Goal: Transaction & Acquisition: Purchase product/service

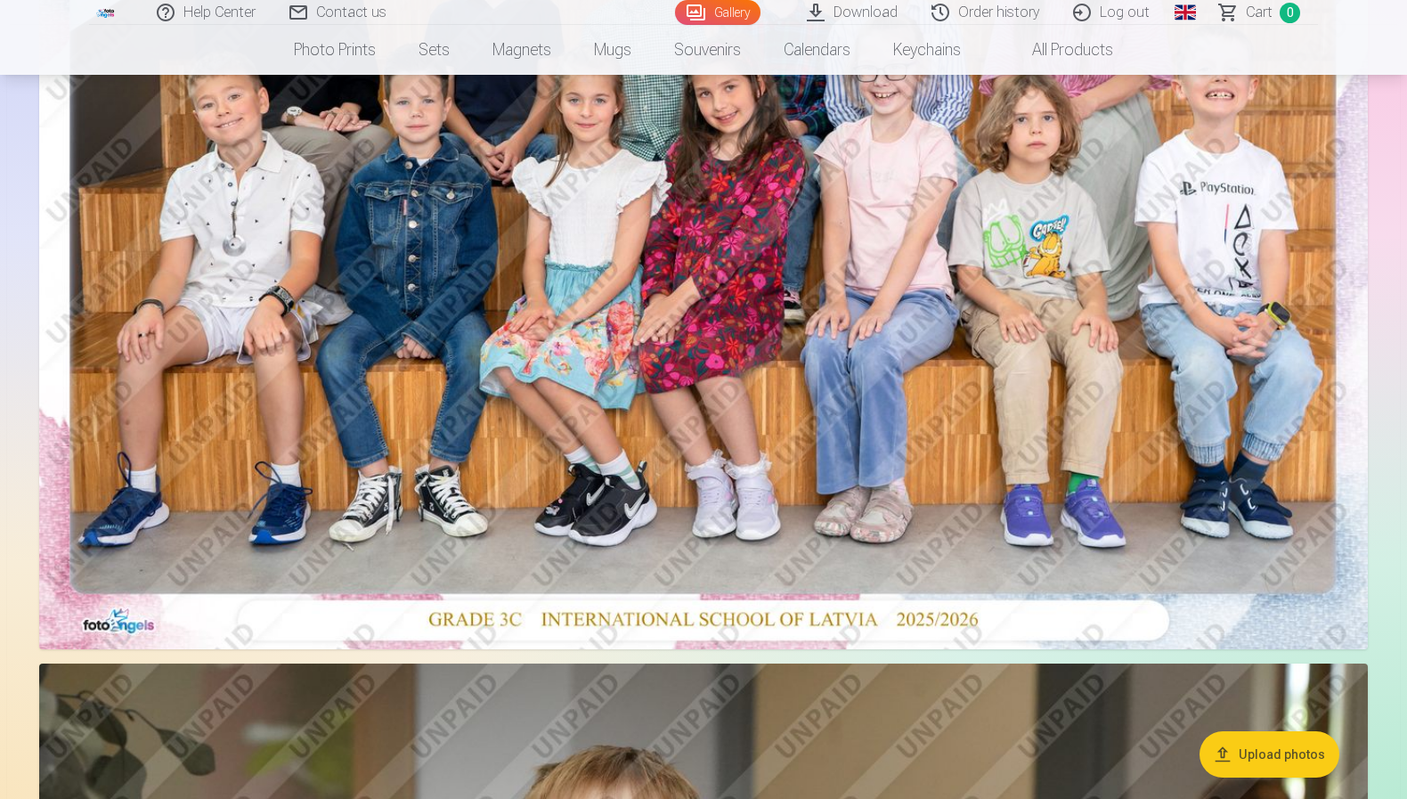
scroll to position [434, 0]
click at [1062, 186] on img at bounding box center [703, 205] width 1329 height 886
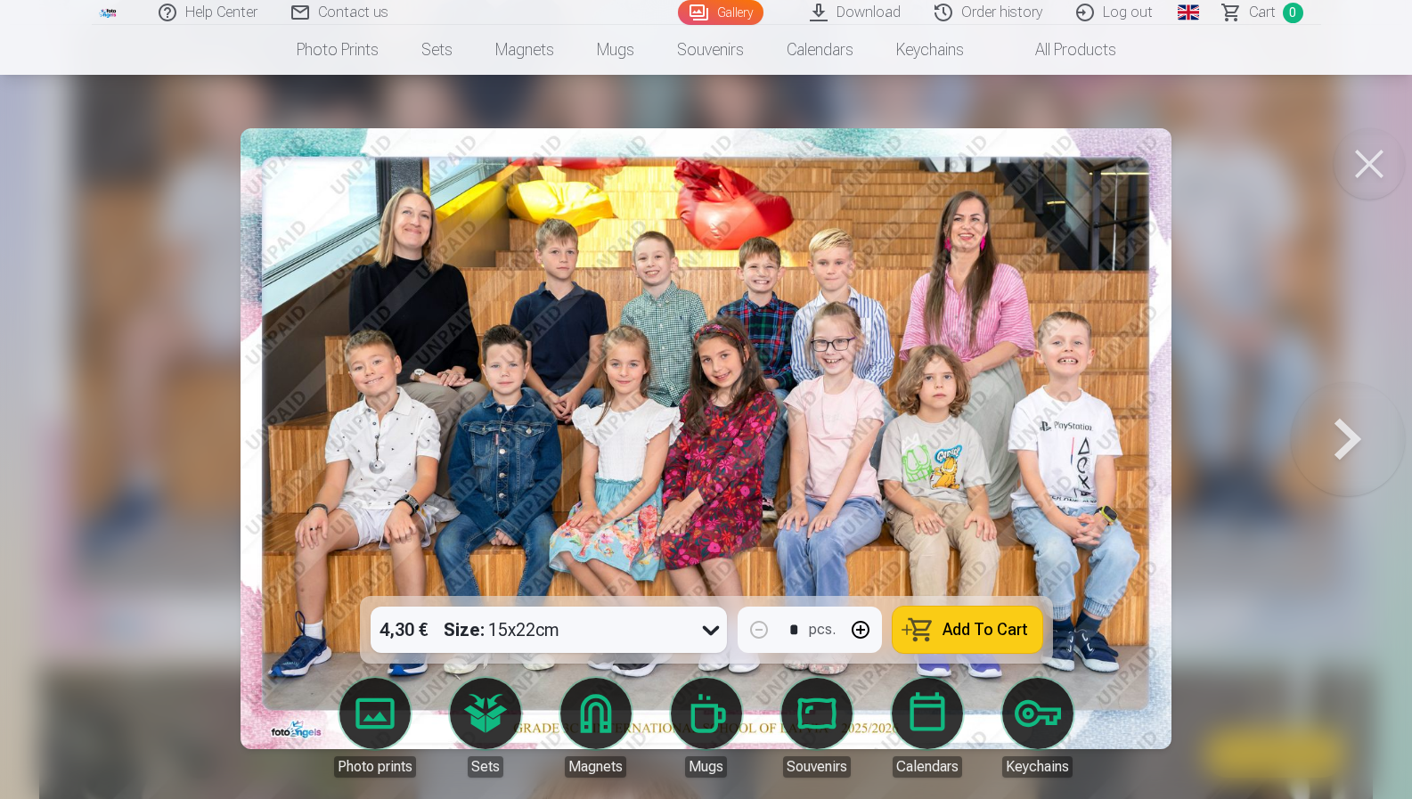
click at [712, 627] on icon at bounding box center [711, 629] width 29 height 29
click at [849, 539] on img at bounding box center [705, 438] width 931 height 621
click at [946, 627] on span "Add To Cart" at bounding box center [985, 630] width 86 height 16
click at [1345, 449] on button at bounding box center [1348, 438] width 114 height 279
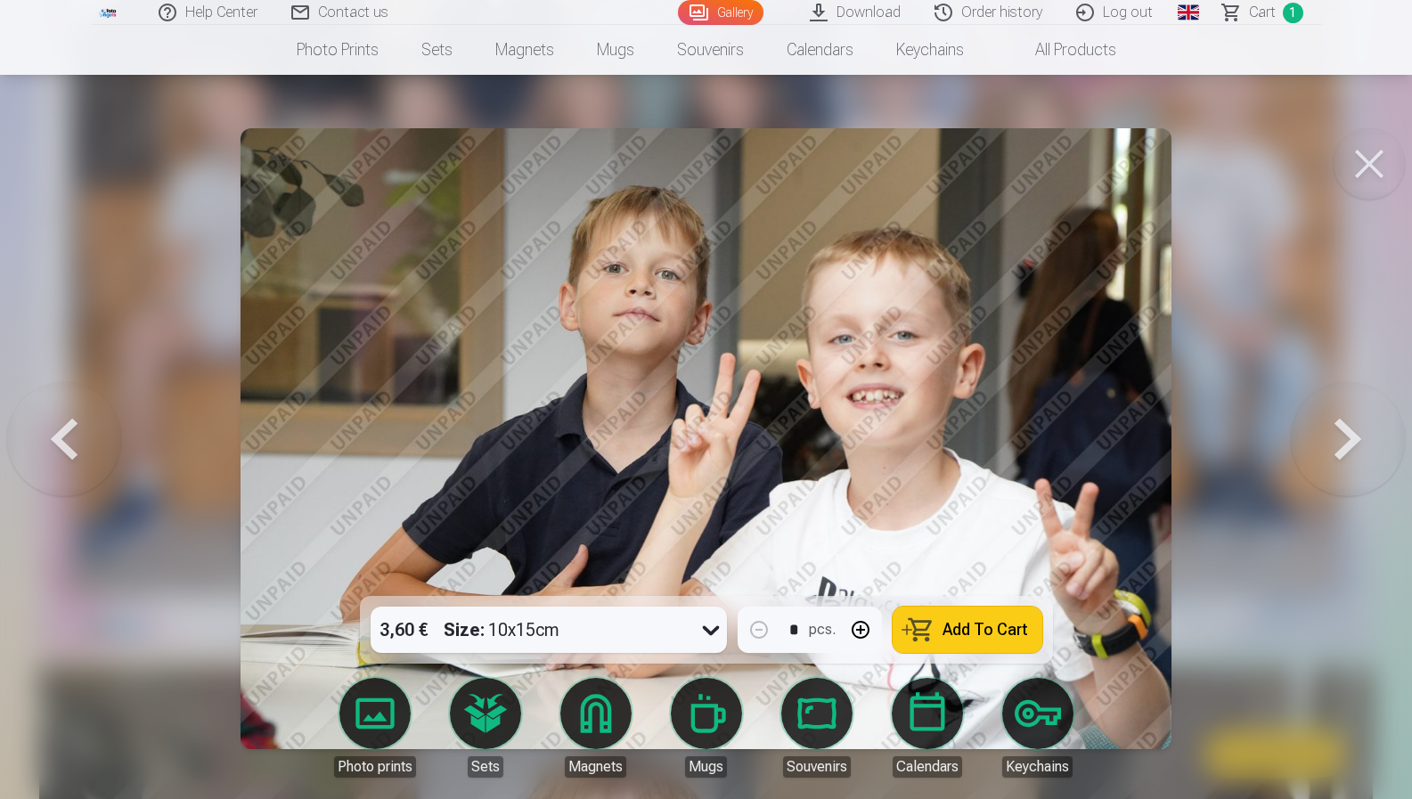
click at [1345, 458] on button at bounding box center [1348, 438] width 114 height 279
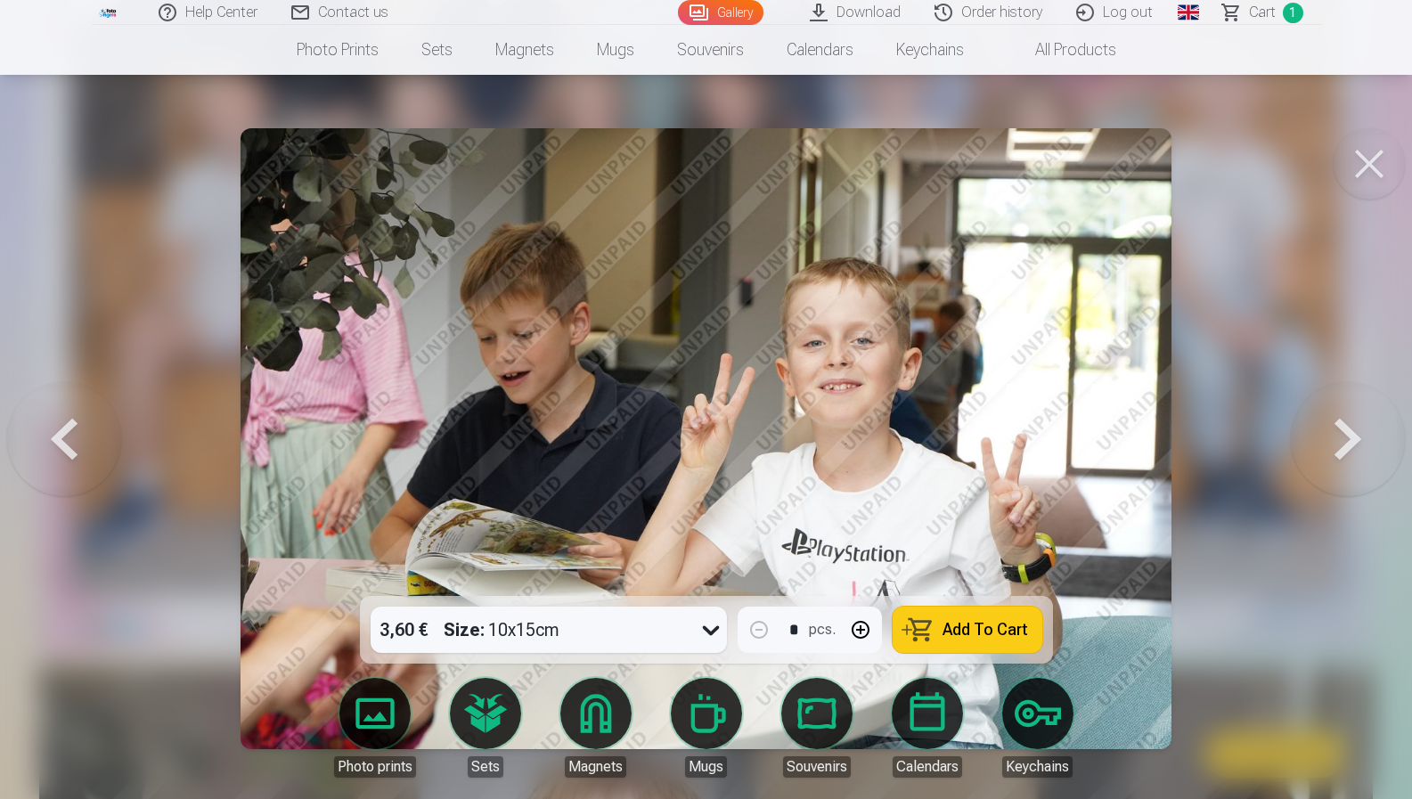
click at [1345, 458] on button at bounding box center [1348, 438] width 114 height 279
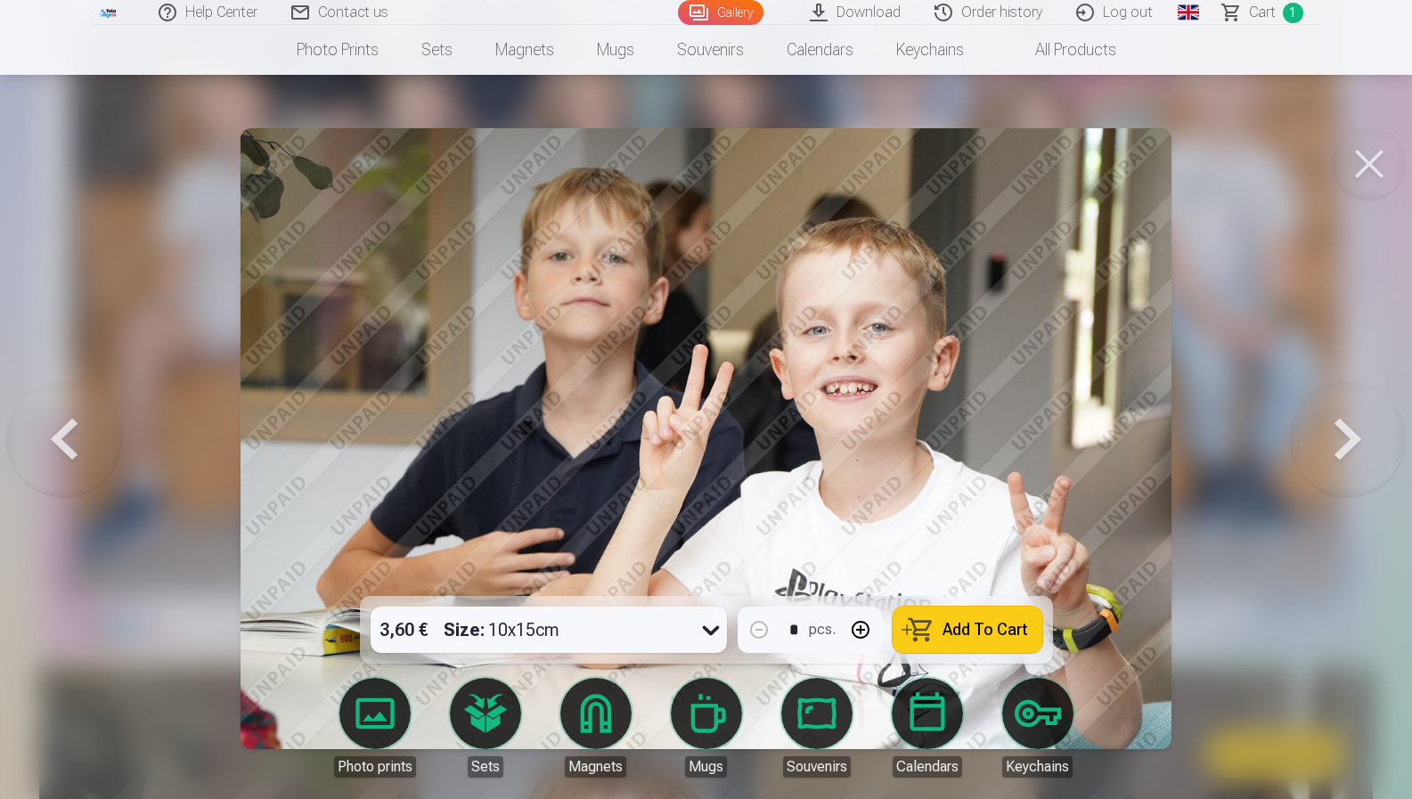
click at [1345, 459] on button at bounding box center [1348, 438] width 114 height 279
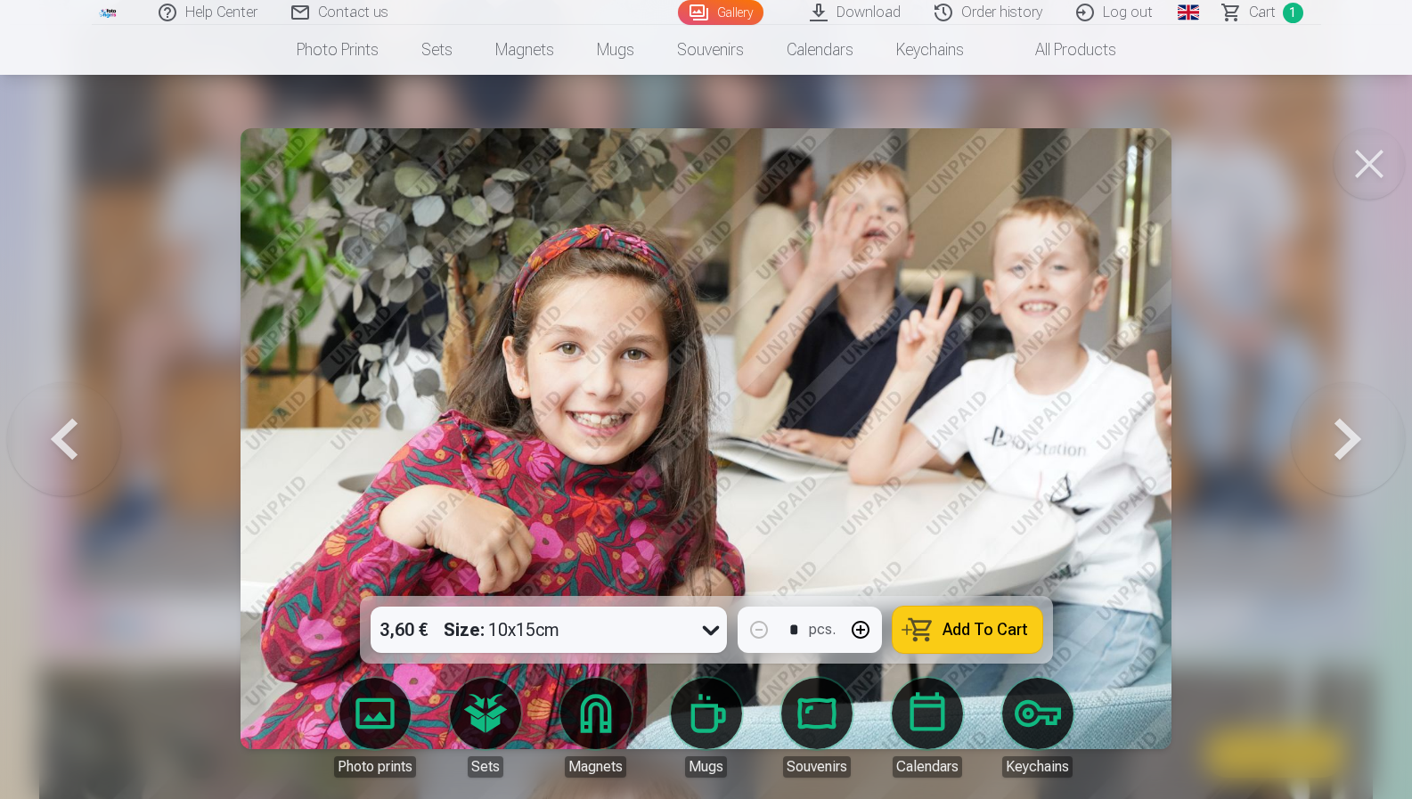
click at [86, 424] on button at bounding box center [64, 438] width 114 height 279
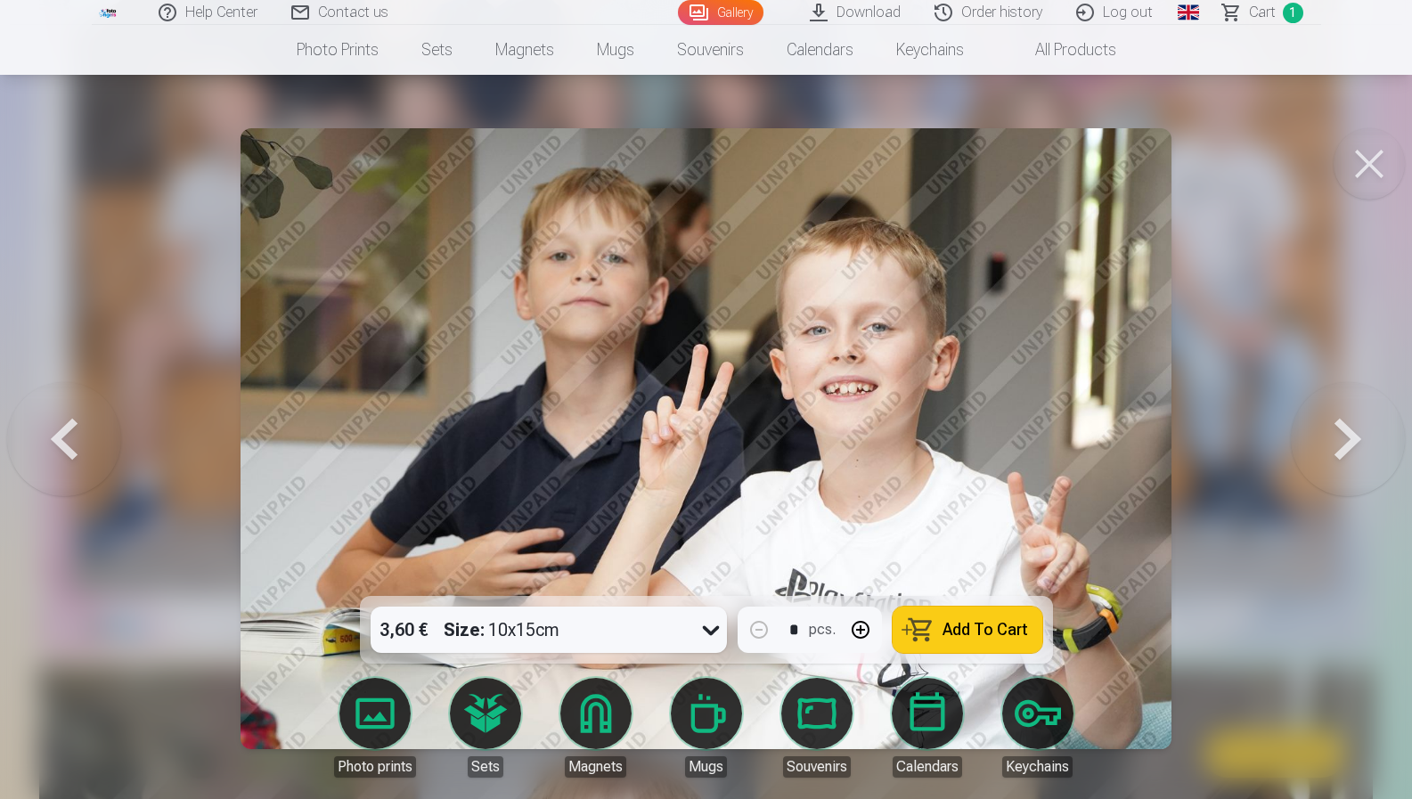
click at [90, 453] on button at bounding box center [64, 438] width 114 height 279
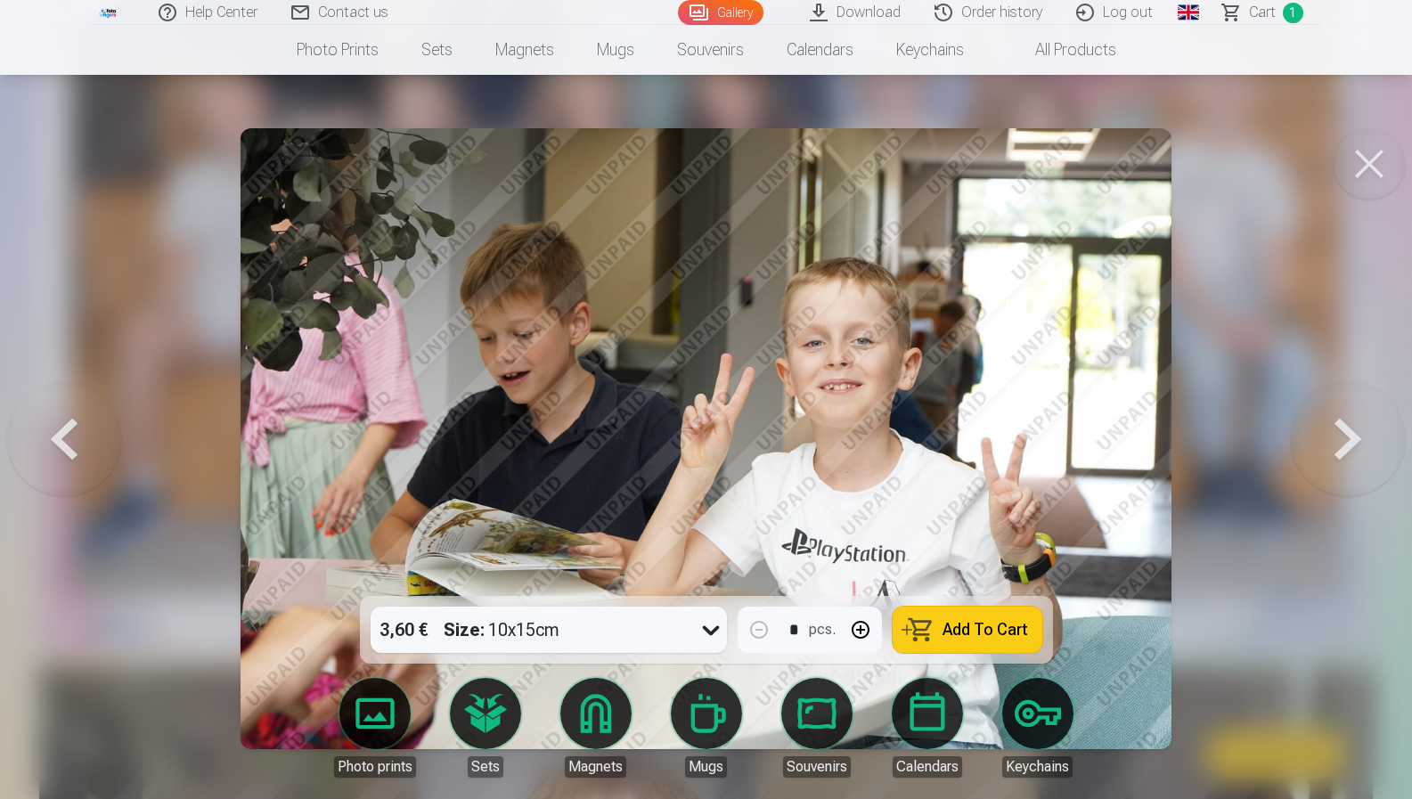
click at [90, 453] on button at bounding box center [64, 438] width 114 height 279
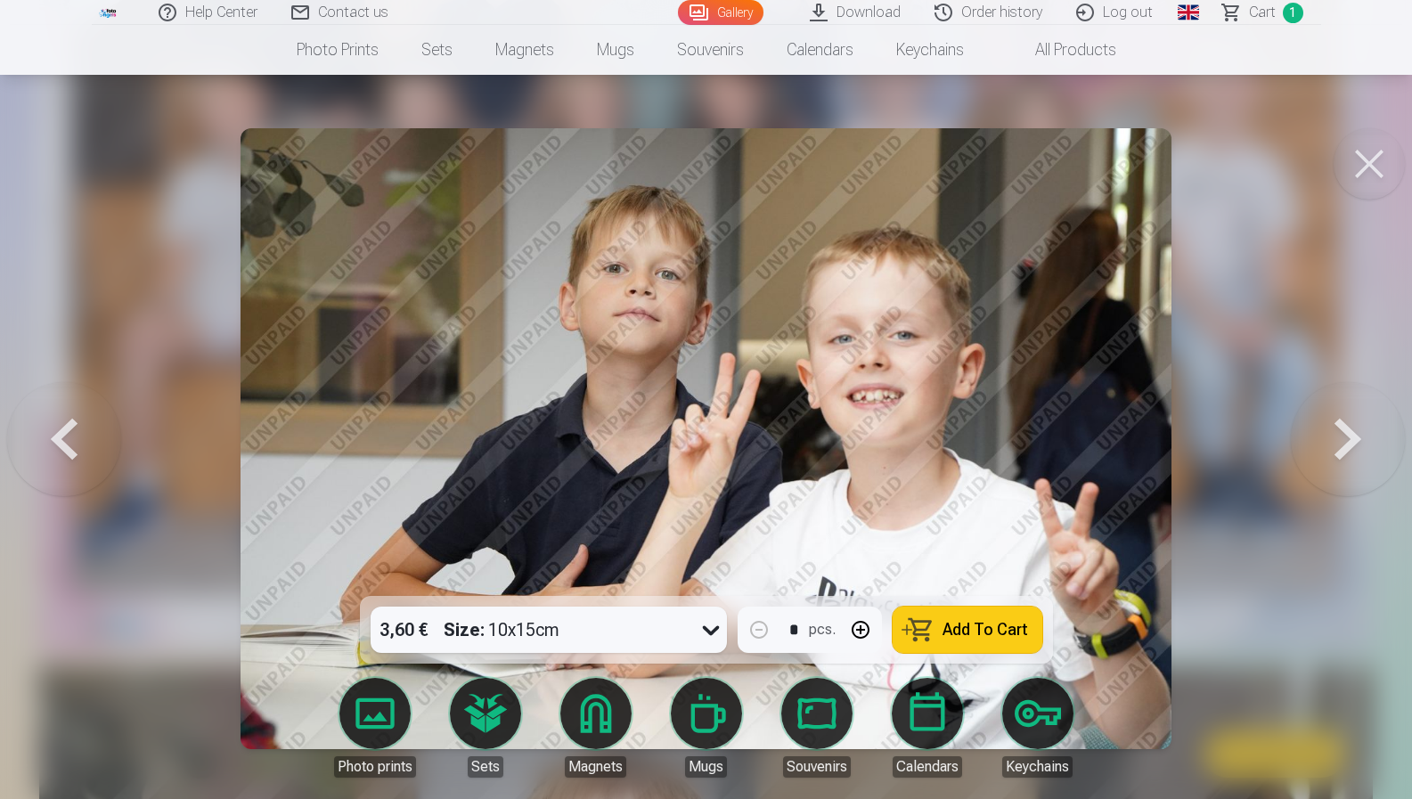
click at [1356, 439] on button at bounding box center [1348, 438] width 114 height 279
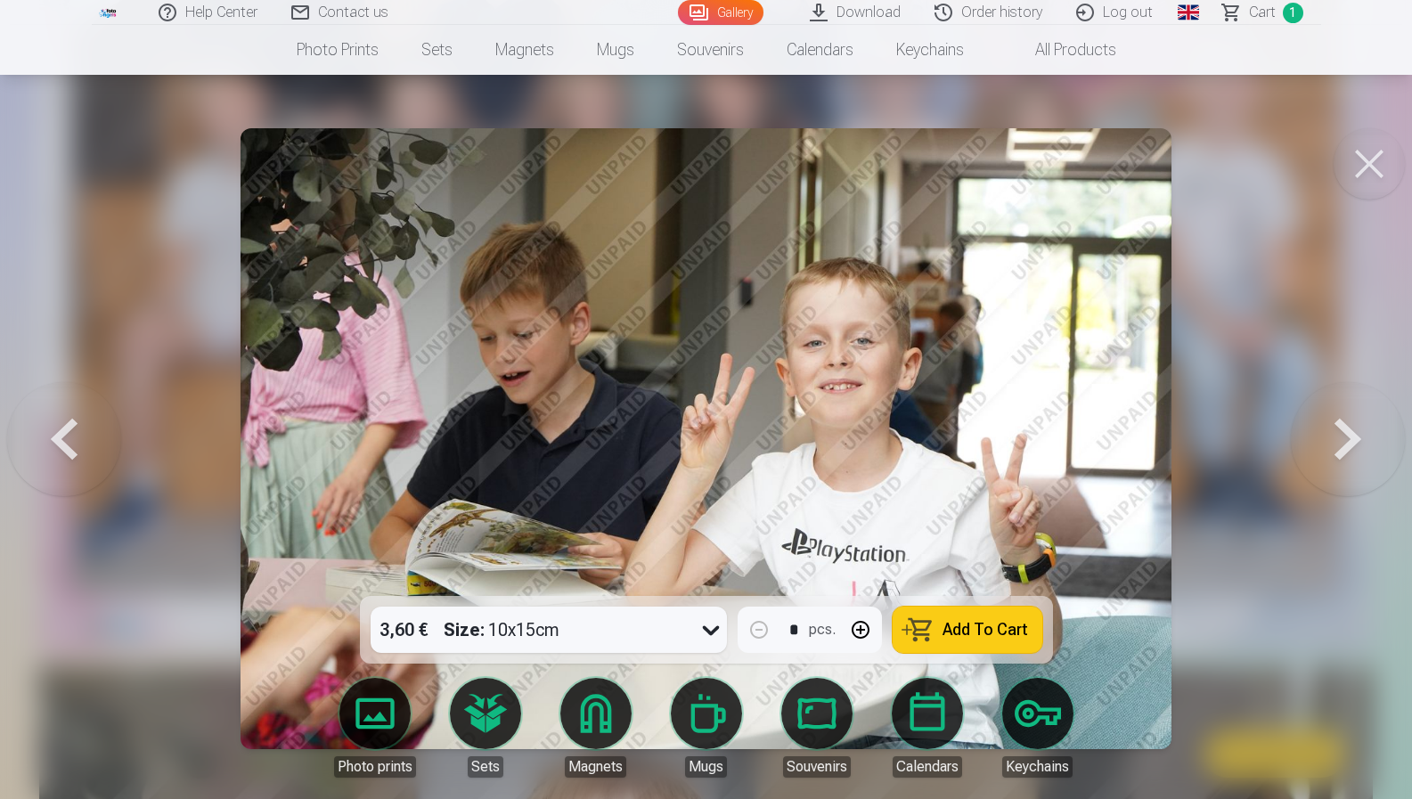
click at [1356, 439] on button at bounding box center [1348, 438] width 114 height 279
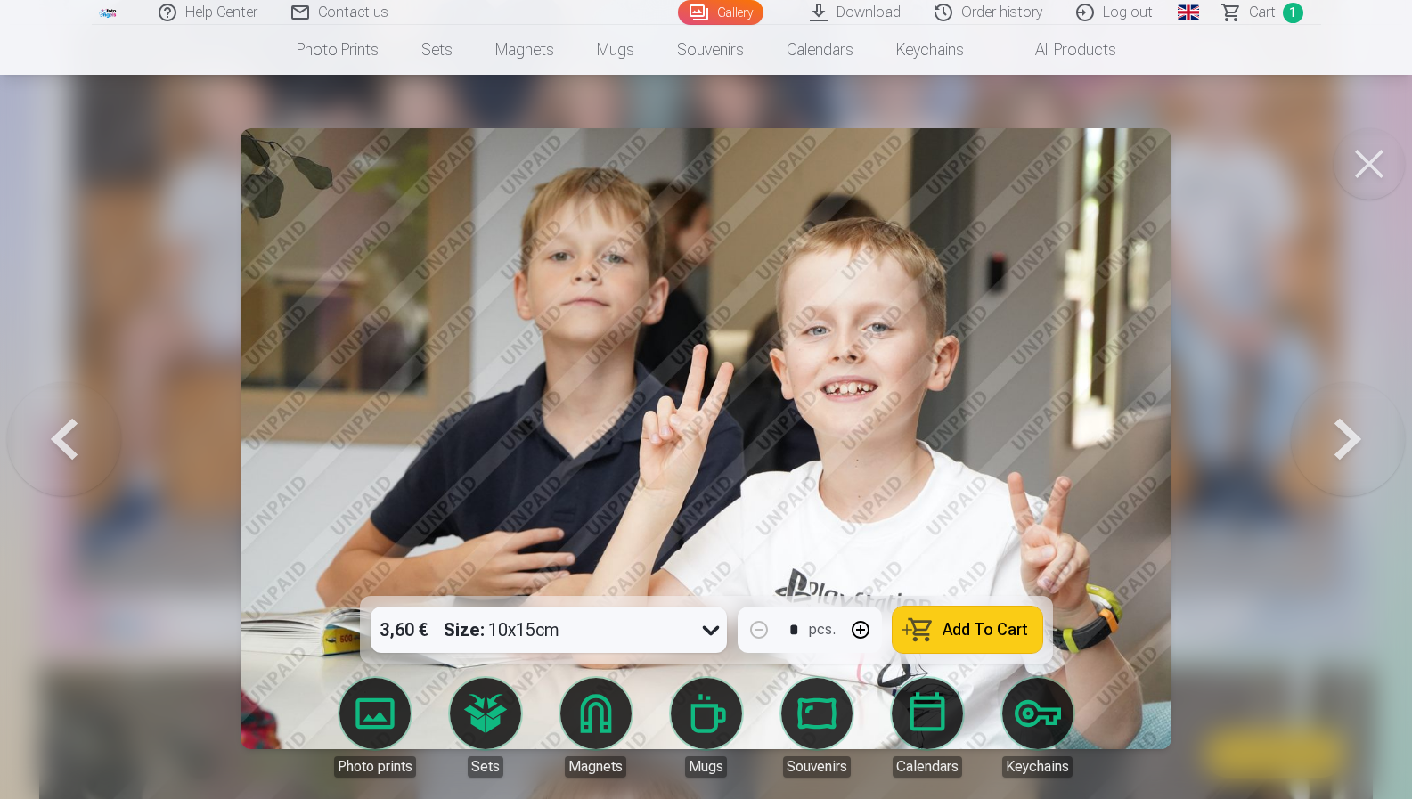
click at [79, 443] on button at bounding box center [64, 438] width 114 height 279
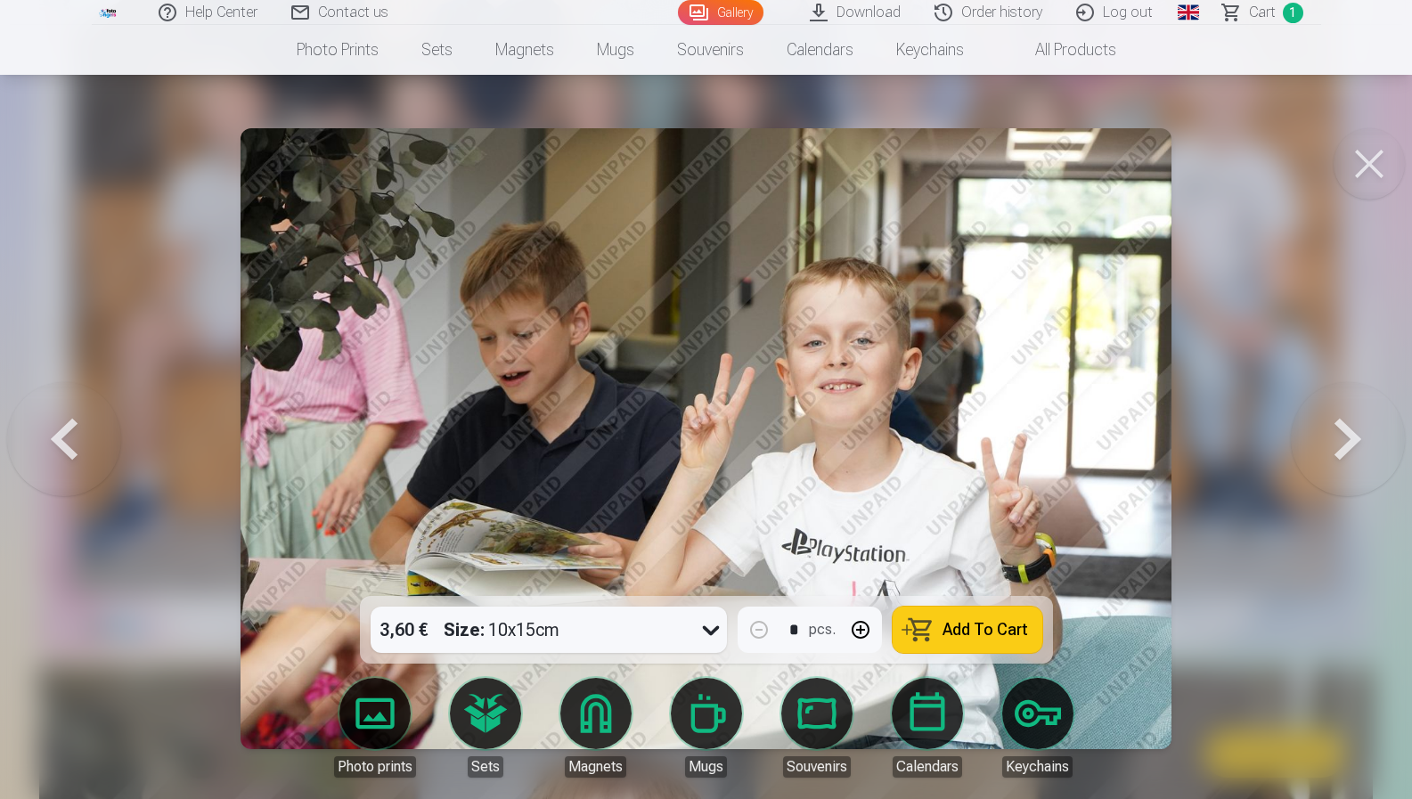
click at [79, 443] on button at bounding box center [64, 438] width 114 height 279
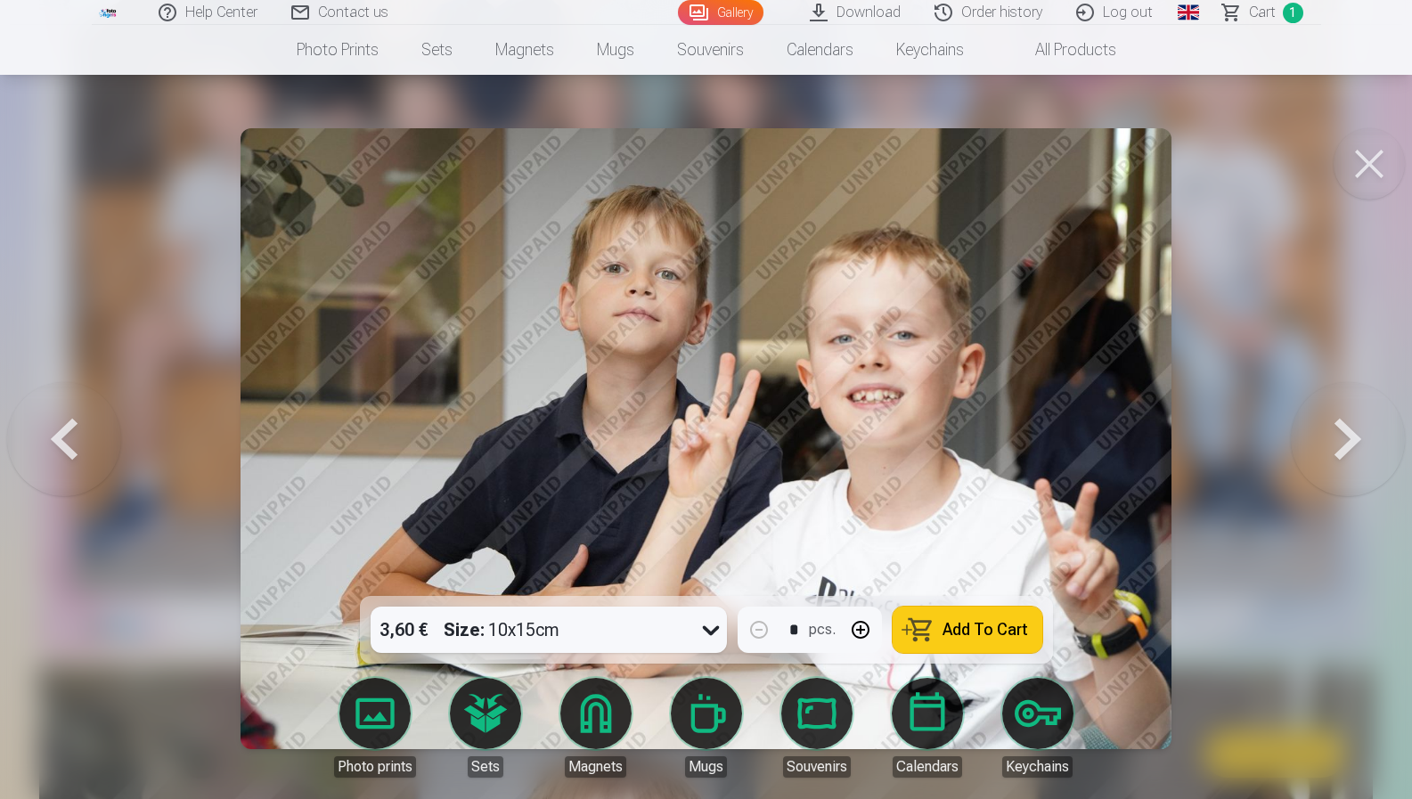
click at [1004, 626] on span "Add To Cart" at bounding box center [985, 630] width 86 height 16
click at [1354, 421] on button at bounding box center [1348, 438] width 114 height 279
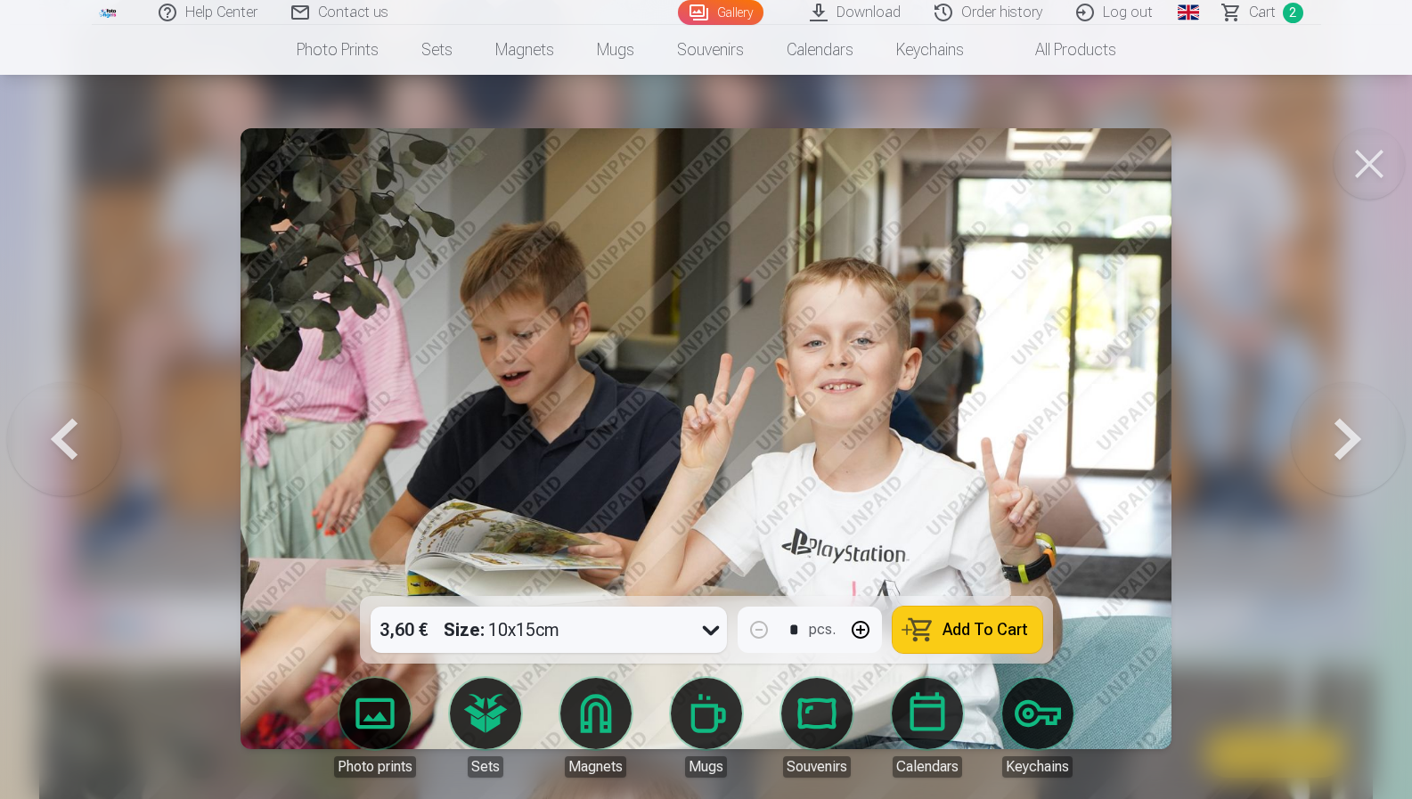
click at [1353, 421] on button at bounding box center [1348, 438] width 114 height 279
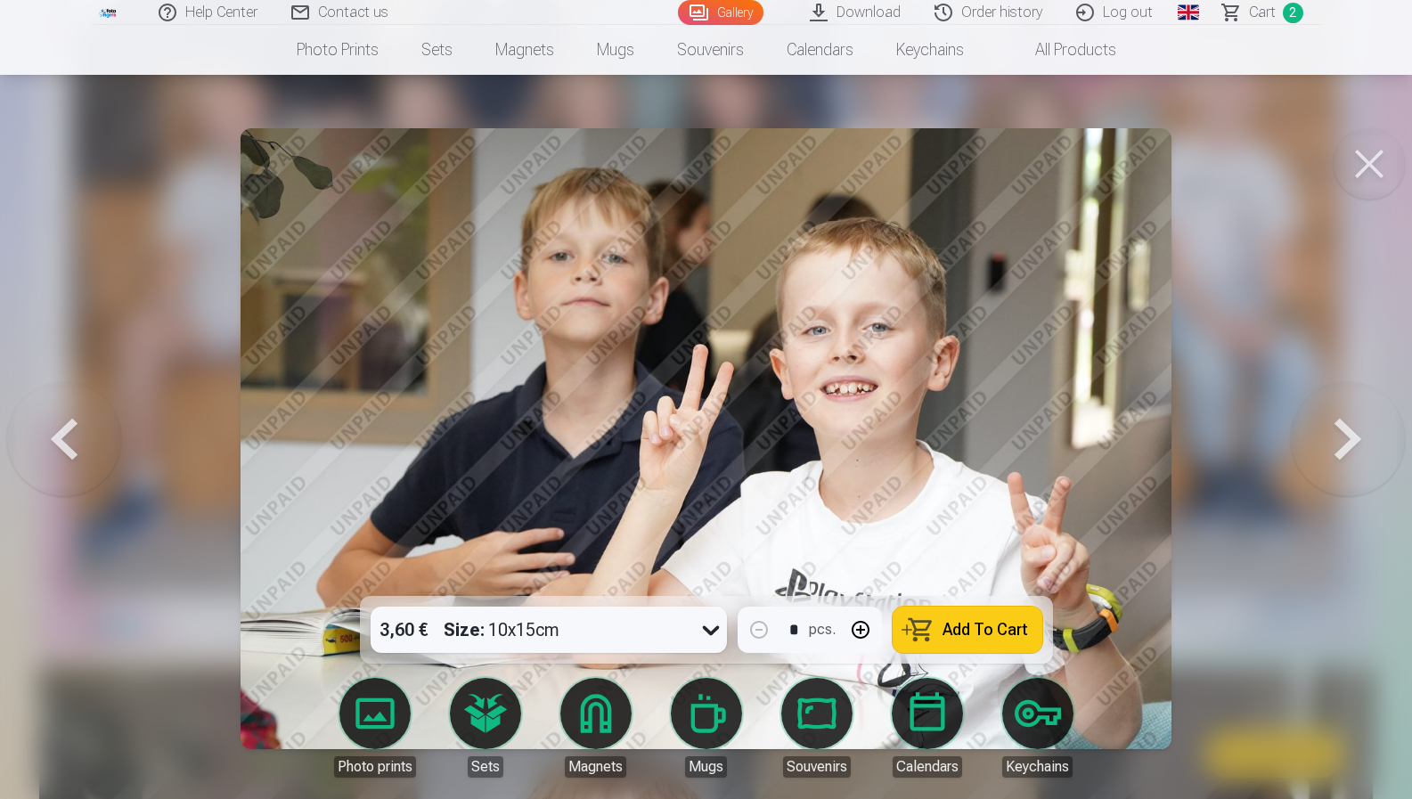
click at [1353, 421] on button at bounding box center [1348, 438] width 114 height 279
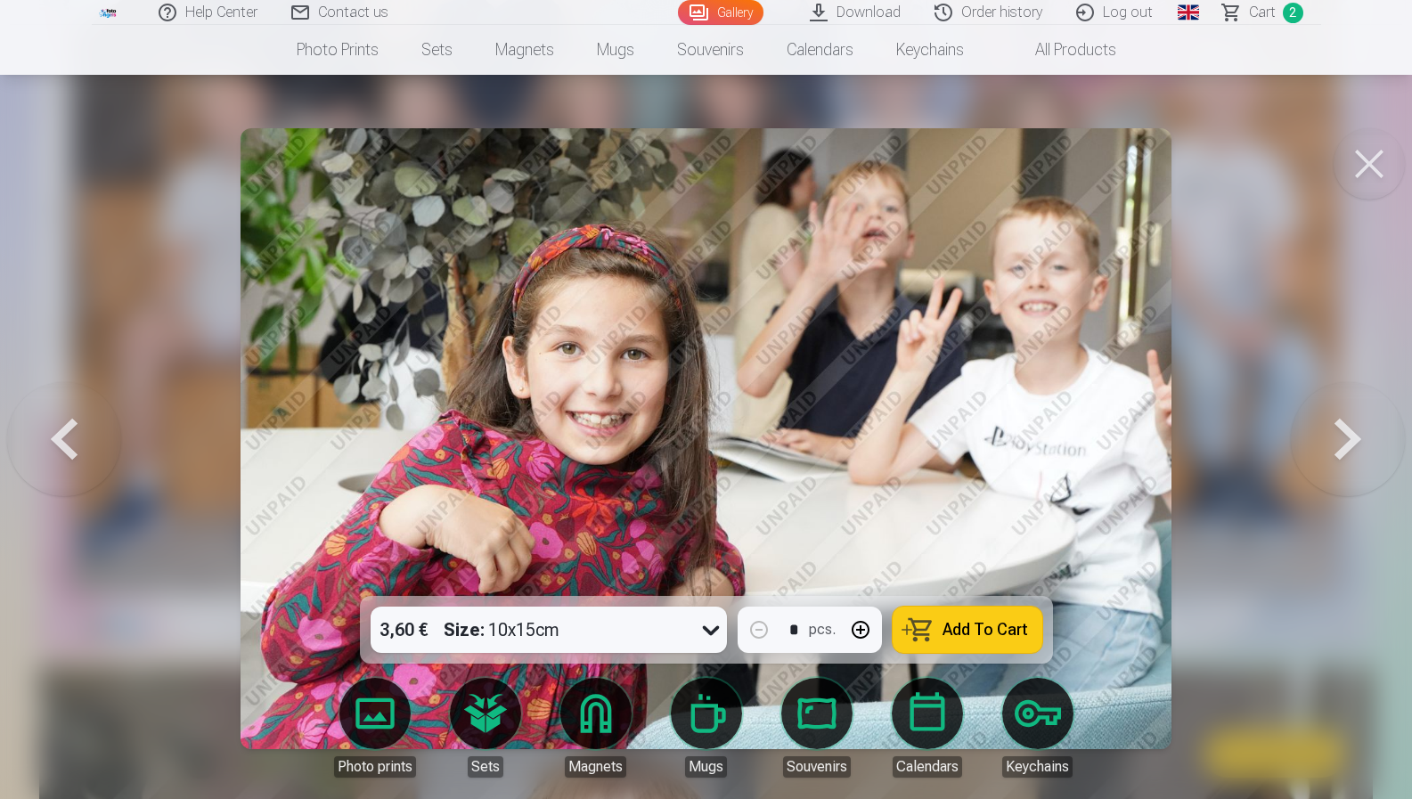
click at [1353, 421] on button at bounding box center [1348, 438] width 114 height 279
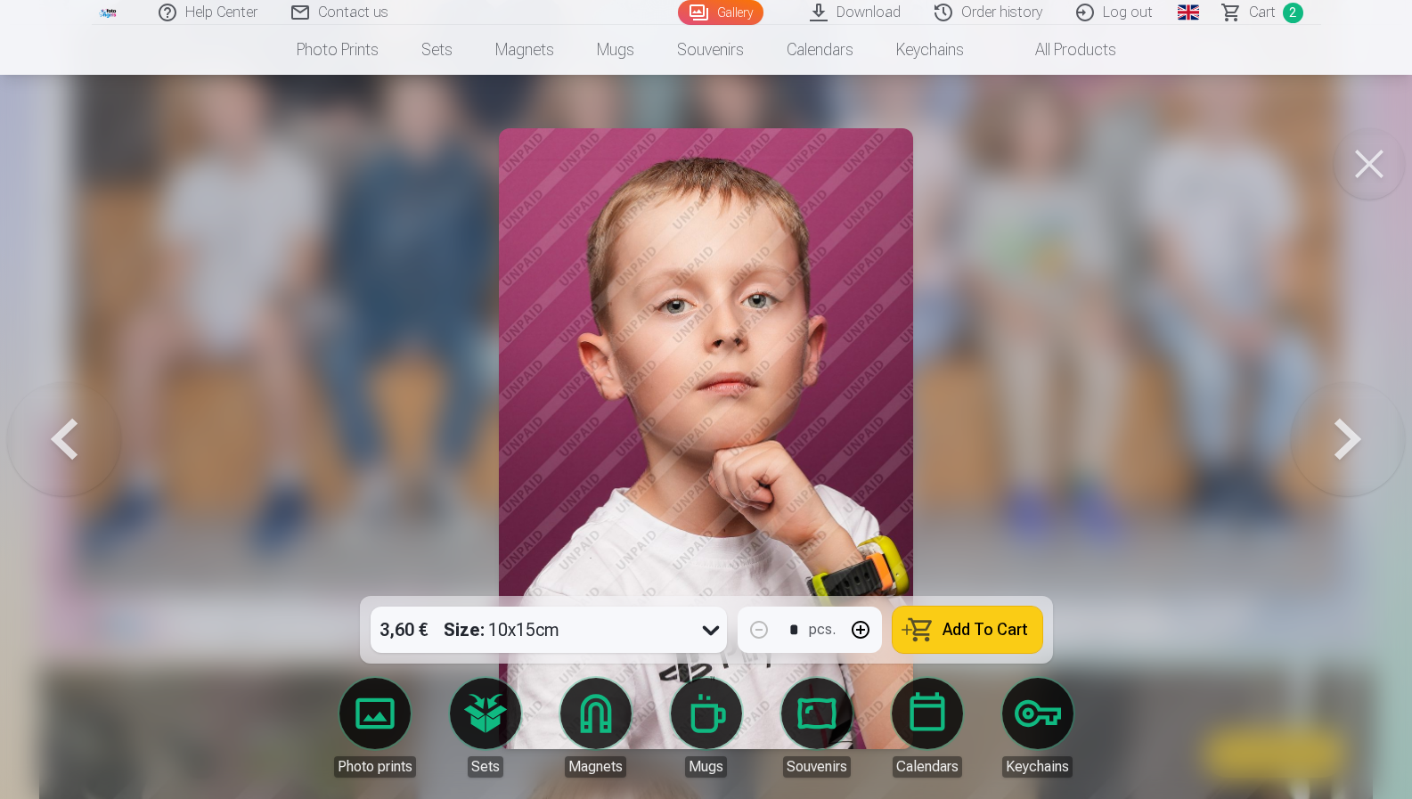
click at [1353, 421] on button at bounding box center [1348, 438] width 114 height 279
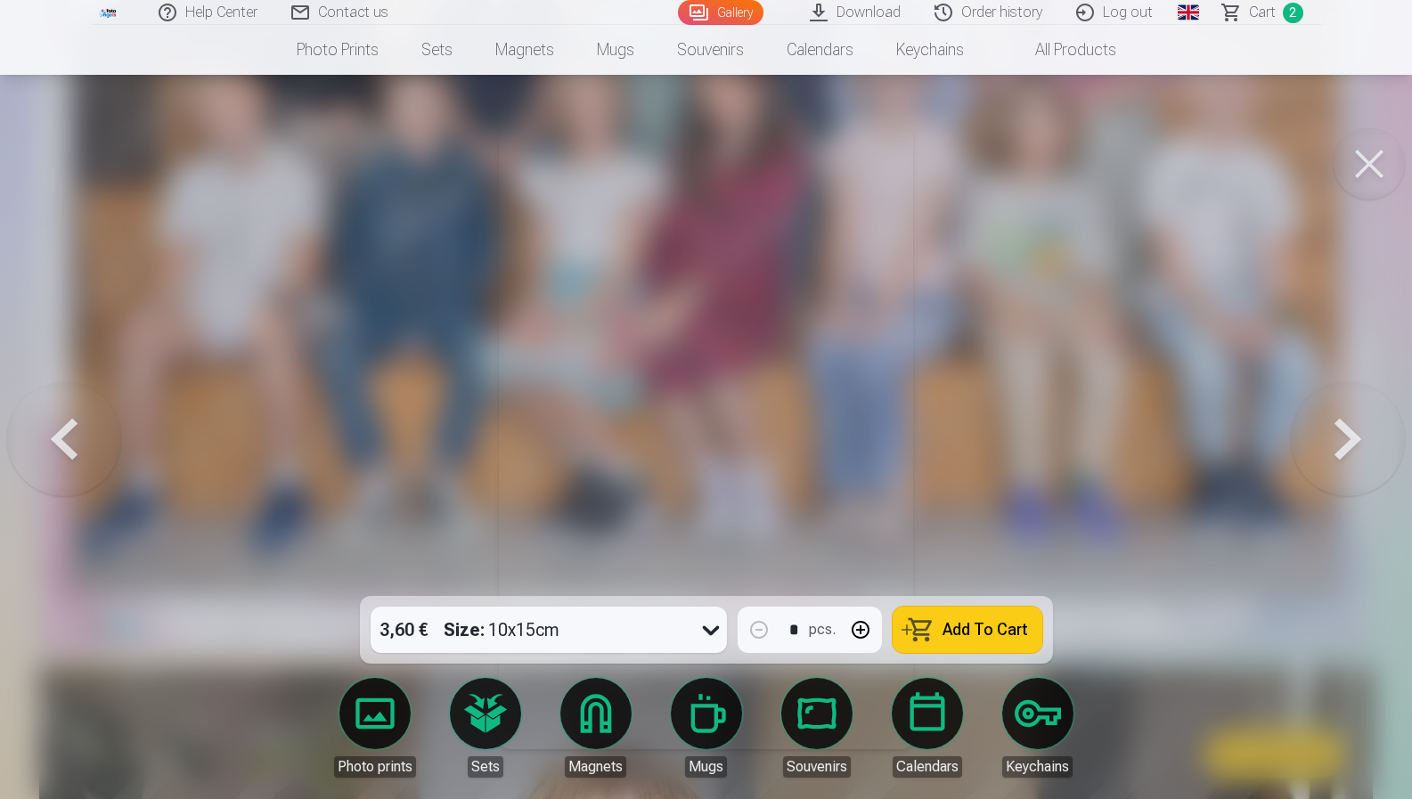
click at [1353, 421] on button at bounding box center [1348, 438] width 114 height 279
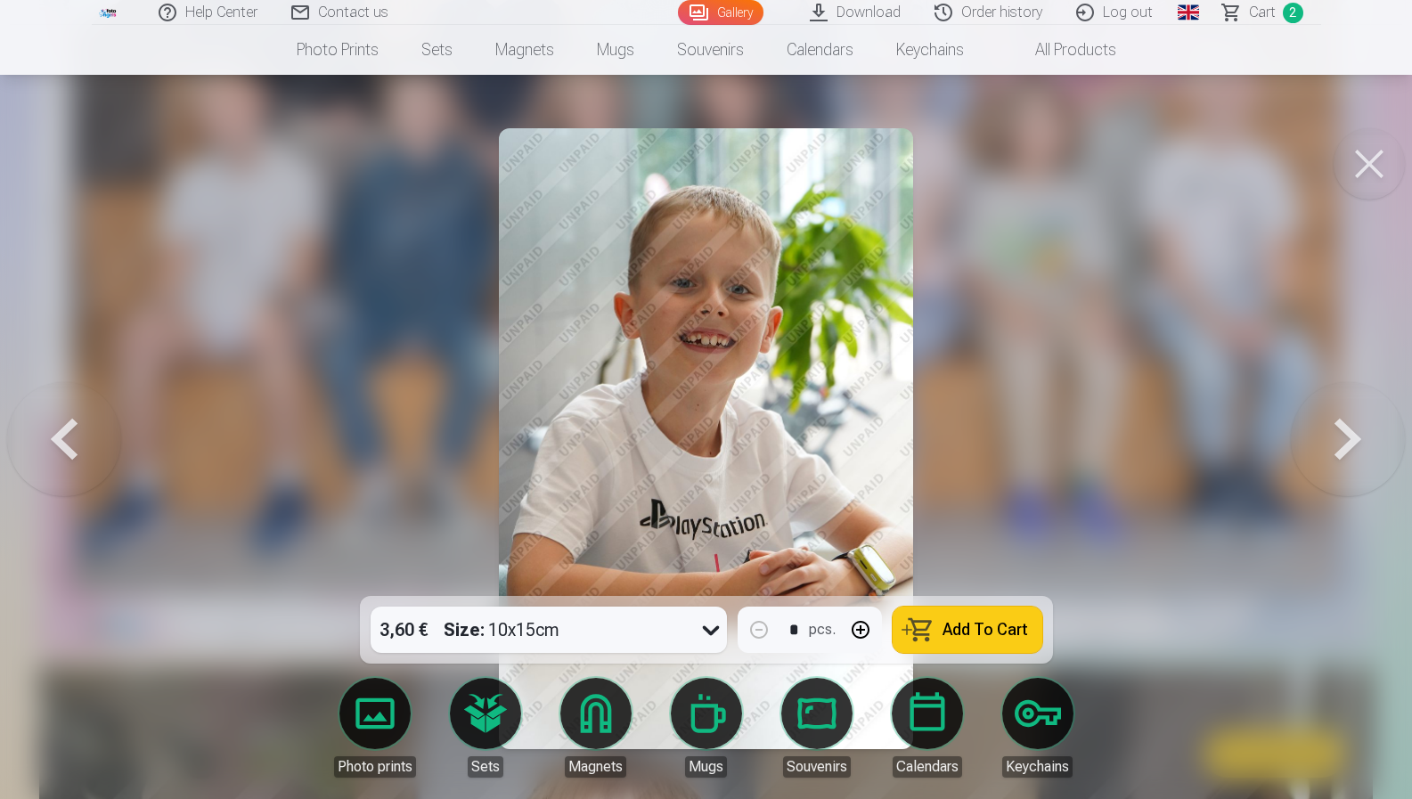
click at [981, 634] on span "Add To Cart" at bounding box center [985, 630] width 86 height 16
click at [55, 448] on button at bounding box center [64, 438] width 114 height 279
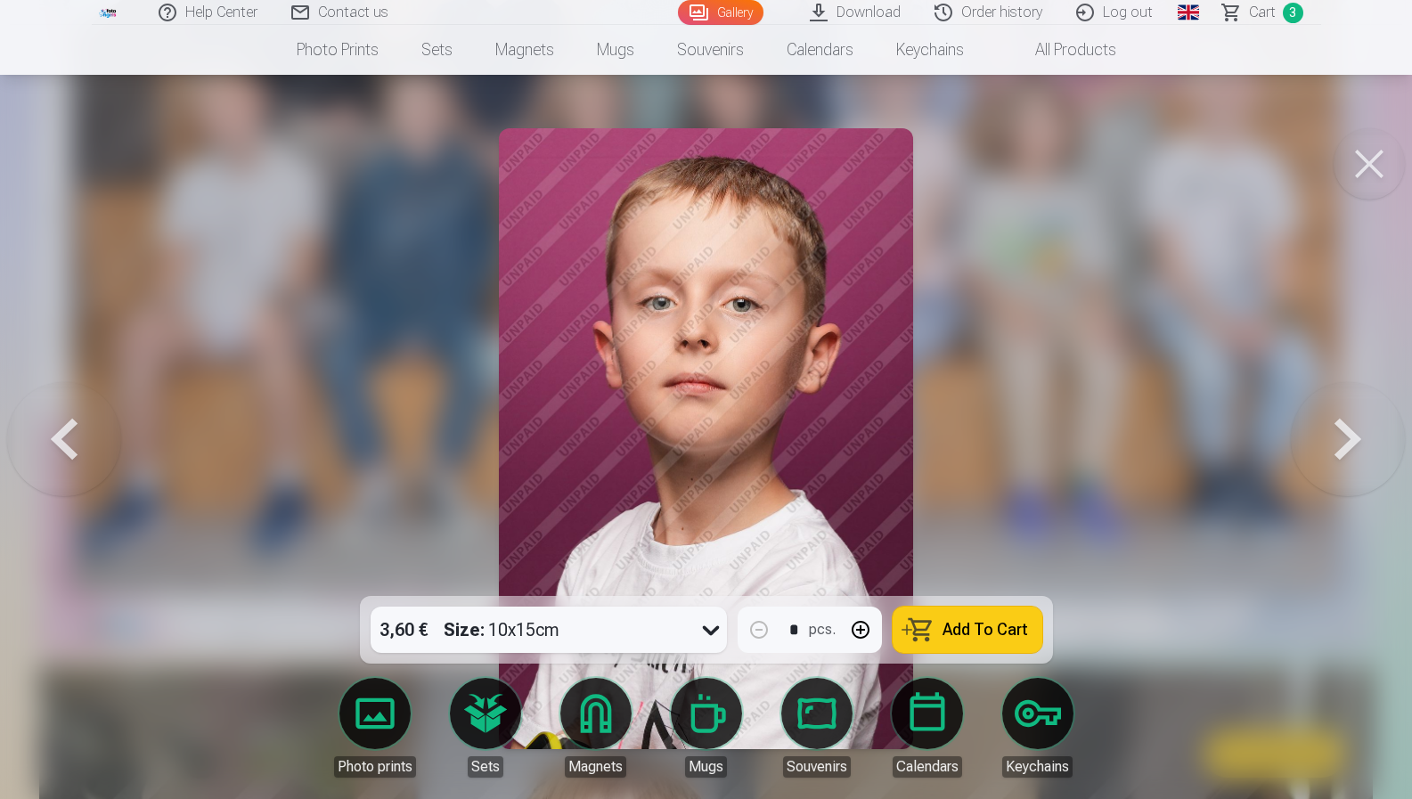
click at [55, 448] on button at bounding box center [64, 438] width 114 height 279
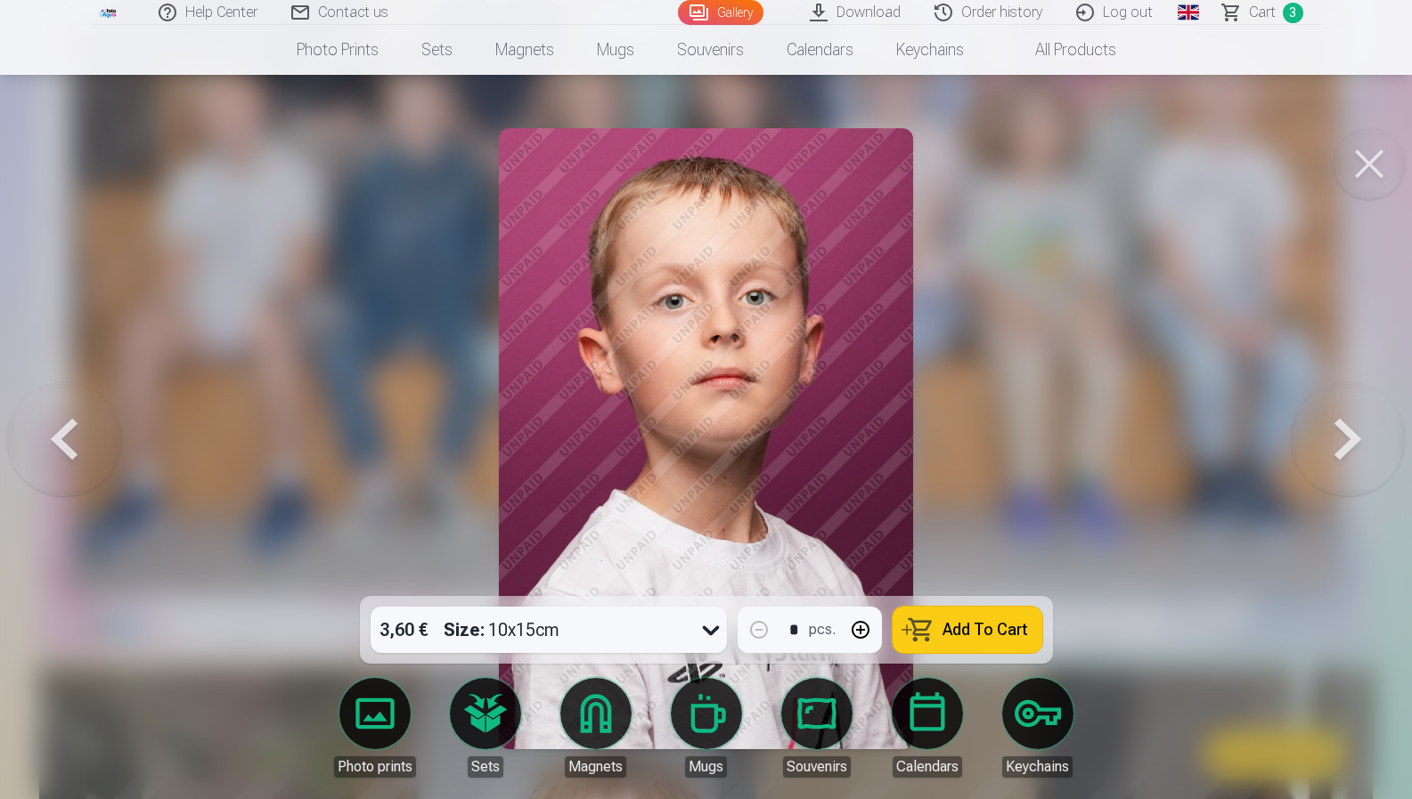
click at [55, 448] on button at bounding box center [64, 438] width 114 height 279
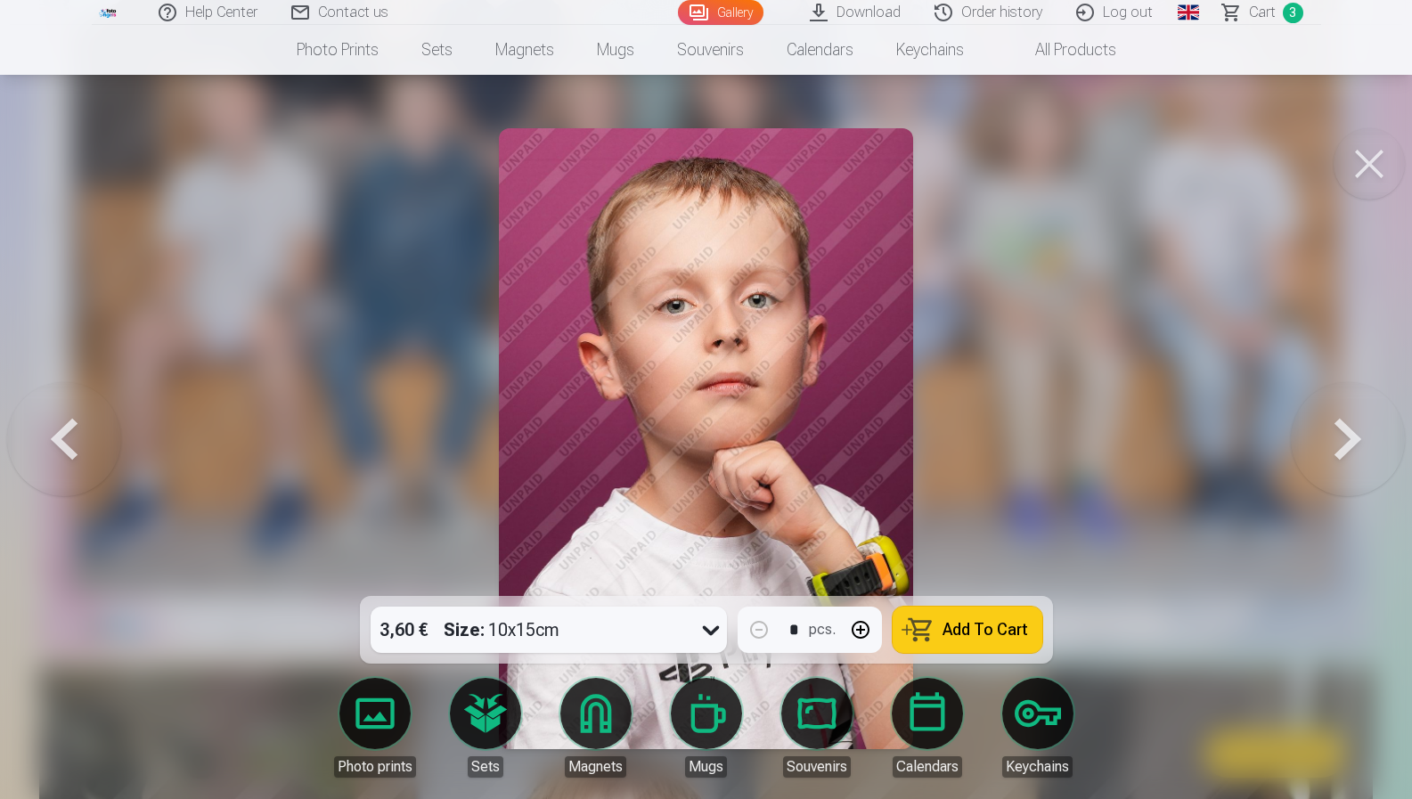
click at [55, 448] on button at bounding box center [64, 438] width 114 height 279
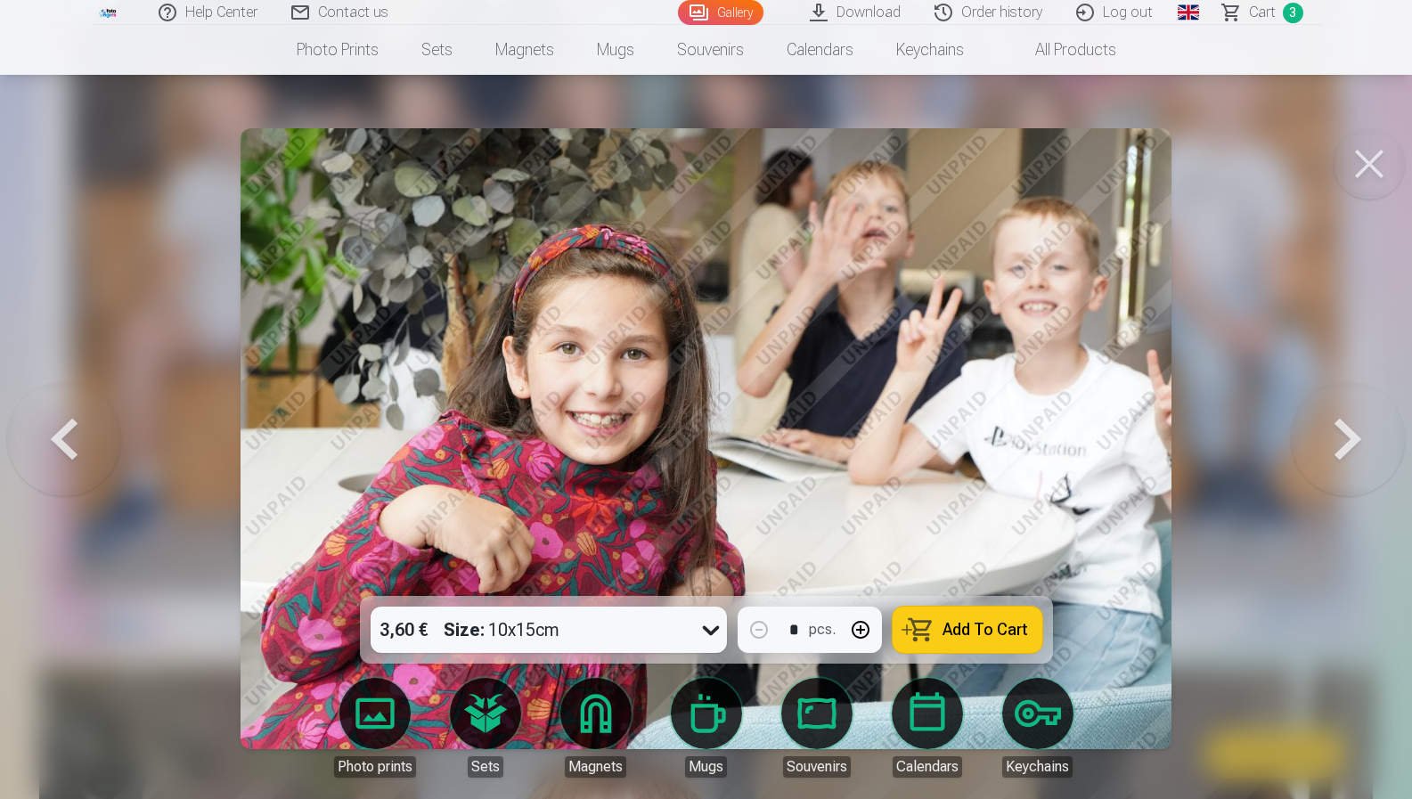
click at [1335, 408] on button at bounding box center [1348, 438] width 114 height 279
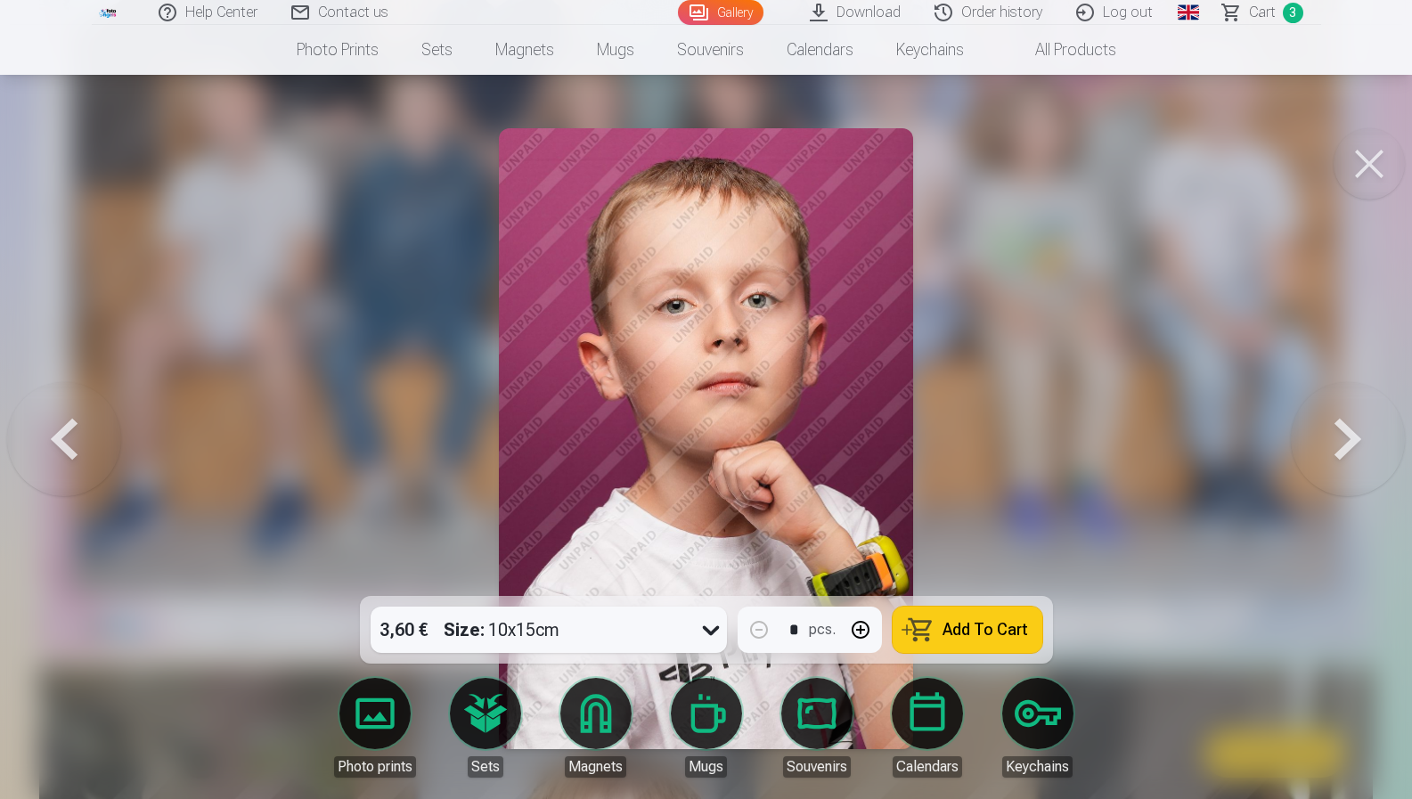
click at [1335, 408] on button at bounding box center [1348, 438] width 114 height 279
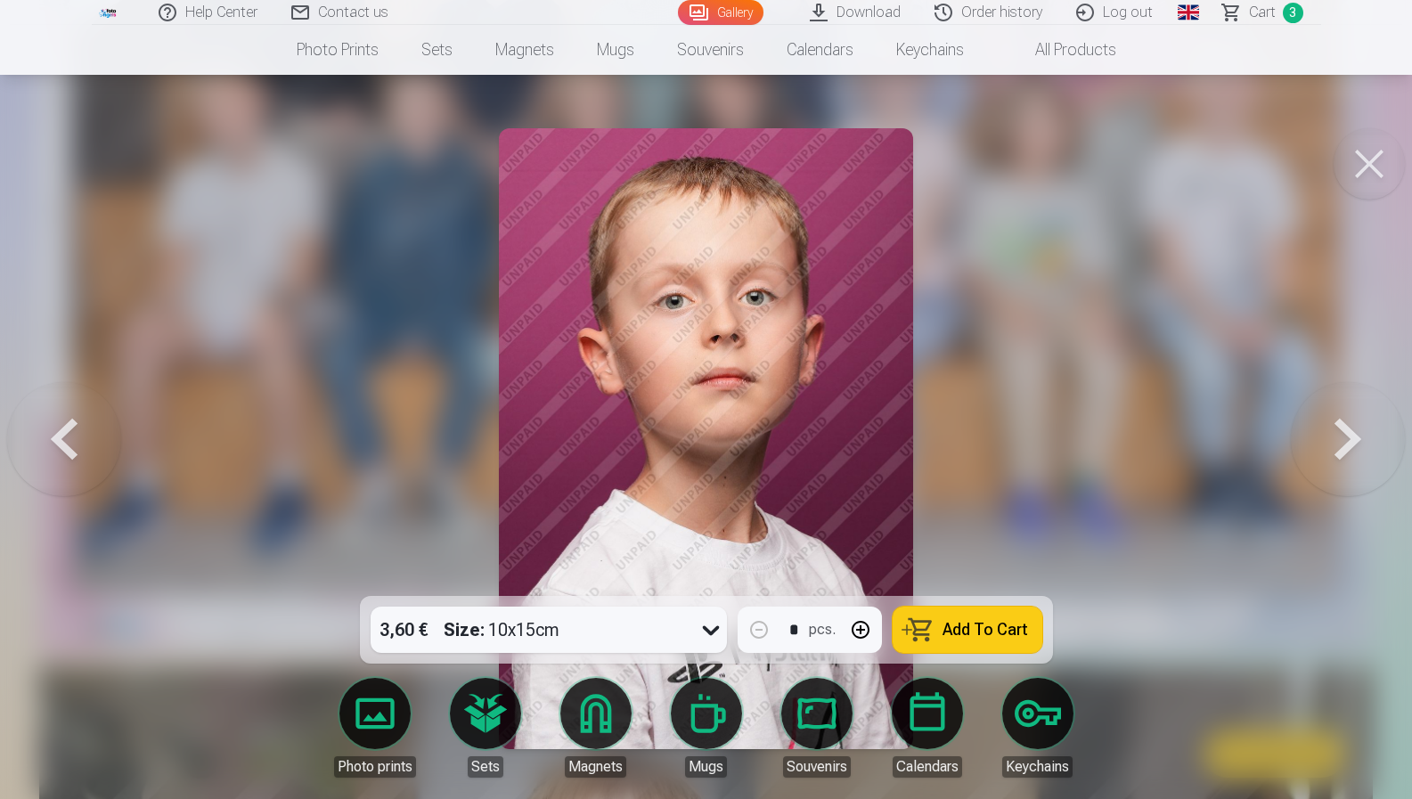
click at [1335, 408] on button at bounding box center [1348, 438] width 114 height 279
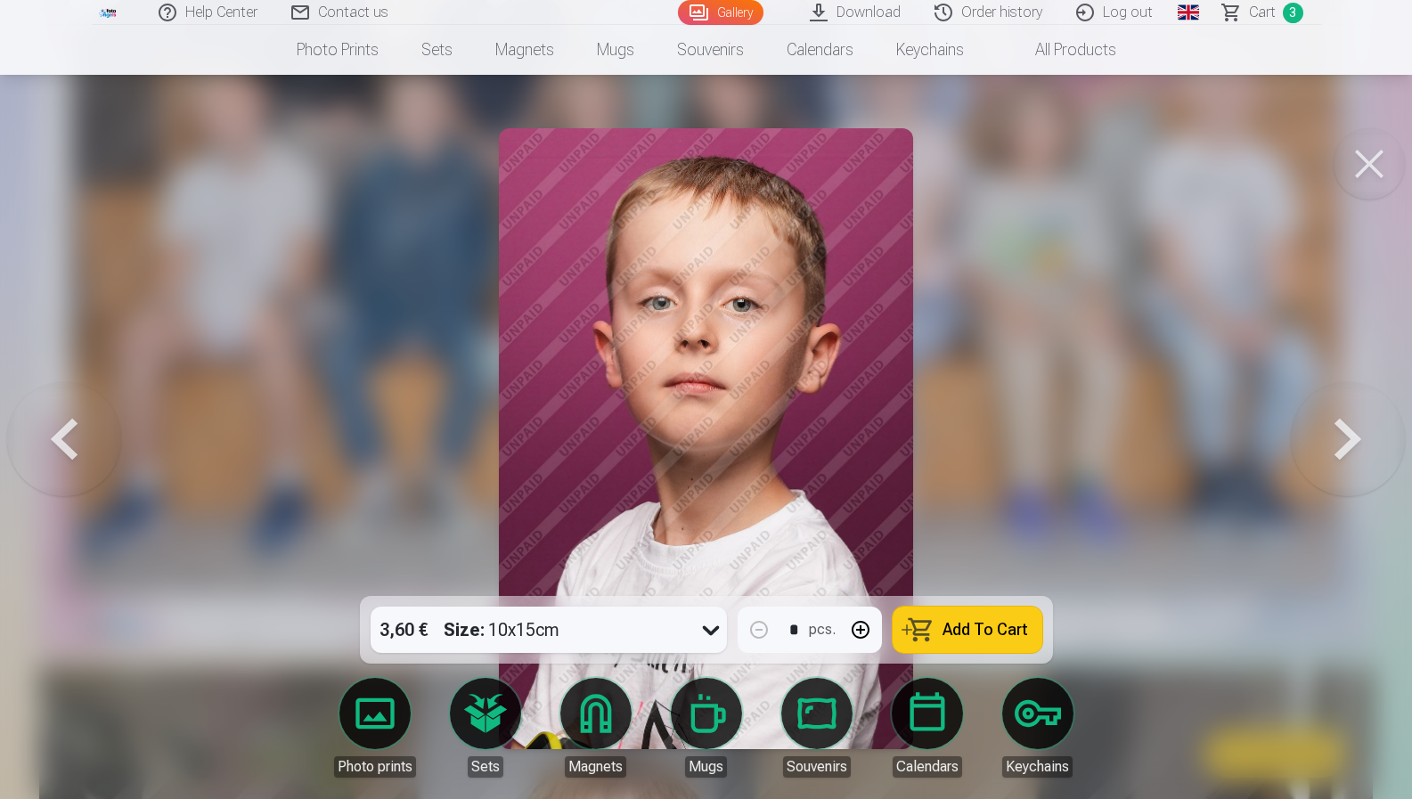
click at [920, 642] on button "Add To Cart" at bounding box center [967, 630] width 150 height 46
click at [1333, 436] on button at bounding box center [1348, 438] width 114 height 279
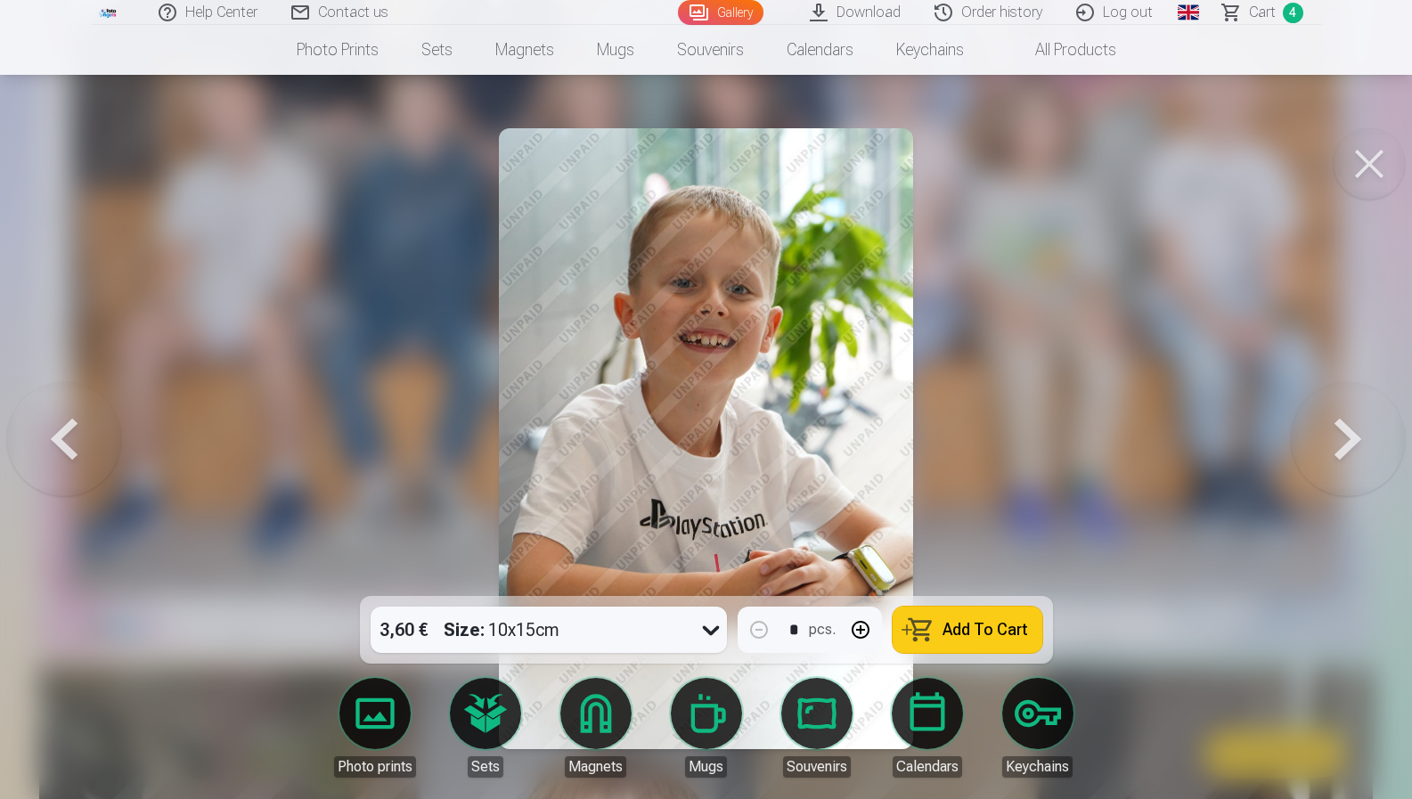
click at [1333, 436] on button at bounding box center [1348, 438] width 114 height 279
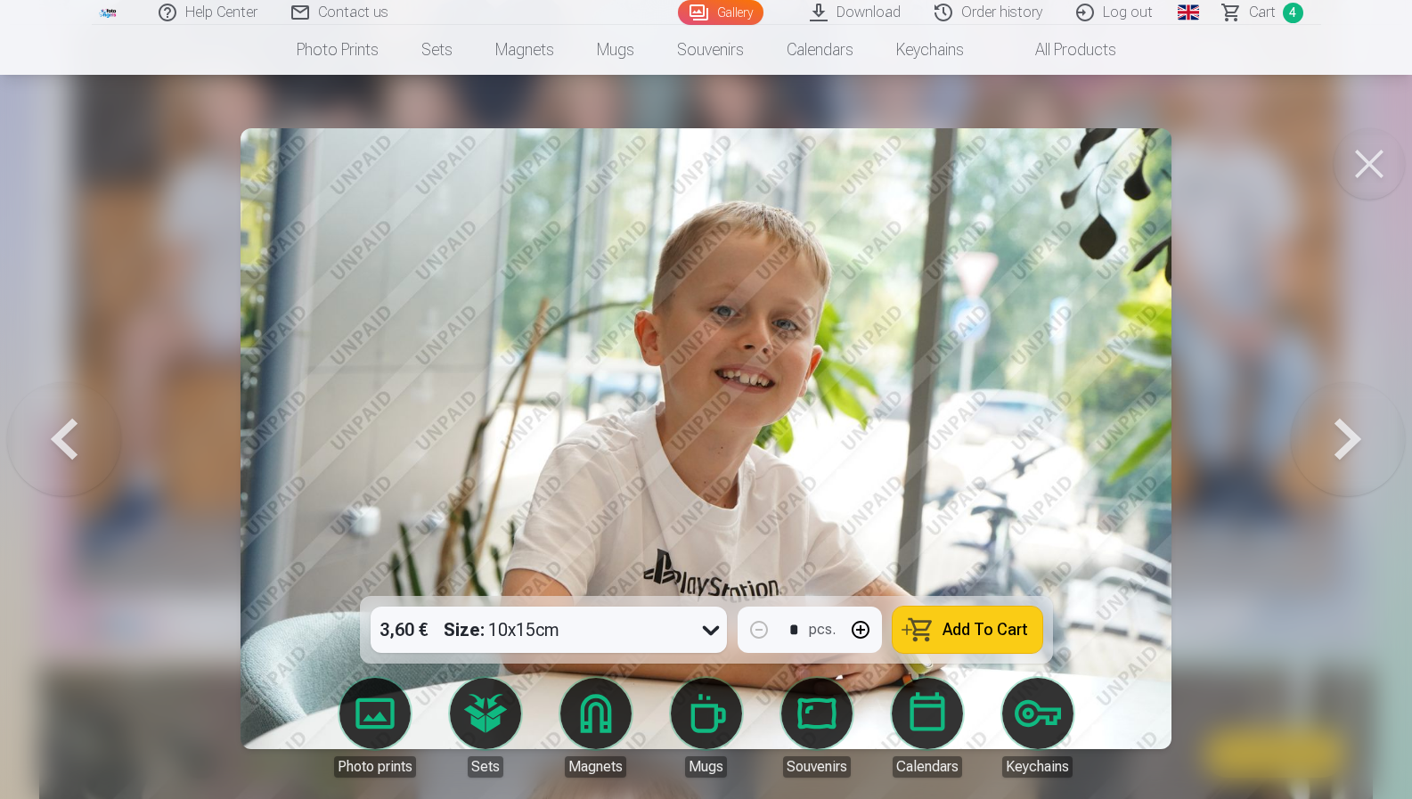
click at [1333, 436] on button at bounding box center [1348, 438] width 114 height 279
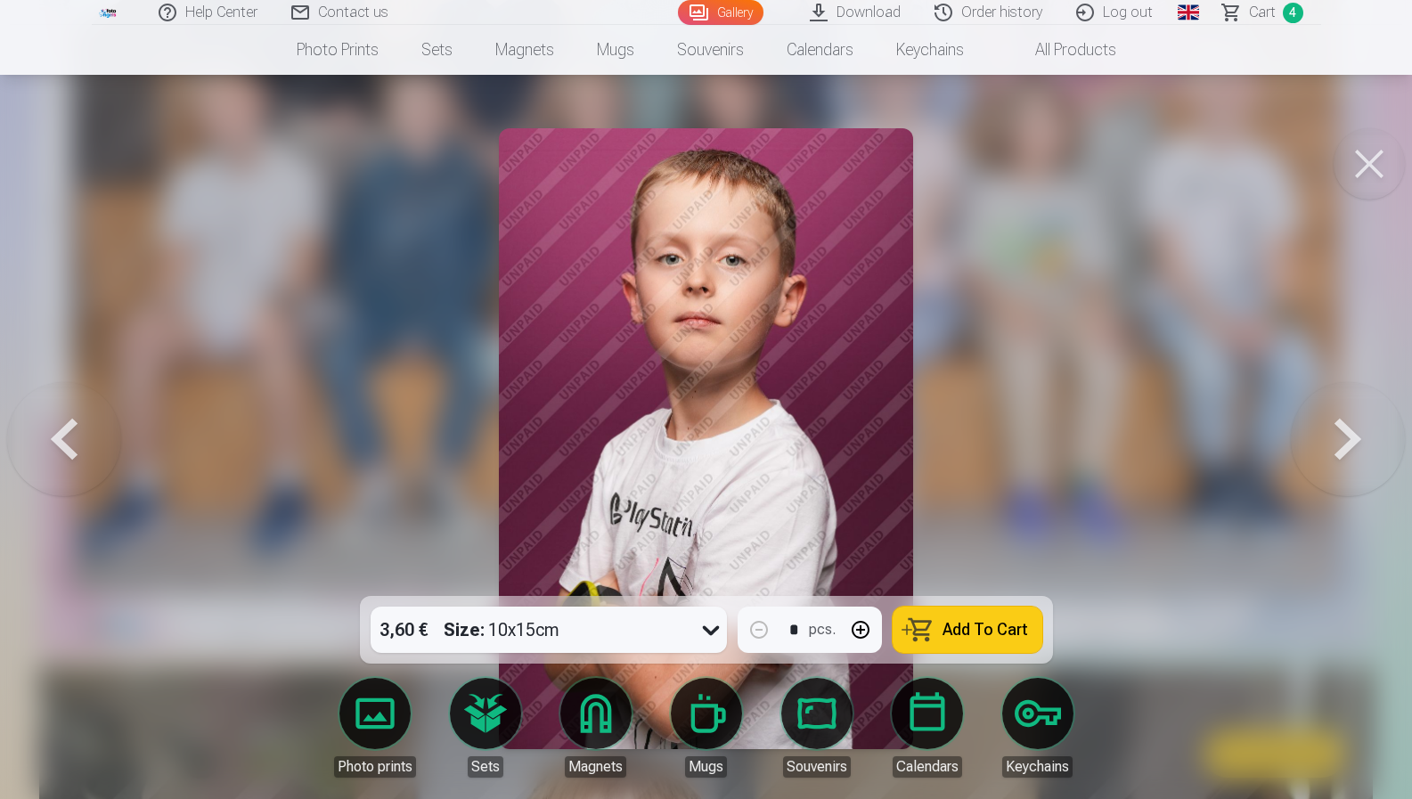
drag, startPoint x: 21, startPoint y: 437, endPoint x: 168, endPoint y: 461, distance: 148.8
click at [21, 437] on button at bounding box center [64, 438] width 114 height 279
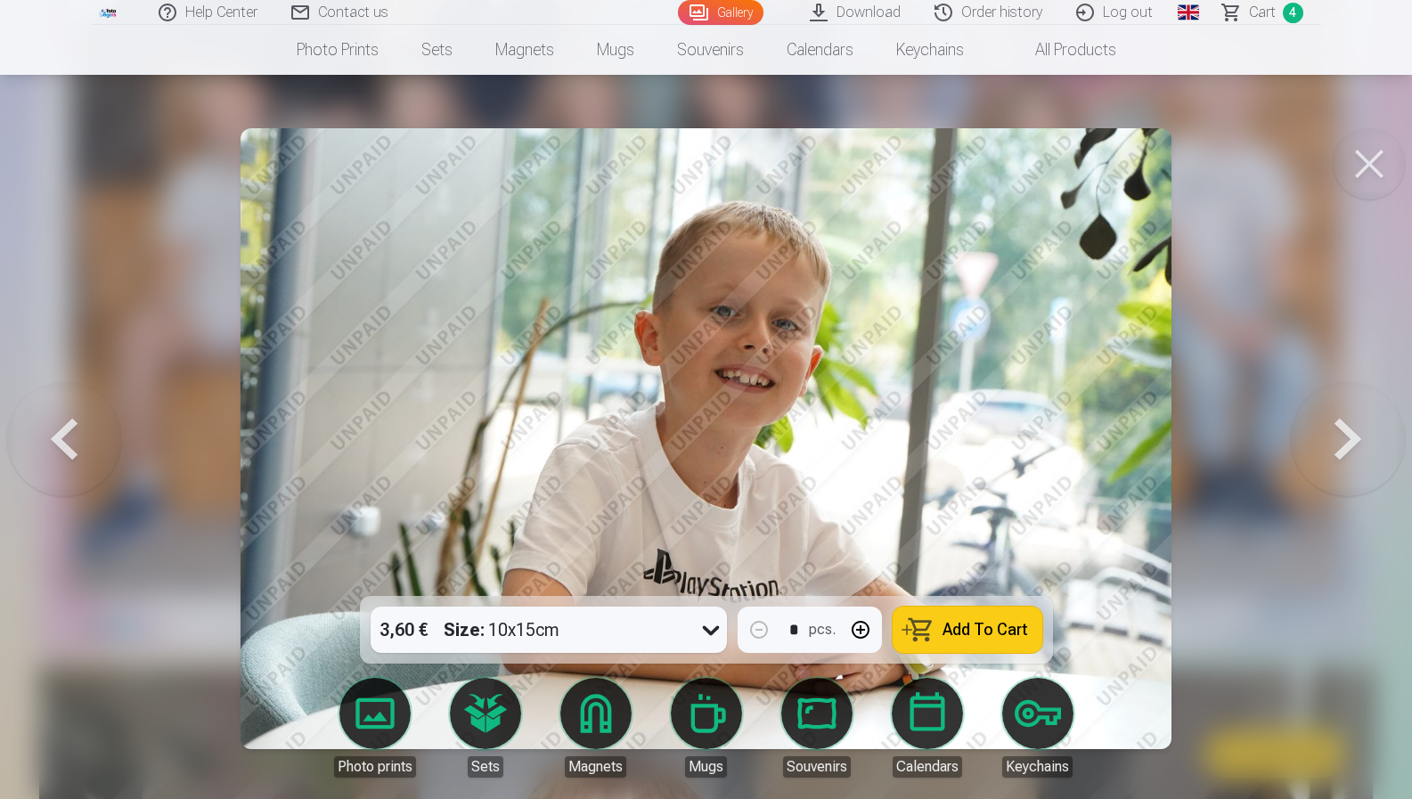
drag, startPoint x: 1008, startPoint y: 642, endPoint x: 1047, endPoint y: 621, distance: 43.9
click at [1008, 642] on button "Add To Cart" at bounding box center [967, 630] width 150 height 46
click at [1348, 444] on button at bounding box center [1348, 438] width 114 height 279
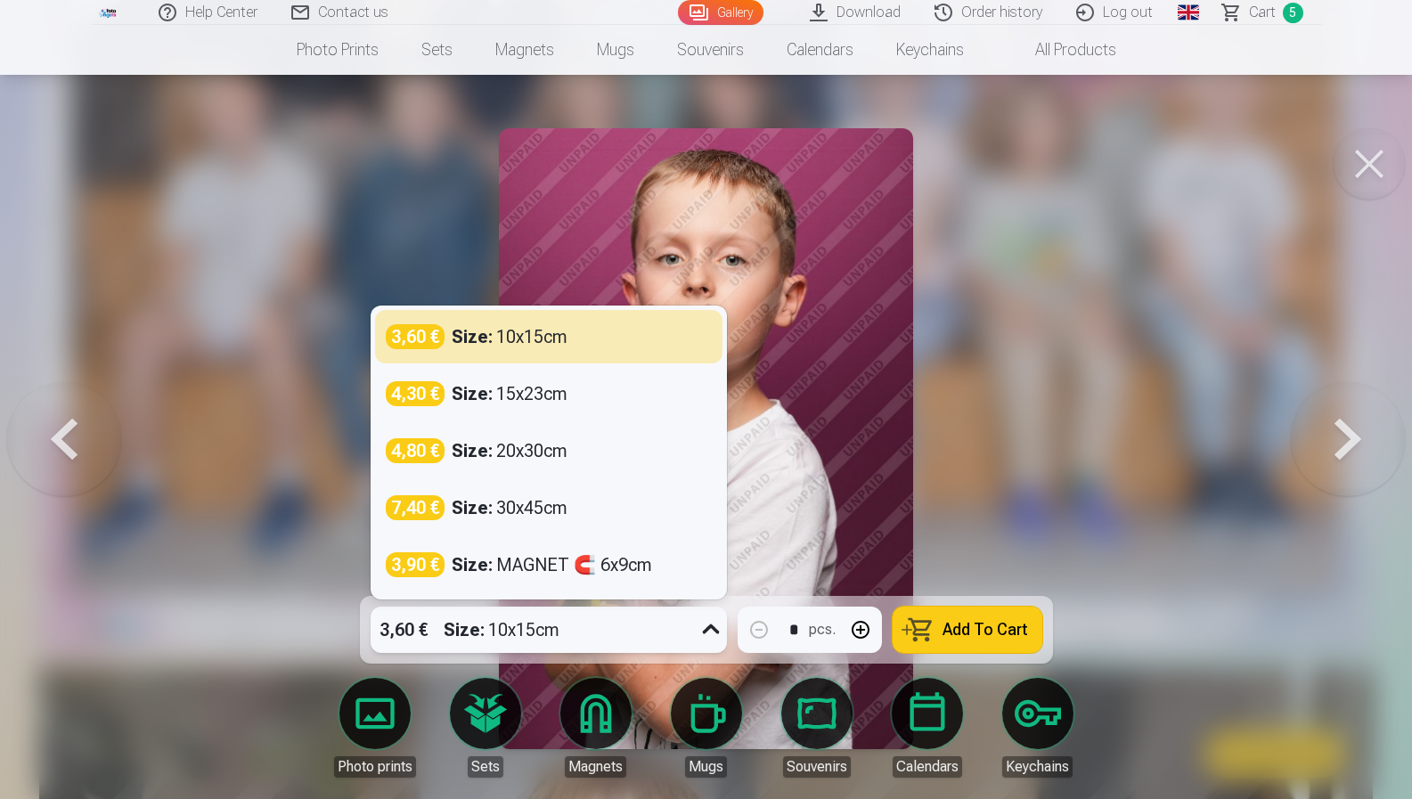
click at [490, 629] on div "Size : 10x15cm" at bounding box center [502, 630] width 116 height 46
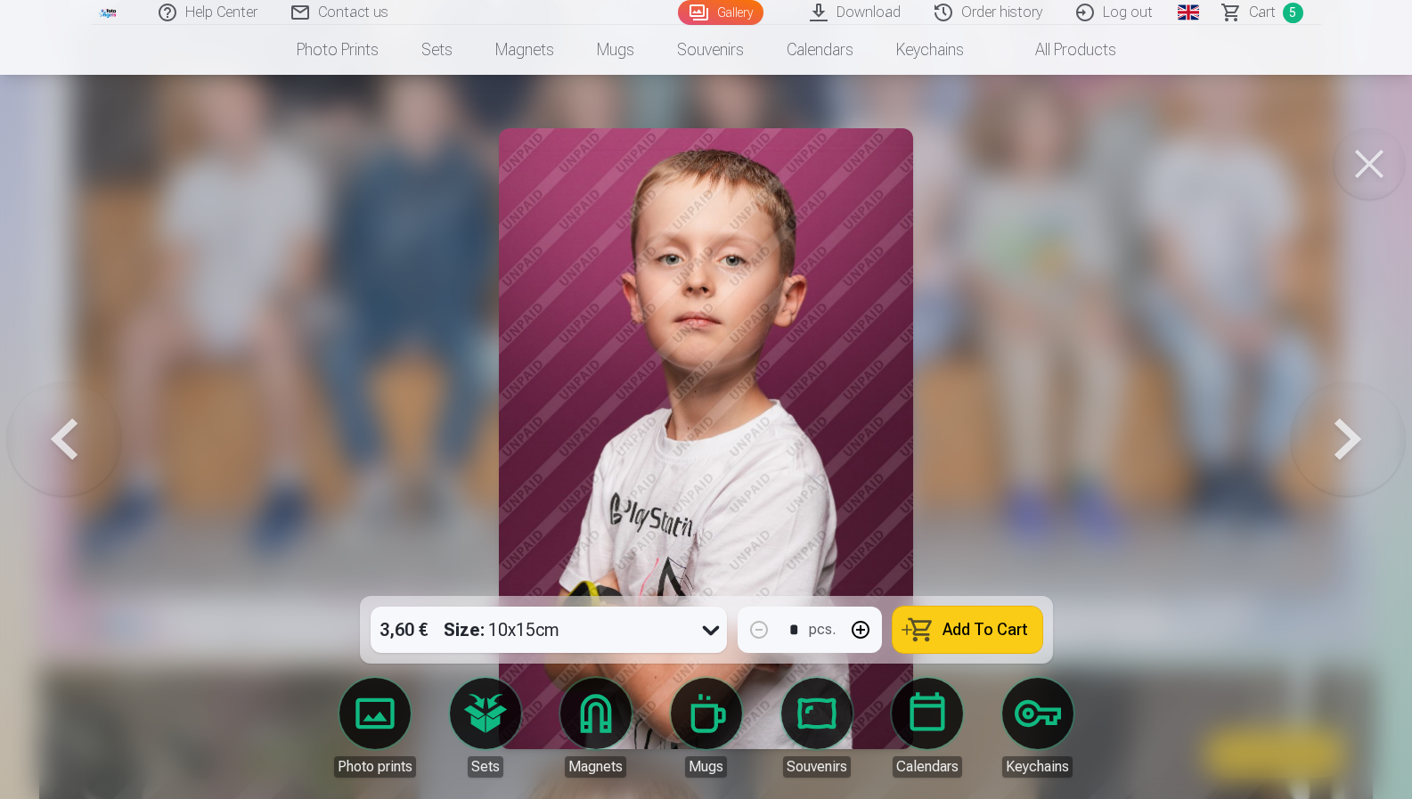
click at [1276, 466] on div at bounding box center [706, 399] width 1412 height 799
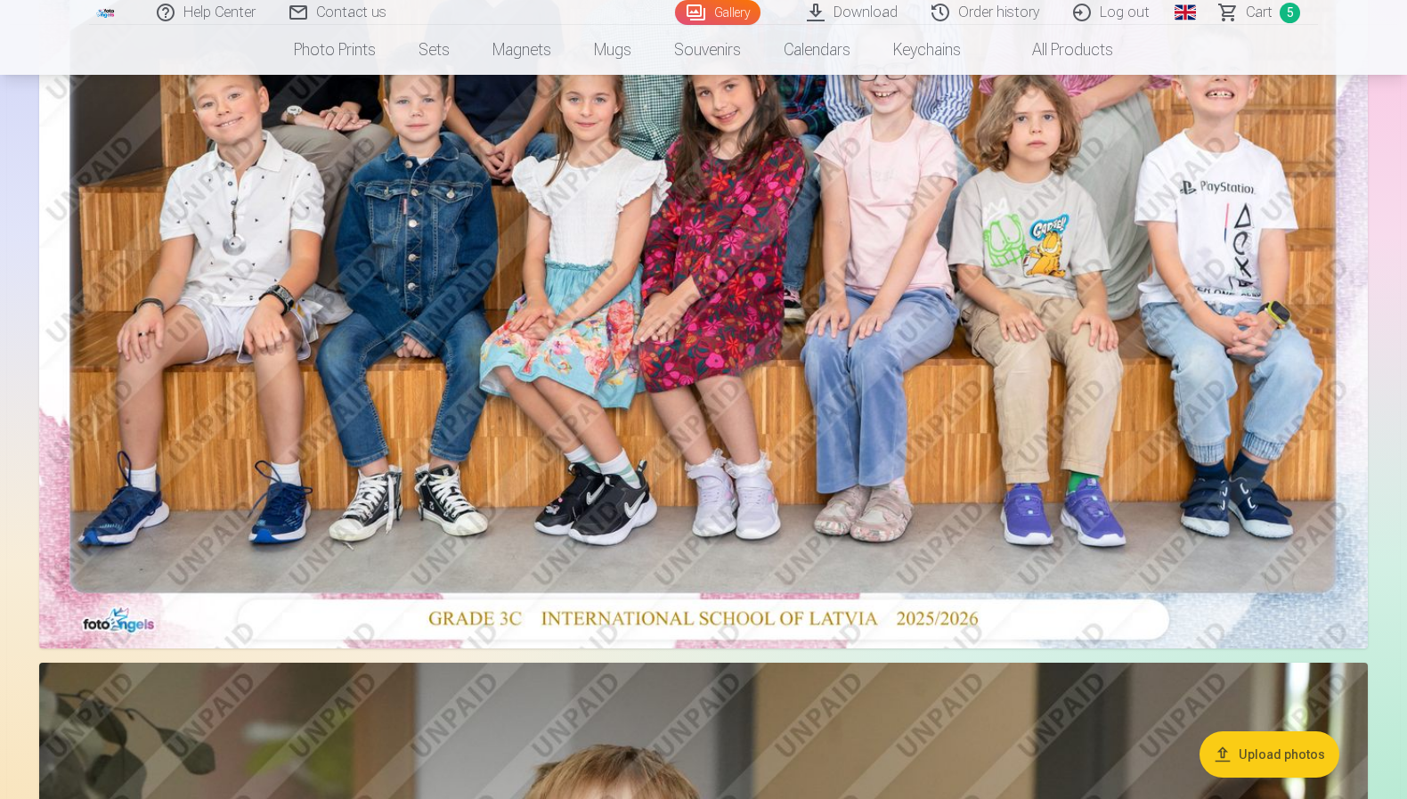
click at [1135, 412] on img at bounding box center [703, 205] width 1329 height 886
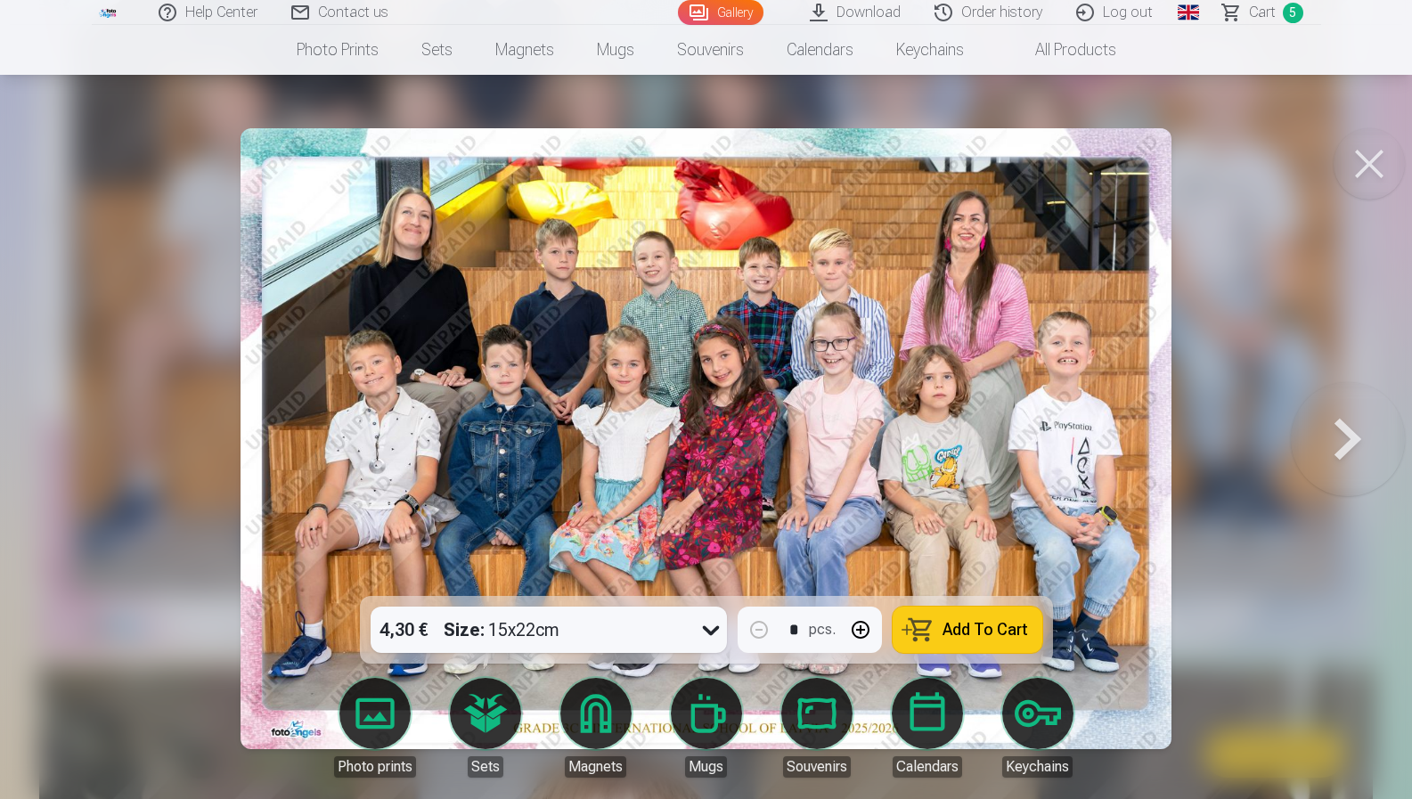
click at [1345, 441] on button at bounding box center [1348, 438] width 114 height 279
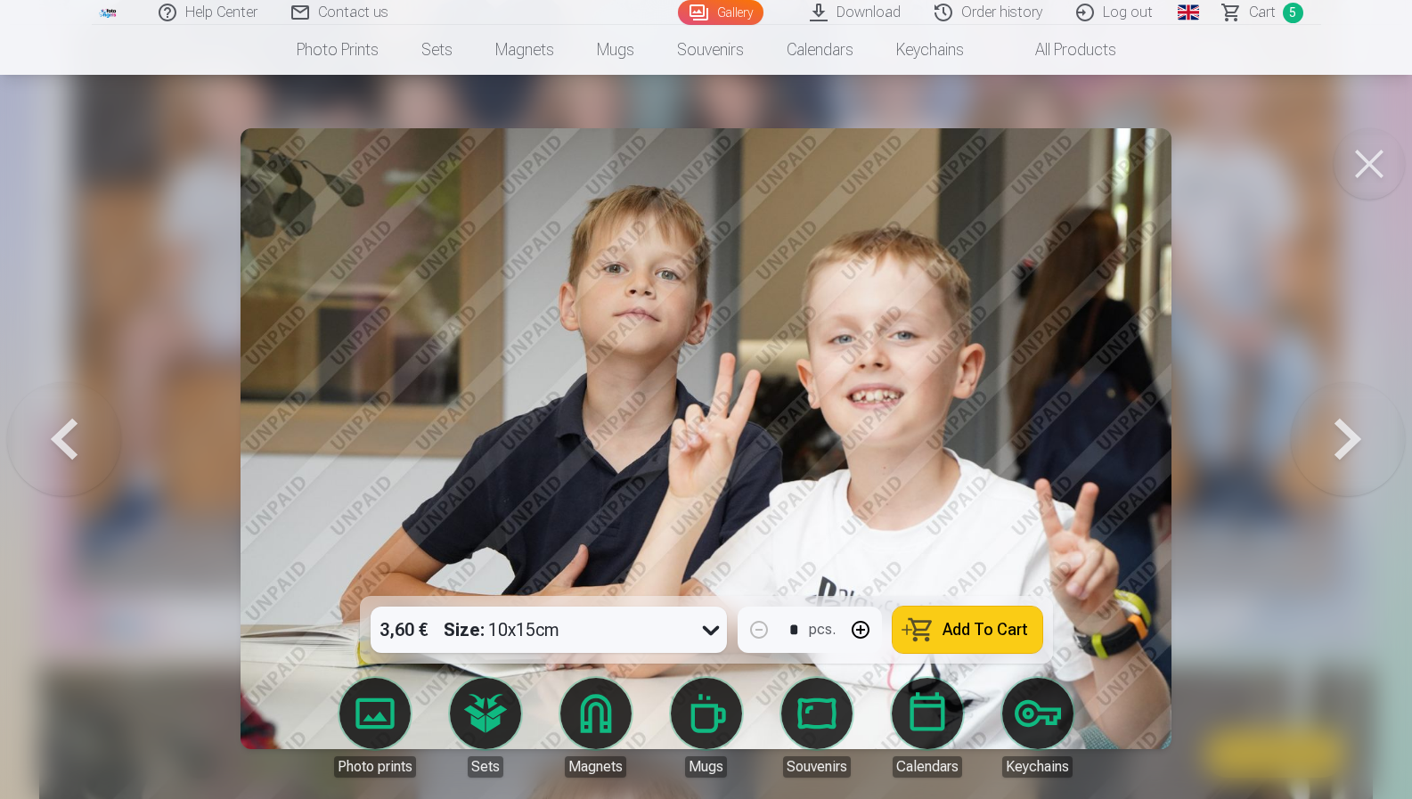
click at [1344, 442] on button at bounding box center [1348, 438] width 114 height 279
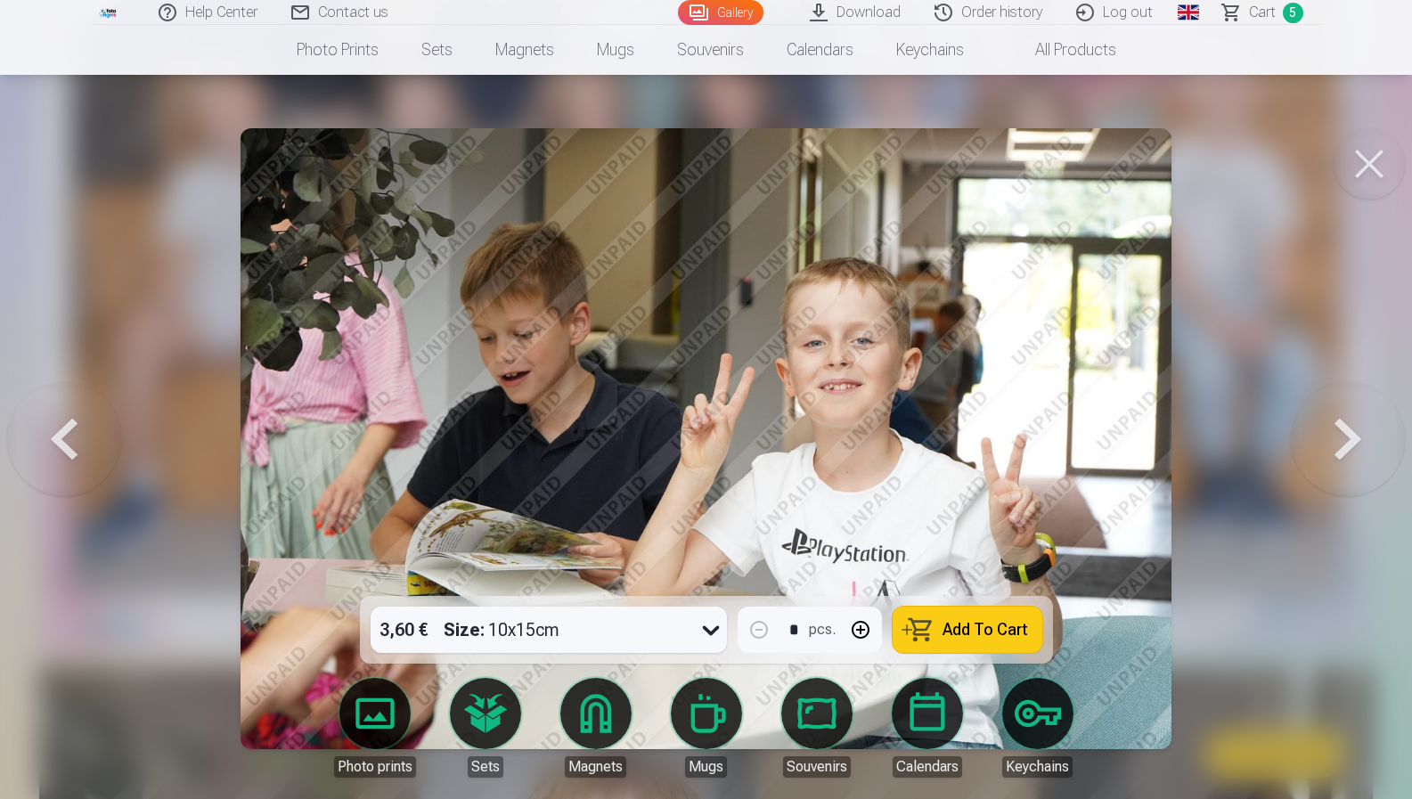
click at [1344, 442] on button at bounding box center [1348, 438] width 114 height 279
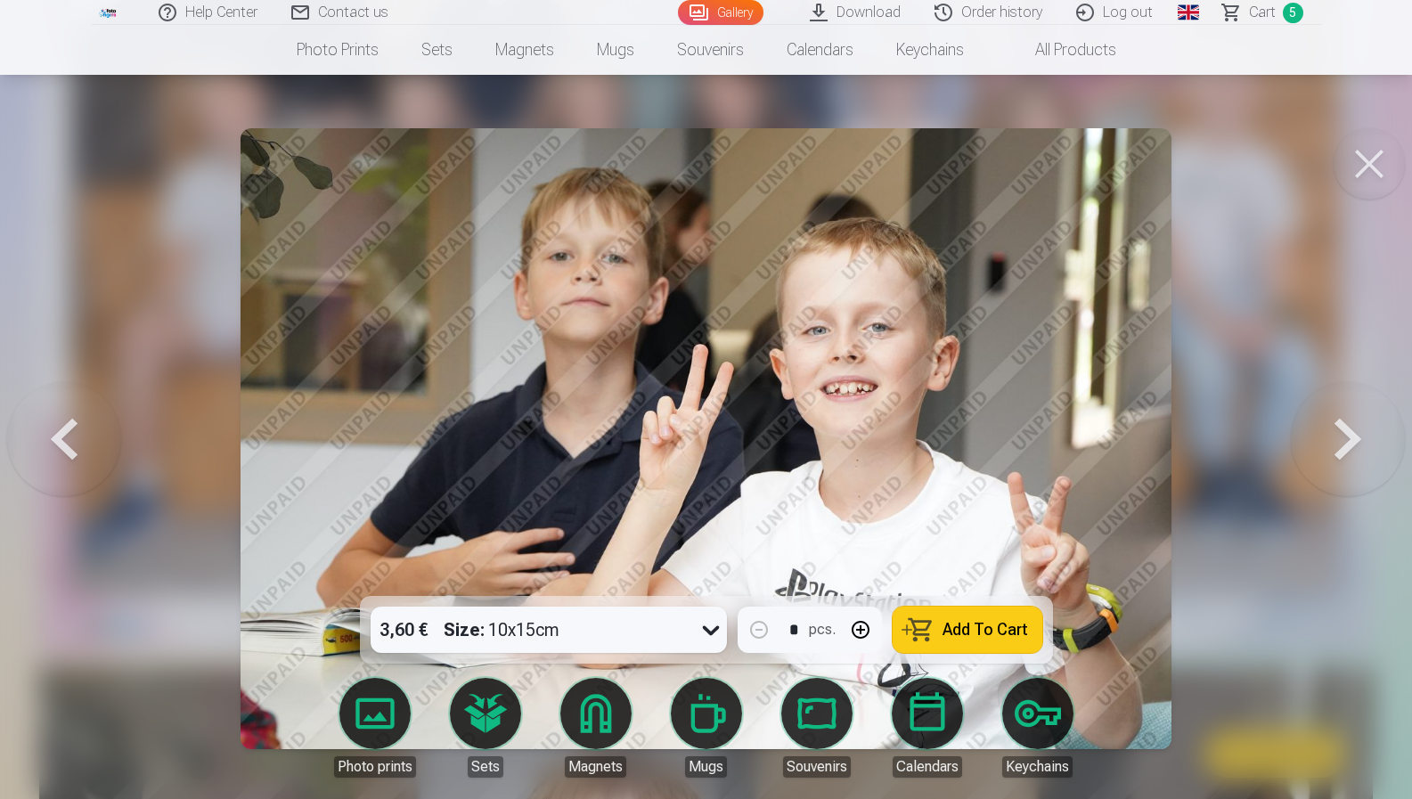
click at [1344, 442] on button at bounding box center [1348, 438] width 114 height 279
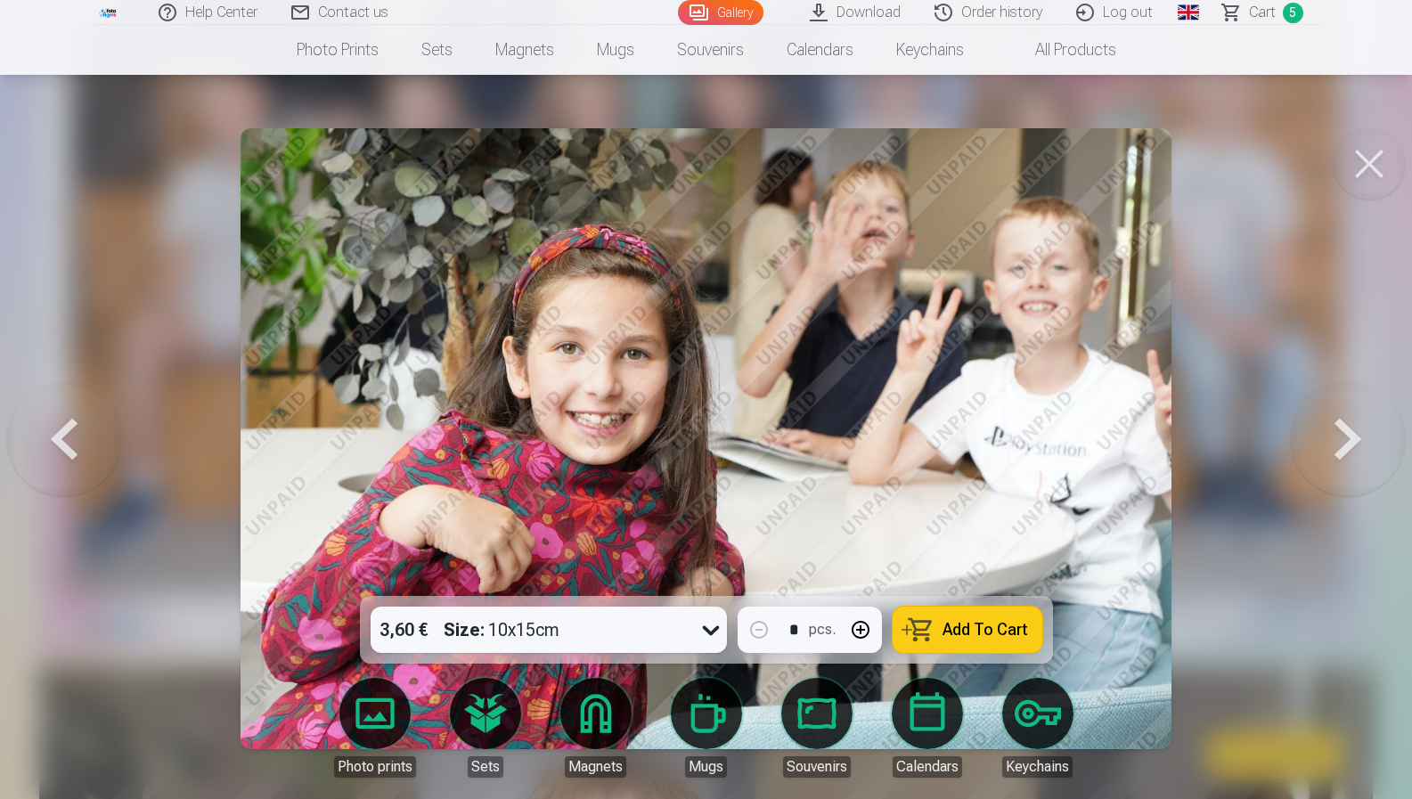
click at [1344, 442] on button at bounding box center [1348, 438] width 114 height 279
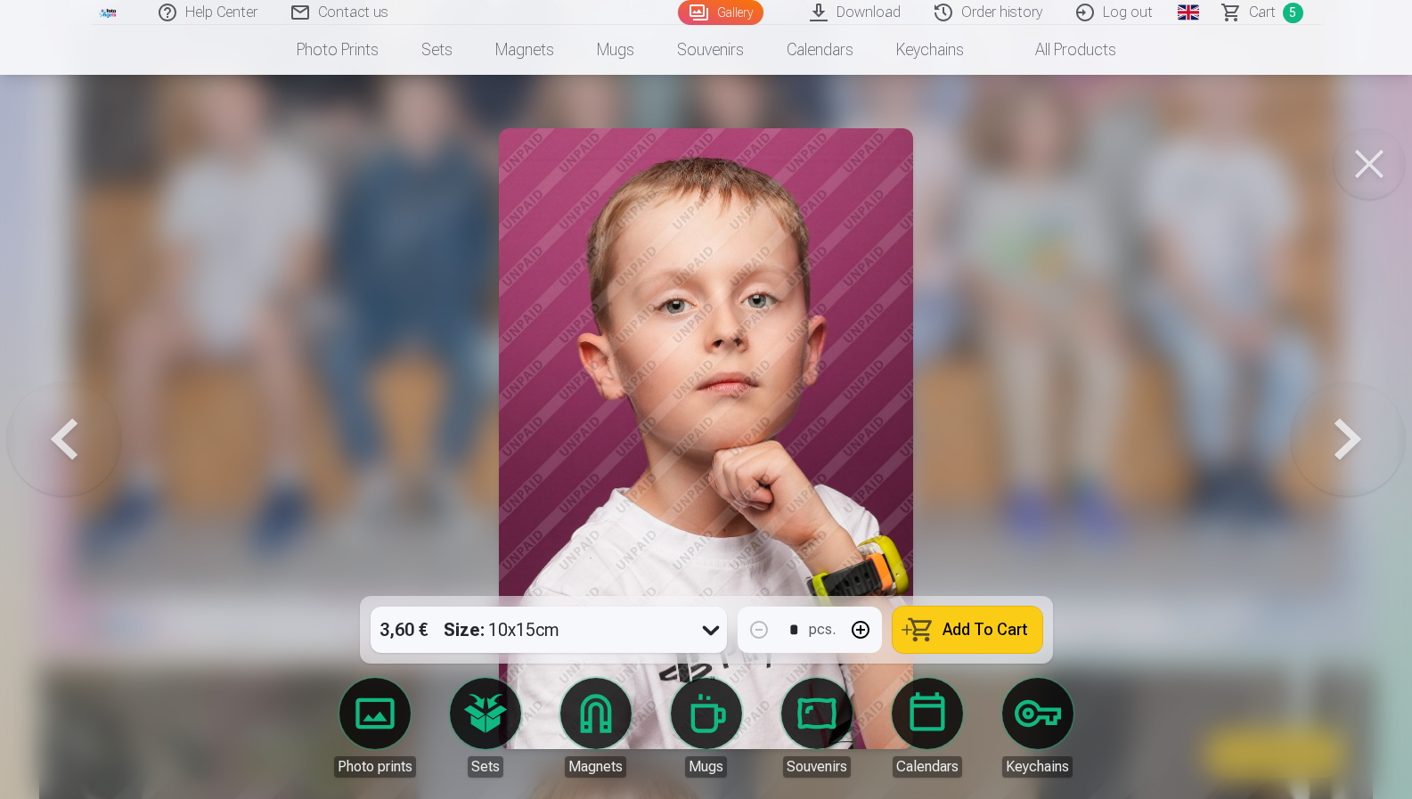
click at [1345, 442] on button at bounding box center [1348, 438] width 114 height 279
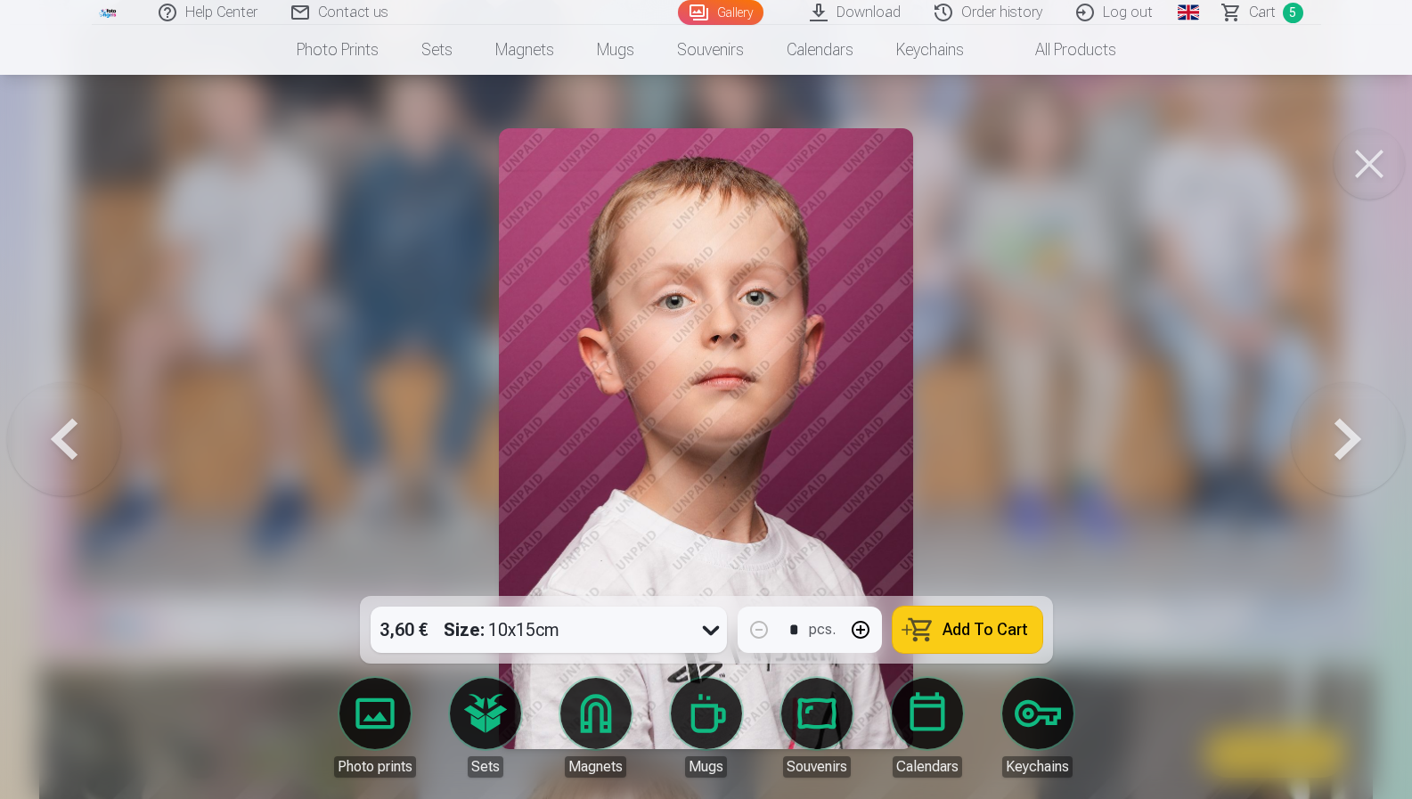
click at [1345, 441] on button at bounding box center [1348, 438] width 114 height 279
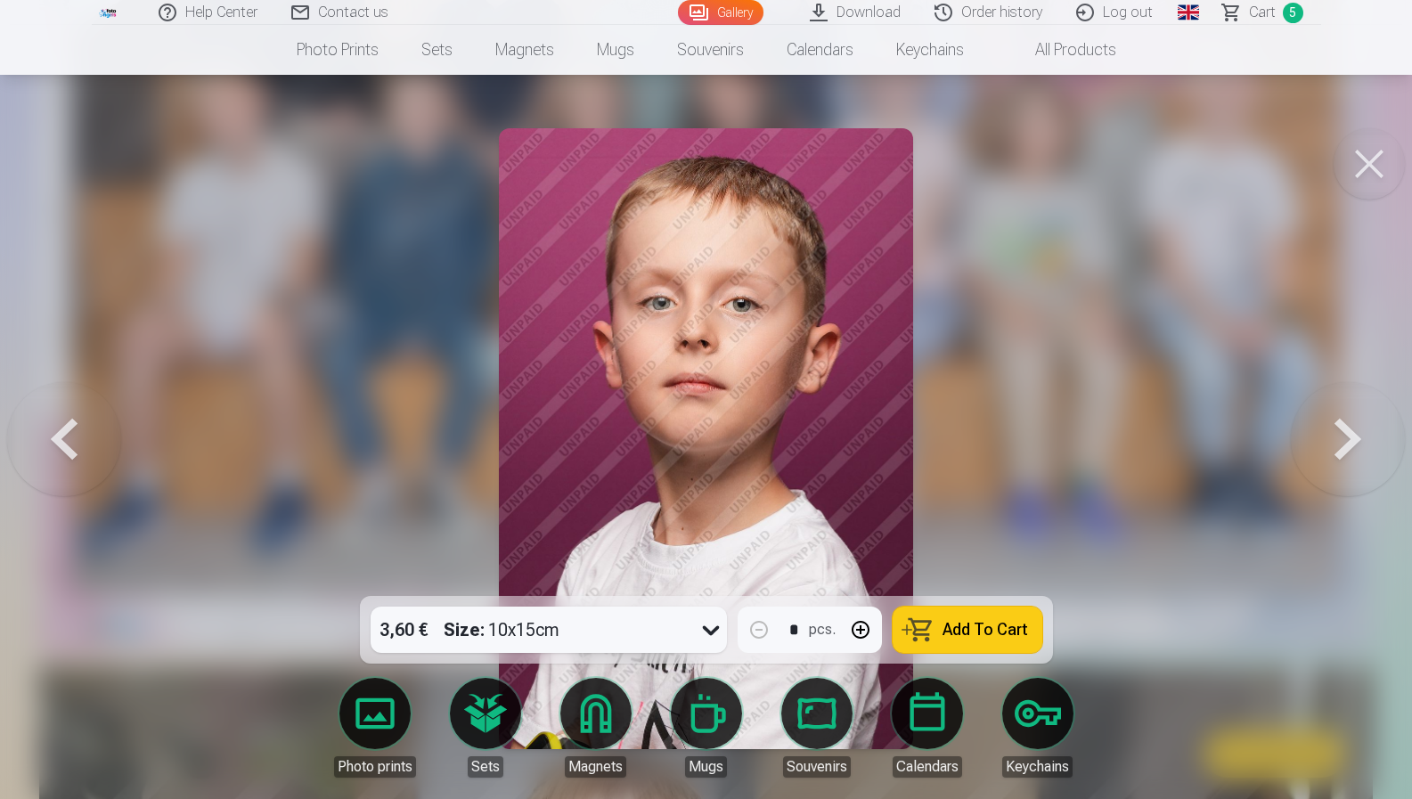
click at [1345, 442] on button at bounding box center [1348, 438] width 114 height 279
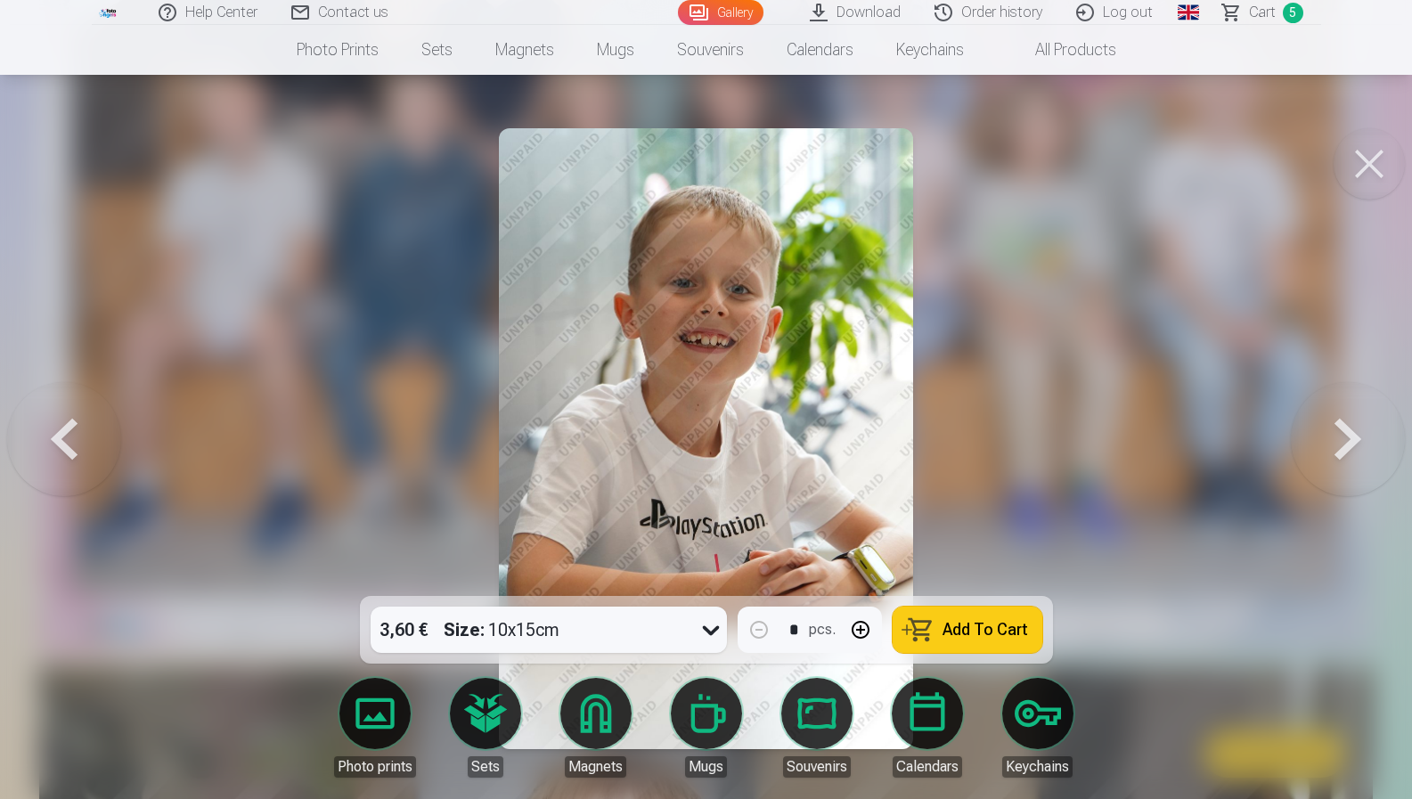
click at [1345, 442] on button at bounding box center [1348, 438] width 114 height 279
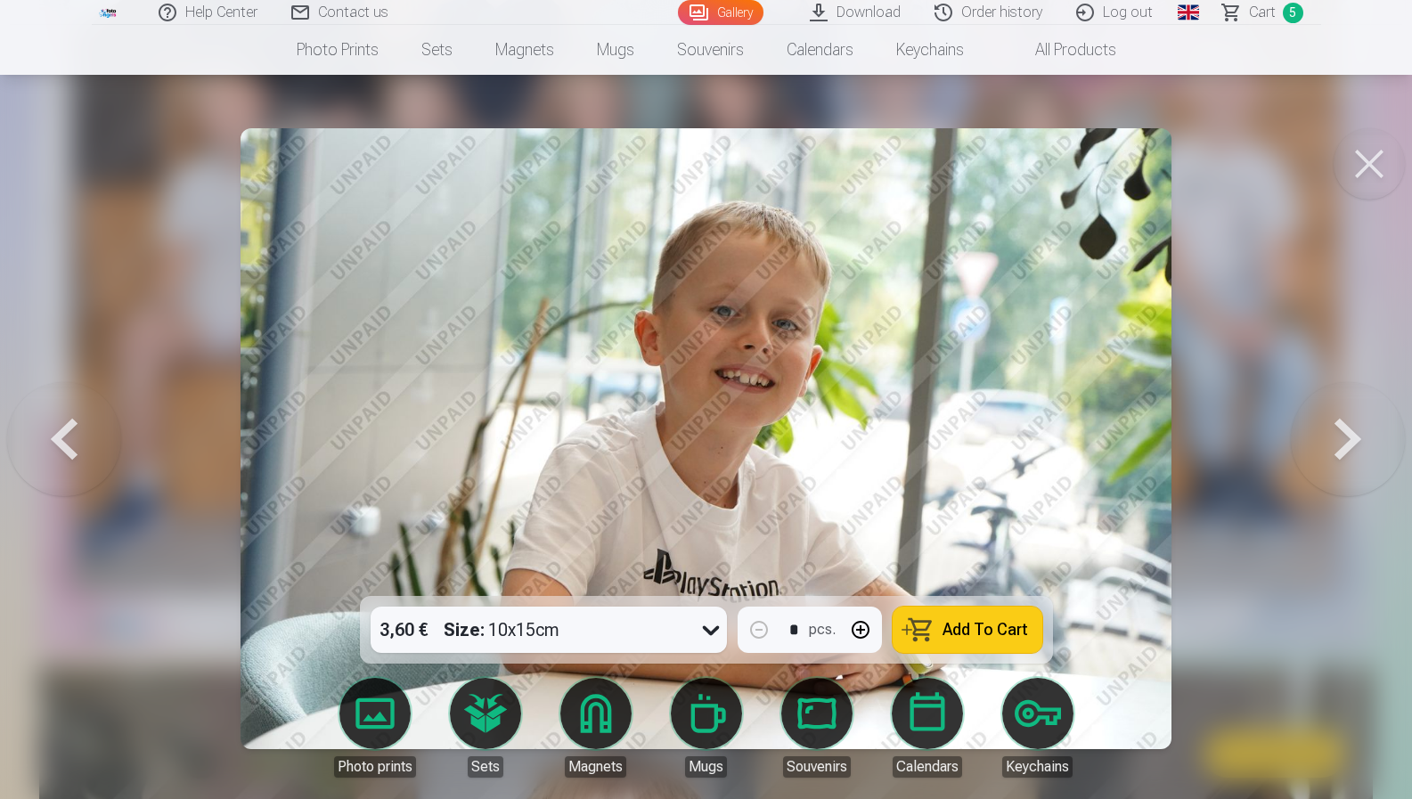
click at [1345, 442] on button at bounding box center [1348, 438] width 114 height 279
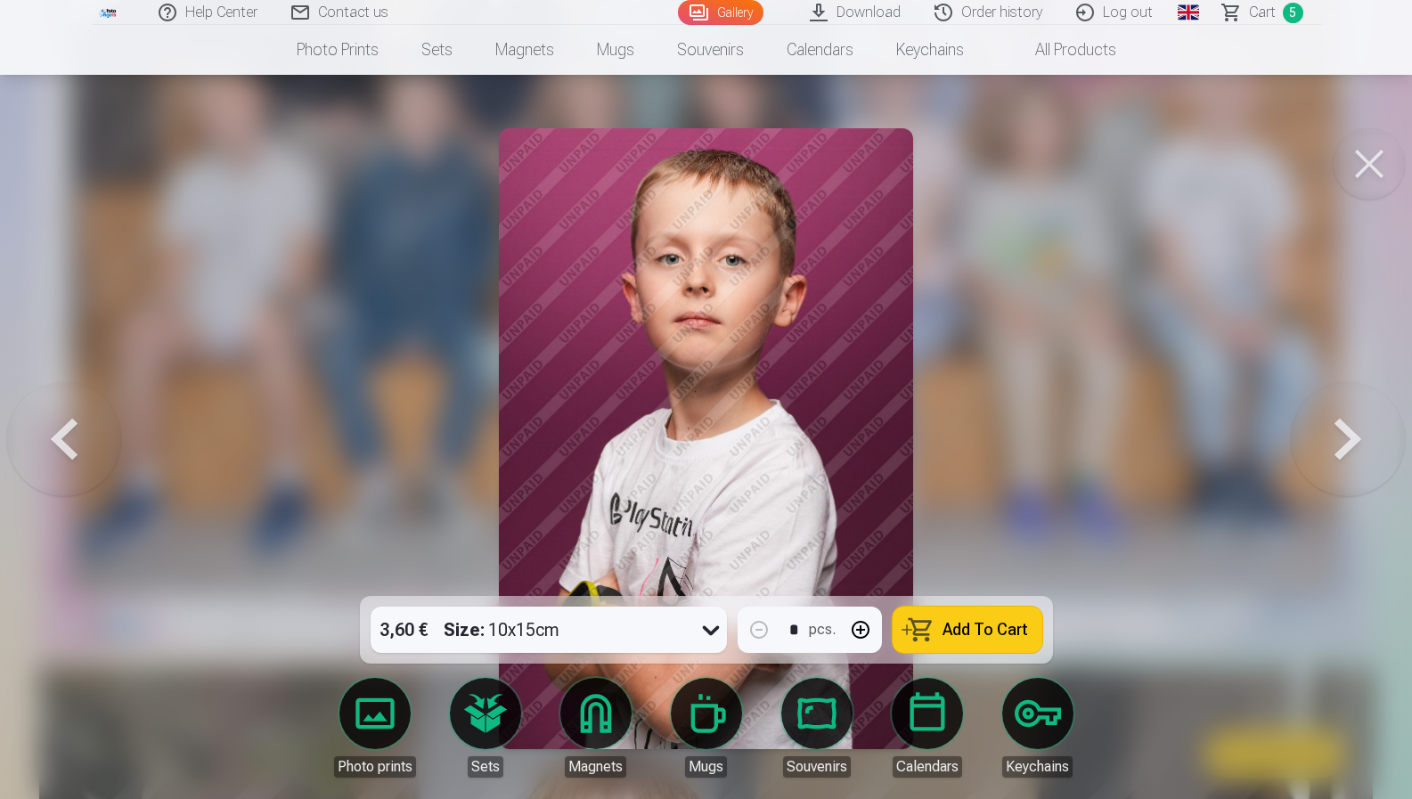
click at [957, 627] on span "Add To Cart" at bounding box center [985, 630] width 86 height 16
click at [1282, 464] on div at bounding box center [706, 399] width 1412 height 799
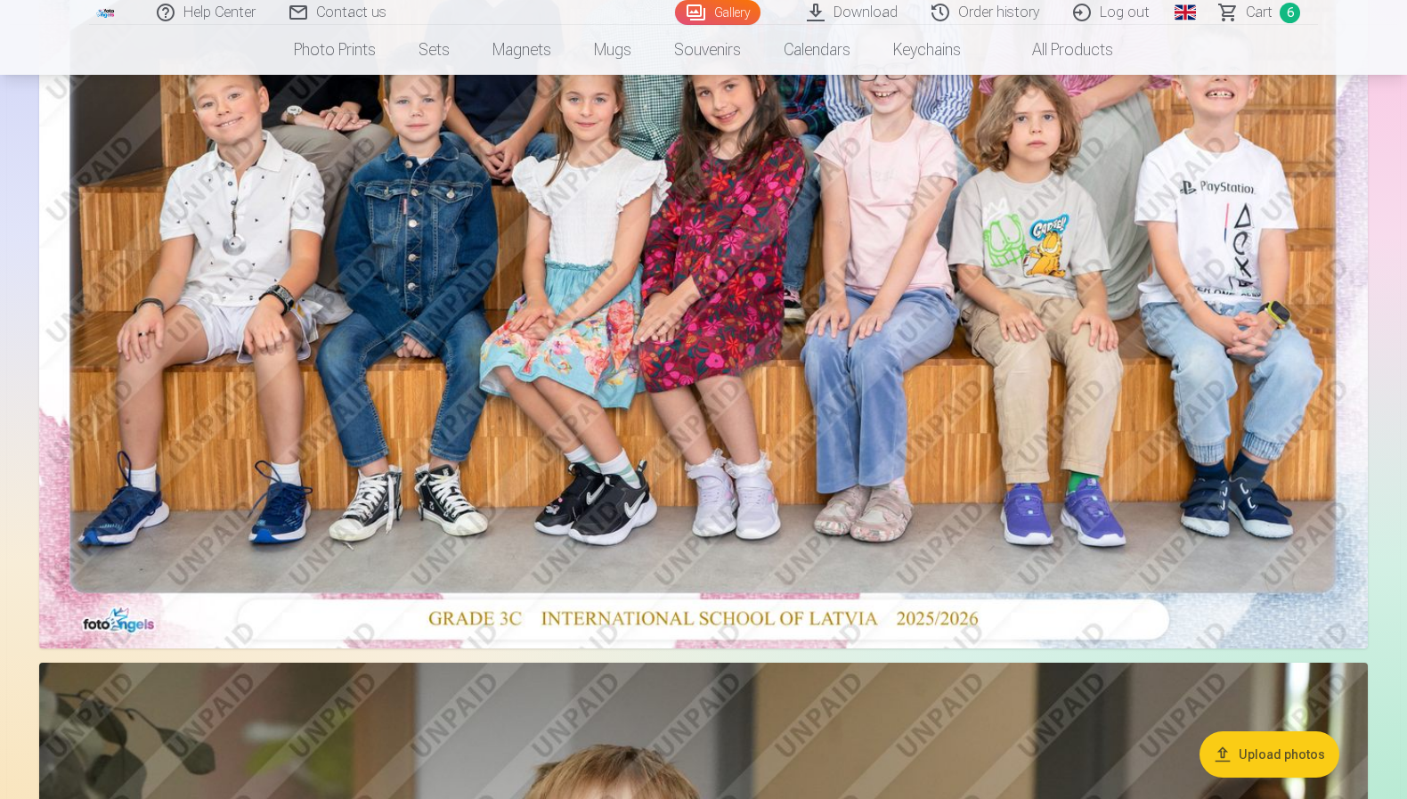
click at [1335, 449] on img at bounding box center [703, 205] width 1329 height 886
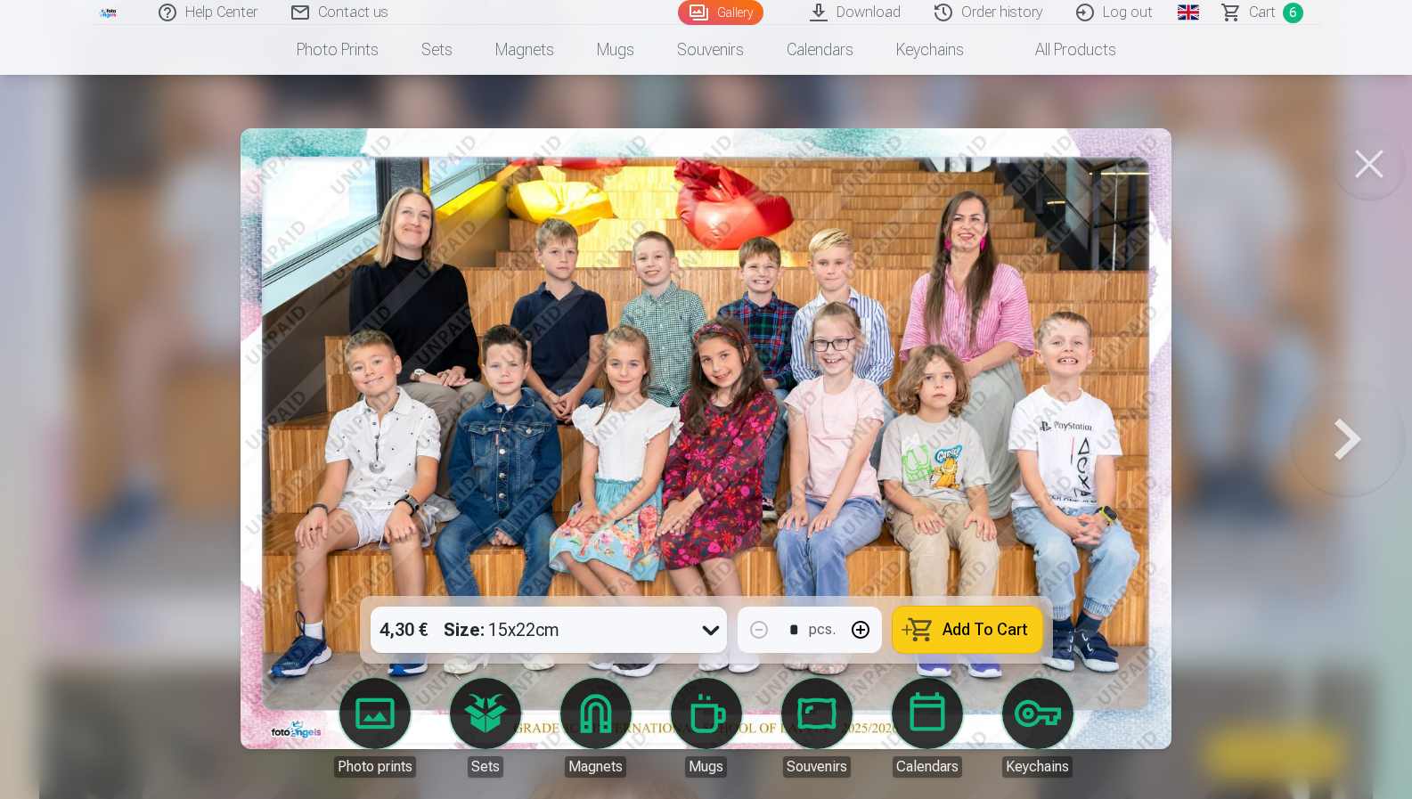
click at [1304, 459] on button at bounding box center [1348, 438] width 114 height 279
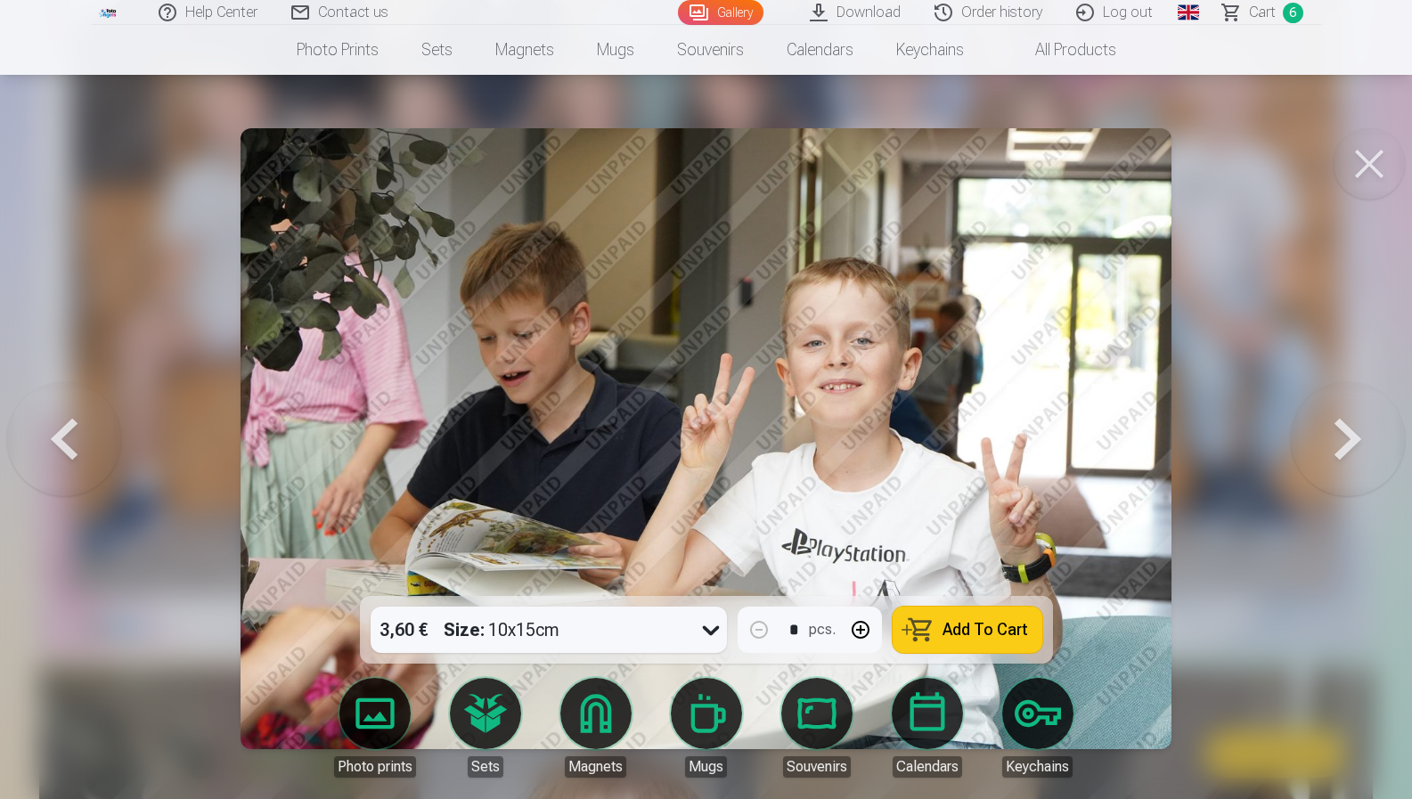
click at [1304, 459] on button at bounding box center [1348, 438] width 114 height 279
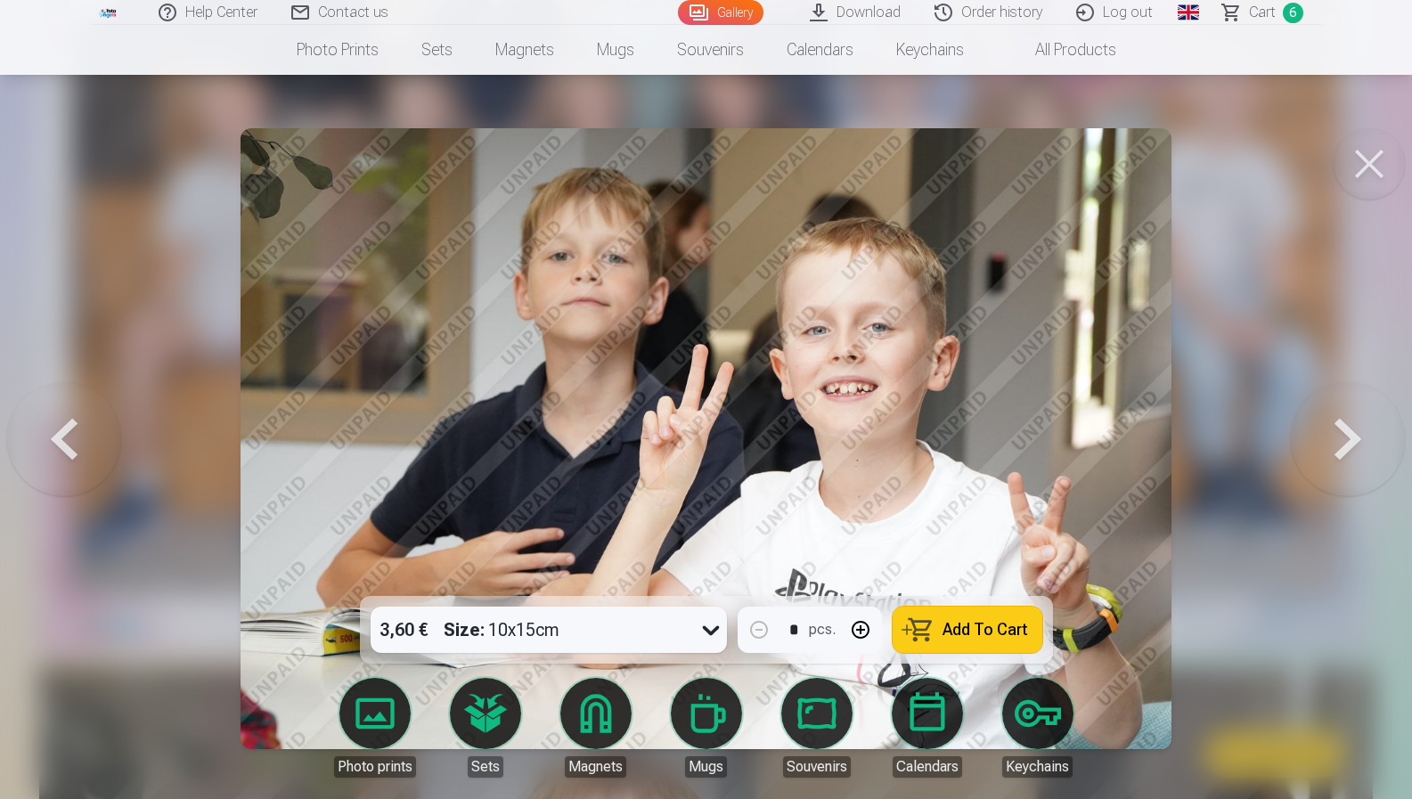
click at [1304, 459] on button at bounding box center [1348, 438] width 114 height 279
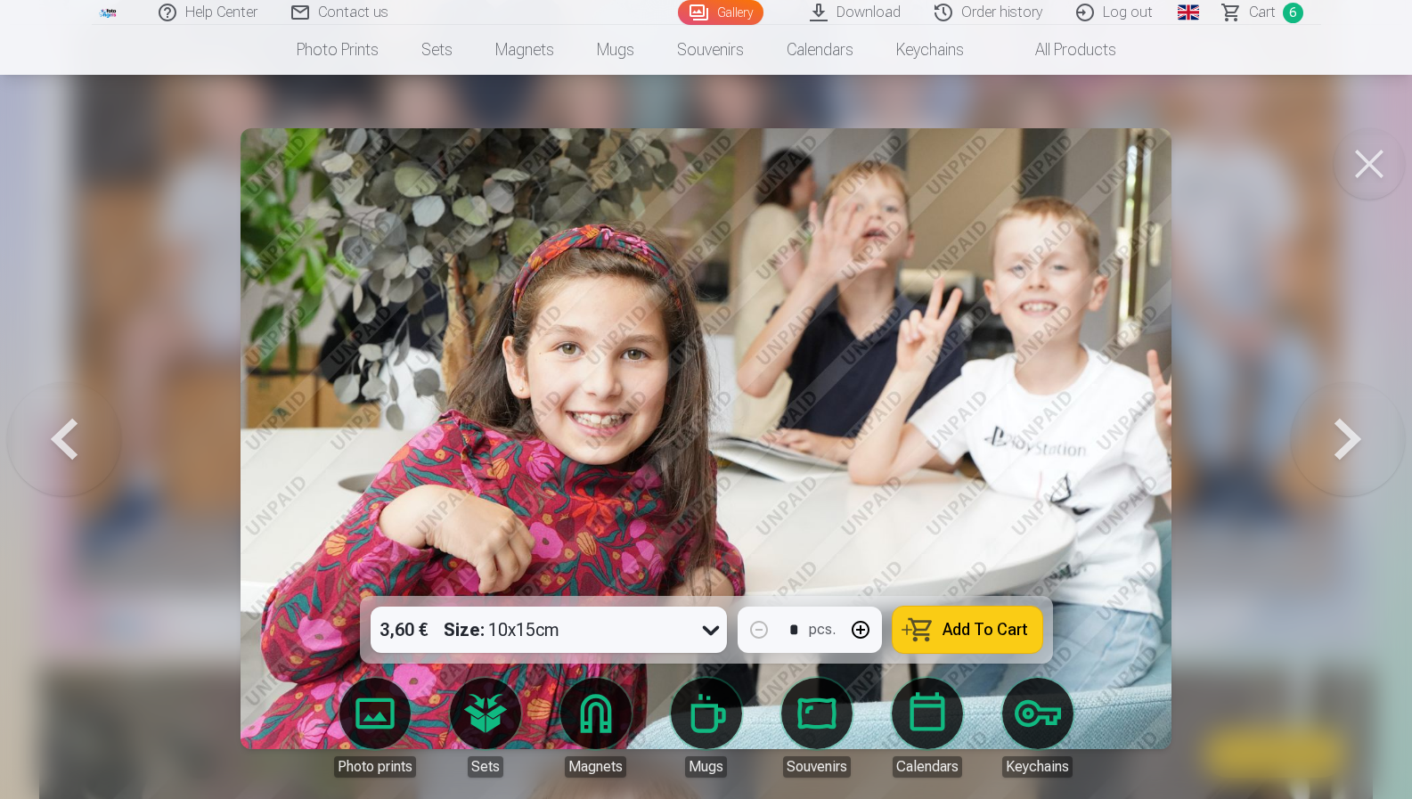
click at [1304, 459] on button at bounding box center [1348, 438] width 114 height 279
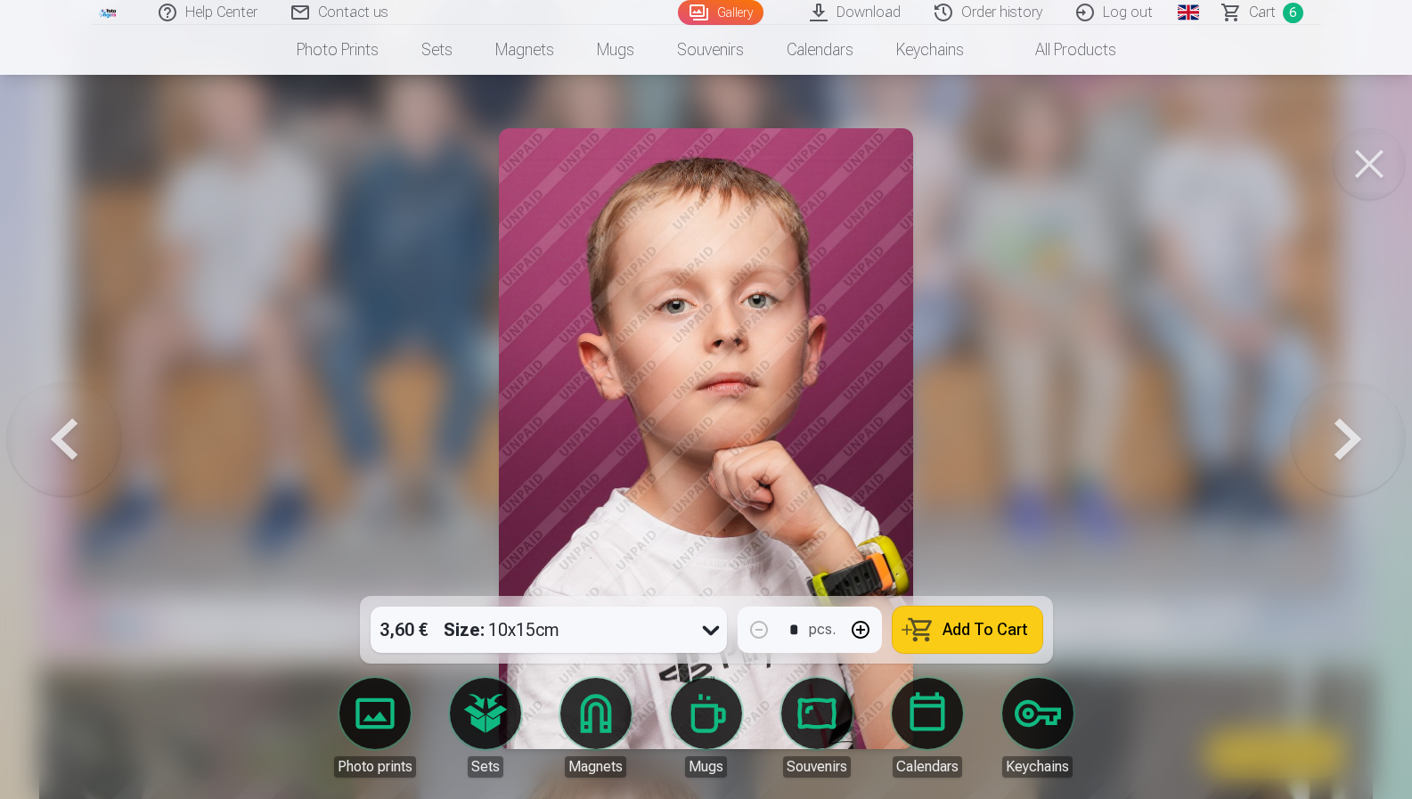
click at [1304, 459] on button at bounding box center [1348, 438] width 114 height 279
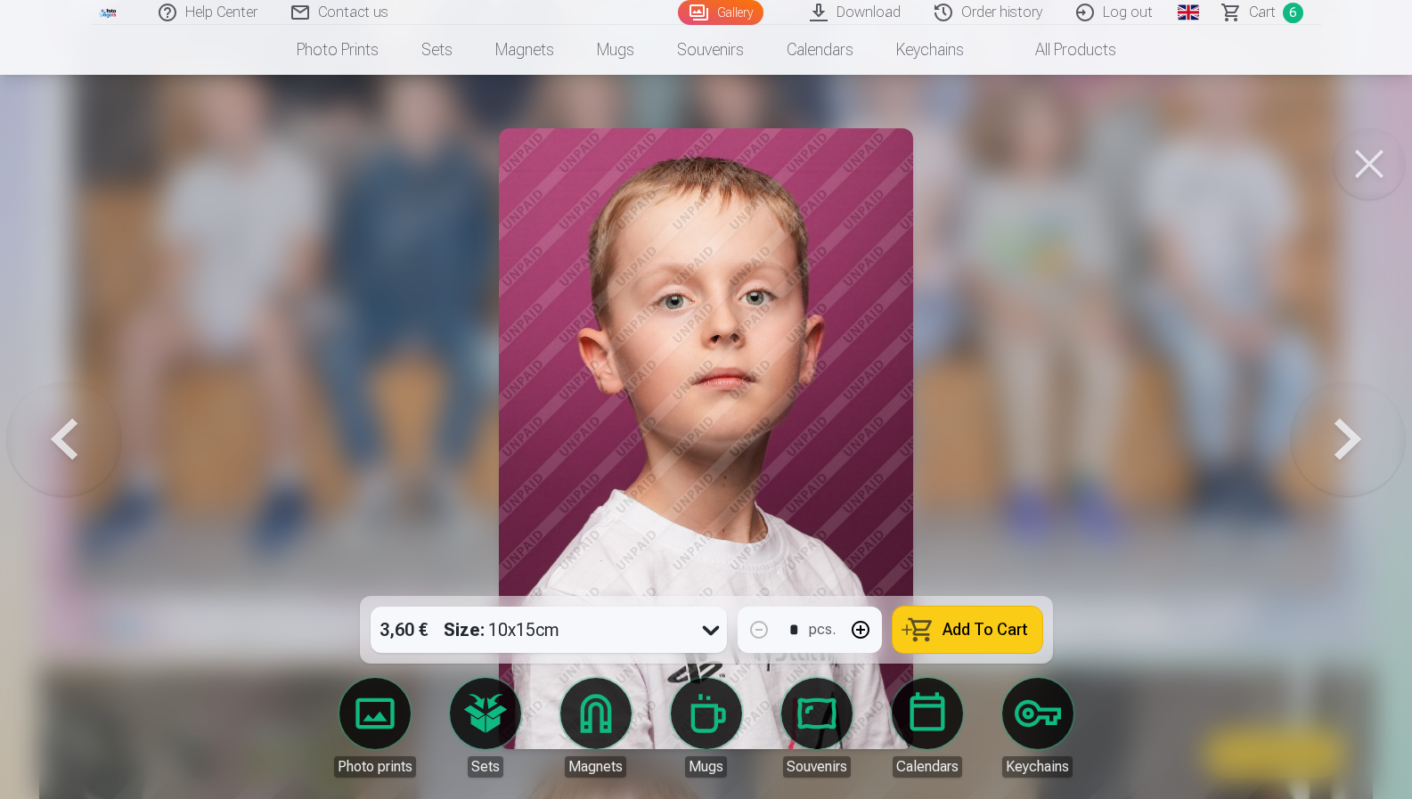
click at [1304, 459] on button at bounding box center [1348, 438] width 114 height 279
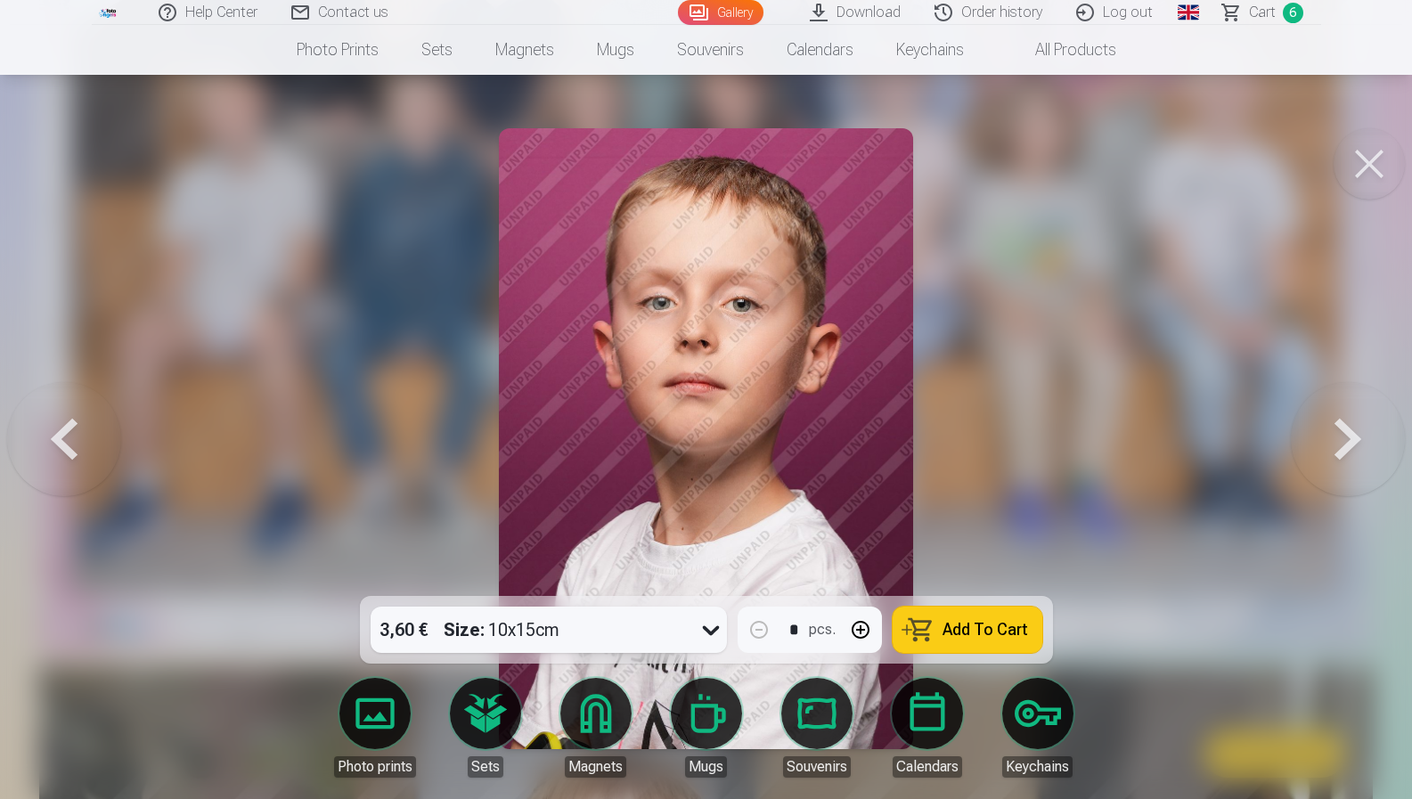
click at [1304, 459] on button at bounding box center [1348, 438] width 114 height 279
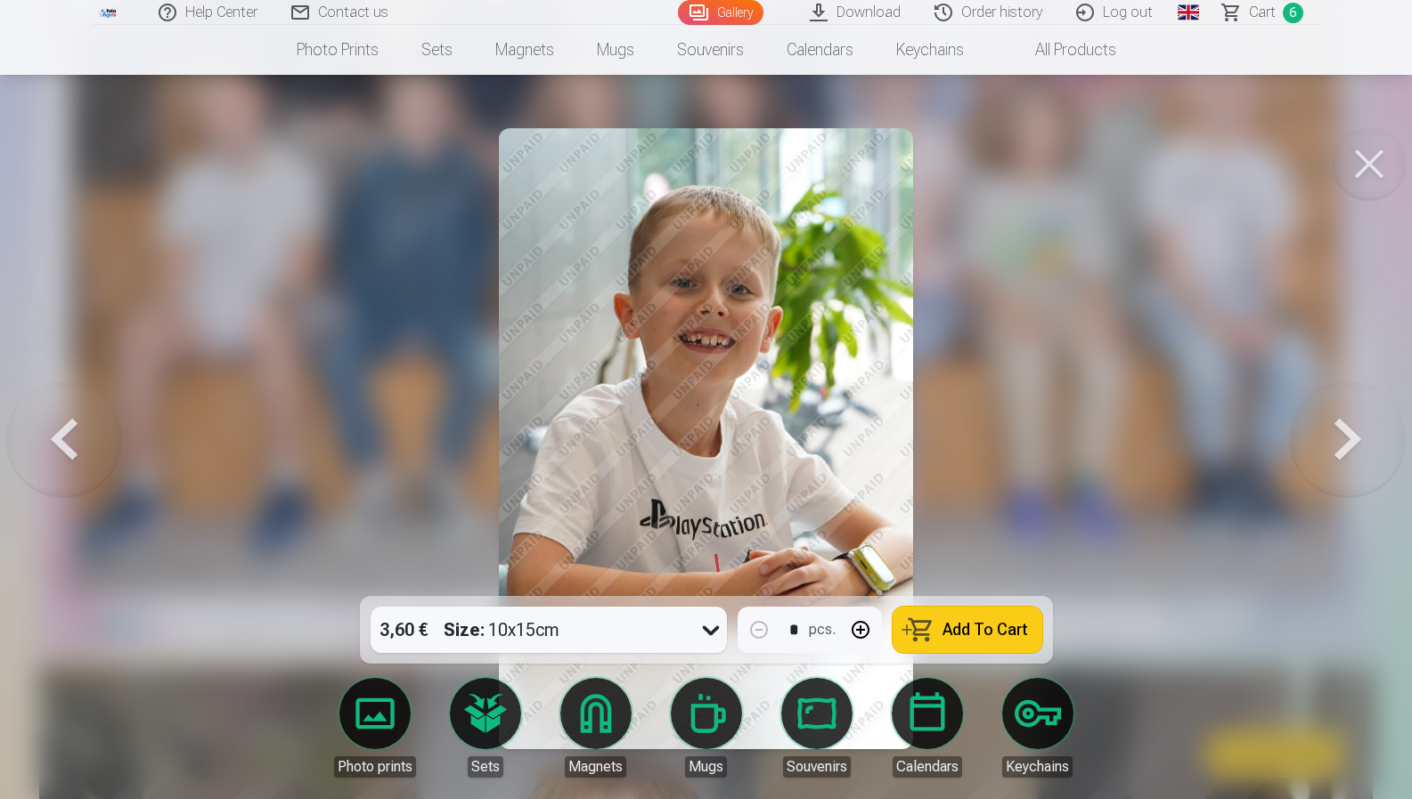
click at [1303, 459] on button at bounding box center [1348, 438] width 114 height 279
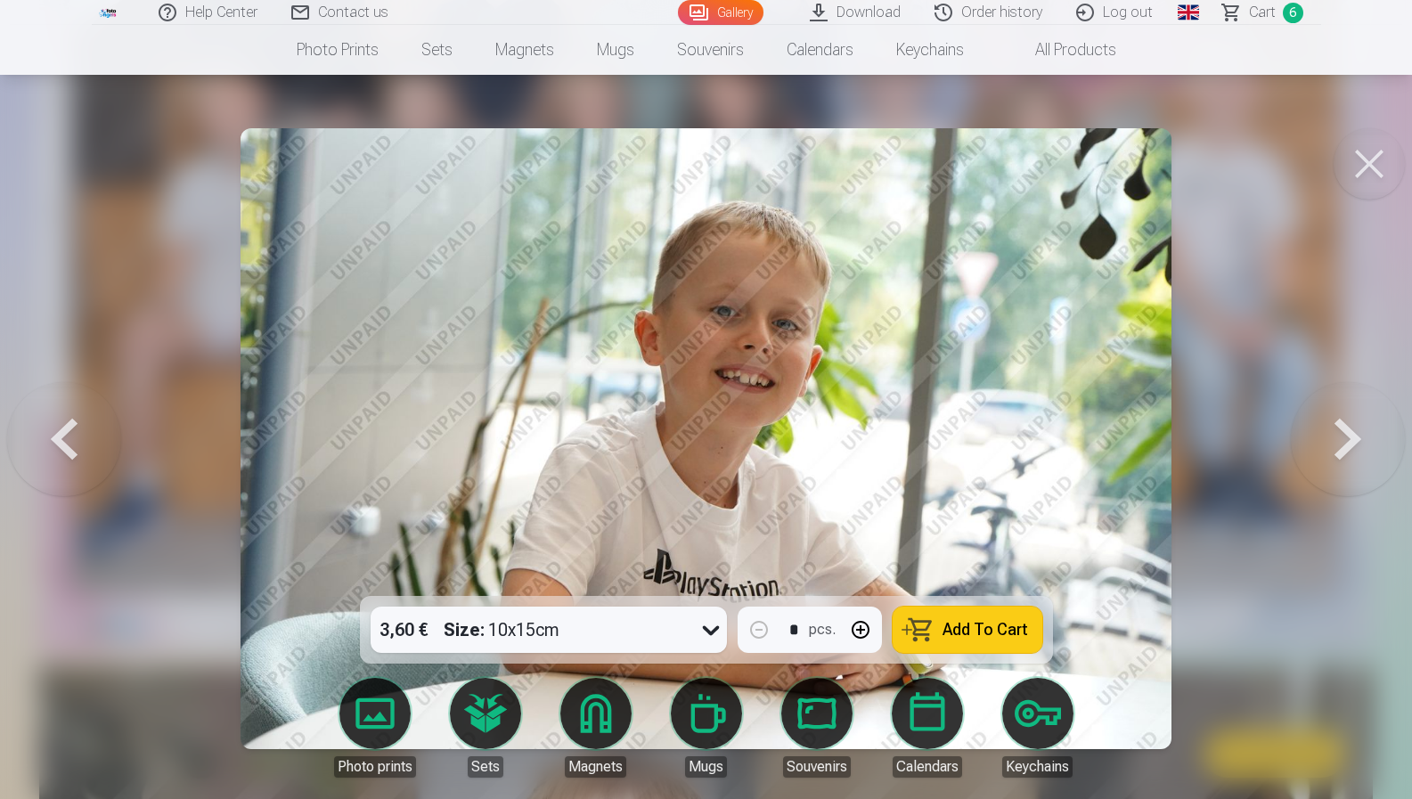
click at [1301, 459] on button at bounding box center [1348, 438] width 114 height 279
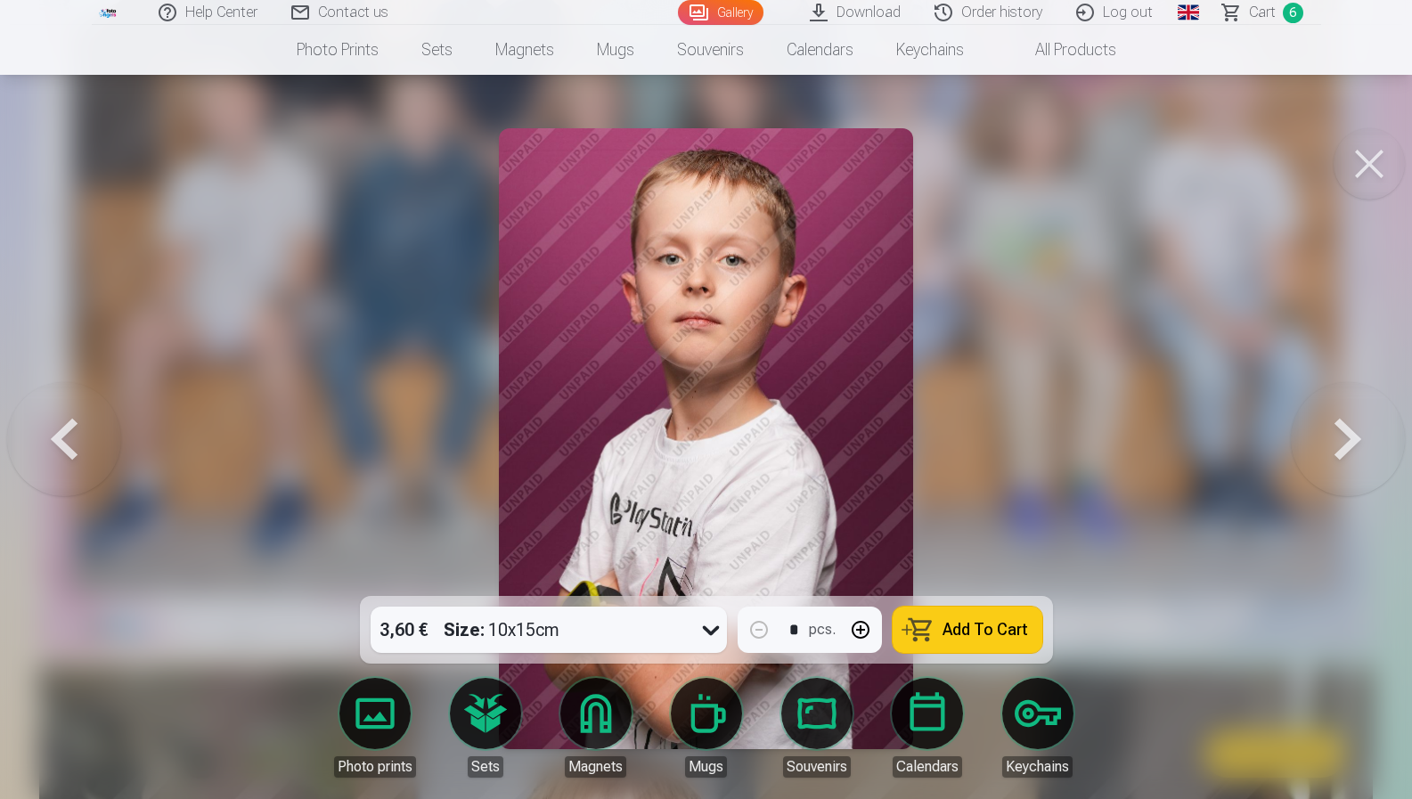
click at [1301, 459] on button at bounding box center [1348, 438] width 114 height 279
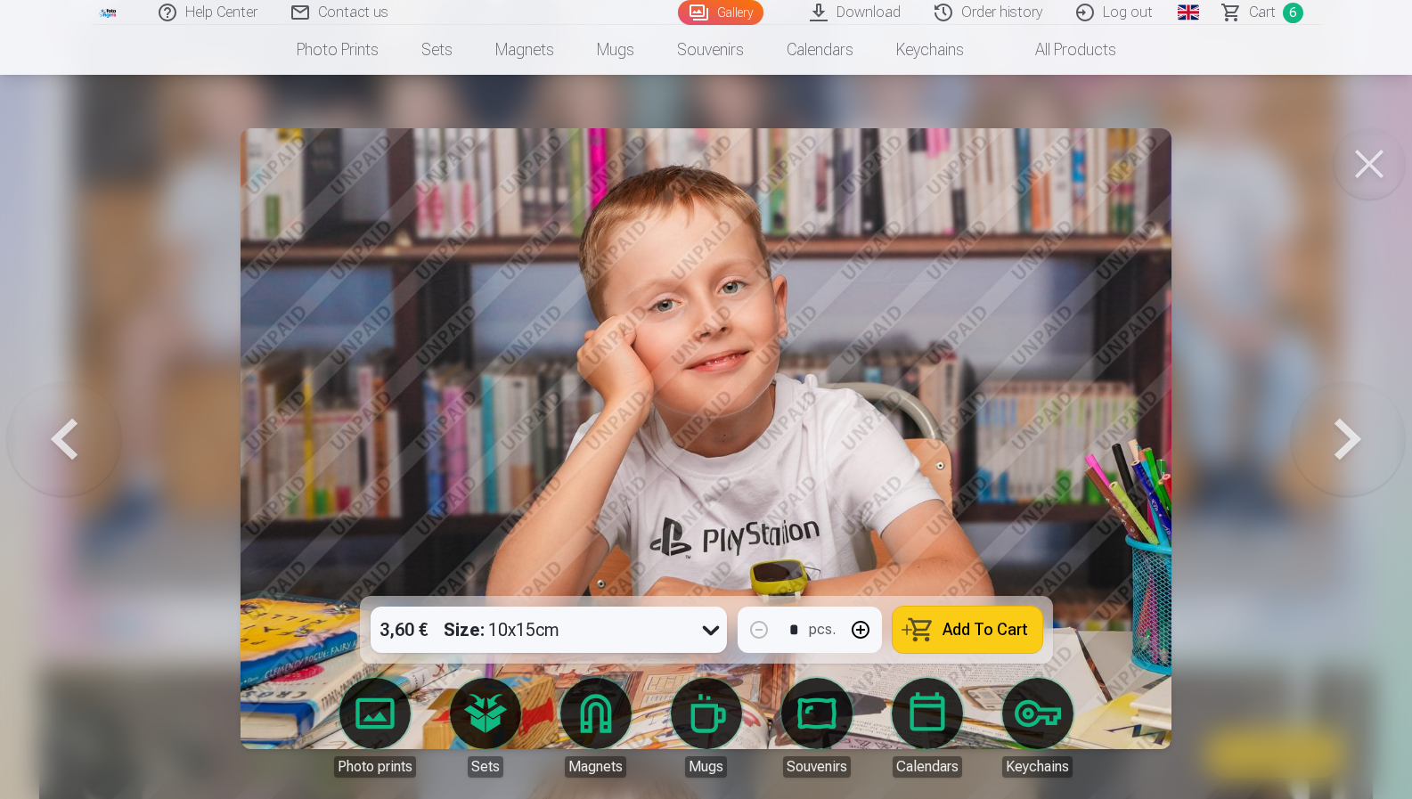
click at [1301, 459] on button at bounding box center [1348, 438] width 114 height 279
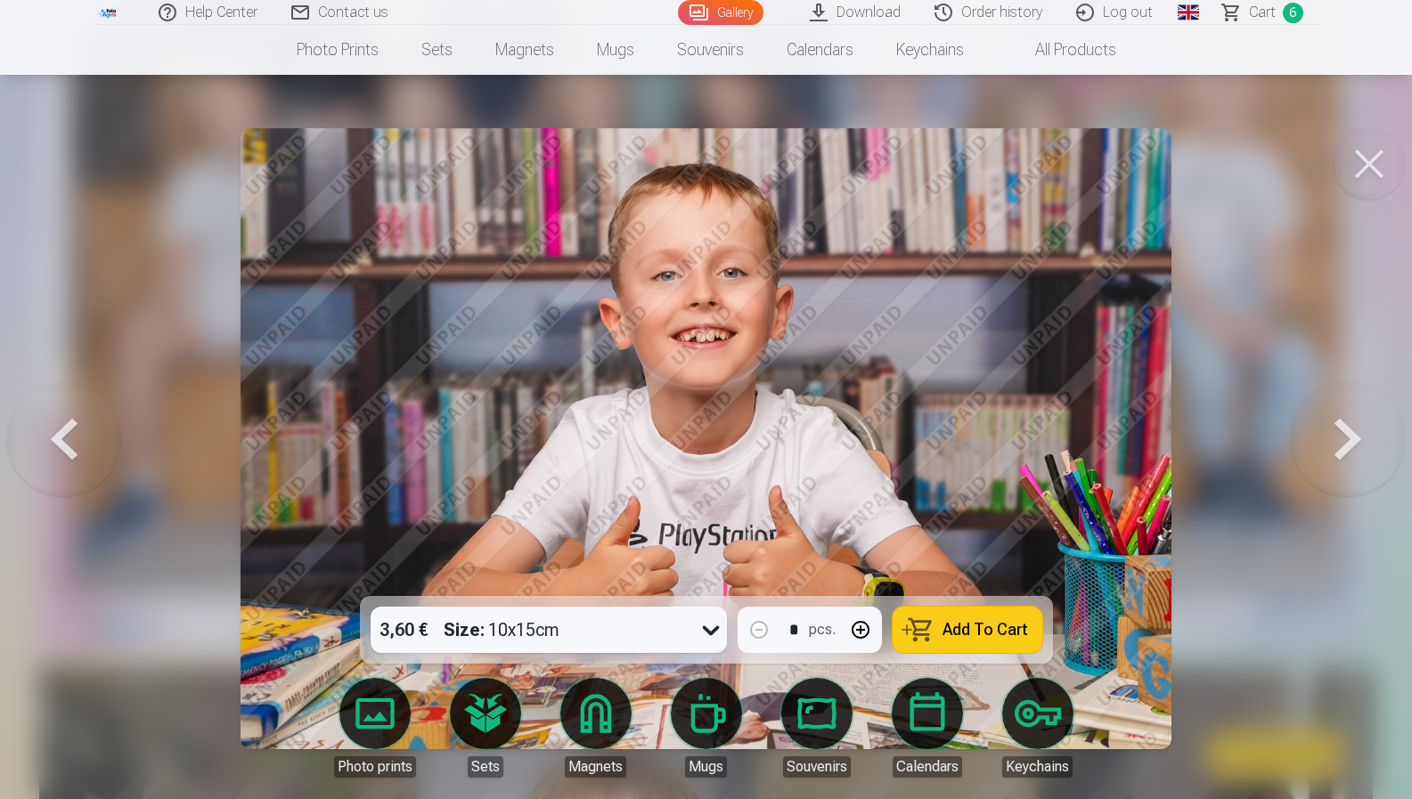
click at [1299, 458] on button at bounding box center [1348, 438] width 114 height 279
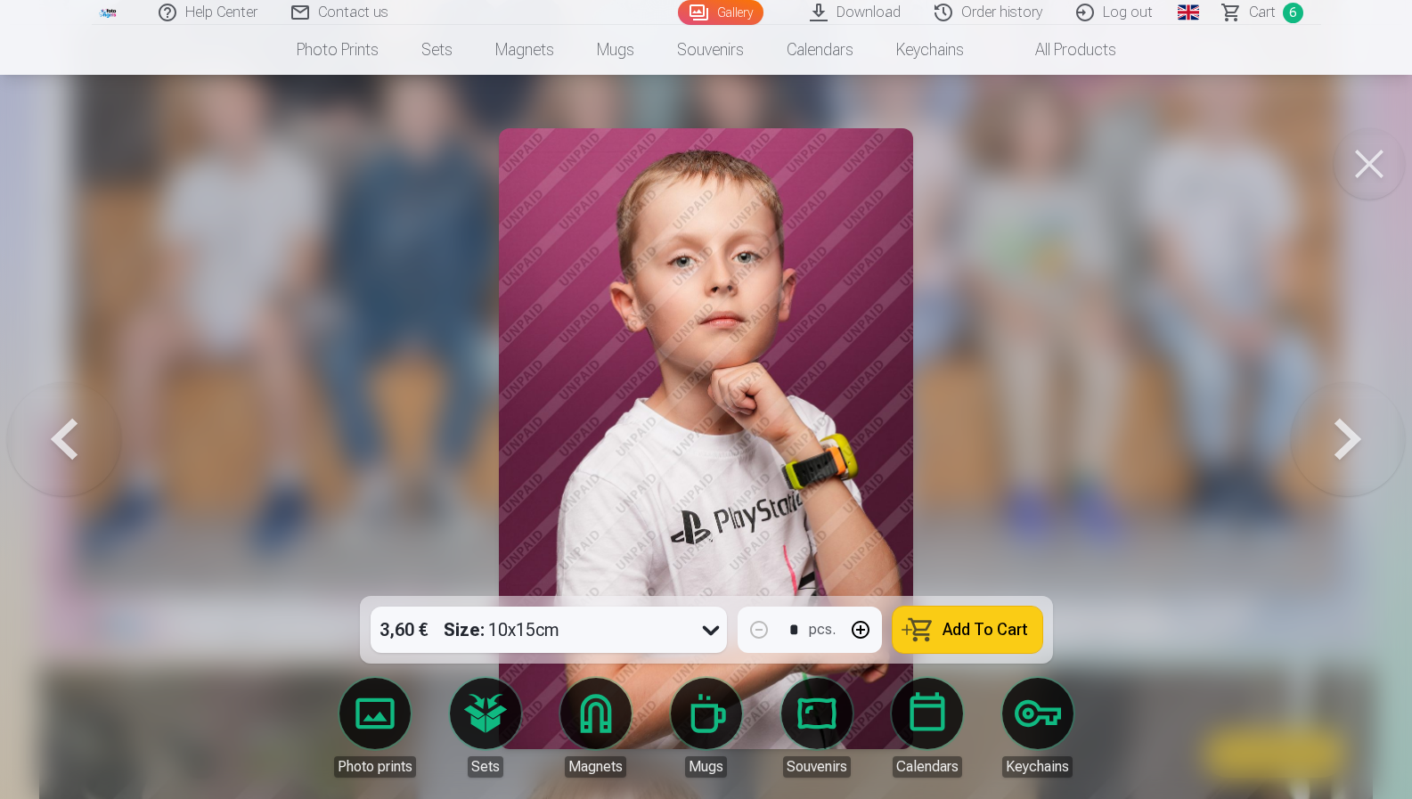
click at [55, 441] on button at bounding box center [64, 438] width 114 height 279
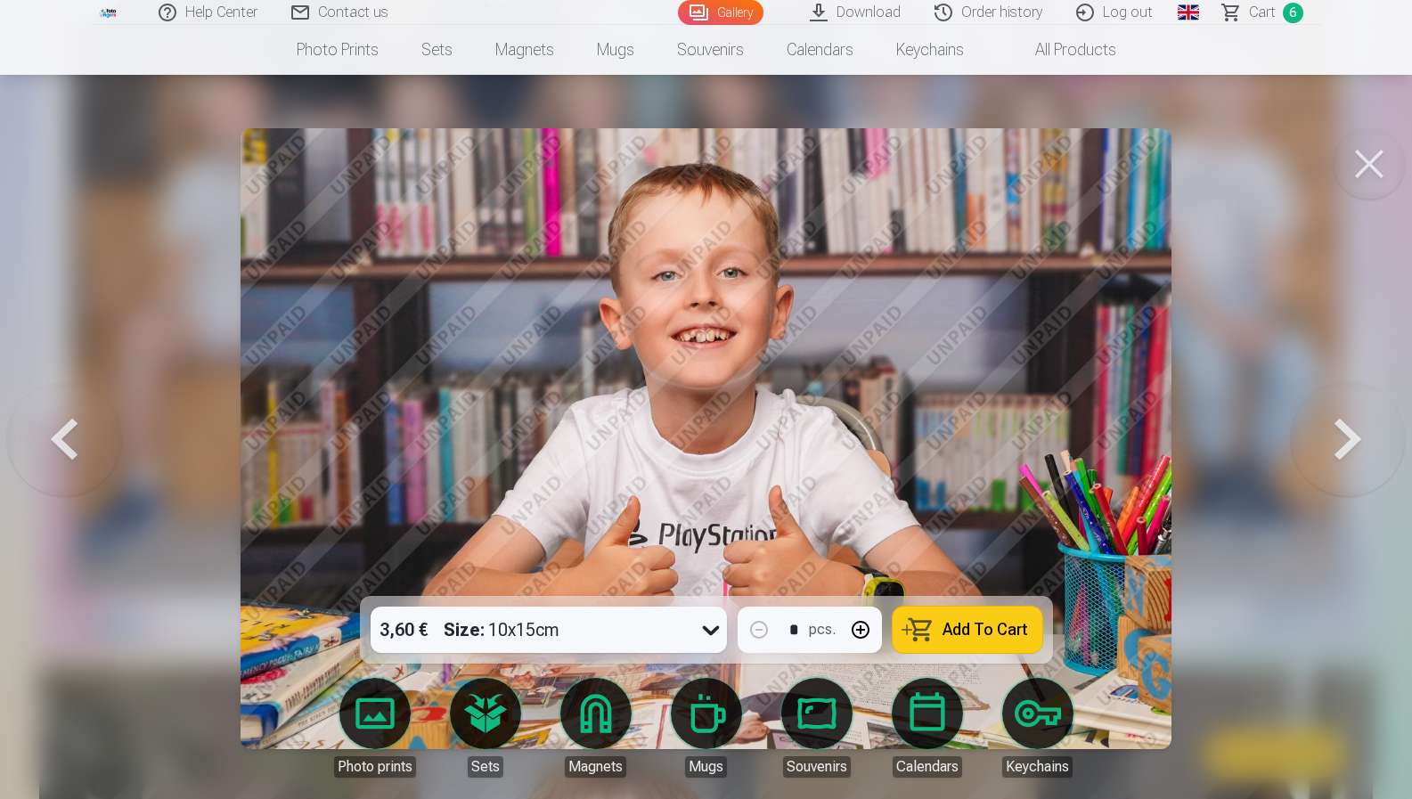
click at [55, 441] on button at bounding box center [64, 438] width 114 height 279
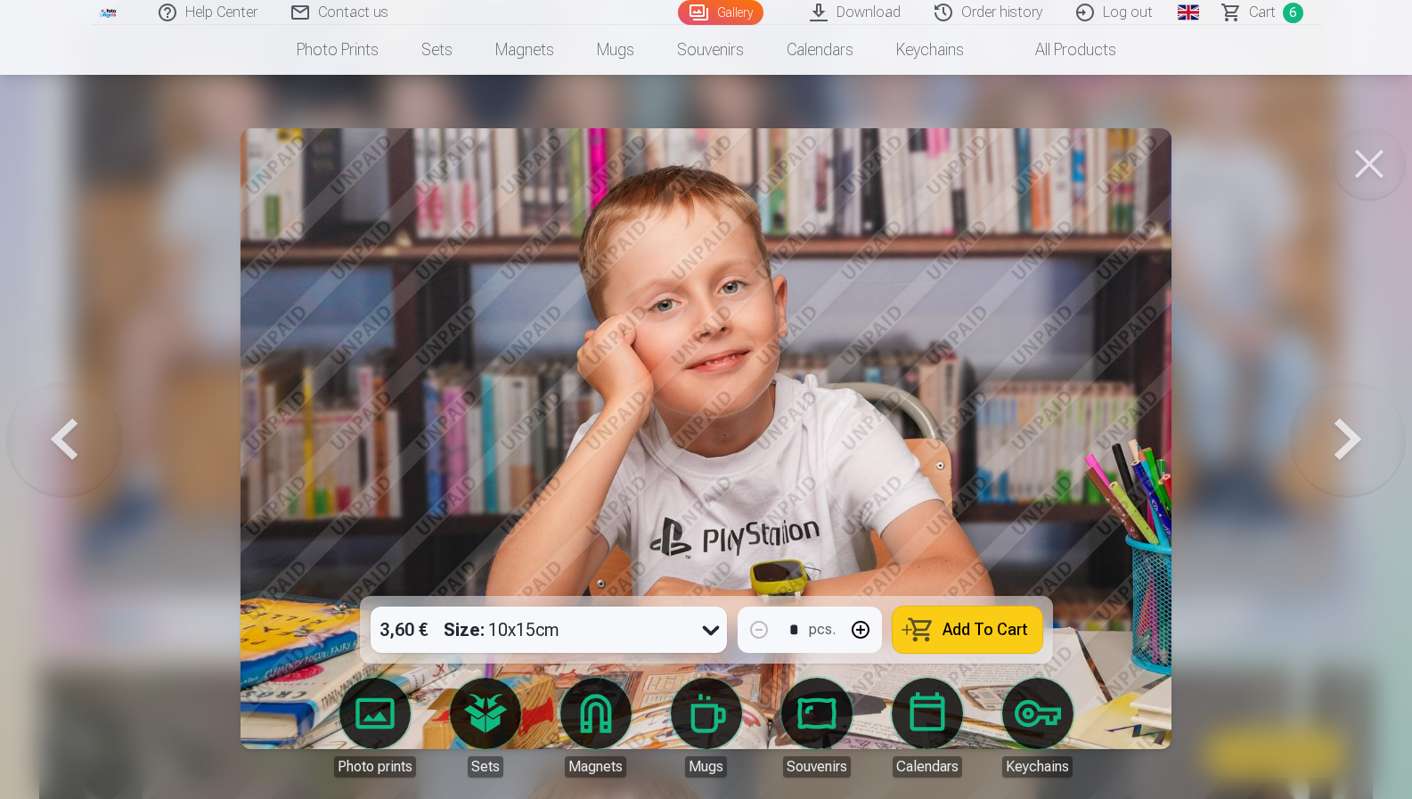
click at [922, 621] on button "Add To Cart" at bounding box center [967, 630] width 150 height 46
click at [1362, 432] on button at bounding box center [1348, 438] width 114 height 279
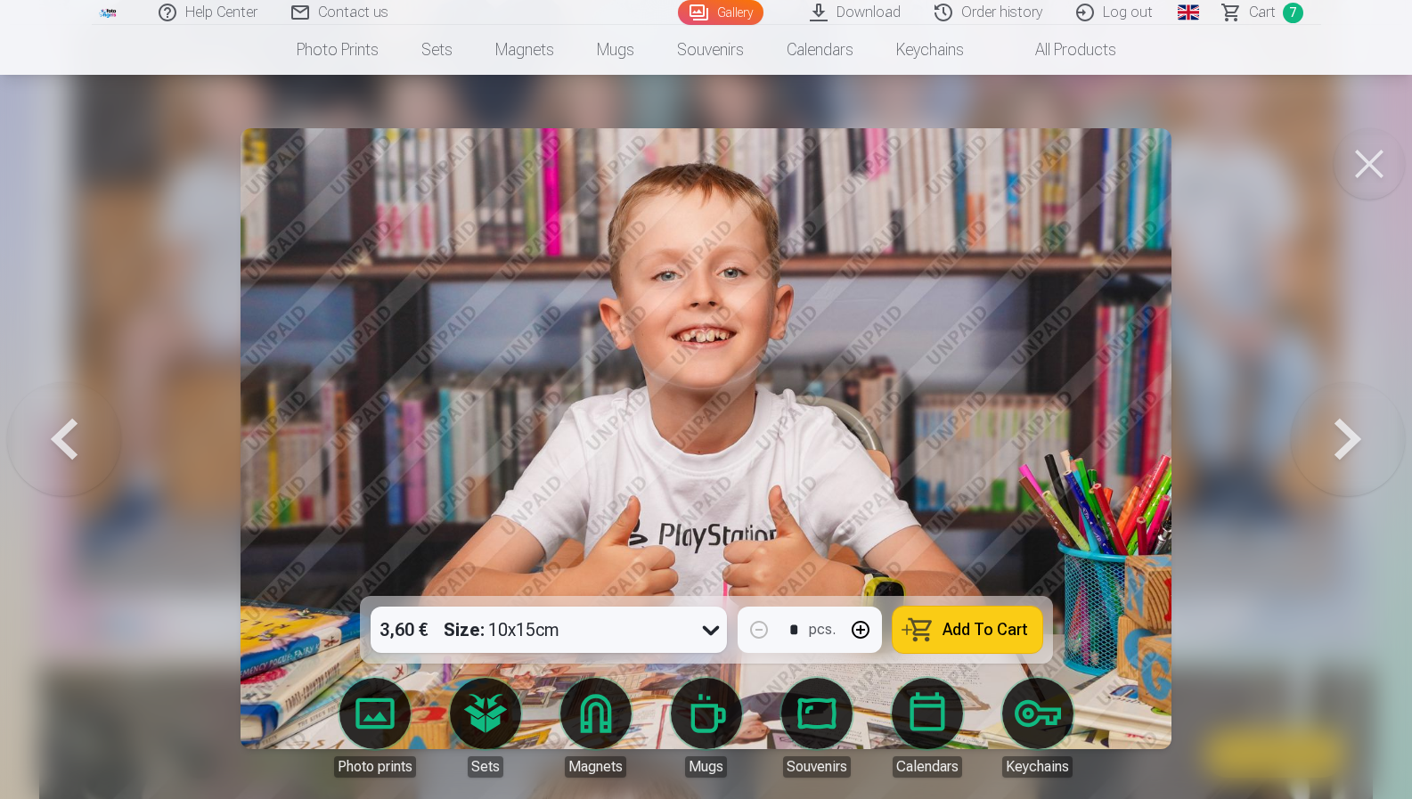
click at [916, 620] on button "Add To Cart" at bounding box center [967, 630] width 150 height 46
click at [1341, 454] on button at bounding box center [1348, 438] width 114 height 279
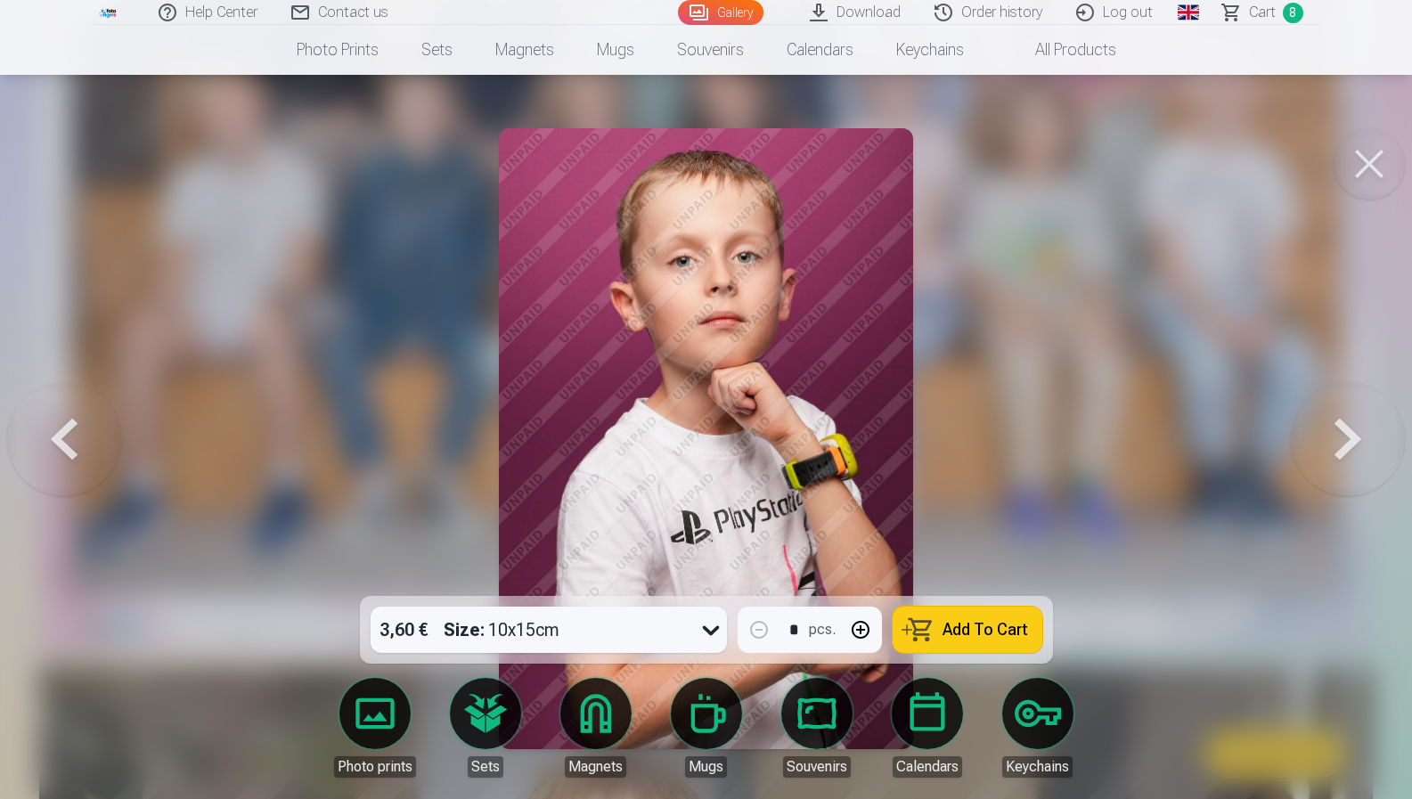
click at [1341, 454] on button at bounding box center [1348, 438] width 114 height 279
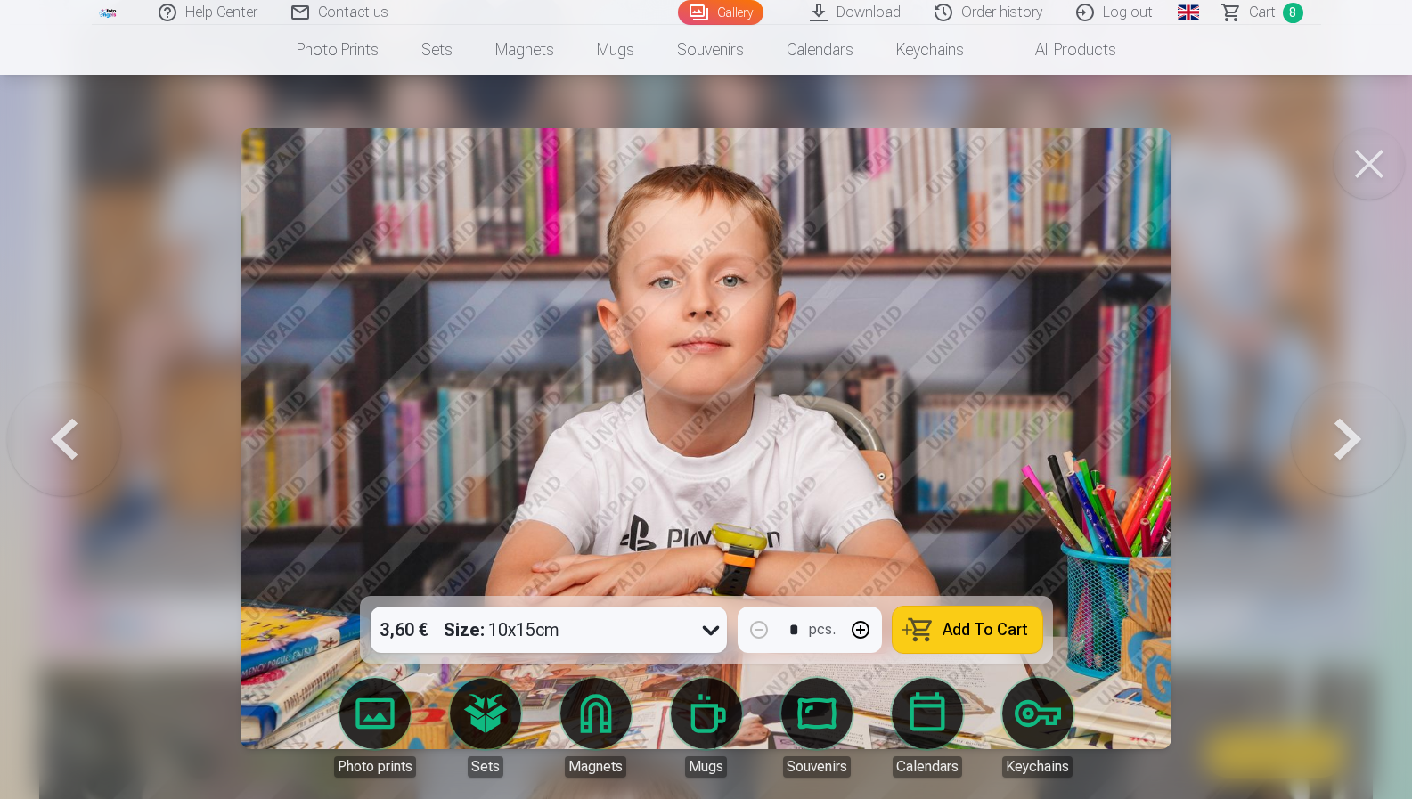
click at [1341, 454] on button at bounding box center [1348, 438] width 114 height 279
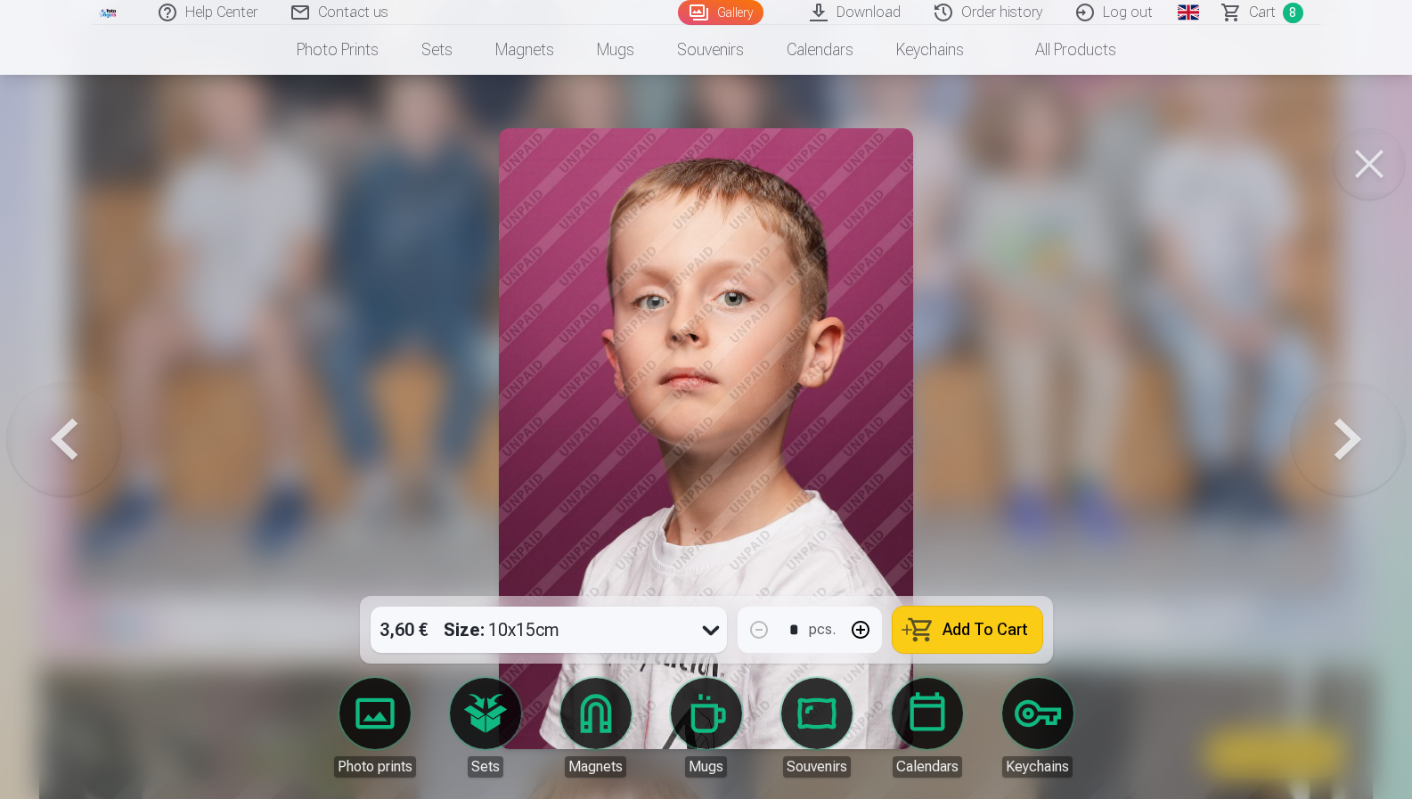
click at [80, 457] on button at bounding box center [64, 438] width 114 height 279
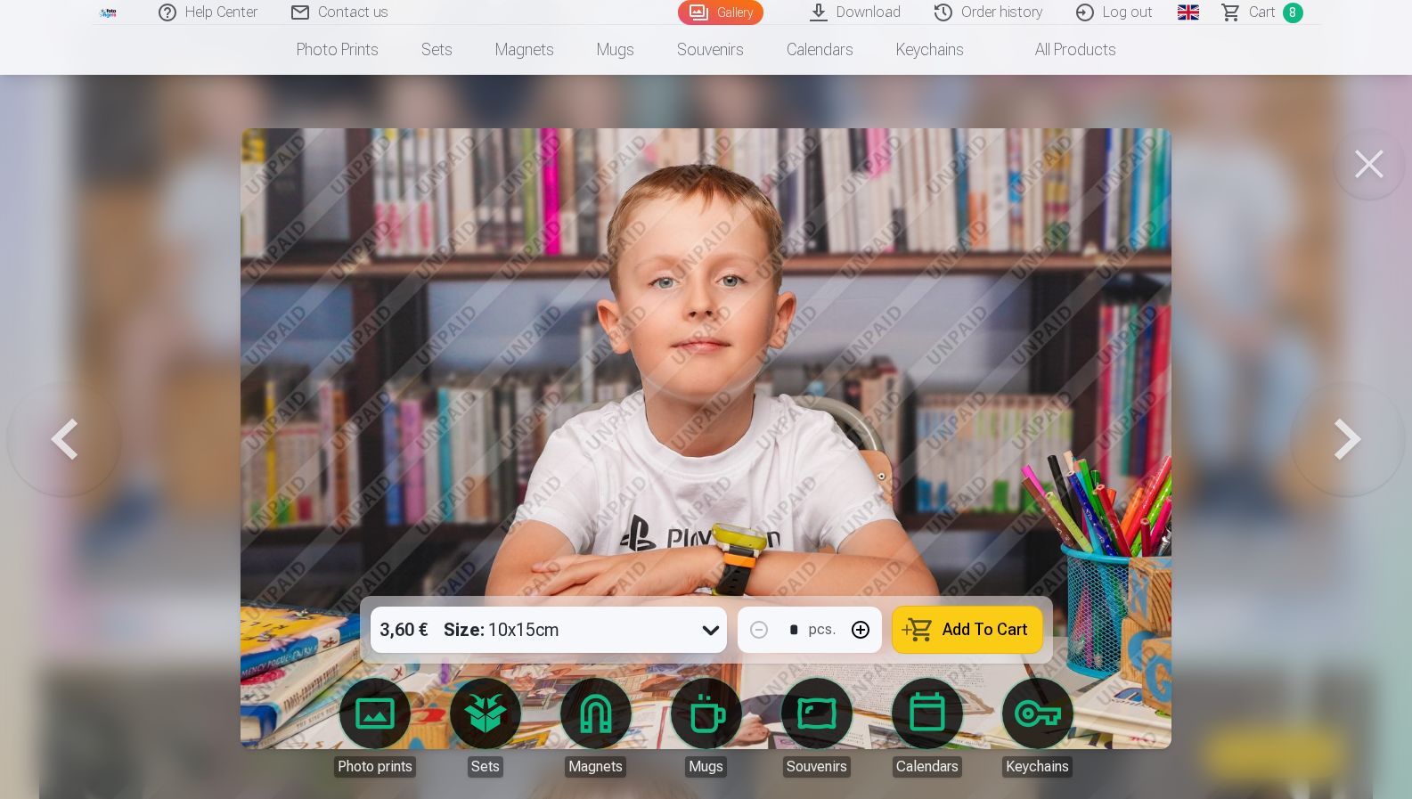
click at [995, 619] on button "Add To Cart" at bounding box center [967, 630] width 150 height 46
click at [1315, 458] on button at bounding box center [1348, 438] width 114 height 279
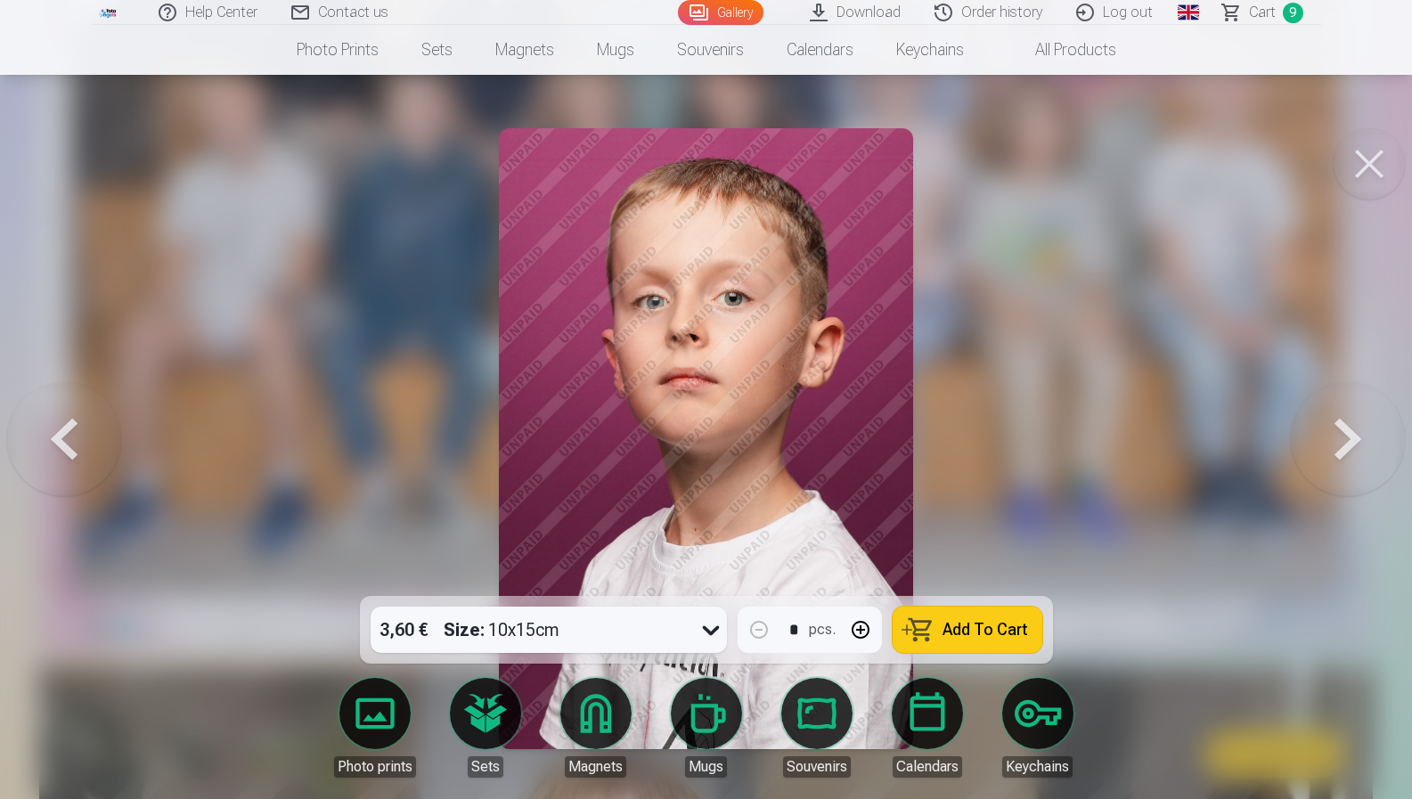
click at [1310, 458] on button at bounding box center [1348, 438] width 114 height 279
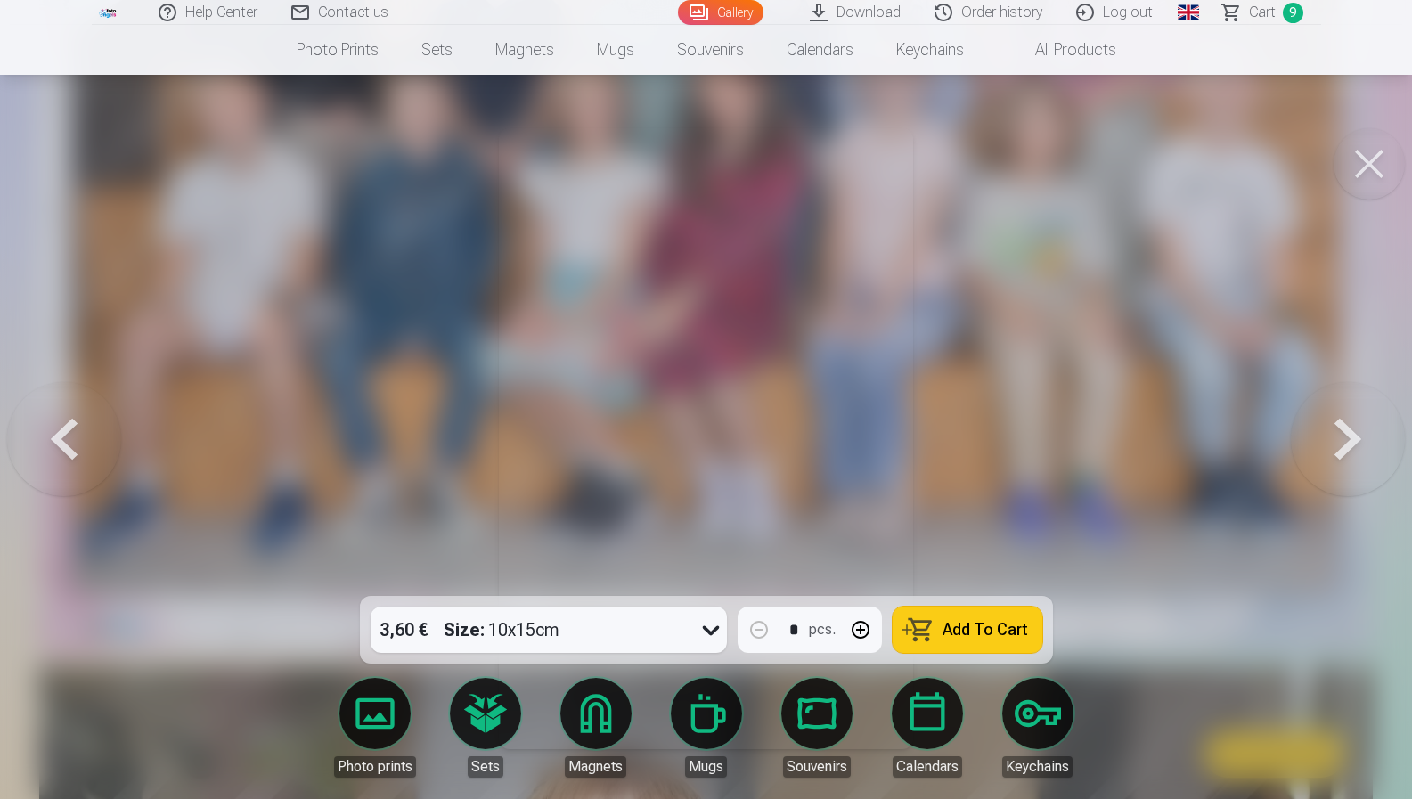
click at [1310, 458] on button at bounding box center [1348, 438] width 114 height 279
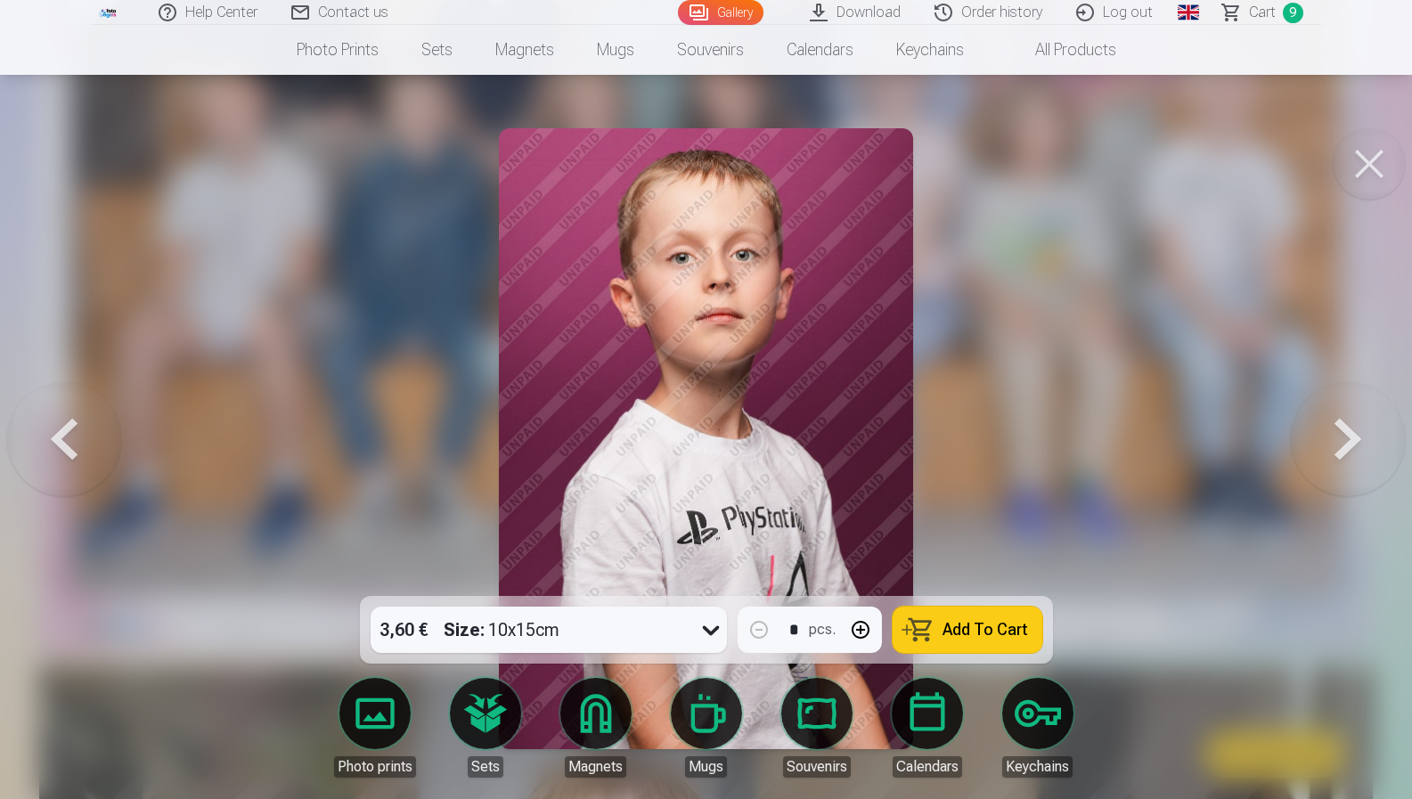
click at [1310, 458] on button at bounding box center [1348, 438] width 114 height 279
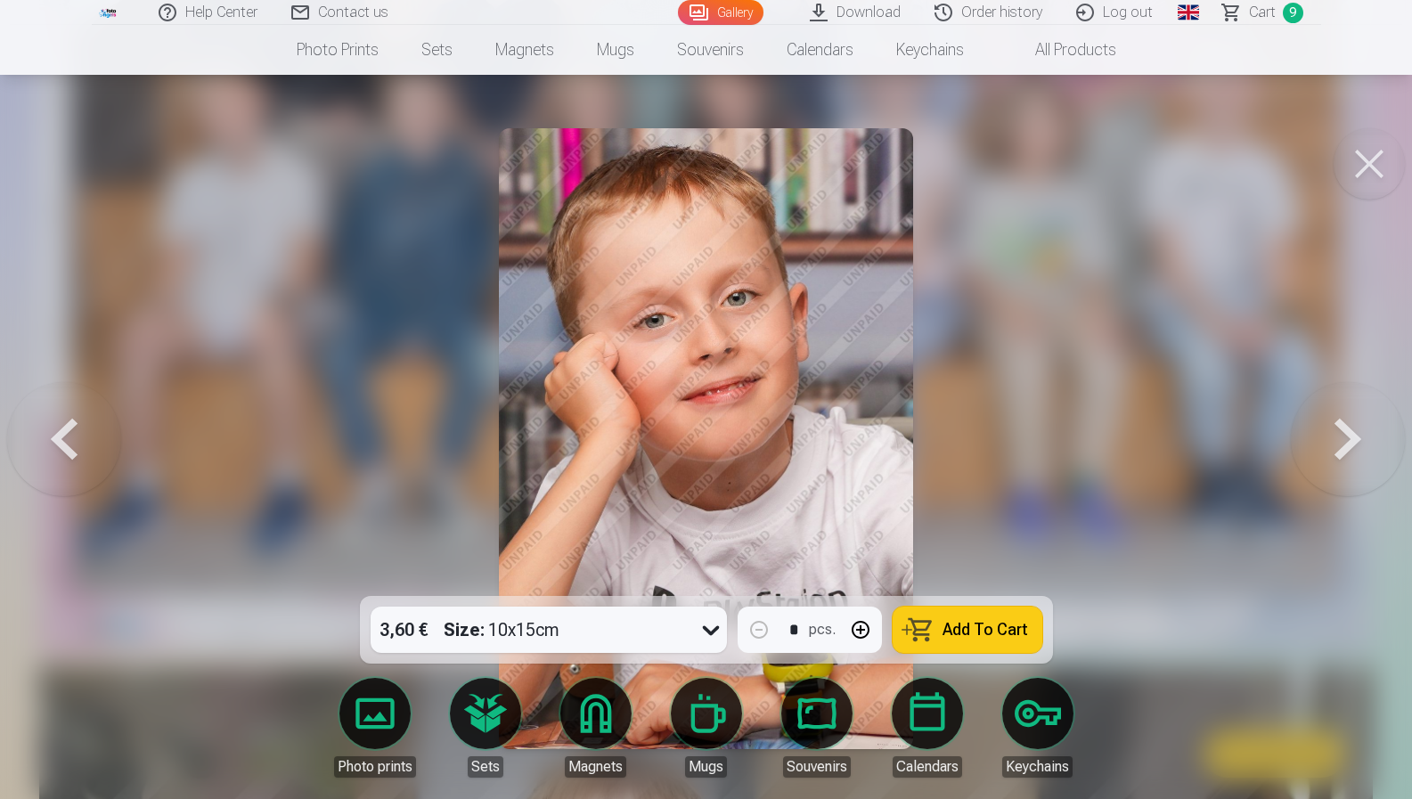
click at [89, 454] on button at bounding box center [64, 438] width 114 height 279
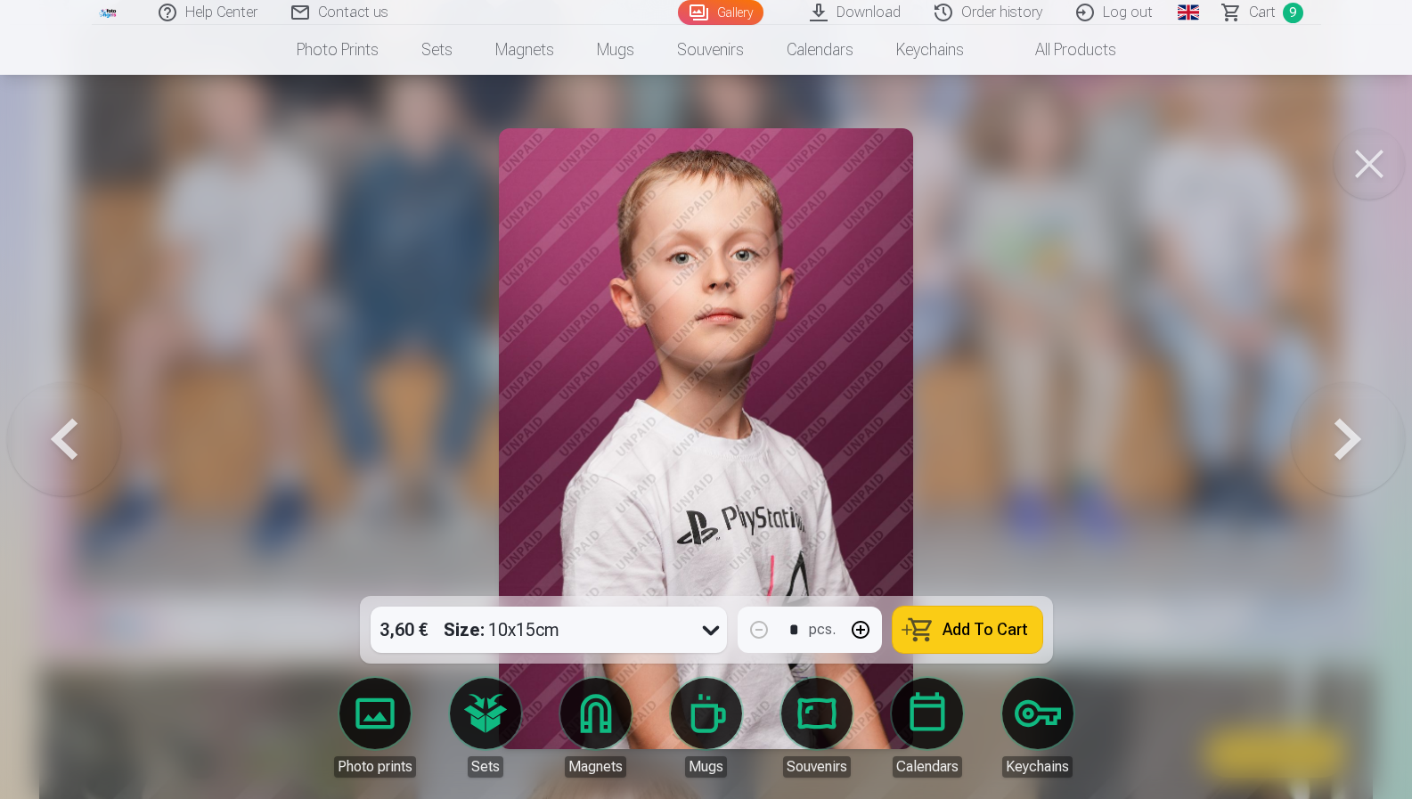
click at [976, 618] on button "Add To Cart" at bounding box center [967, 630] width 150 height 46
click at [1347, 447] on button at bounding box center [1348, 438] width 114 height 279
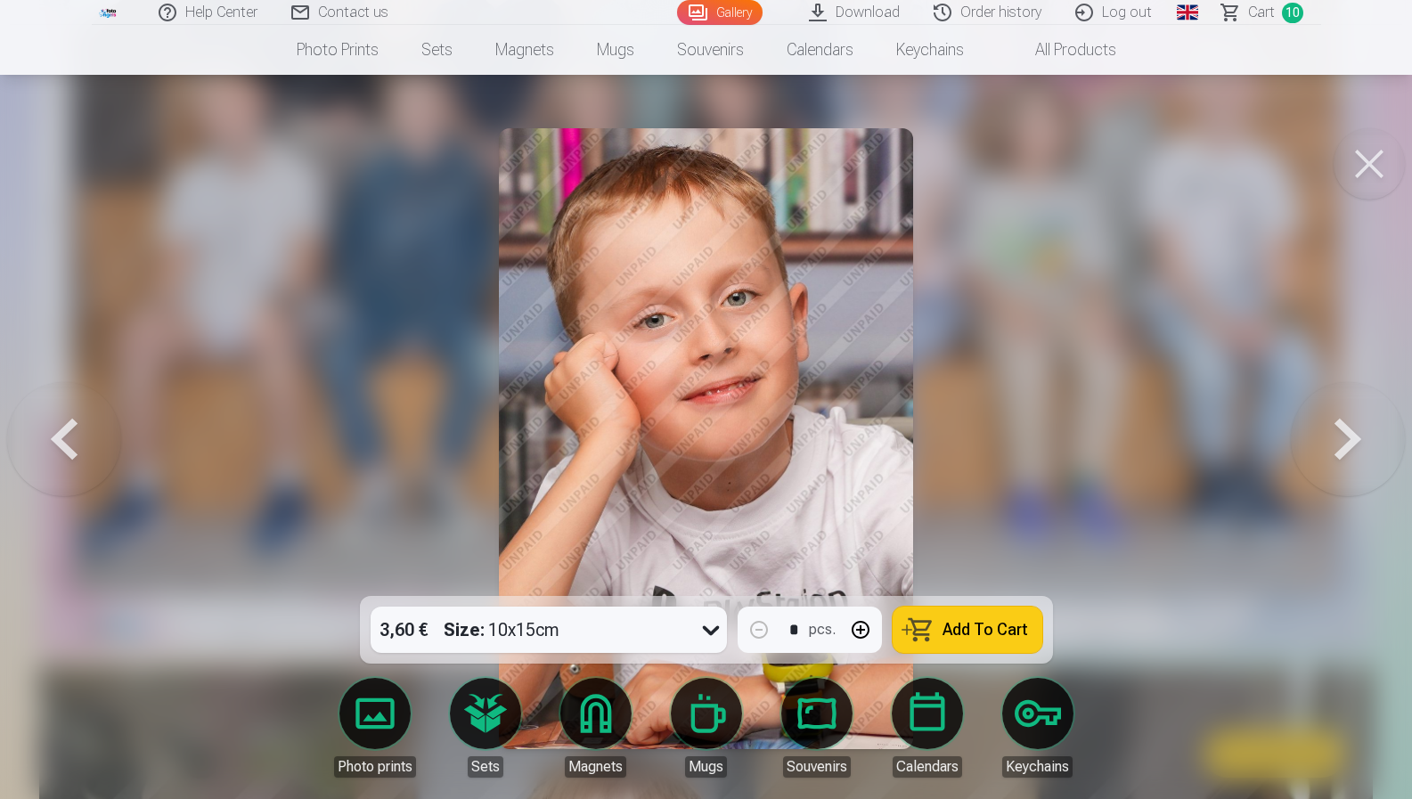
click at [1342, 449] on button at bounding box center [1348, 438] width 114 height 279
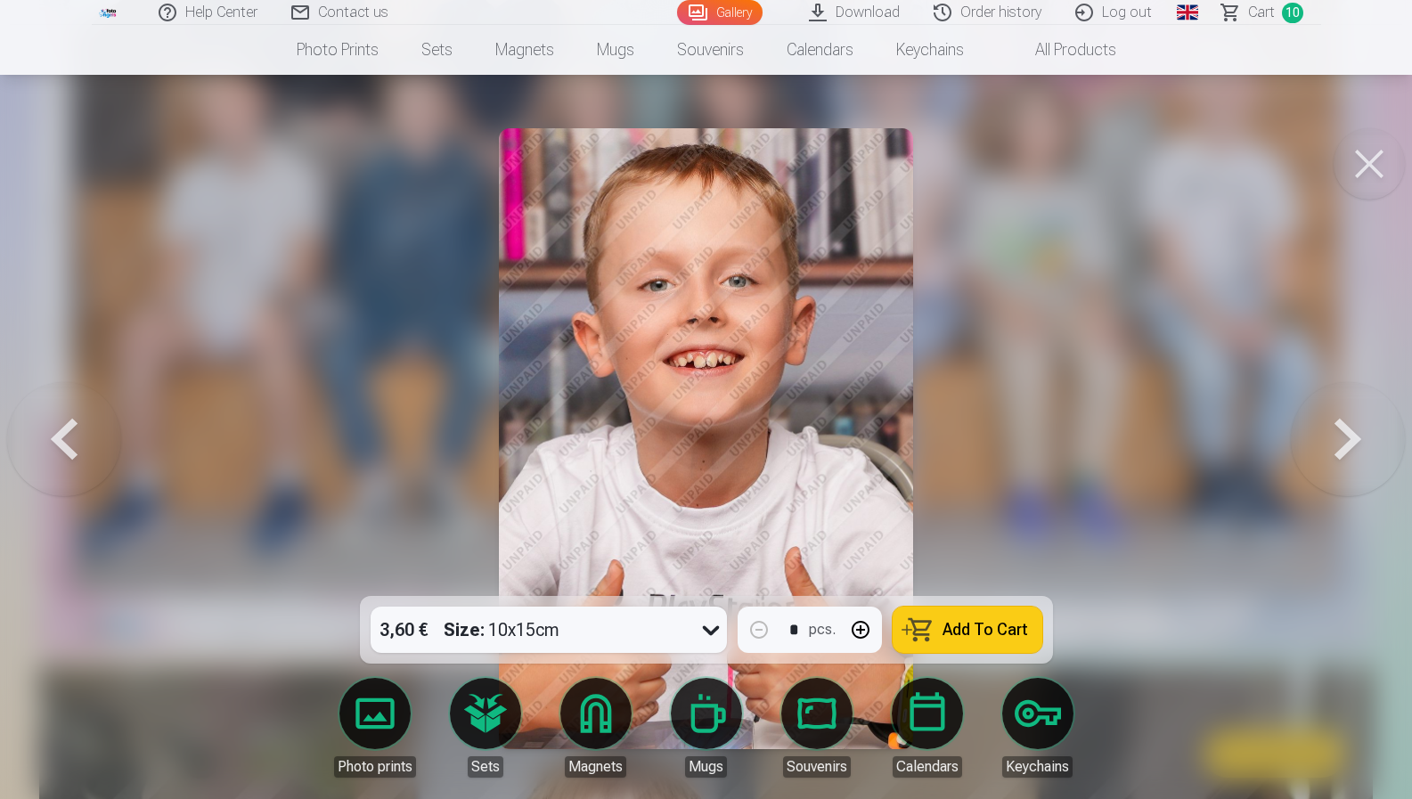
click at [1004, 622] on span "Add To Cart" at bounding box center [985, 630] width 86 height 16
click at [1316, 469] on button at bounding box center [1348, 438] width 114 height 279
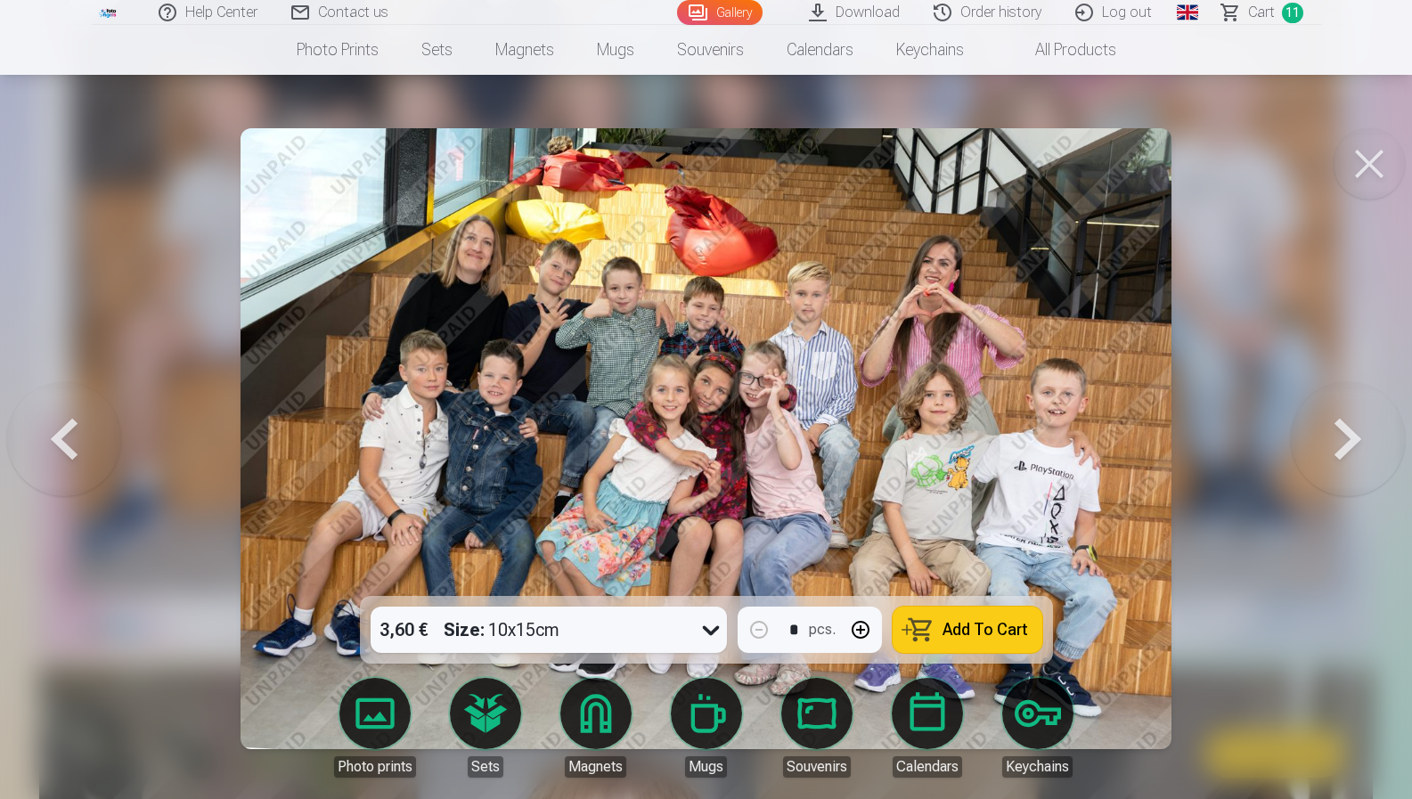
click at [1023, 640] on button "Add To Cart" at bounding box center [967, 630] width 150 height 46
click at [1331, 438] on button at bounding box center [1348, 438] width 114 height 279
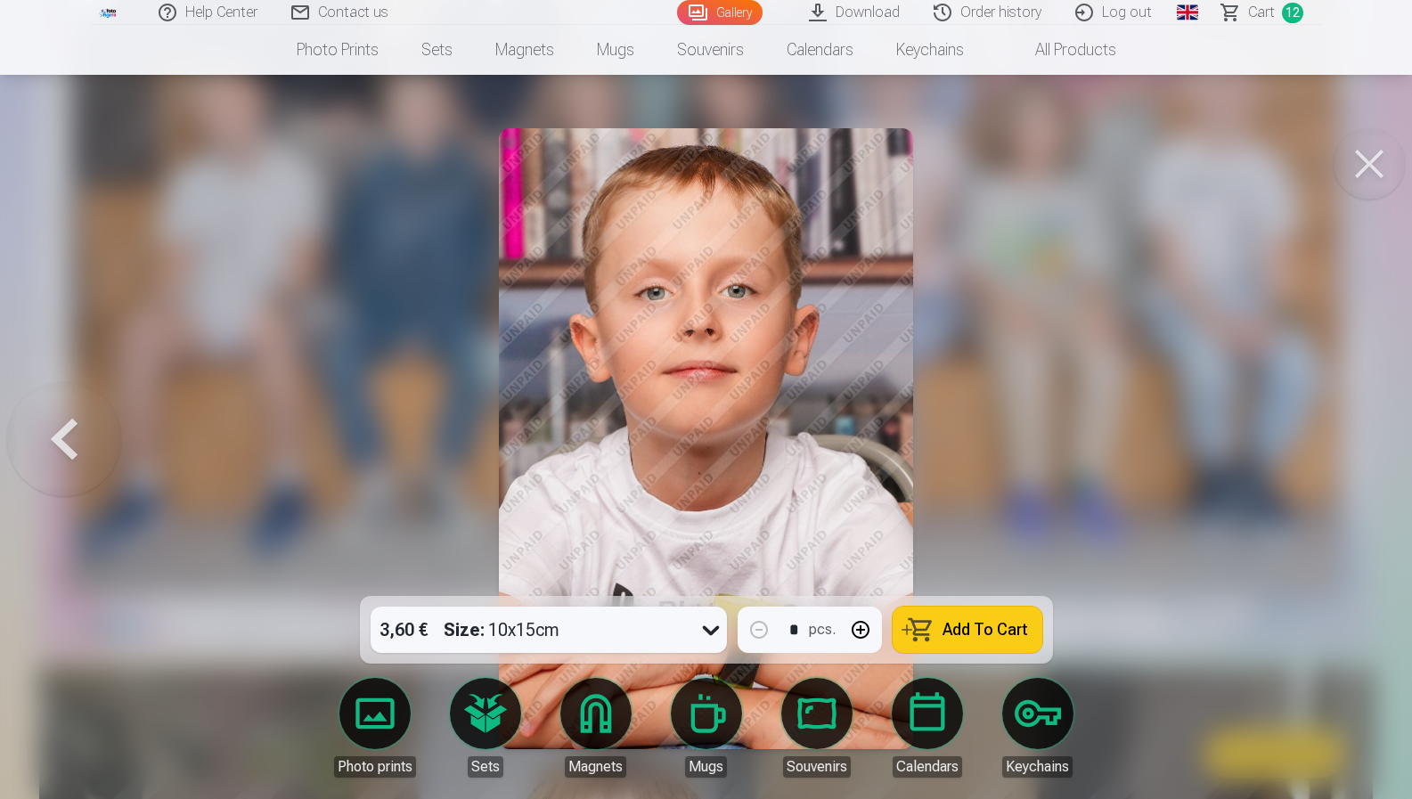
click at [982, 624] on span "Add To Cart" at bounding box center [985, 630] width 86 height 16
click at [1147, 509] on div at bounding box center [706, 399] width 1412 height 799
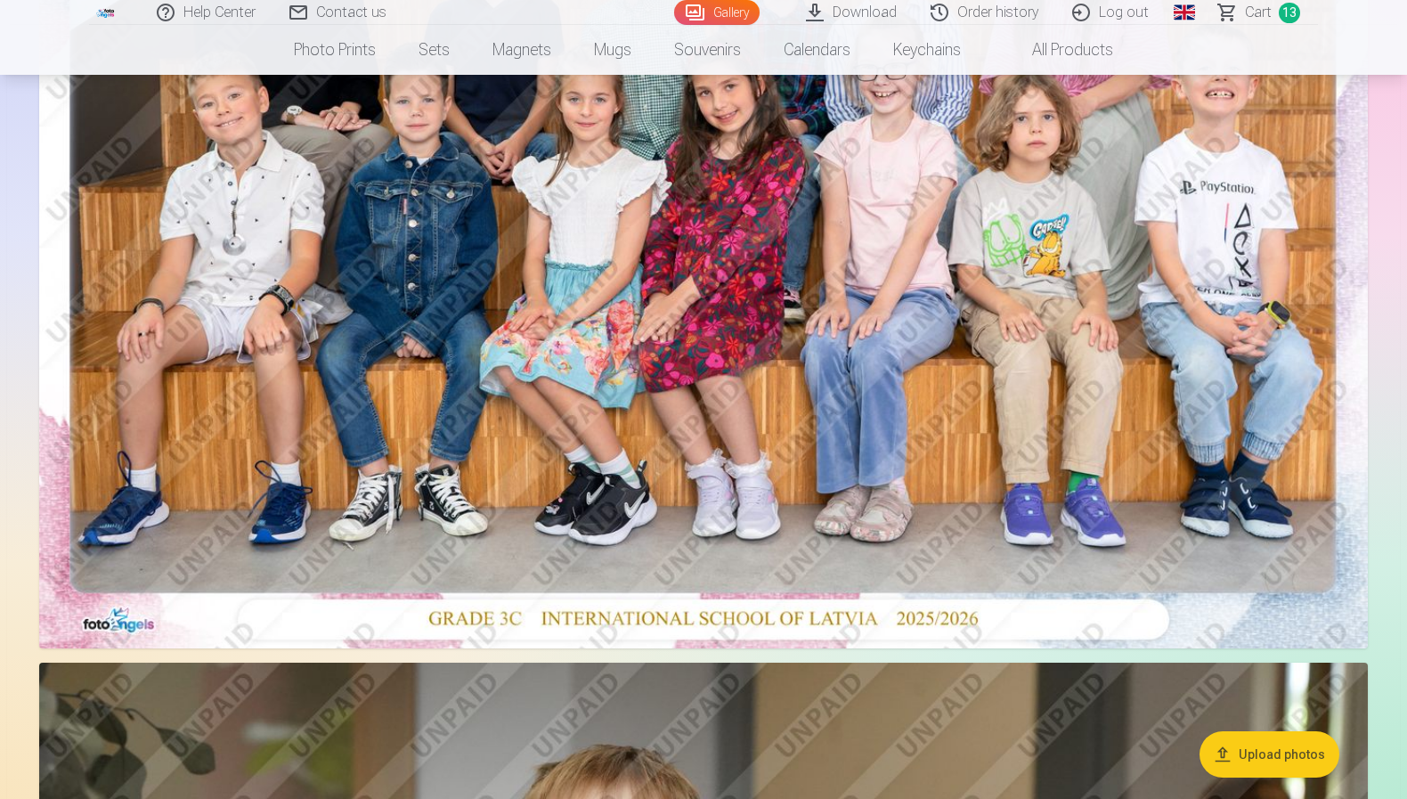
click at [1156, 501] on img at bounding box center [703, 205] width 1329 height 886
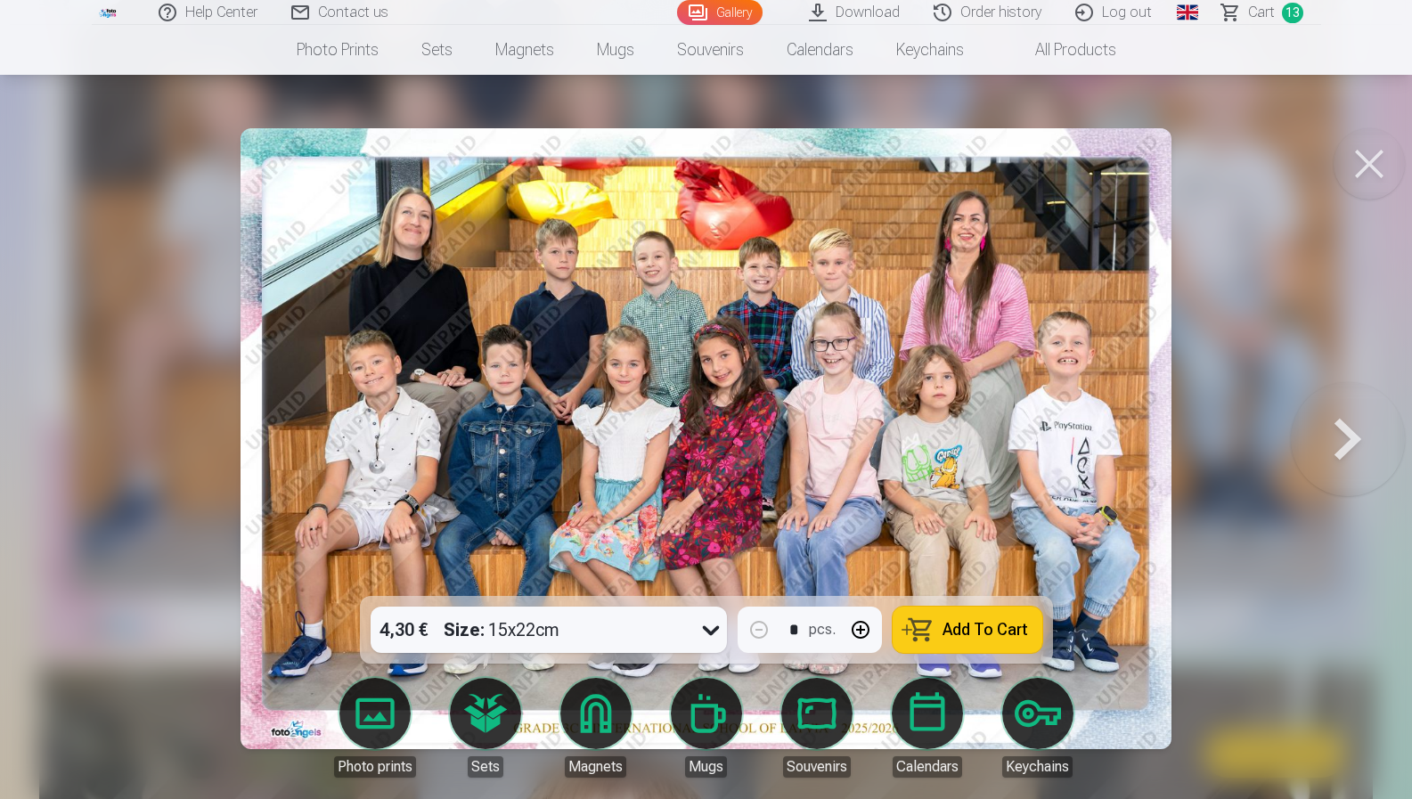
click at [1341, 420] on button at bounding box center [1348, 438] width 114 height 279
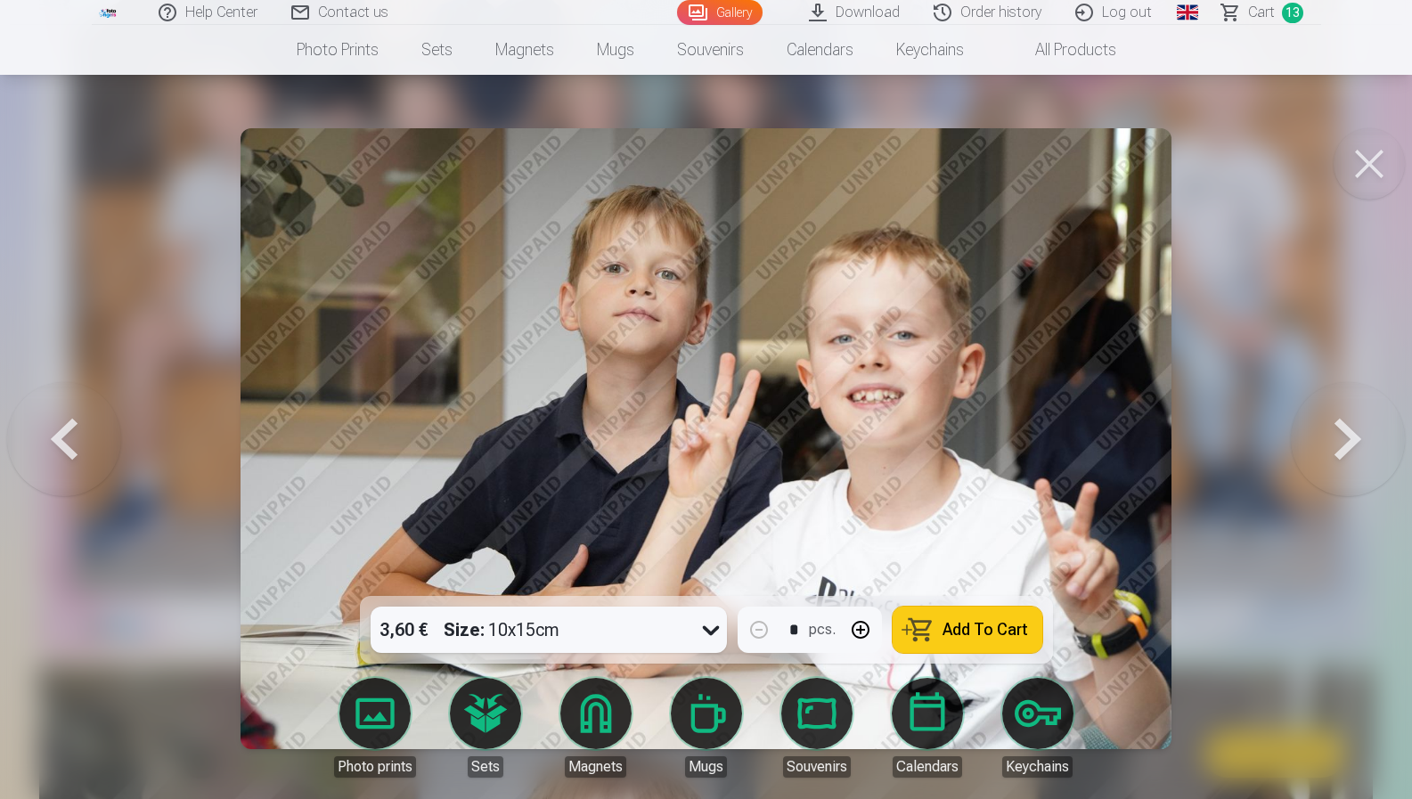
click at [1341, 420] on button at bounding box center [1348, 438] width 114 height 279
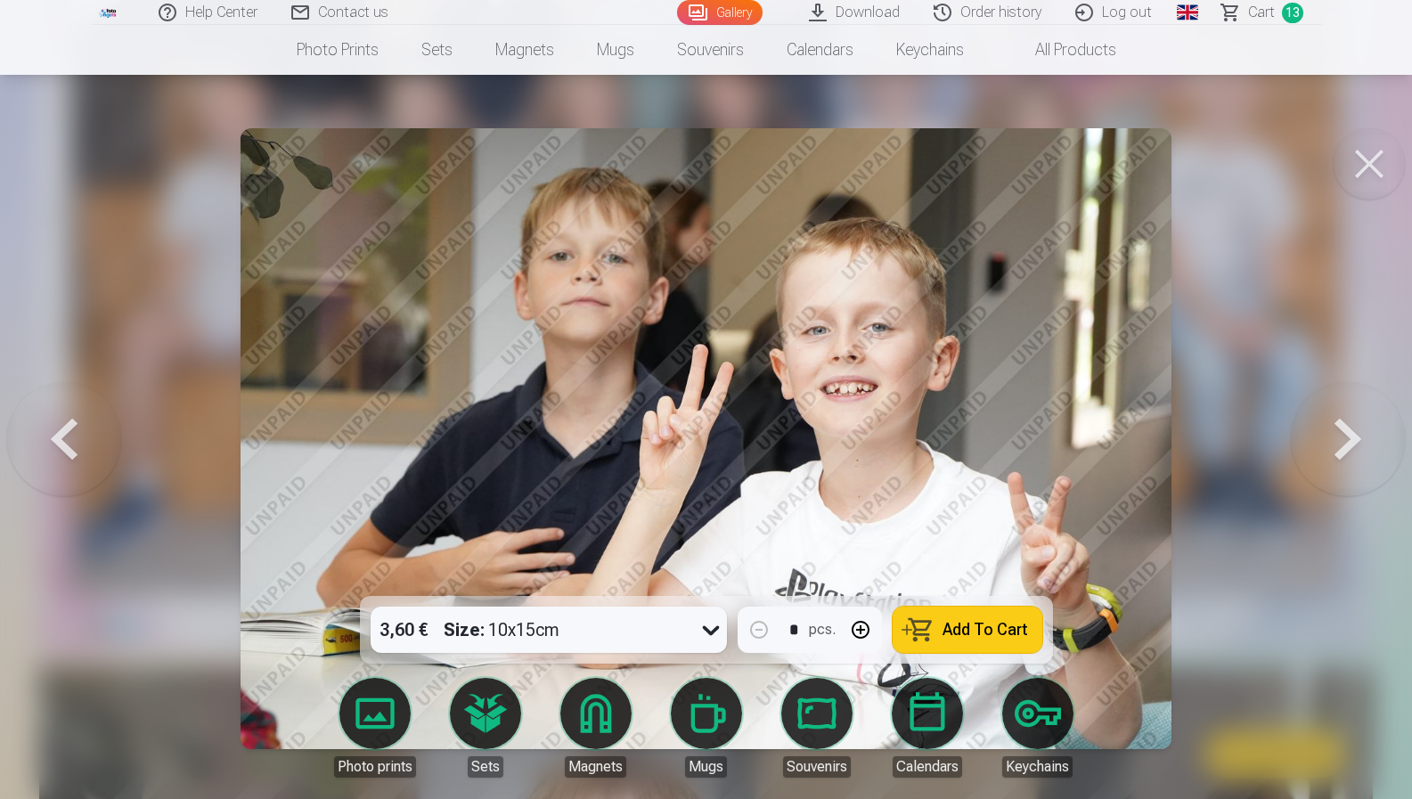
click at [1341, 420] on button at bounding box center [1348, 438] width 114 height 279
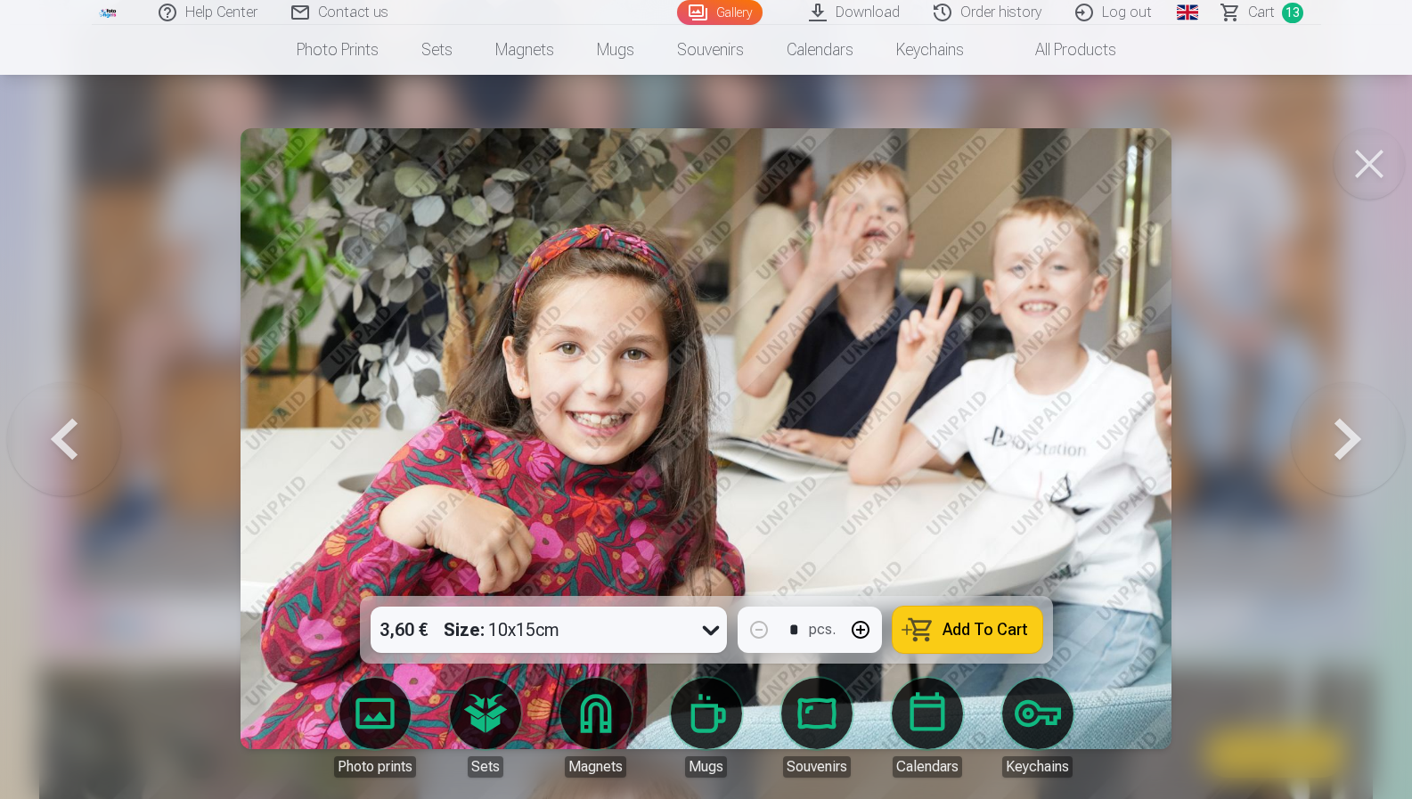
click at [1341, 420] on button at bounding box center [1348, 438] width 114 height 279
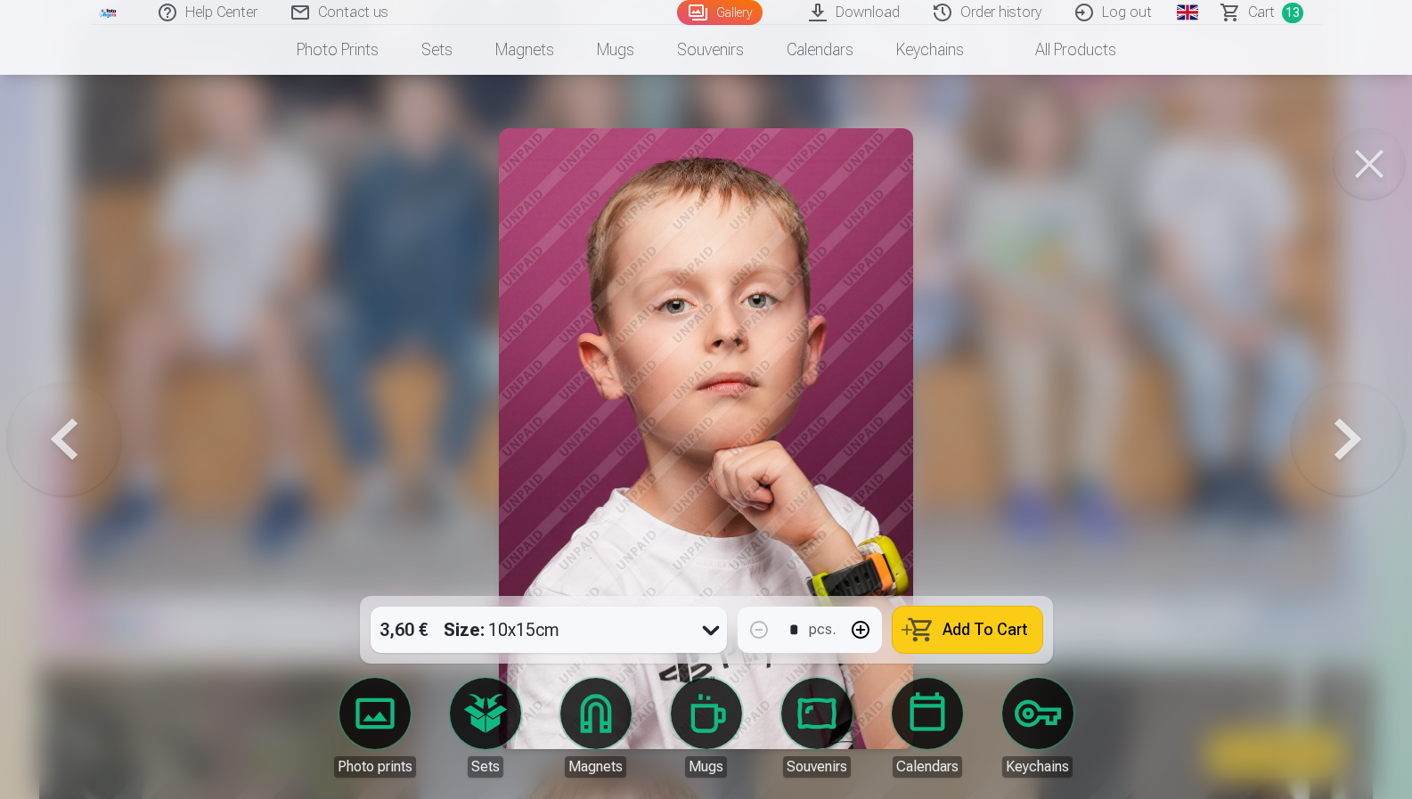
click at [1341, 420] on button at bounding box center [1348, 438] width 114 height 279
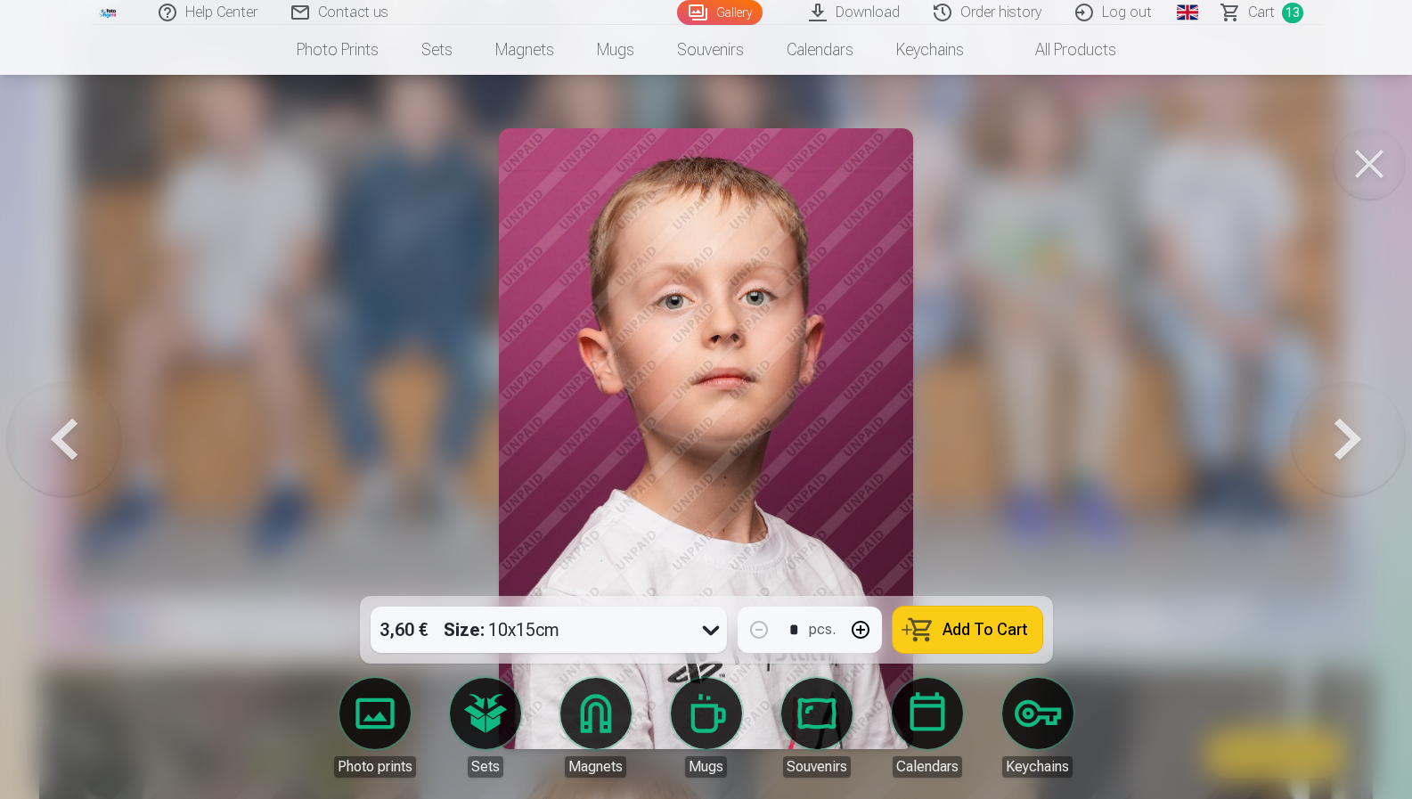
click at [1341, 420] on button at bounding box center [1348, 438] width 114 height 279
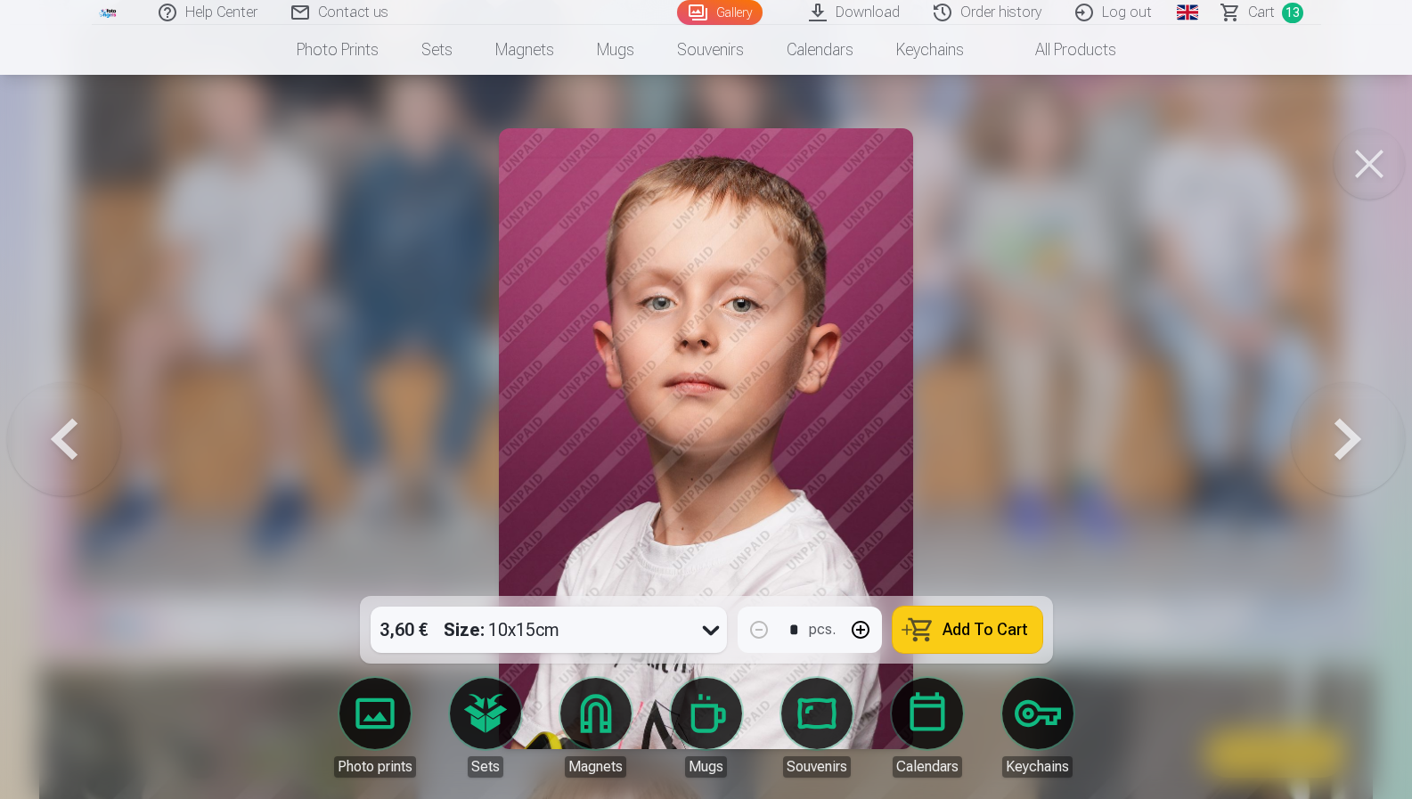
click at [1341, 420] on button at bounding box center [1348, 438] width 114 height 279
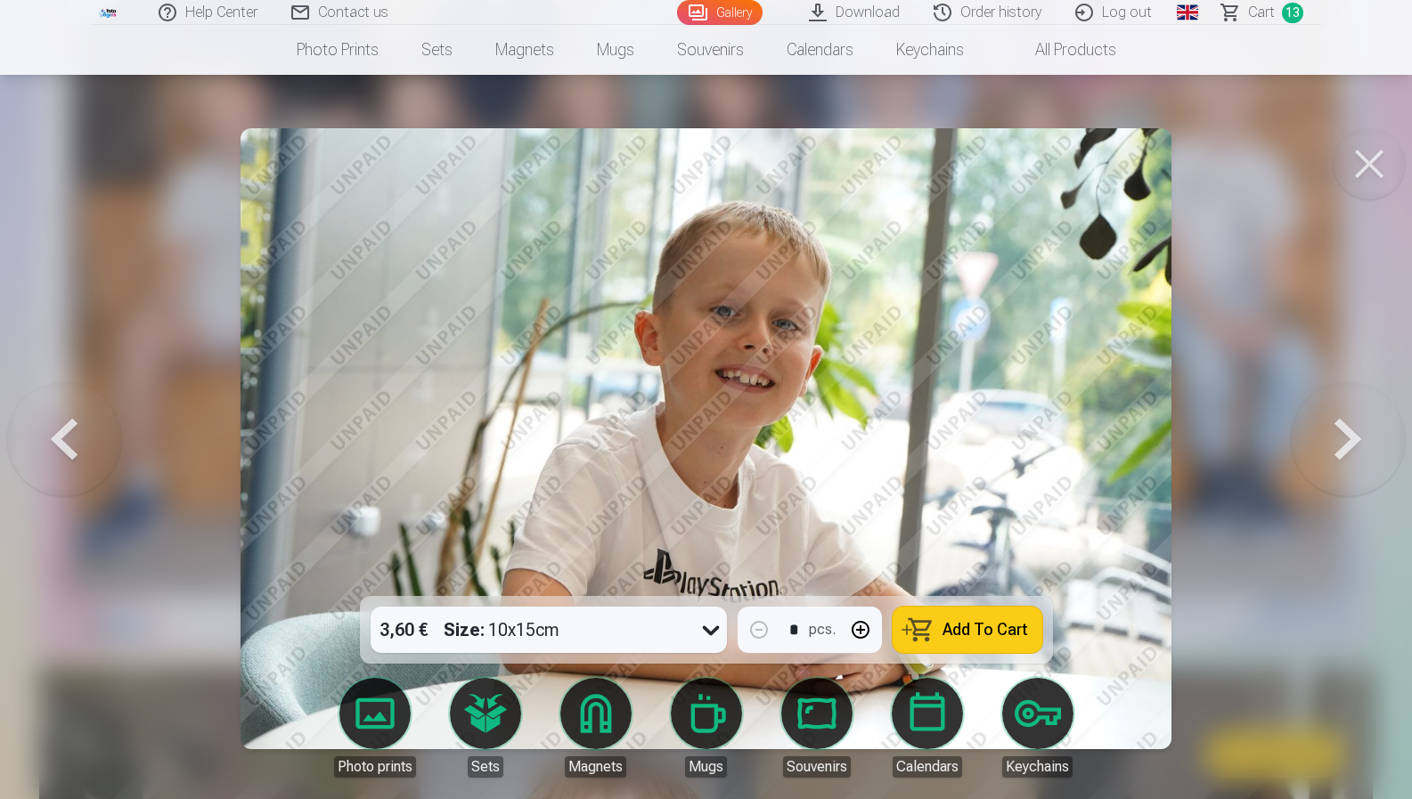
click at [1341, 420] on button at bounding box center [1348, 438] width 114 height 279
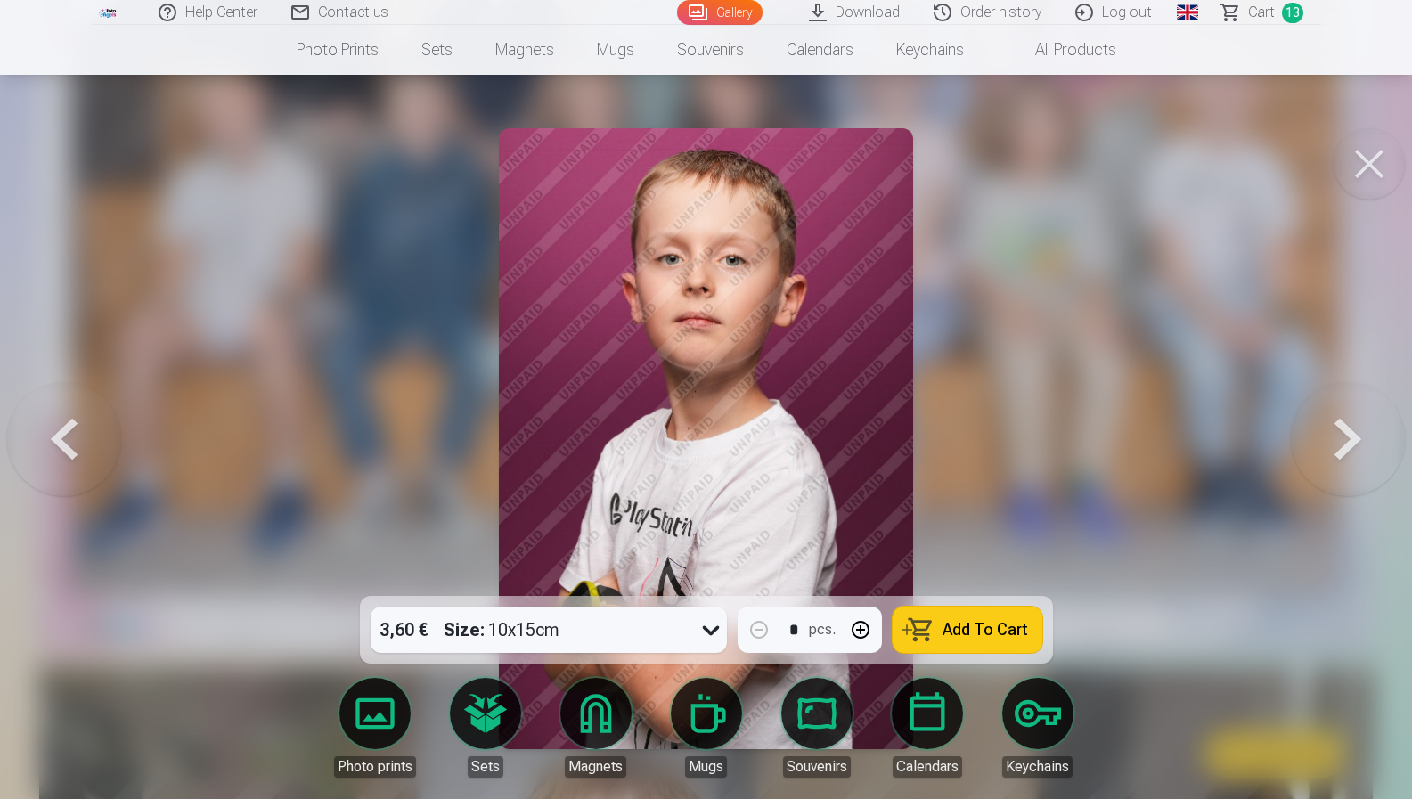
click at [1341, 420] on button at bounding box center [1348, 438] width 114 height 279
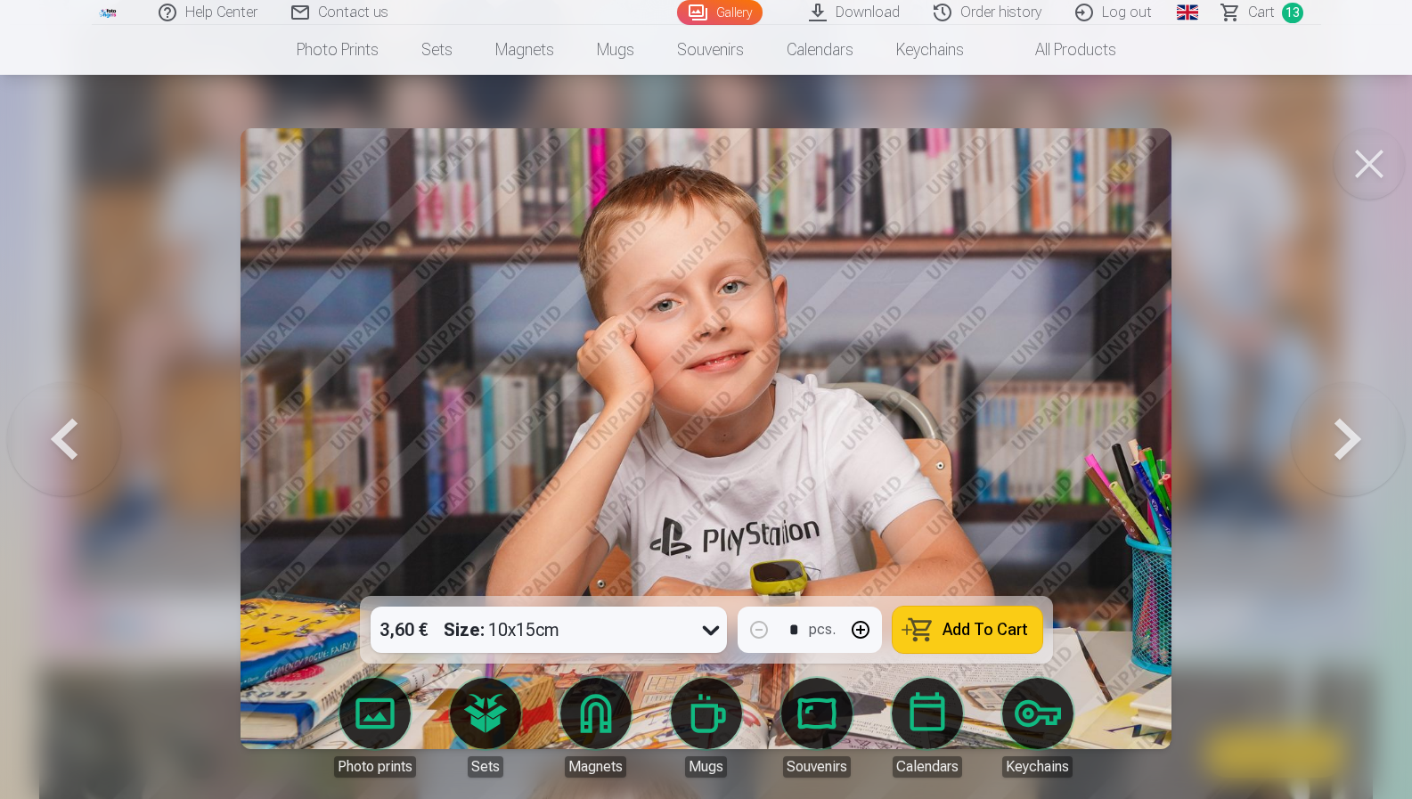
click at [1341, 420] on button at bounding box center [1348, 438] width 114 height 279
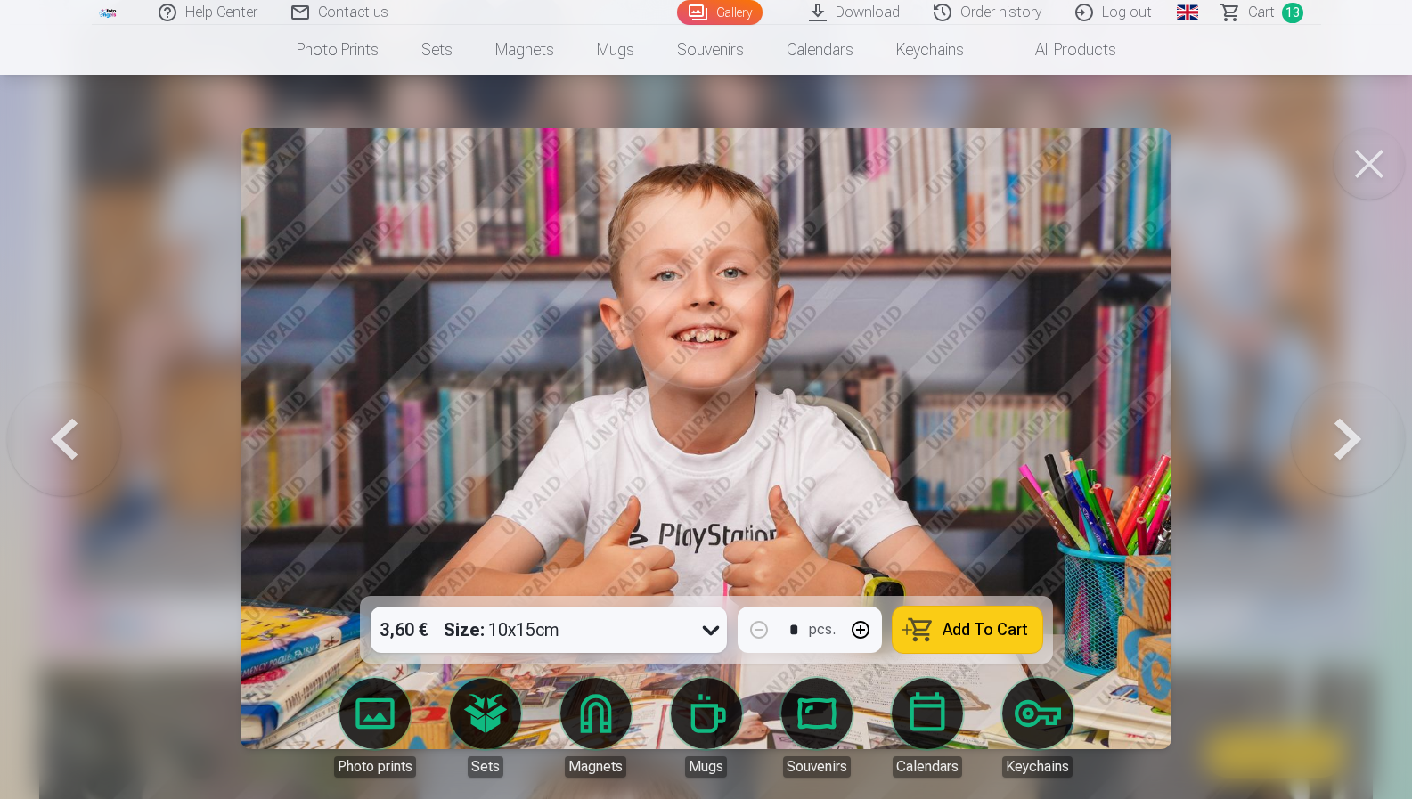
click at [1341, 420] on button at bounding box center [1348, 438] width 114 height 279
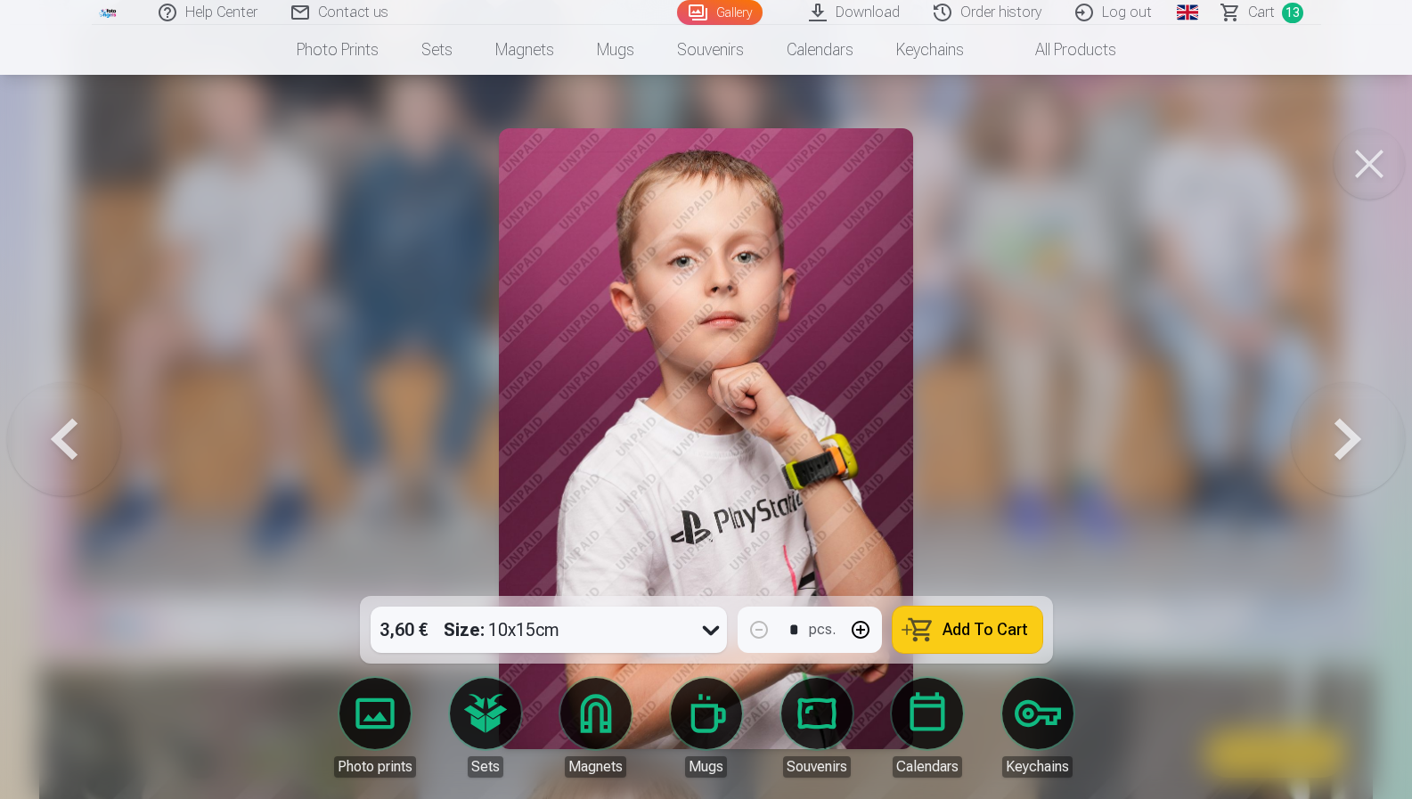
click at [1341, 420] on button at bounding box center [1348, 438] width 114 height 279
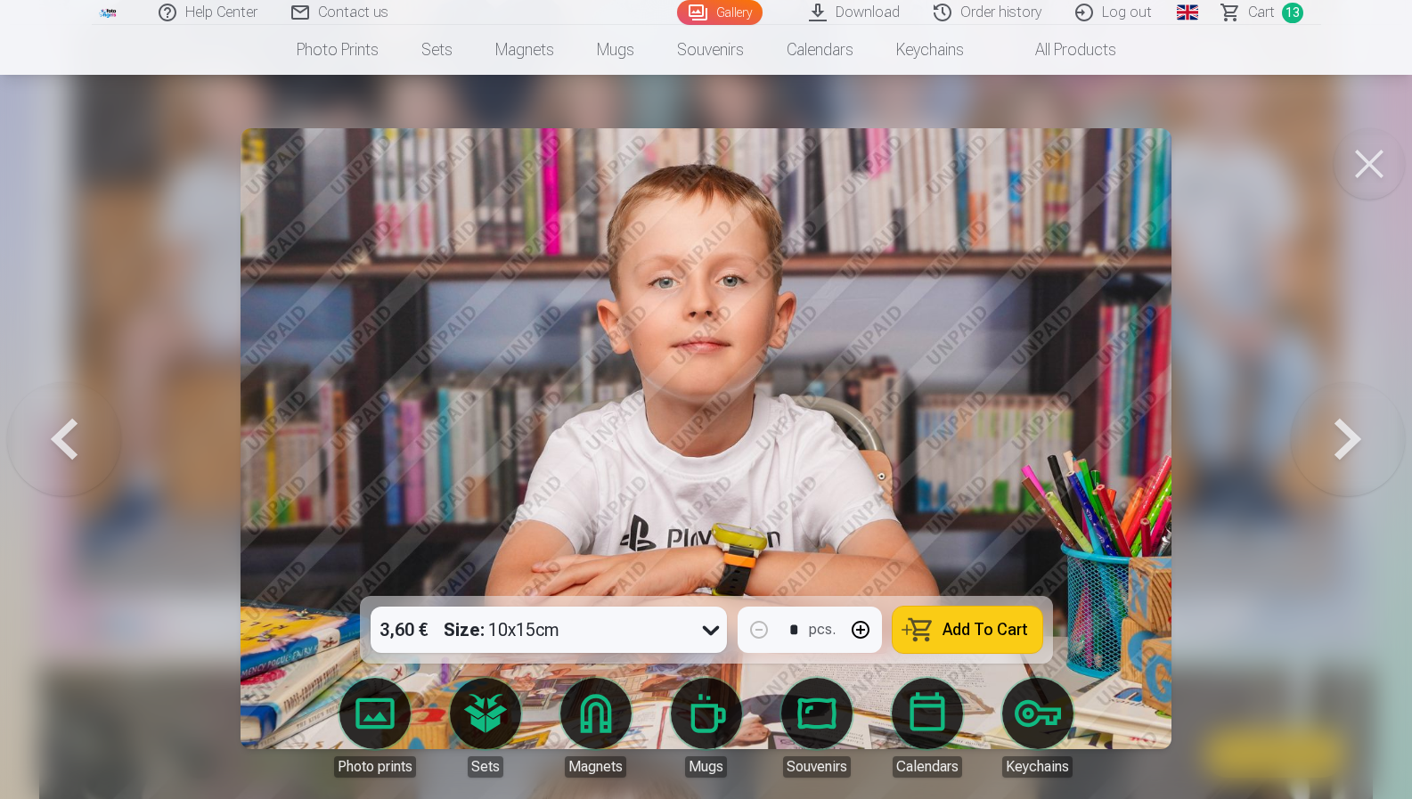
click at [1341, 420] on button at bounding box center [1348, 438] width 114 height 279
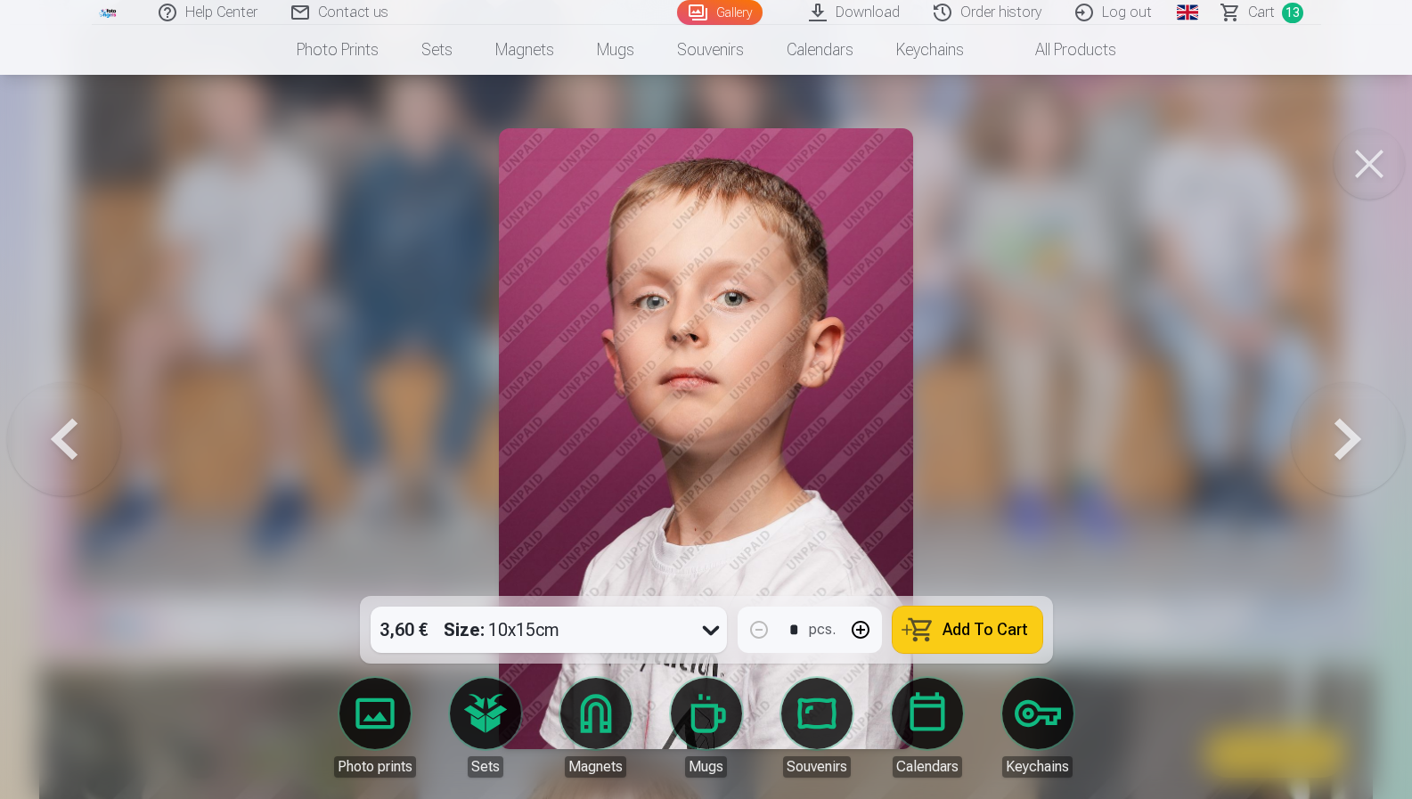
click at [1341, 420] on button at bounding box center [1348, 438] width 114 height 279
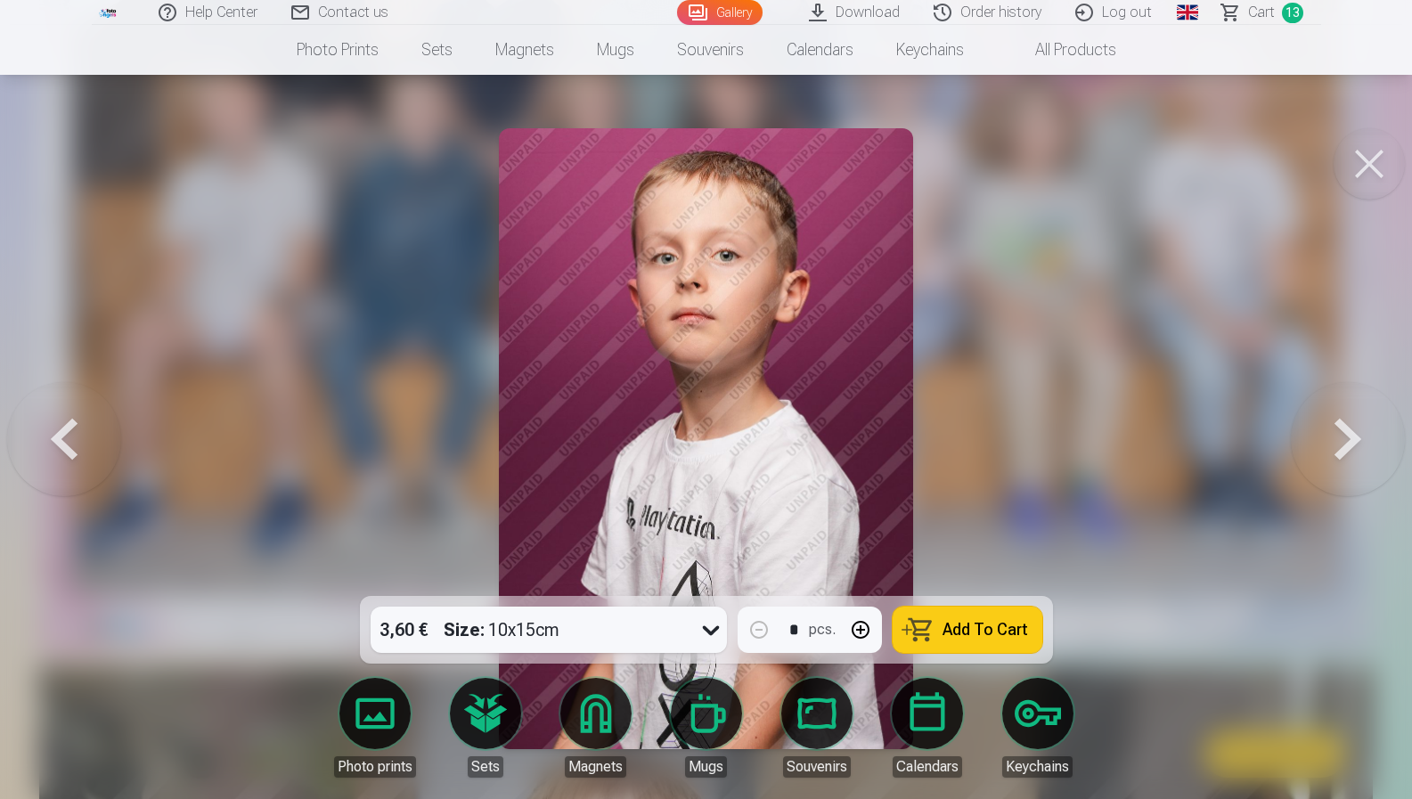
click at [1341, 420] on button at bounding box center [1348, 438] width 114 height 279
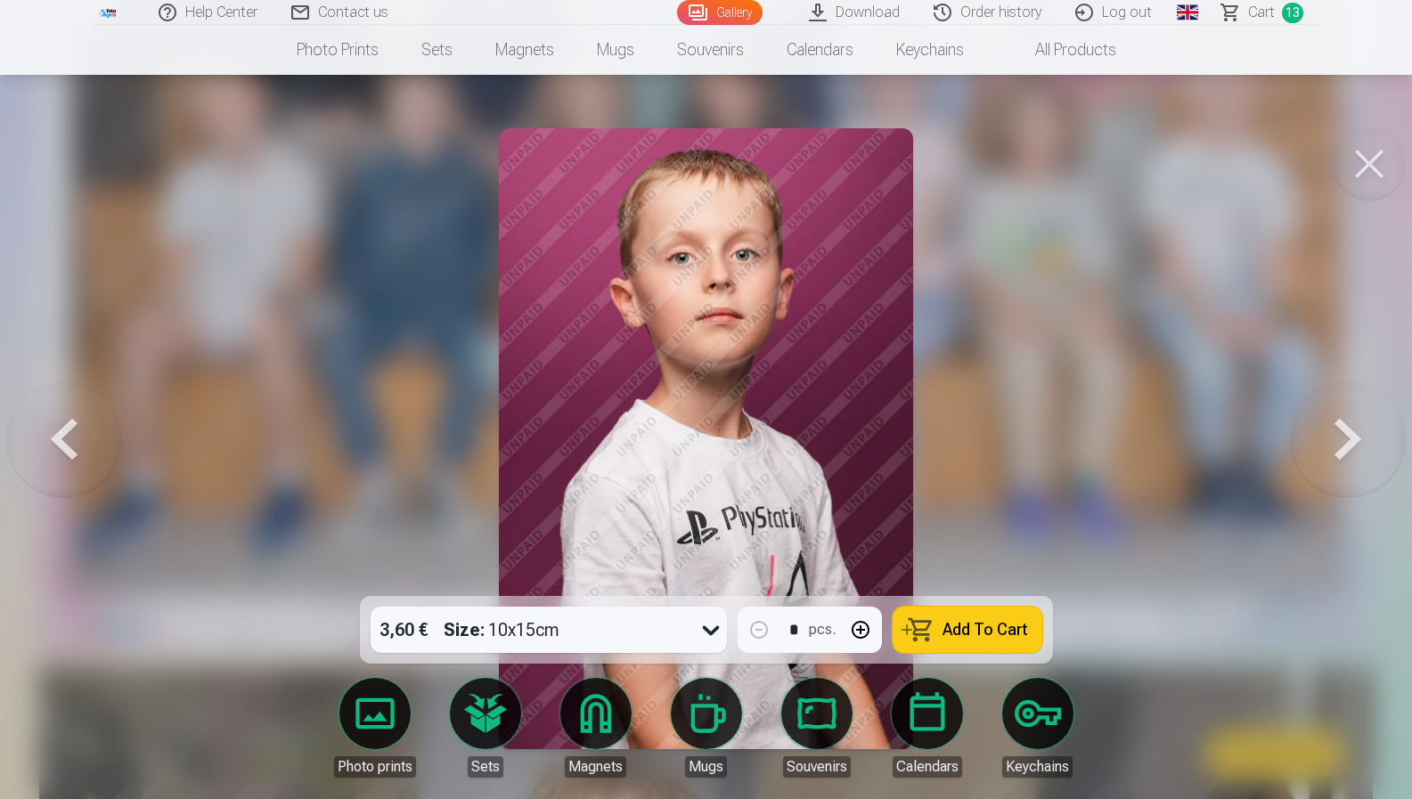
click at [1341, 420] on button at bounding box center [1348, 438] width 114 height 279
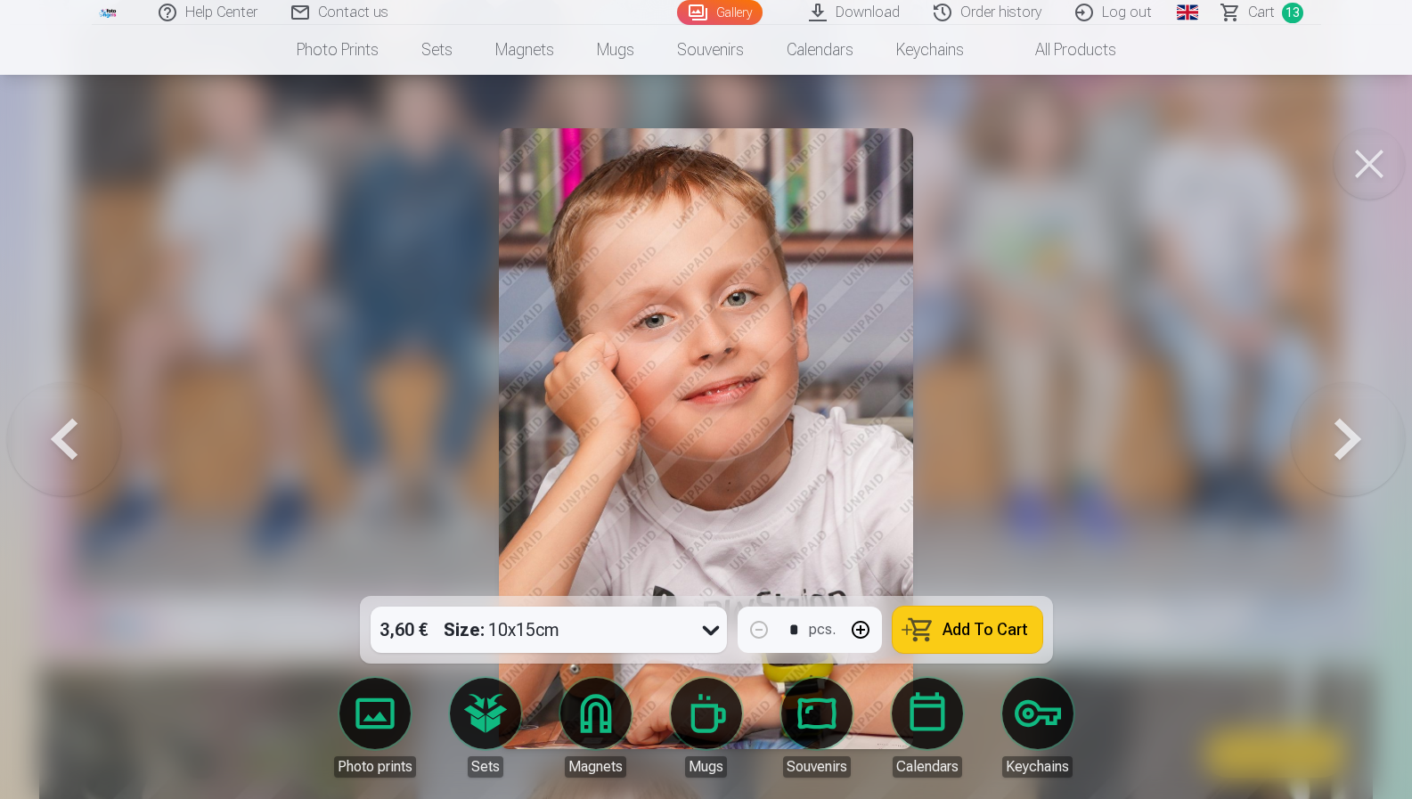
click at [1341, 420] on button at bounding box center [1348, 438] width 114 height 279
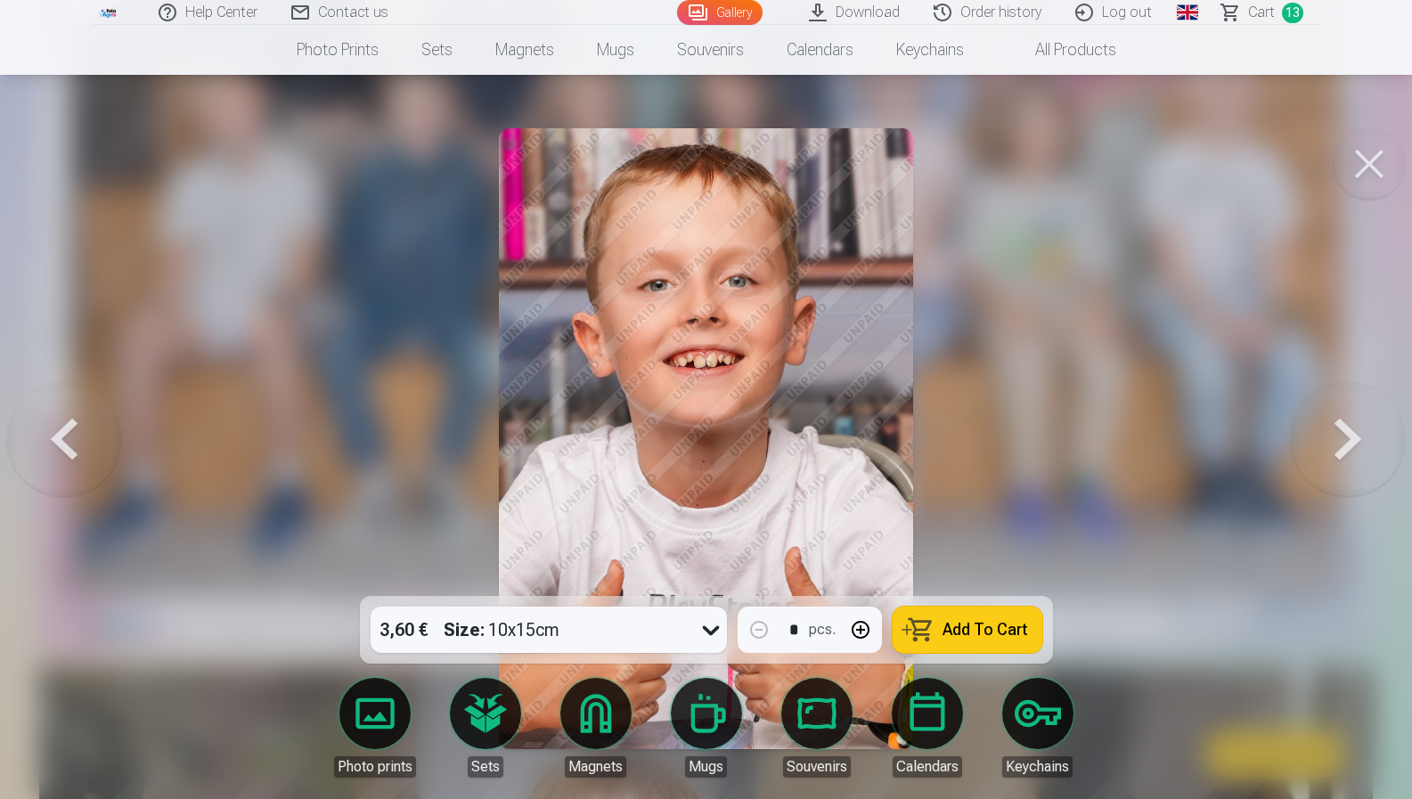
click at [1341, 420] on button at bounding box center [1348, 438] width 114 height 279
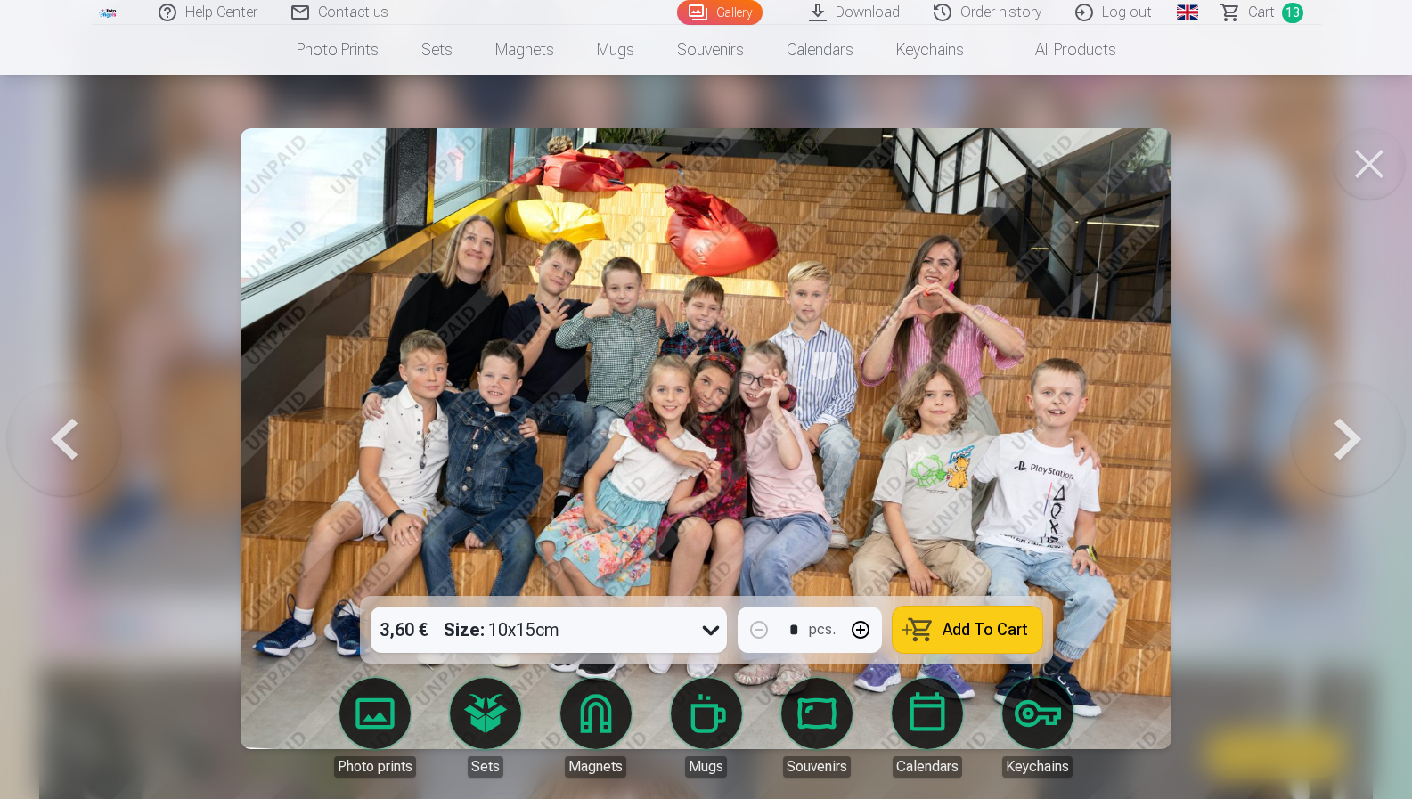
click at [1341, 420] on button at bounding box center [1348, 438] width 114 height 279
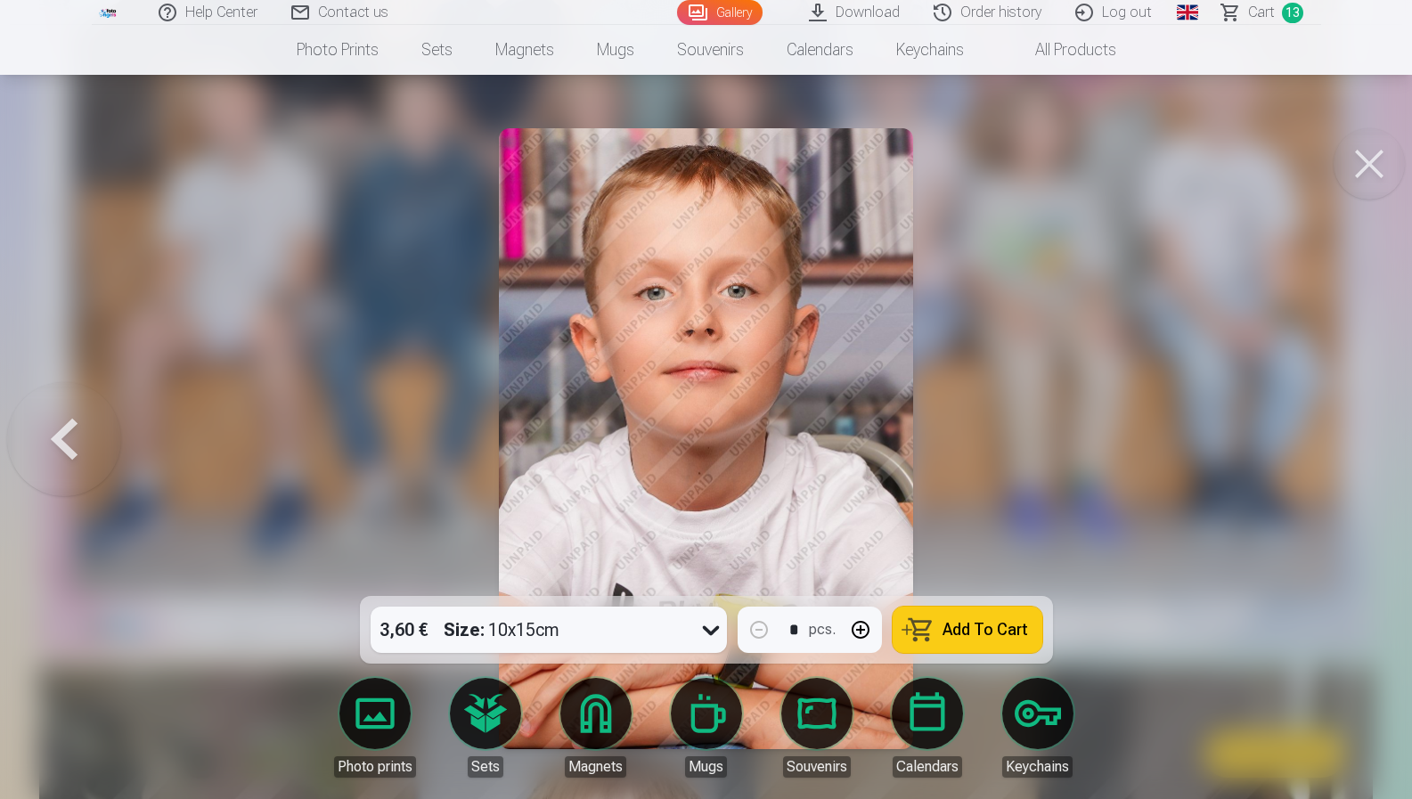
click at [1341, 420] on div at bounding box center [706, 399] width 1412 height 799
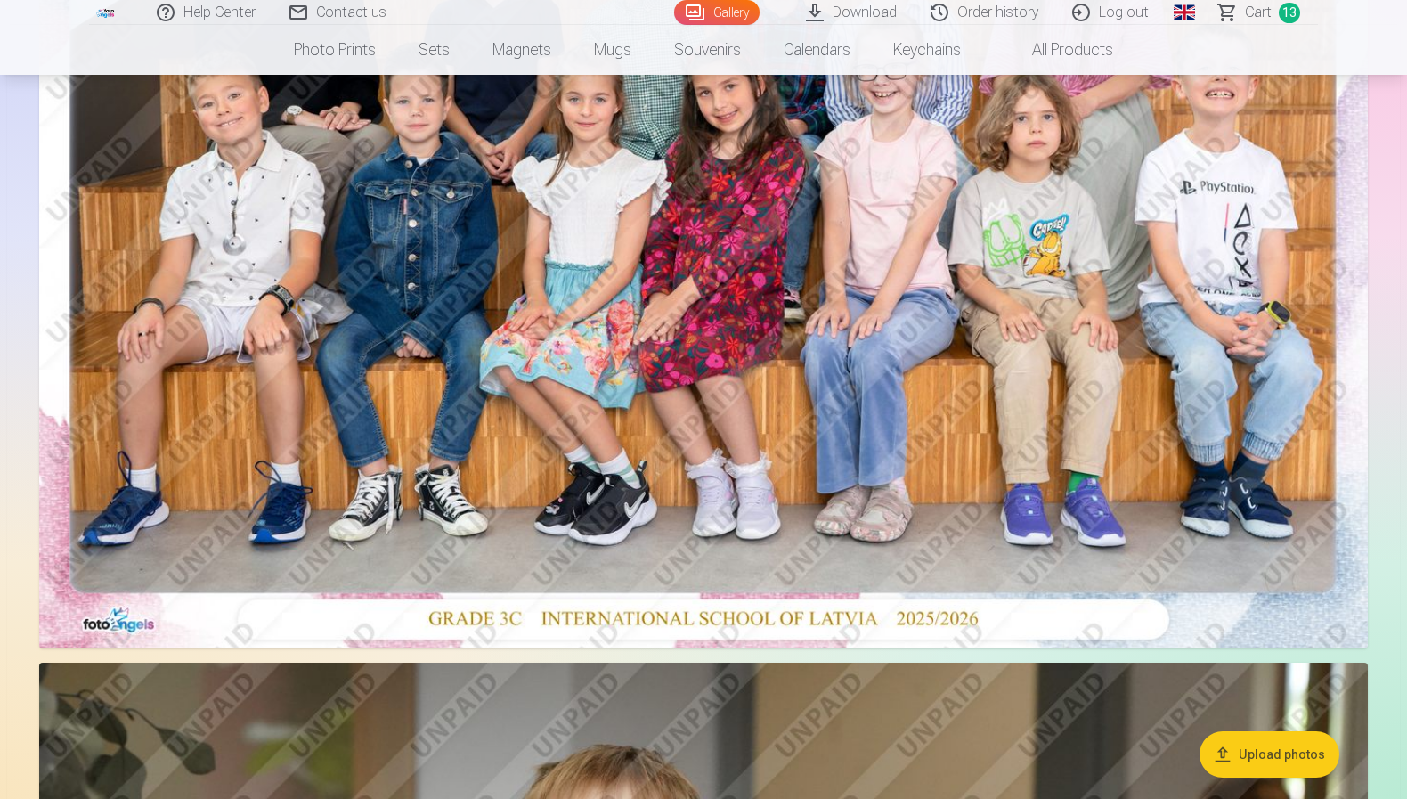
click at [1267, 27] on nav "Photo prints High-Quality Photo Prints 210gsm paper, Stunning Color and Detail …" at bounding box center [703, 50] width 1407 height 50
click at [1264, 20] on span "Сart" at bounding box center [1258, 12] width 27 height 21
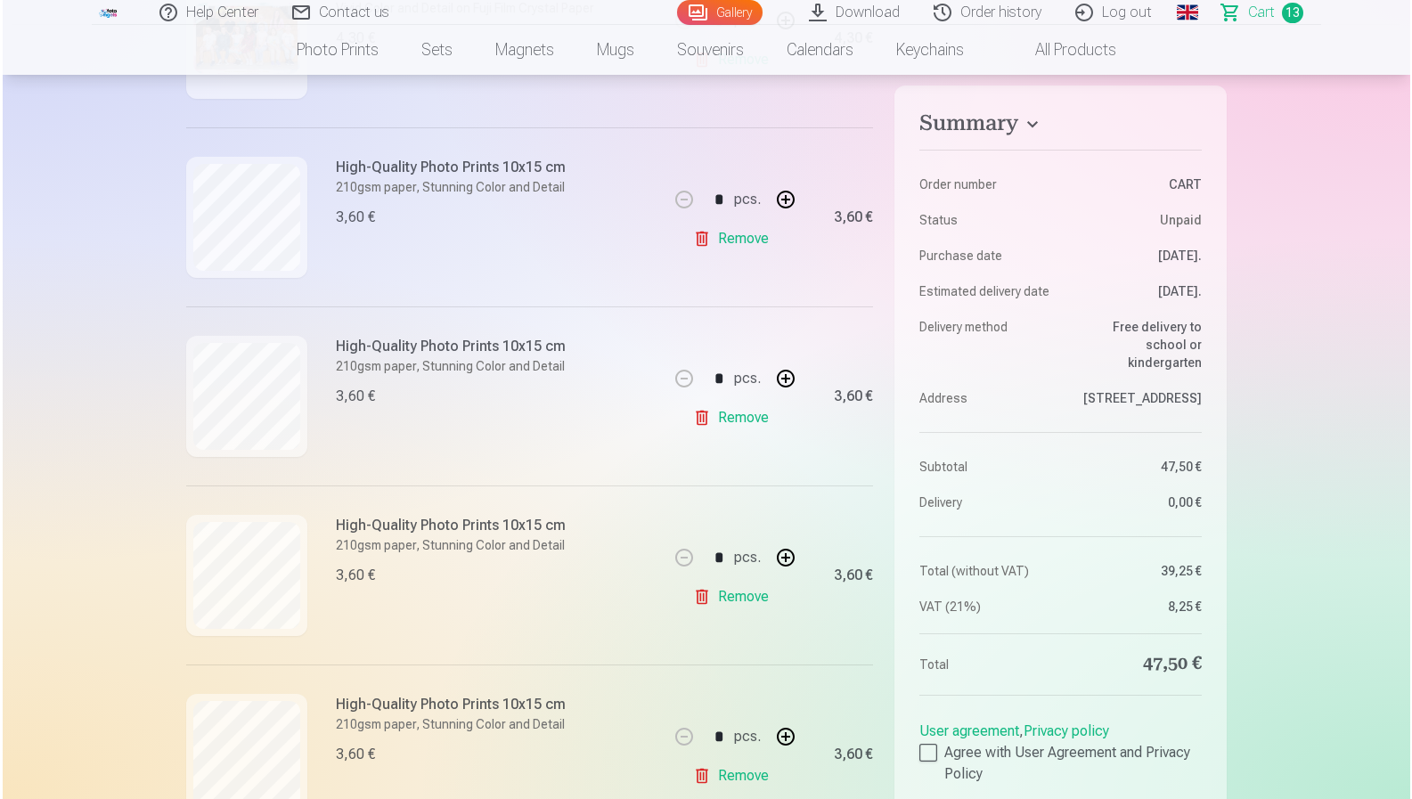
scroll to position [470, 0]
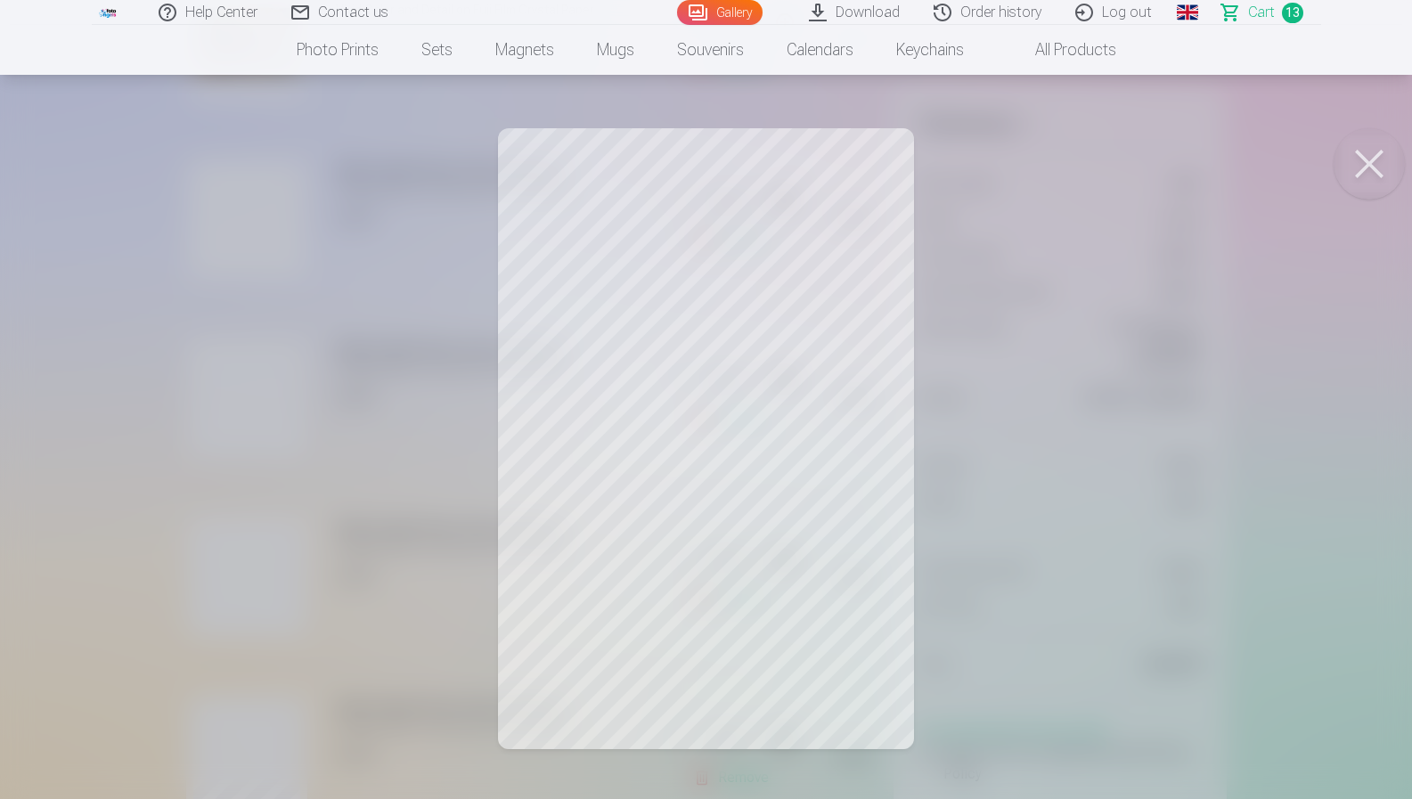
click at [123, 408] on div at bounding box center [706, 399] width 1412 height 799
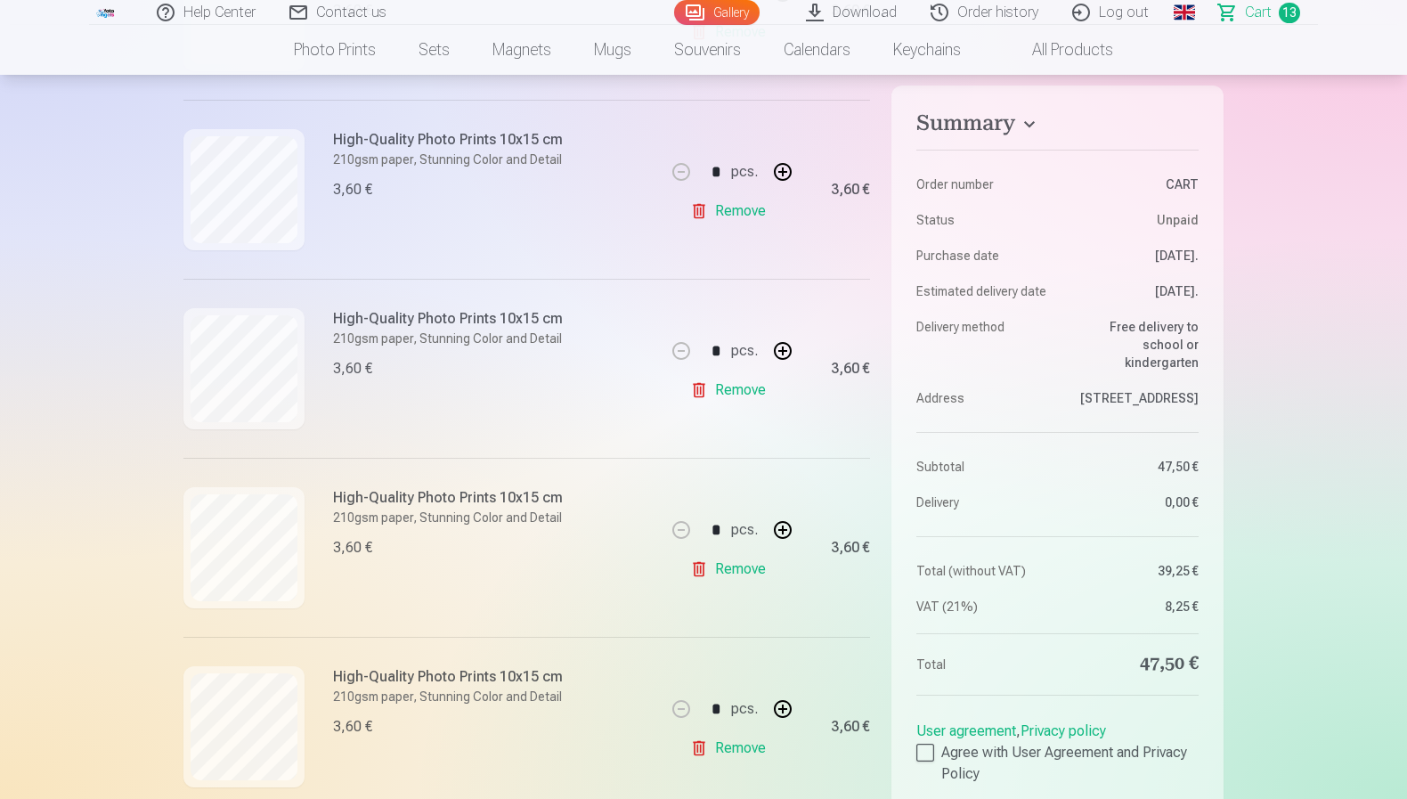
scroll to position [684, 0]
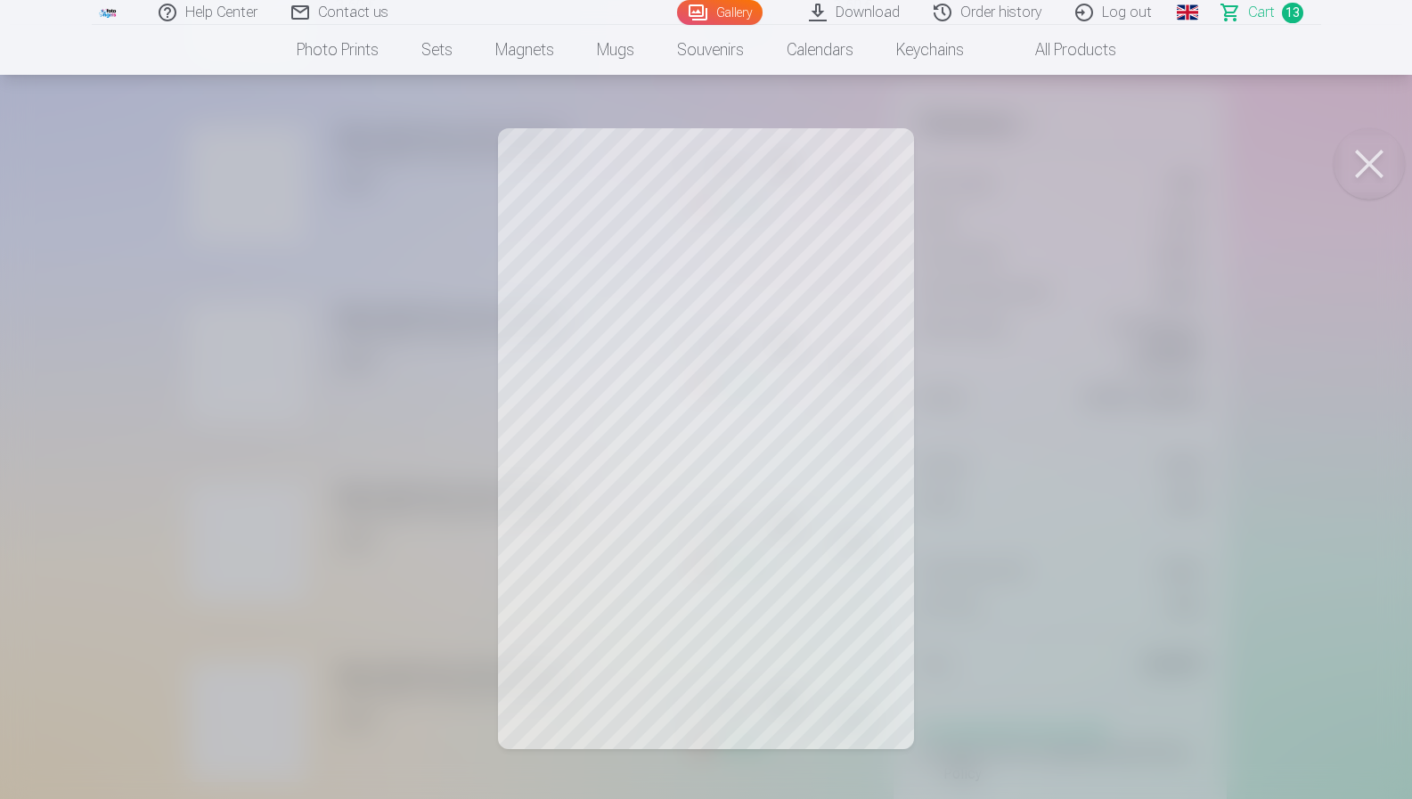
click at [32, 416] on div at bounding box center [706, 399] width 1412 height 799
click at [218, 608] on div at bounding box center [706, 399] width 1412 height 799
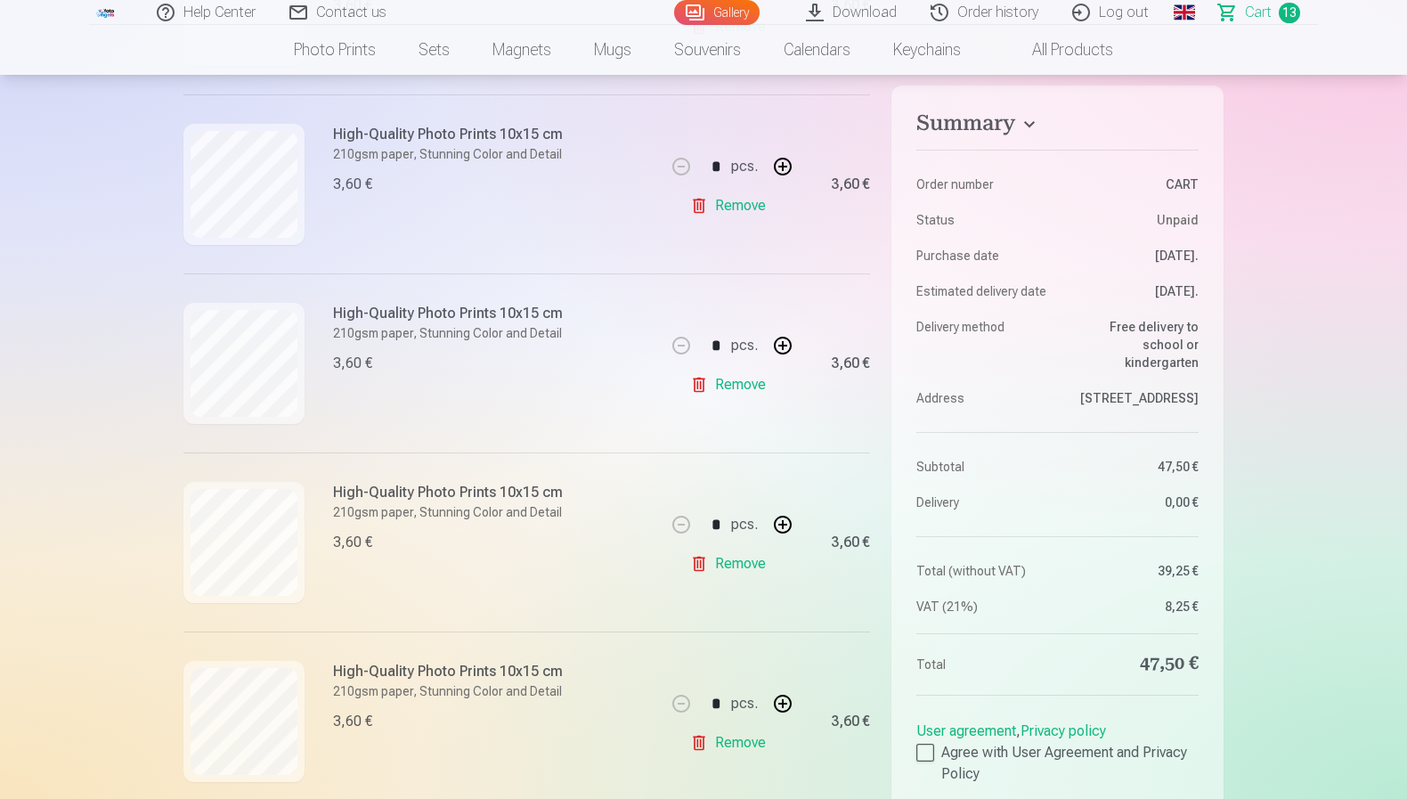
click at [738, 385] on link "Remove" at bounding box center [731, 385] width 83 height 36
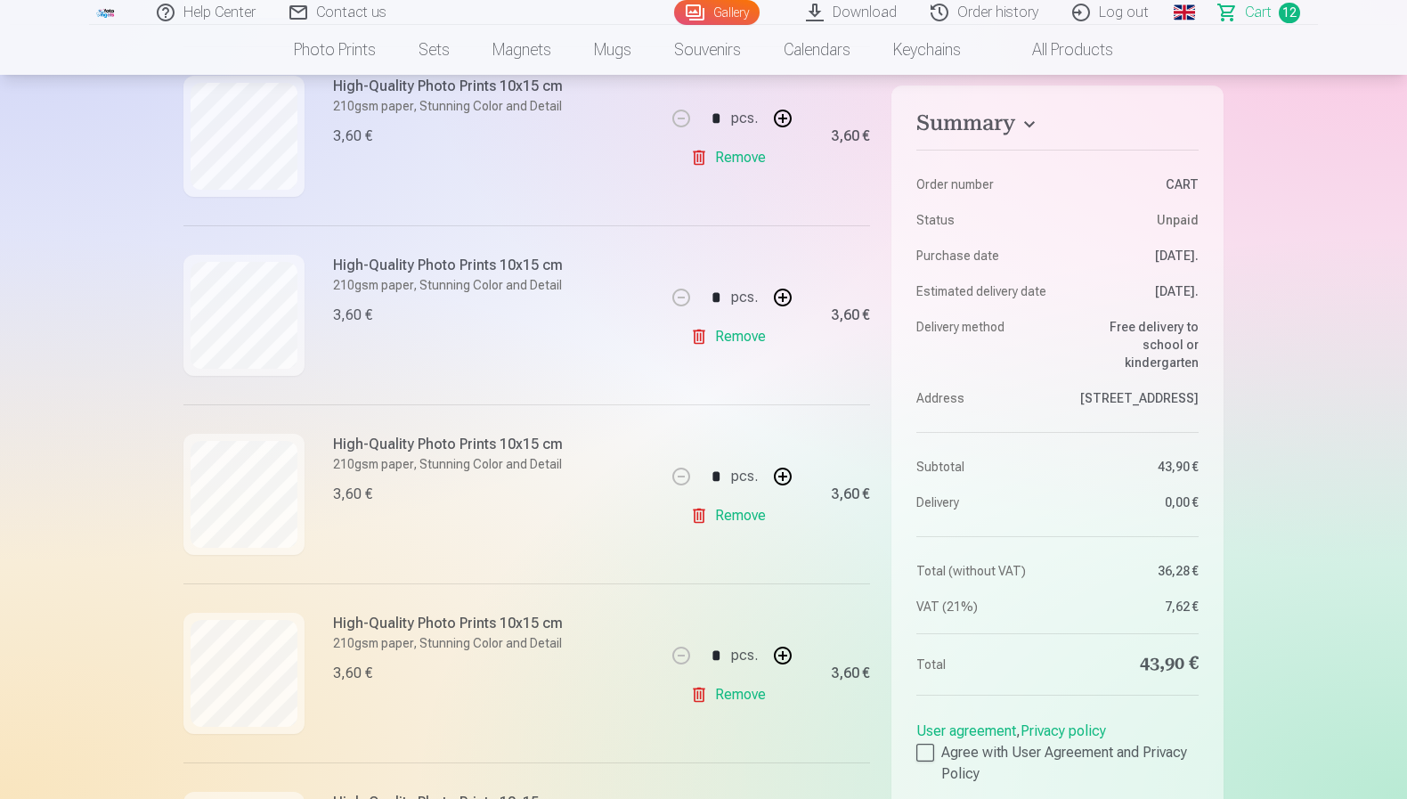
scroll to position [925, 0]
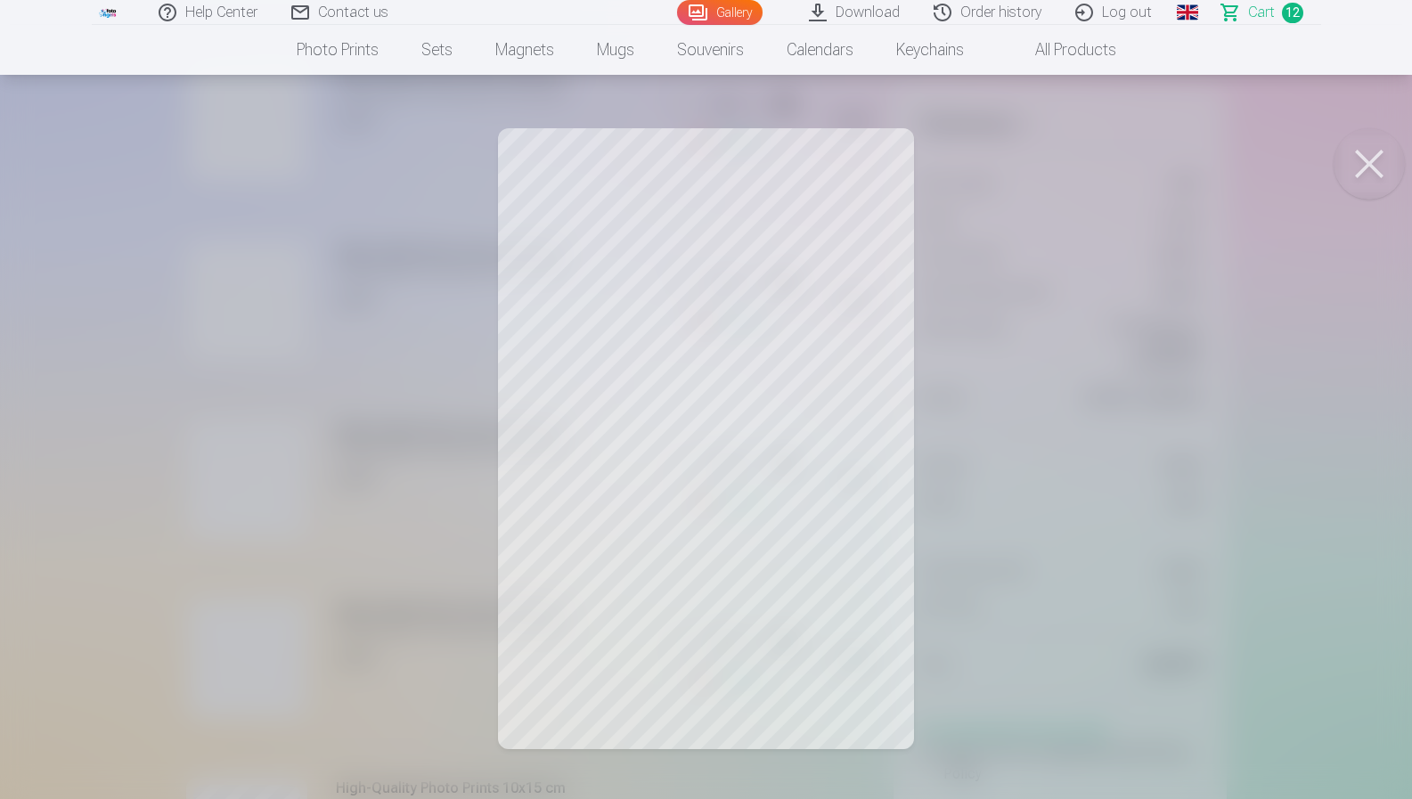
drag, startPoint x: 159, startPoint y: 324, endPoint x: 172, endPoint y: 369, distance: 46.5
click at [159, 324] on div at bounding box center [706, 399] width 1412 height 799
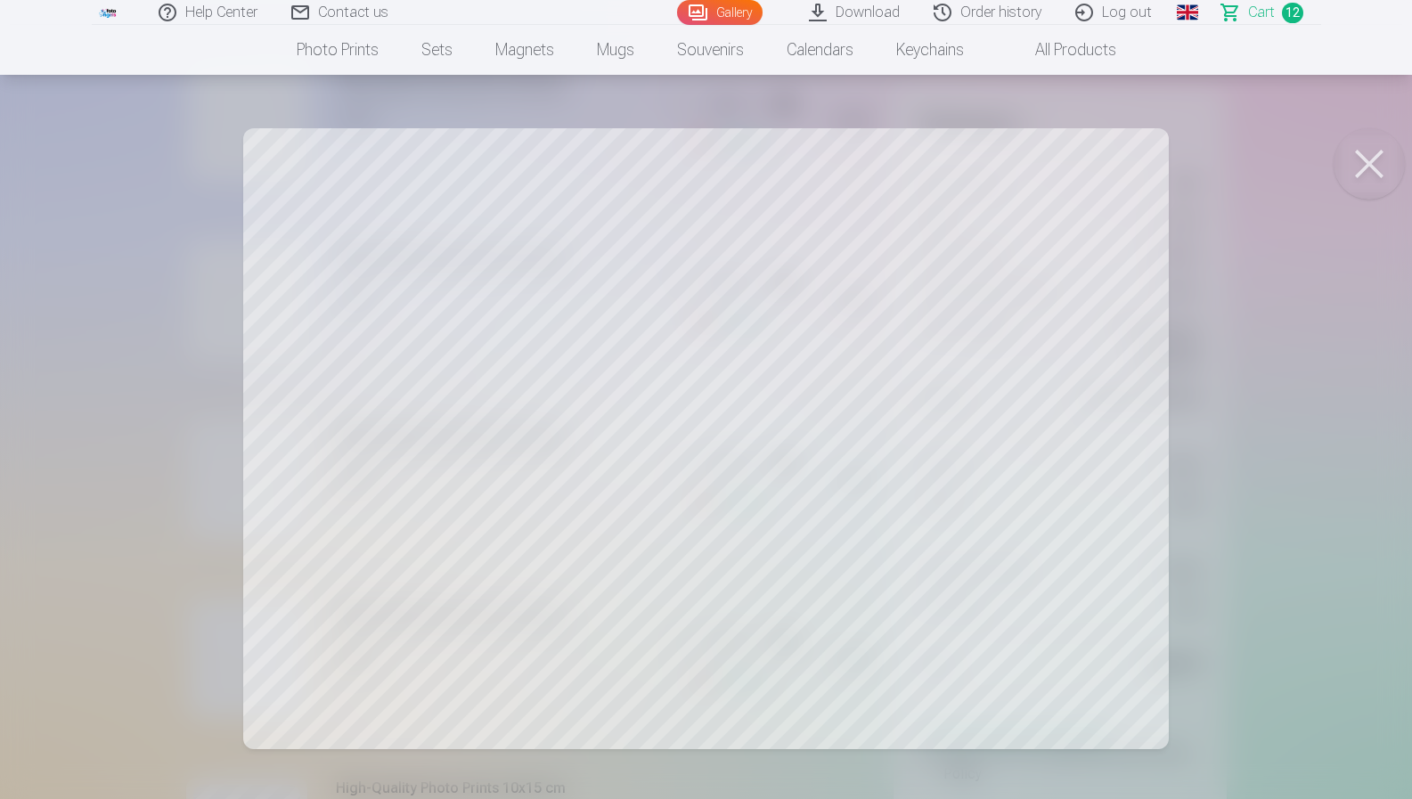
click at [122, 436] on div at bounding box center [706, 399] width 1412 height 799
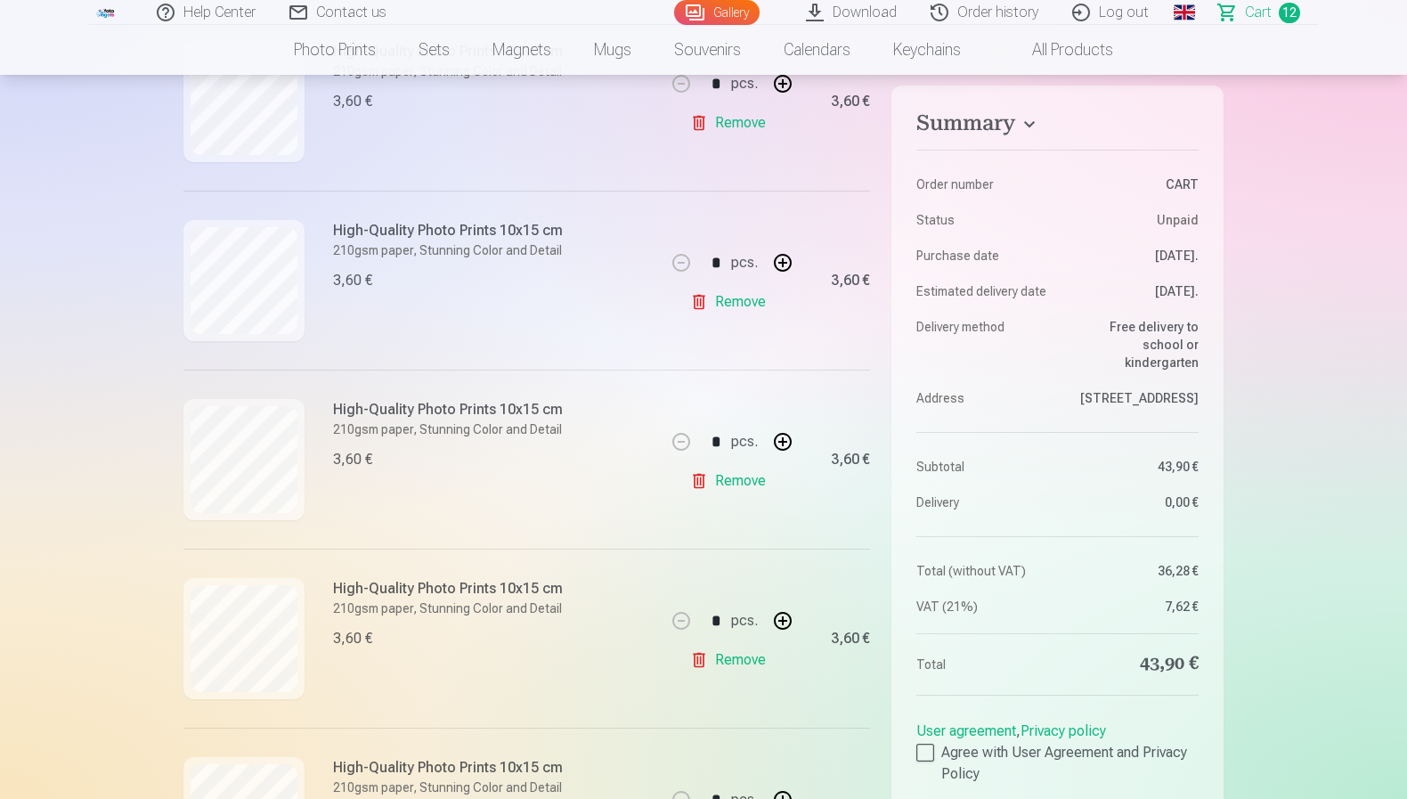
scroll to position [1124, 0]
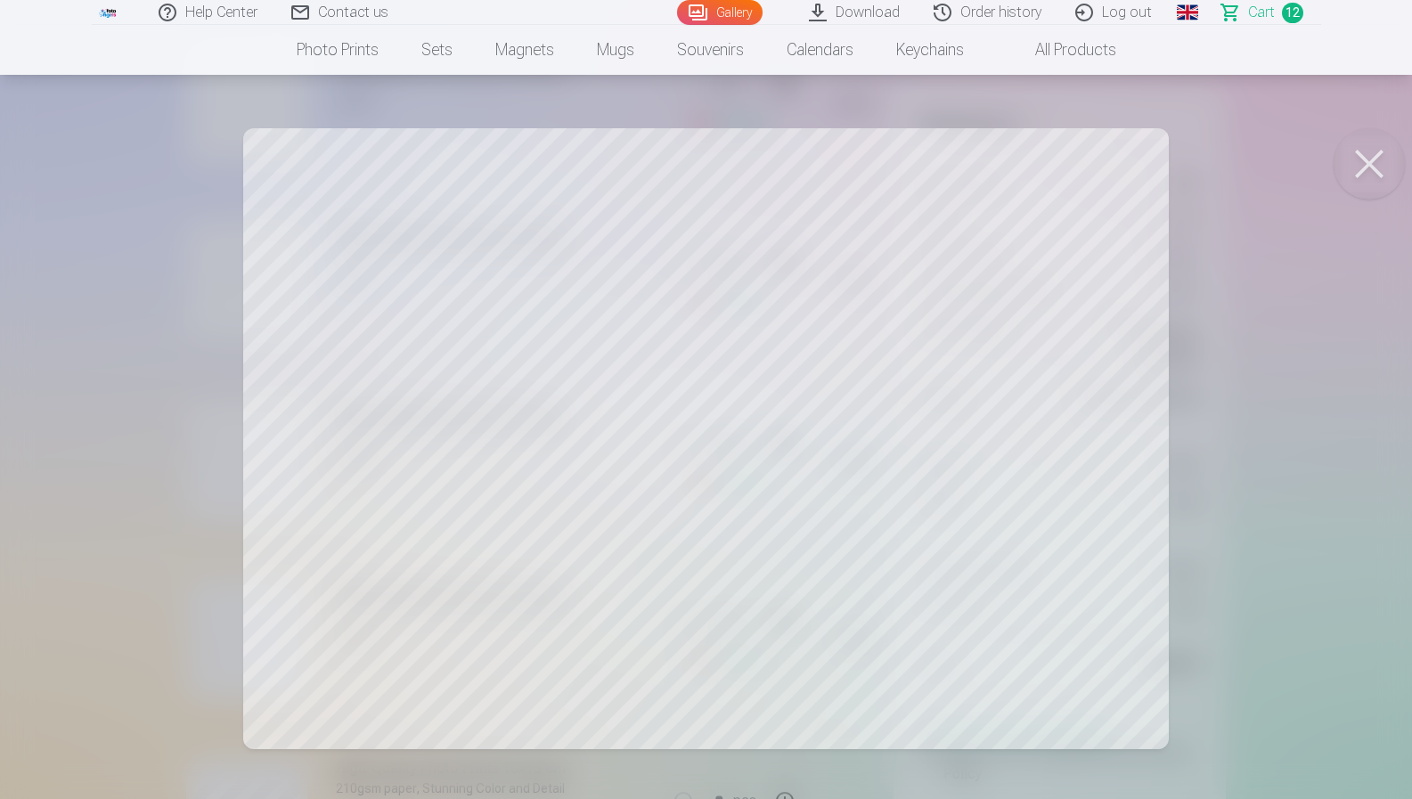
click at [149, 448] on div at bounding box center [706, 399] width 1412 height 799
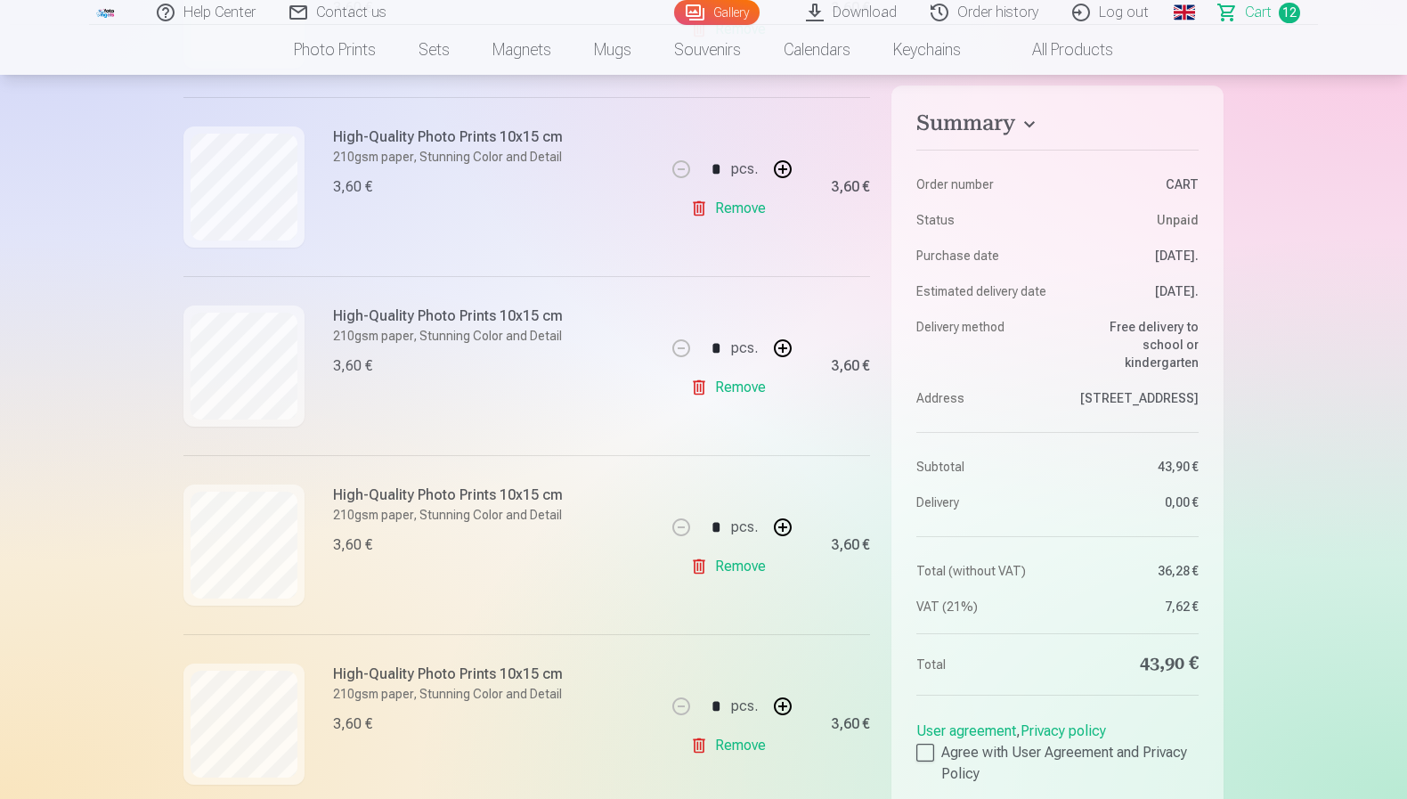
scroll to position [1220, 0]
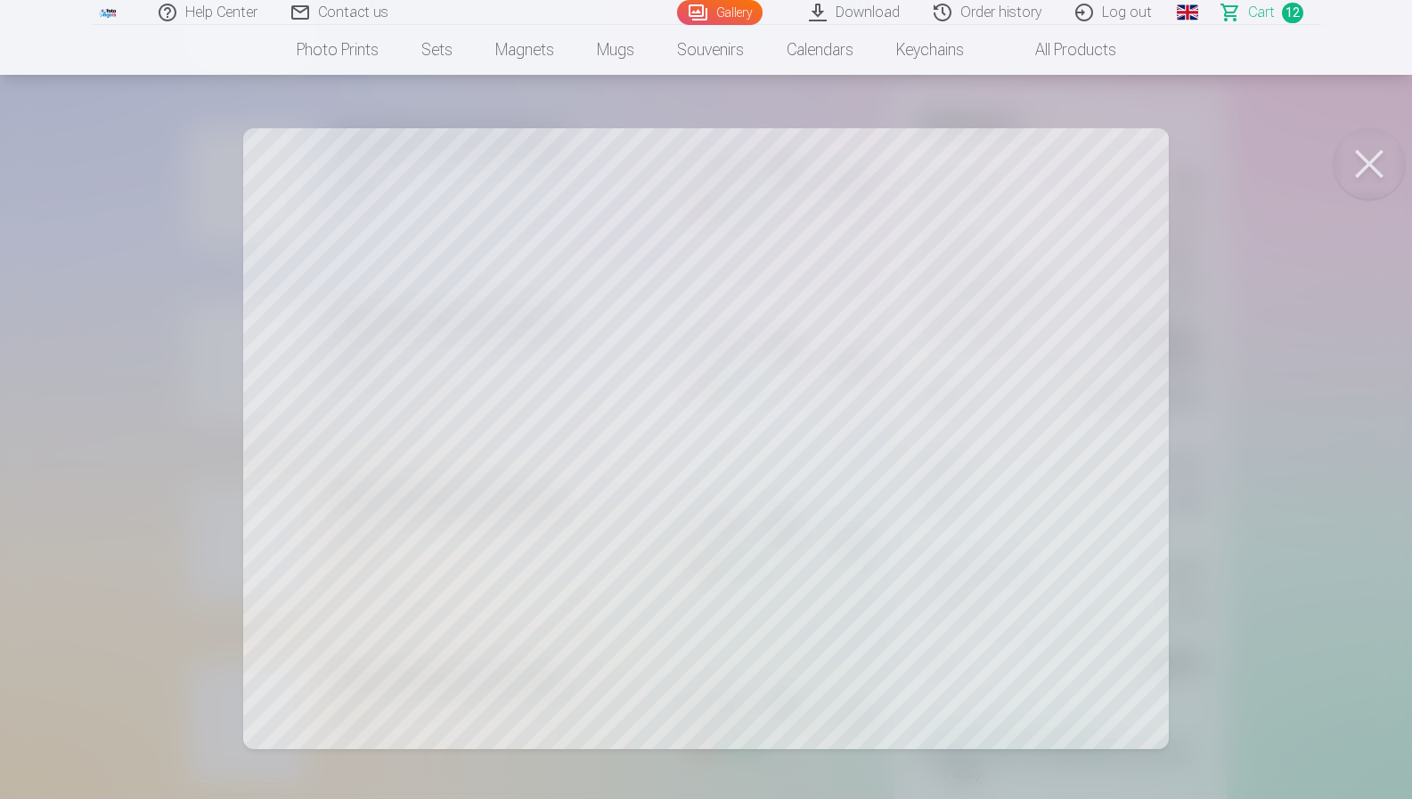
click at [167, 444] on div at bounding box center [706, 399] width 1412 height 799
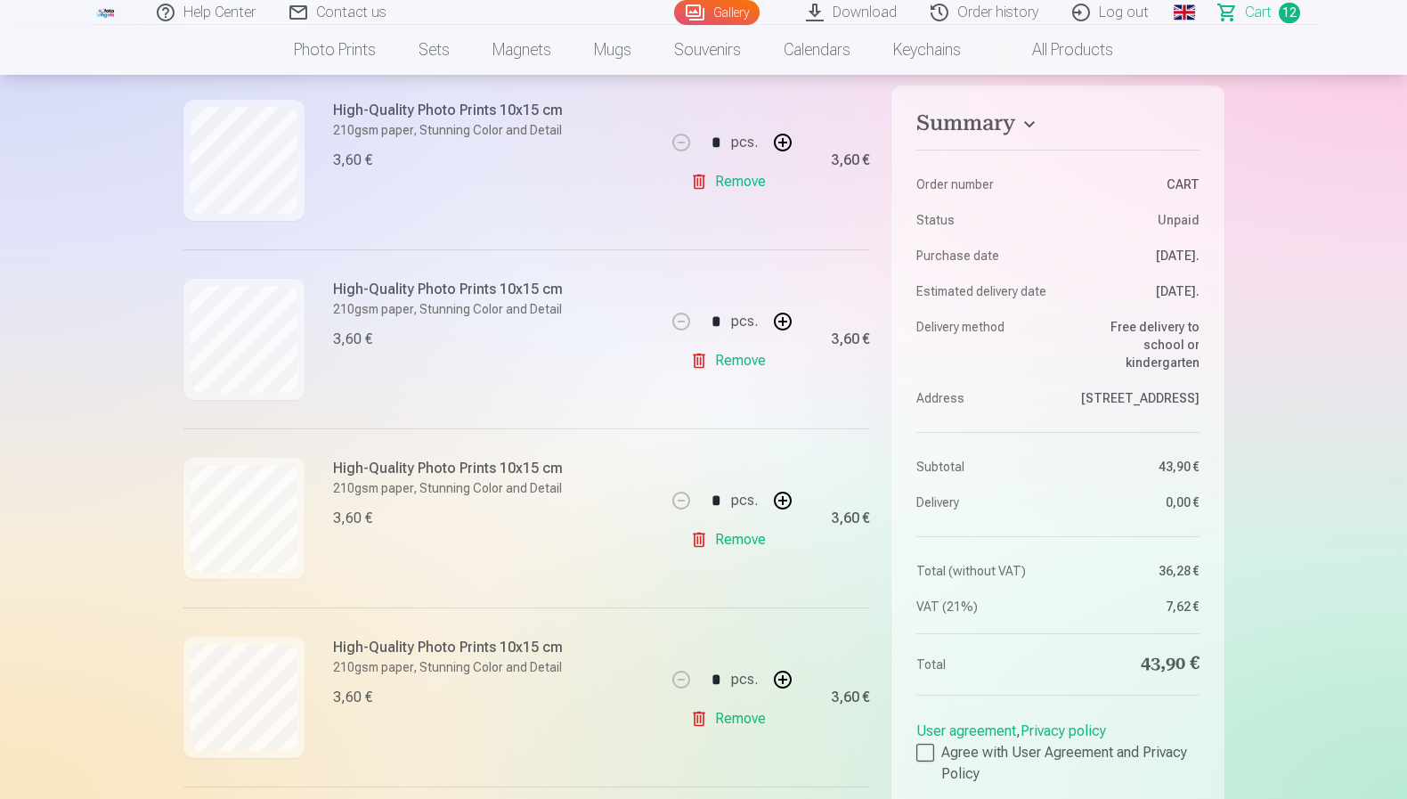
scroll to position [1065, 0]
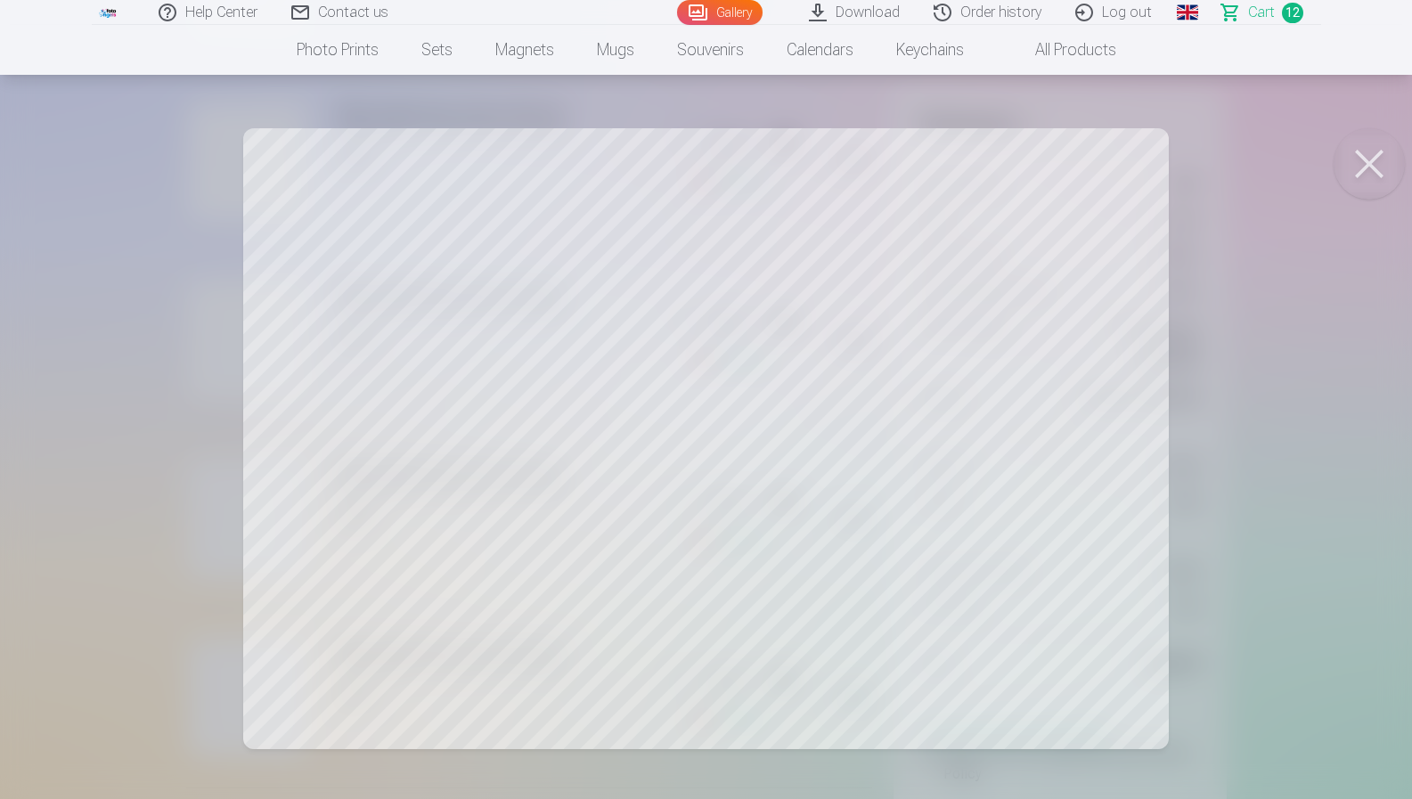
click at [109, 376] on div at bounding box center [706, 399] width 1412 height 799
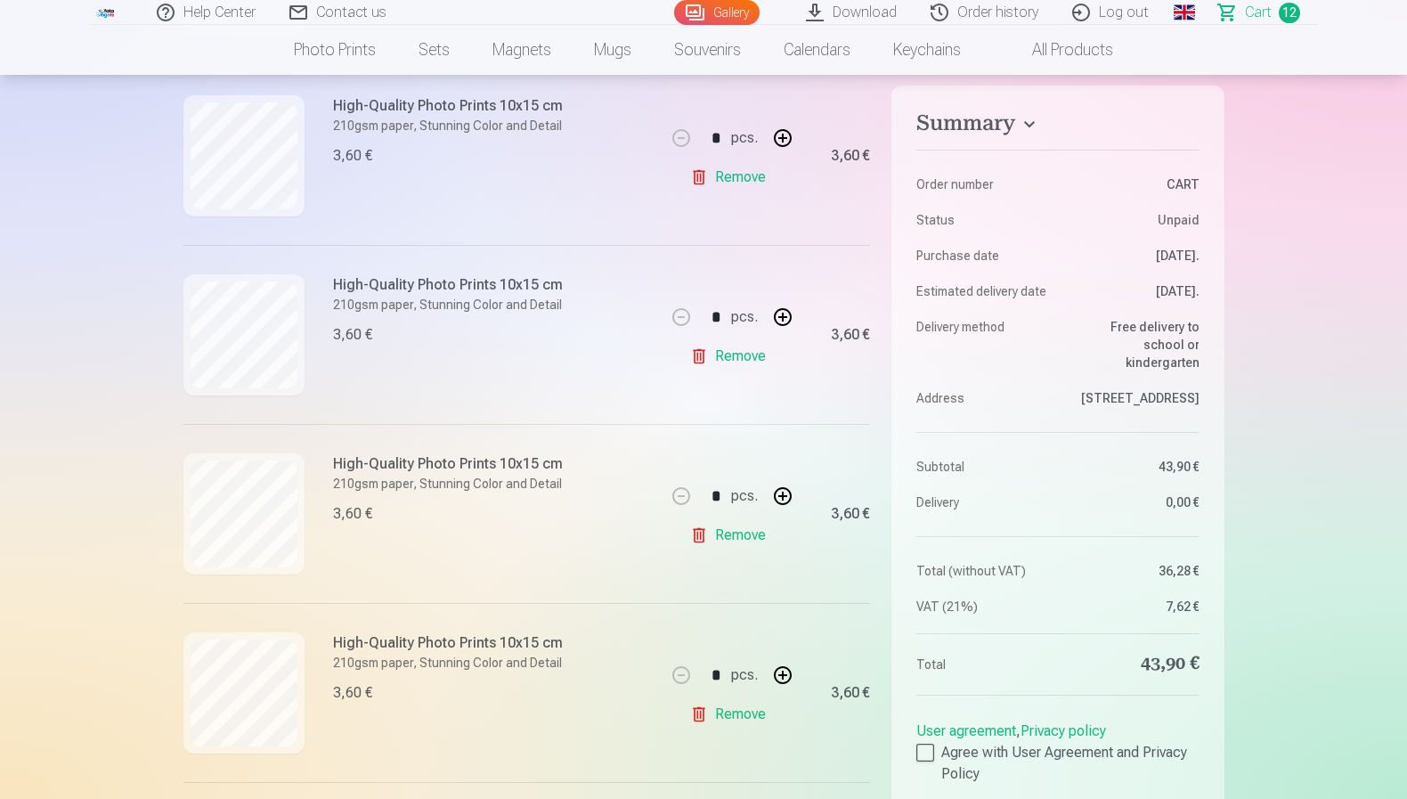
scroll to position [1544, 0]
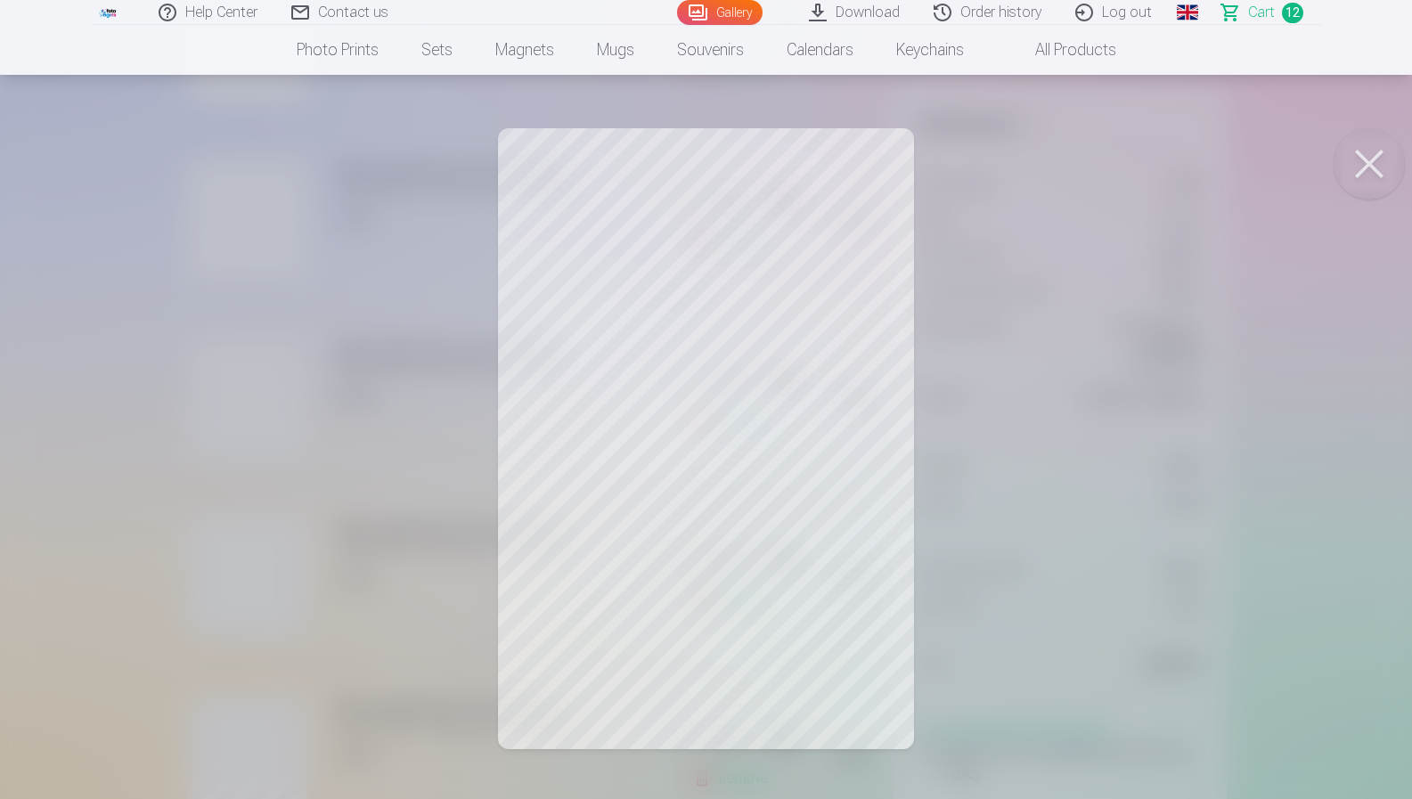
click at [173, 388] on div at bounding box center [706, 399] width 1412 height 799
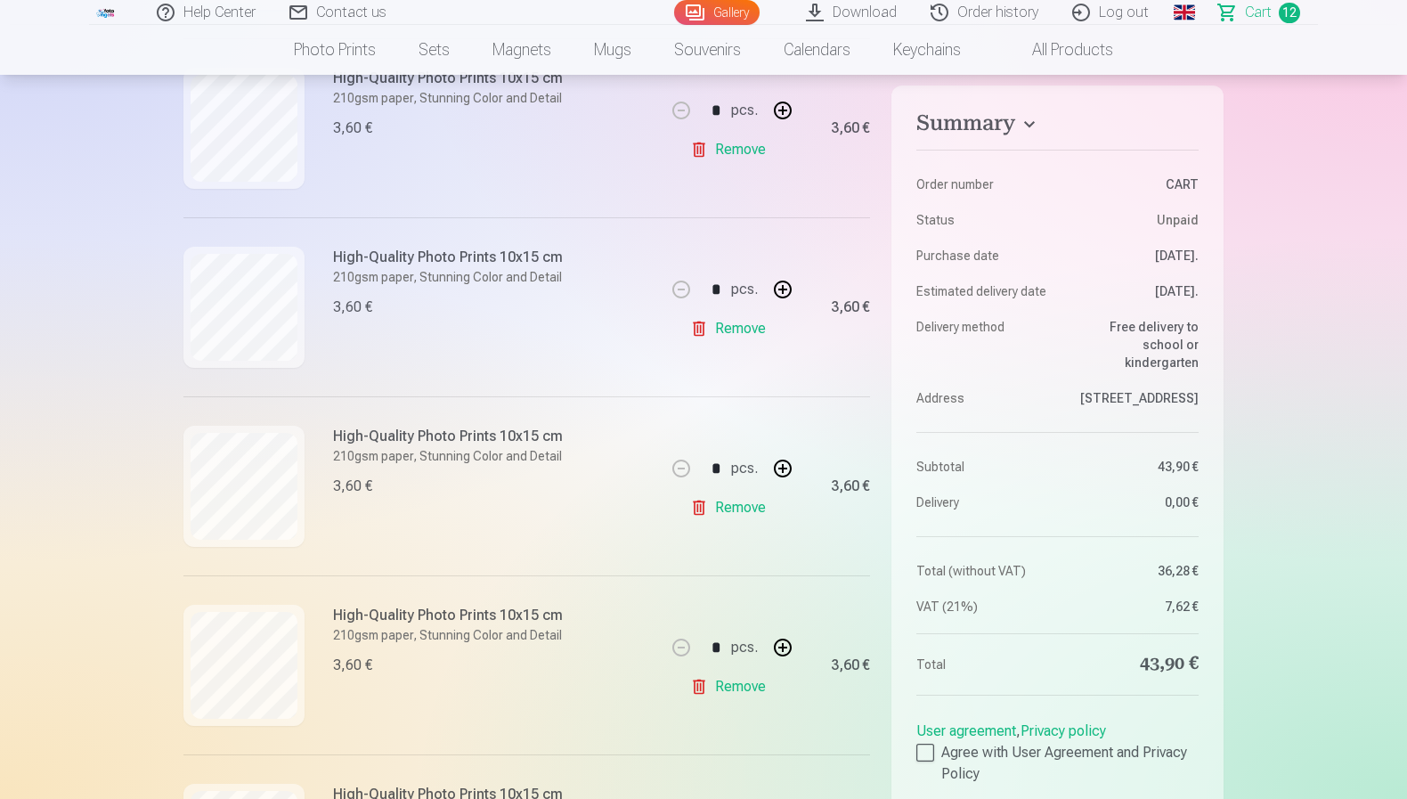
scroll to position [1726, 0]
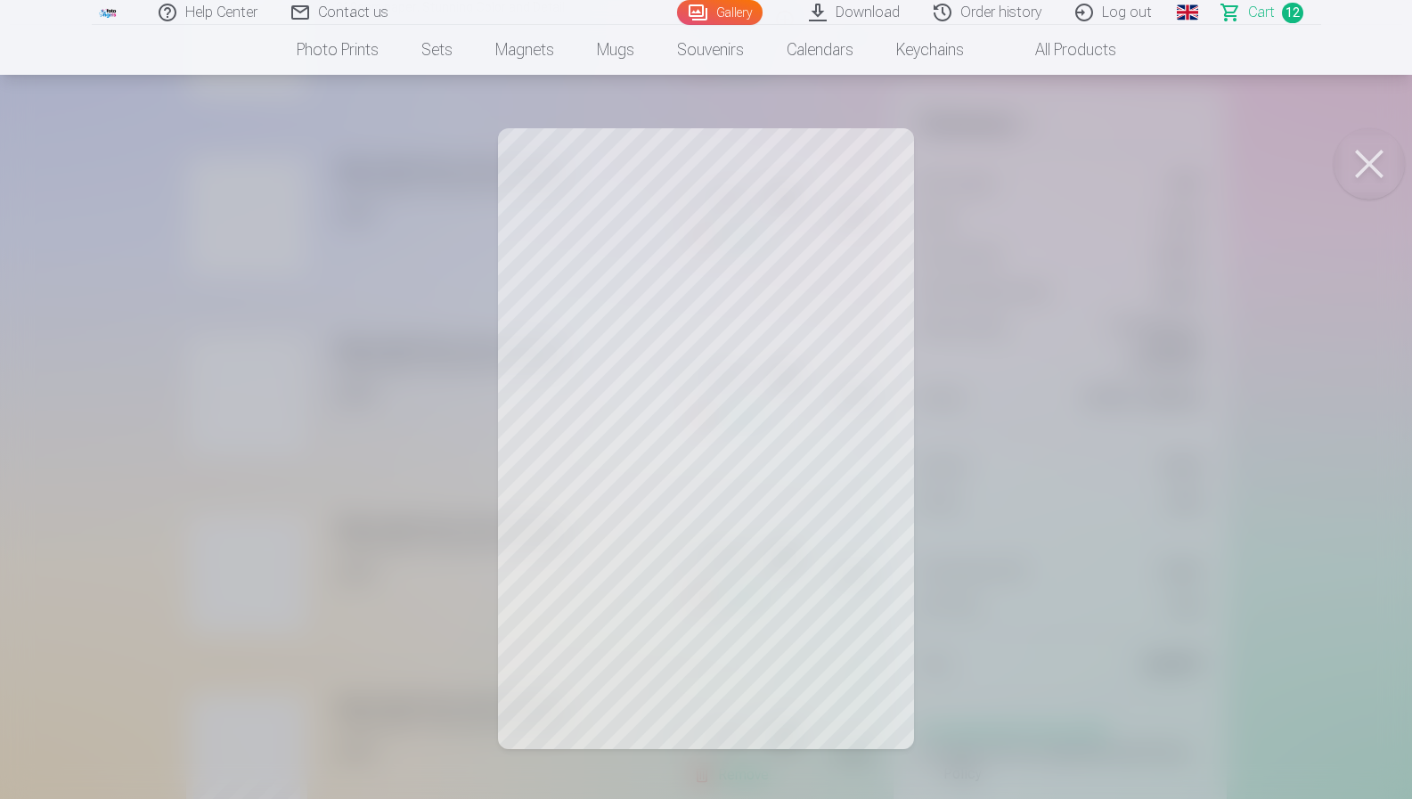
click at [143, 420] on div at bounding box center [706, 399] width 1412 height 799
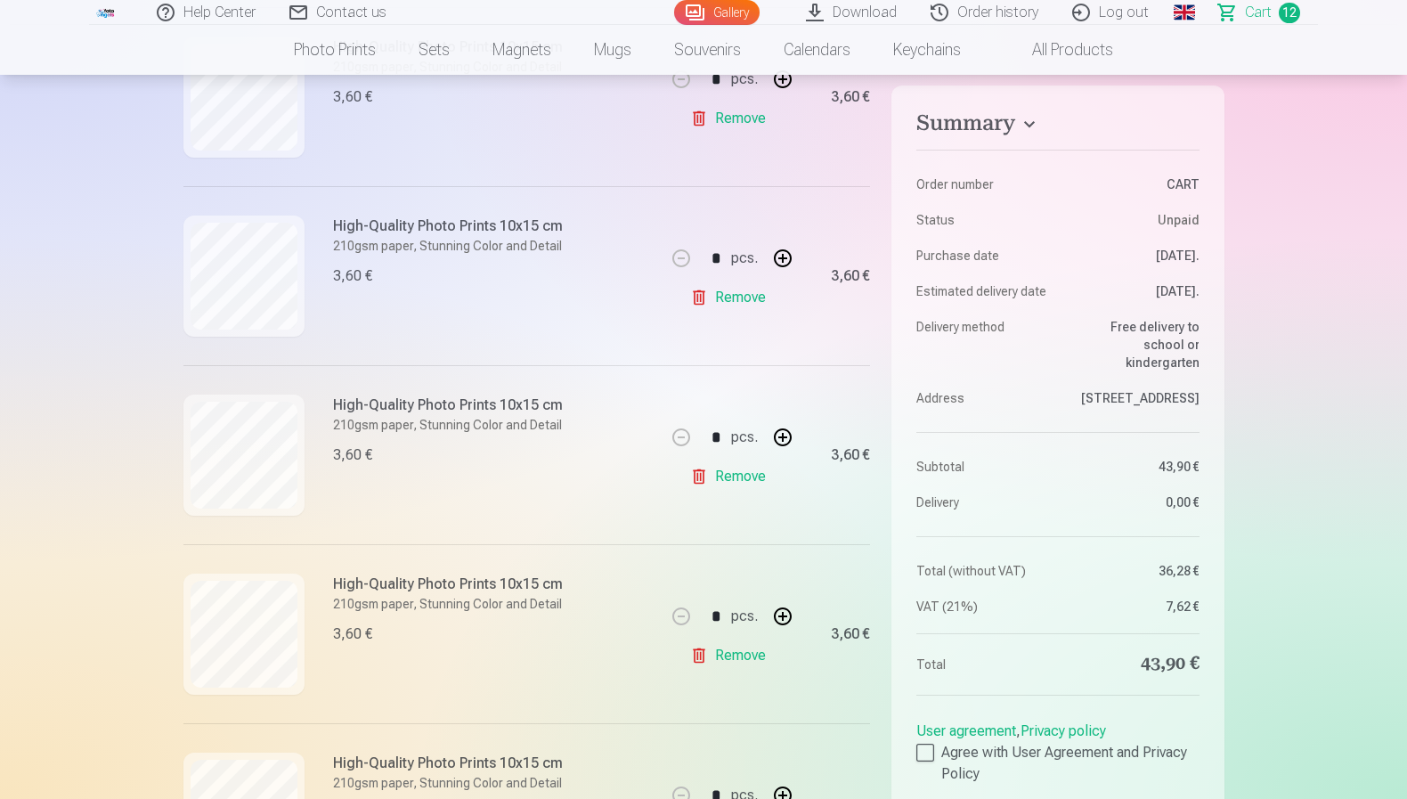
scroll to position [1417, 0]
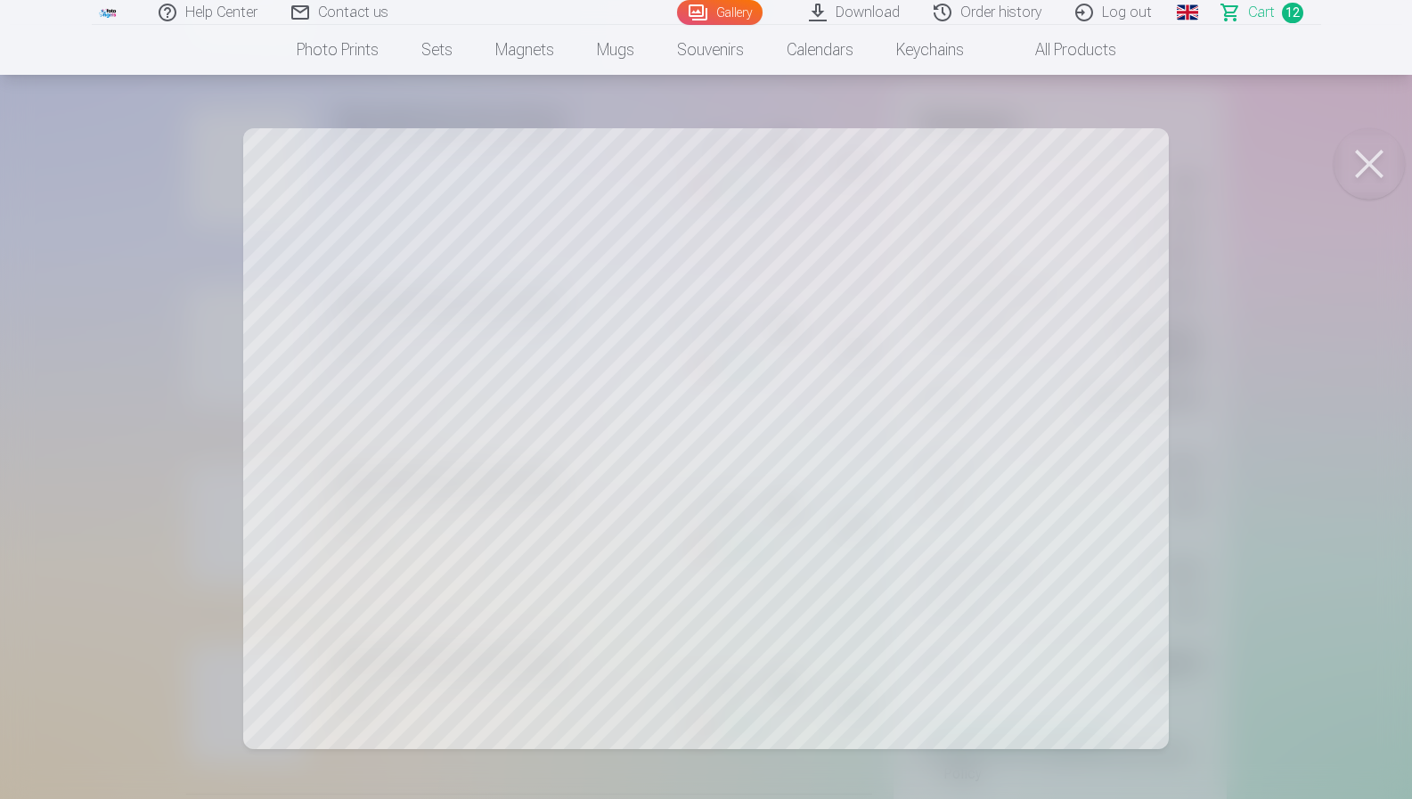
click at [170, 297] on div at bounding box center [706, 399] width 1412 height 799
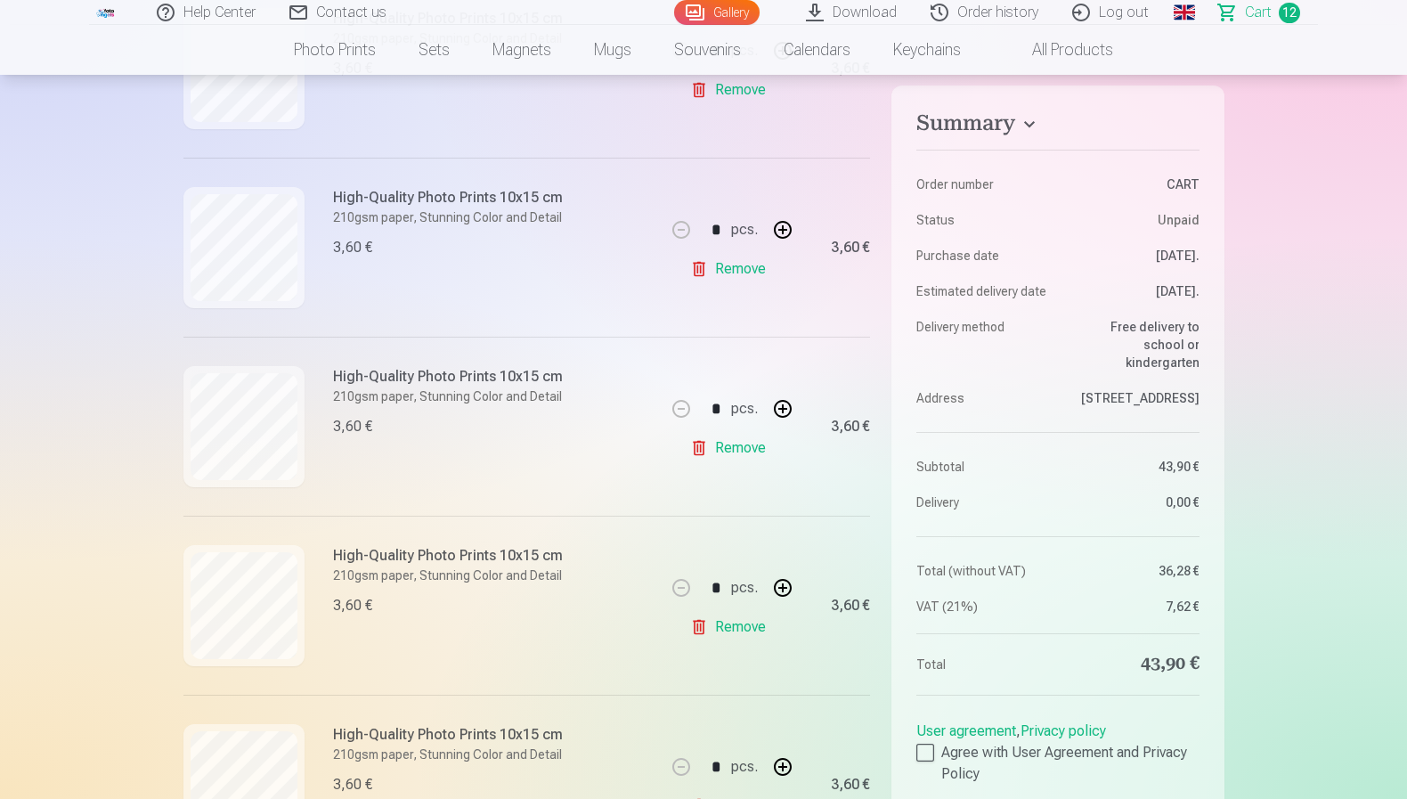
scroll to position [1835, 0]
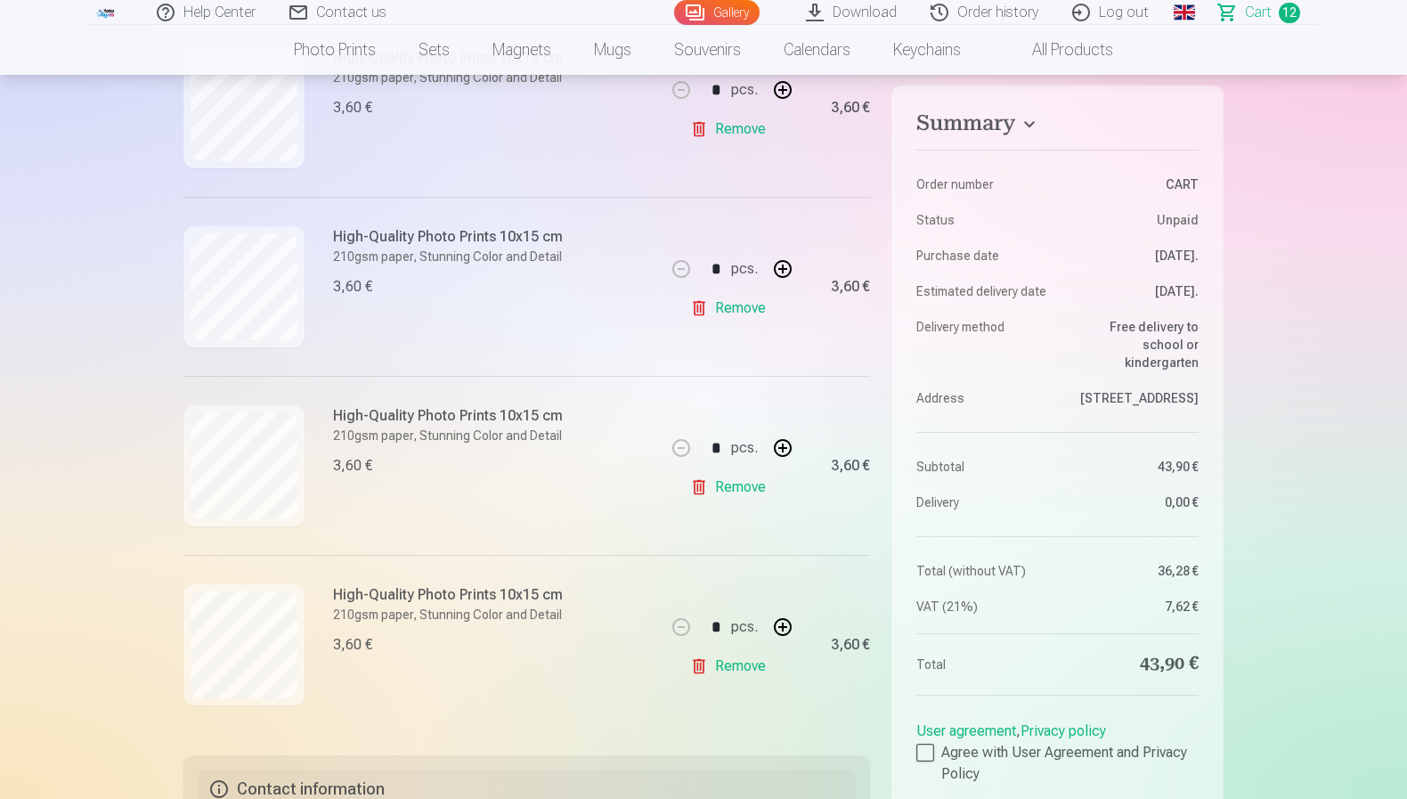
click at [698, 304] on link "Remove" at bounding box center [731, 308] width 83 height 36
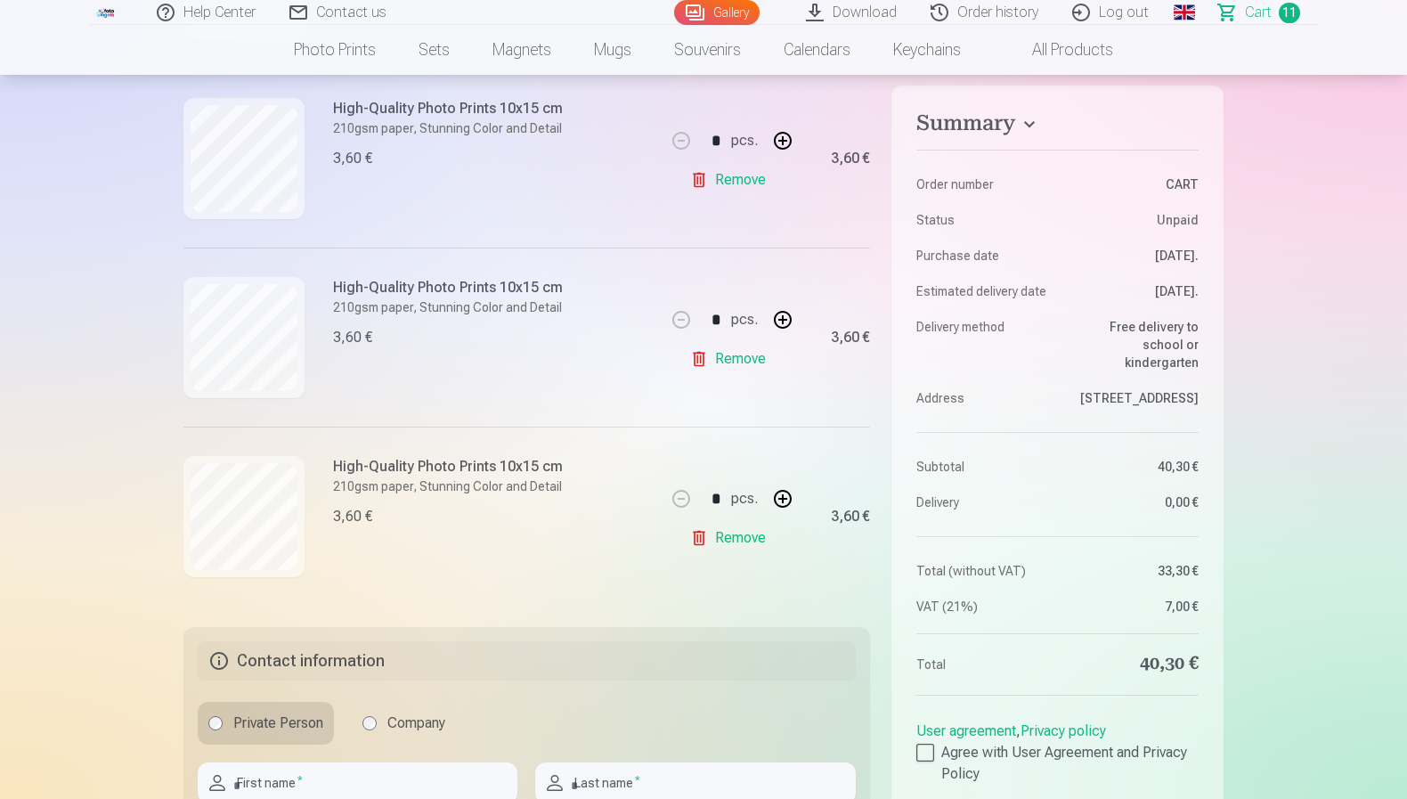
scroll to position [1773, 0]
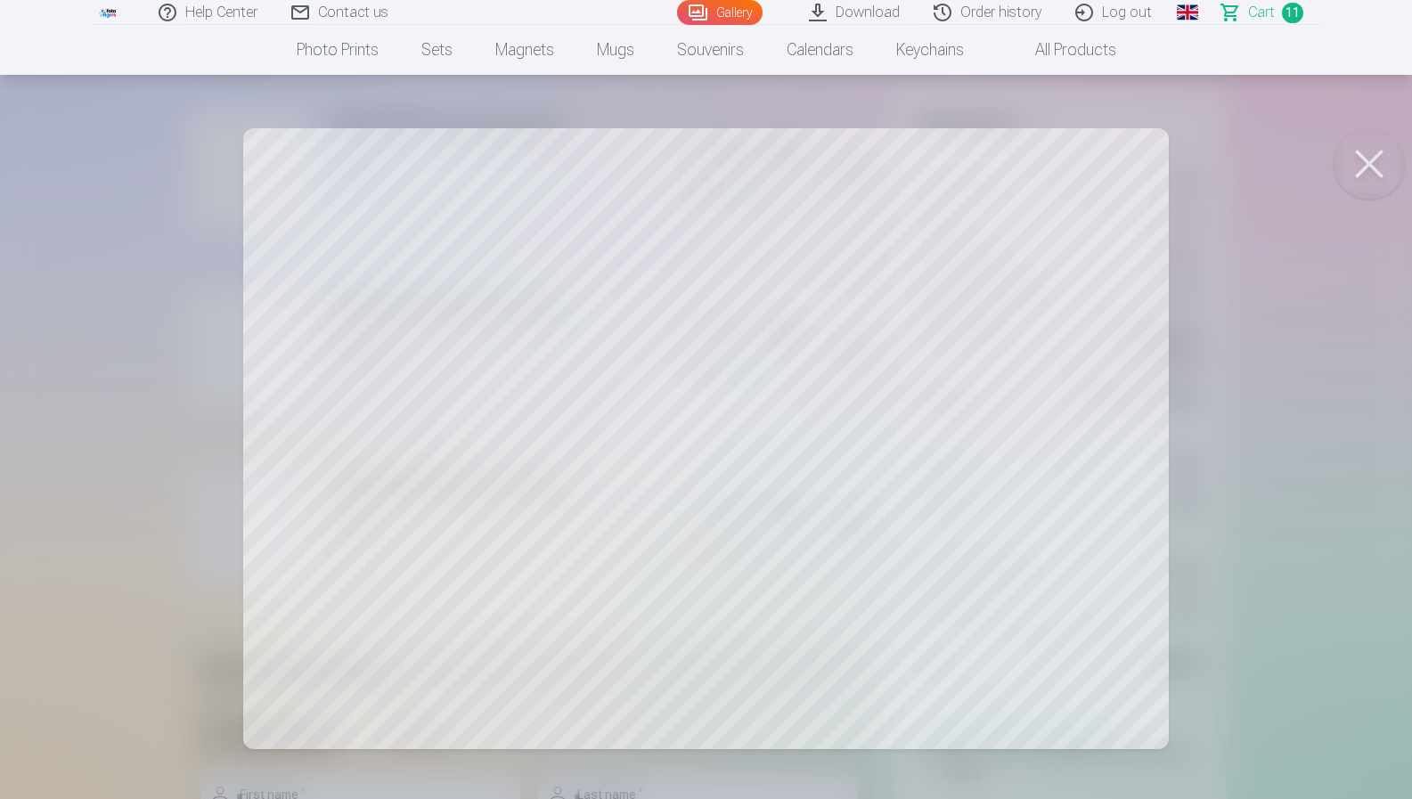
click at [172, 335] on div at bounding box center [706, 399] width 1412 height 799
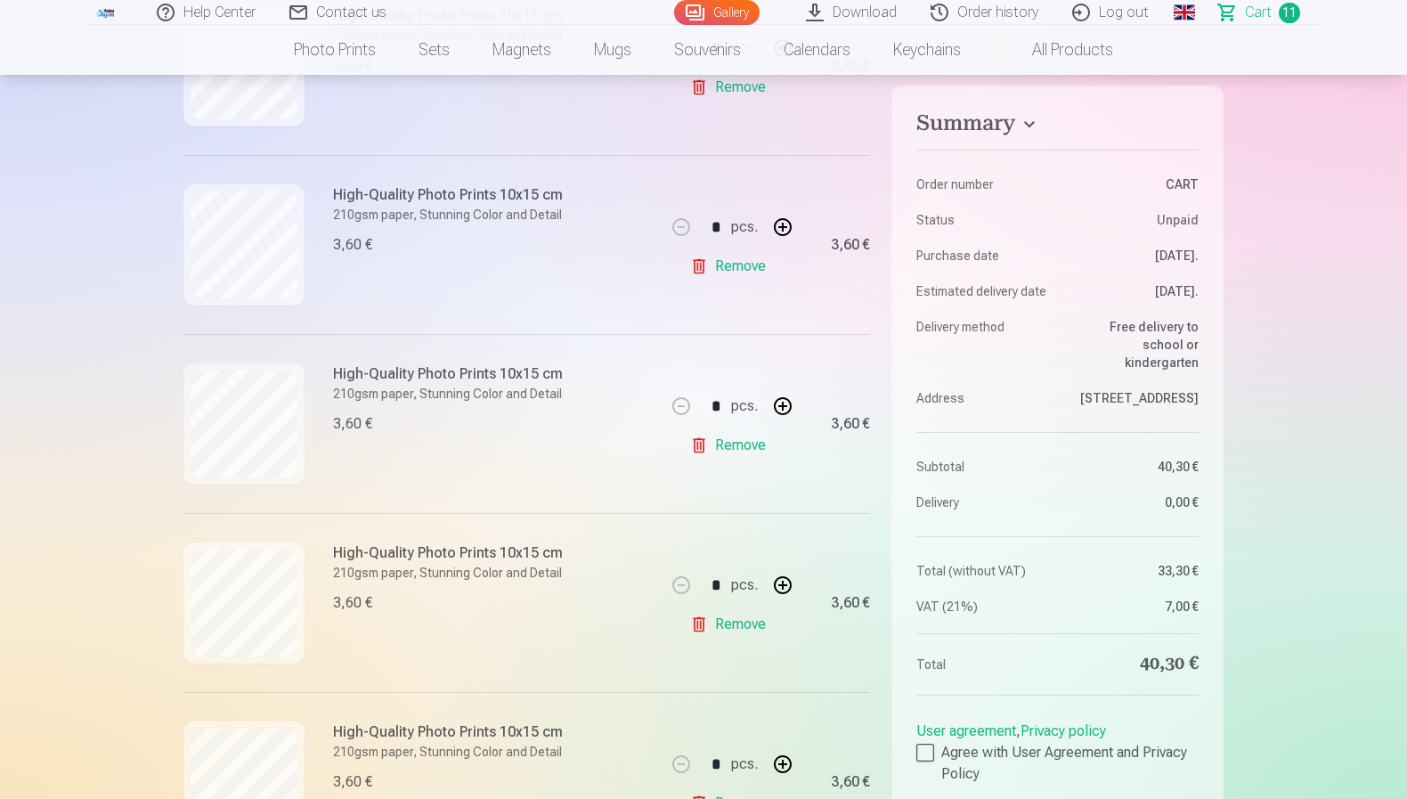
scroll to position [1607, 0]
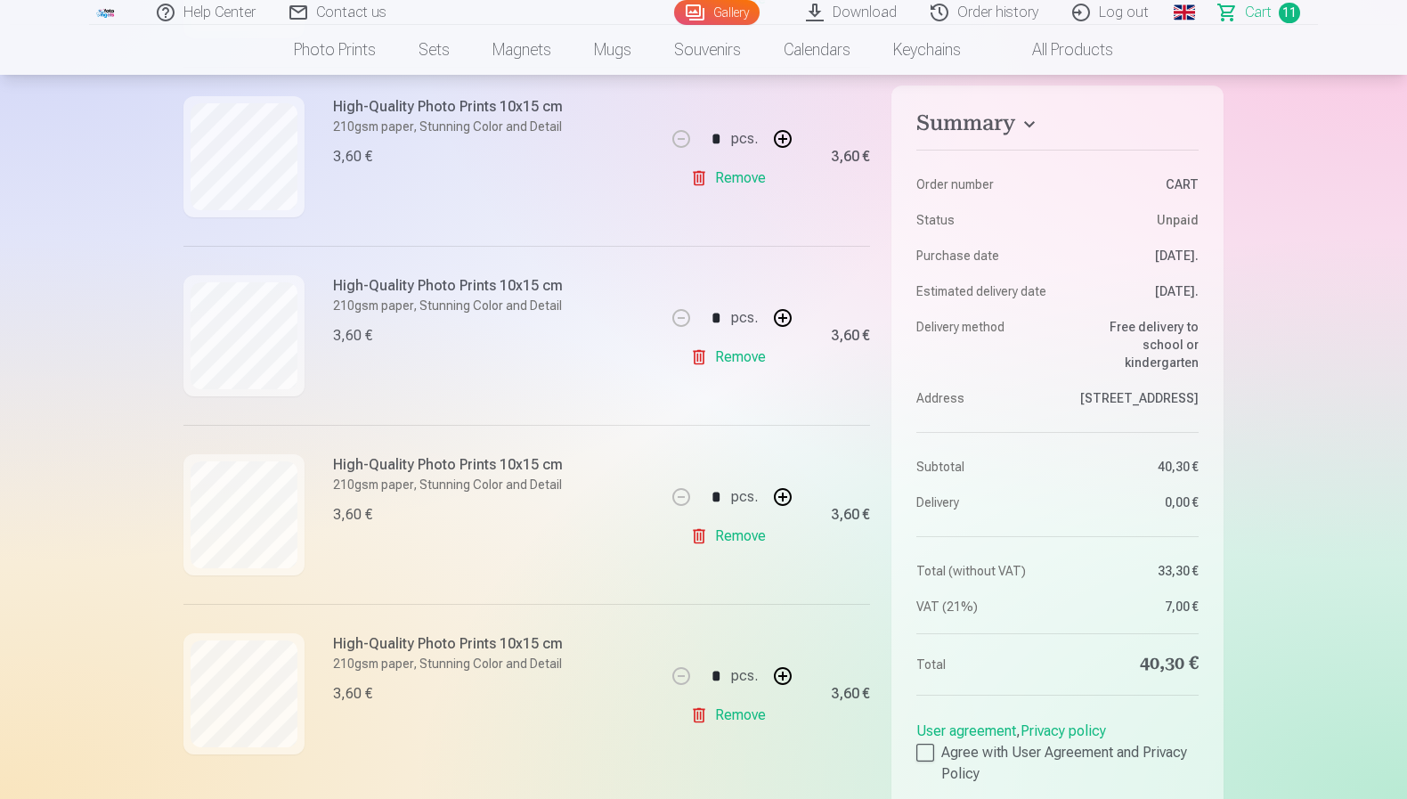
click at [736, 712] on link "Remove" at bounding box center [731, 715] width 83 height 36
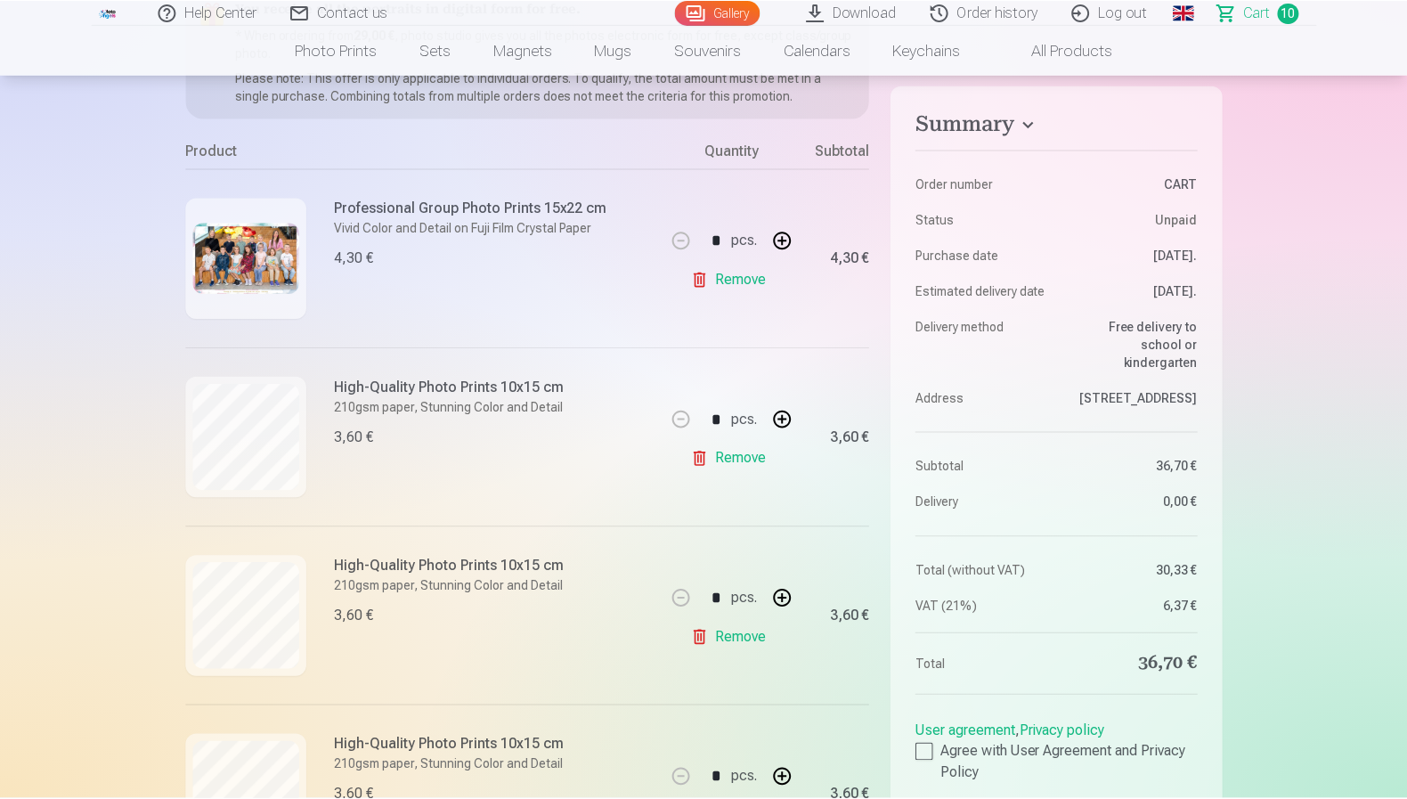
scroll to position [254, 0]
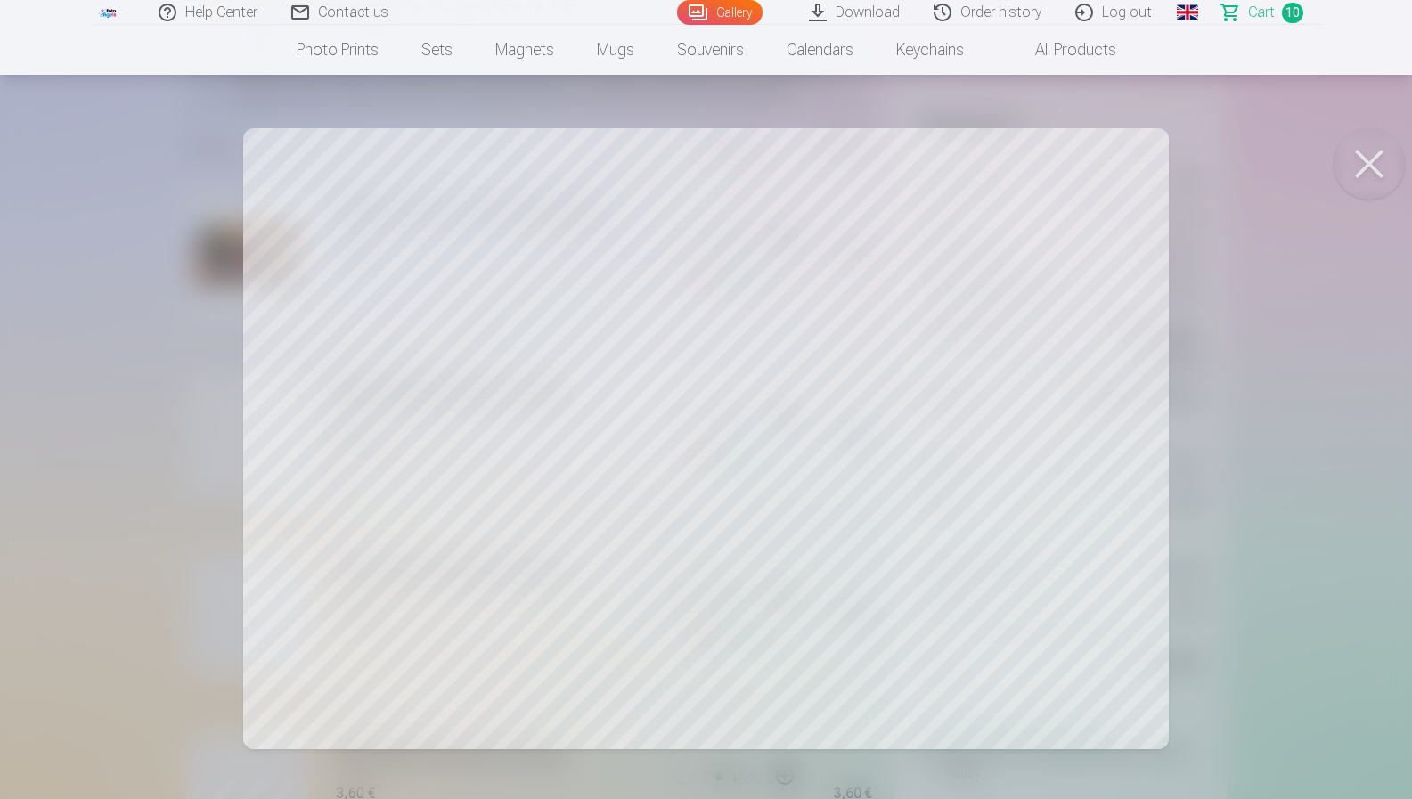
click at [155, 461] on div at bounding box center [706, 399] width 1412 height 799
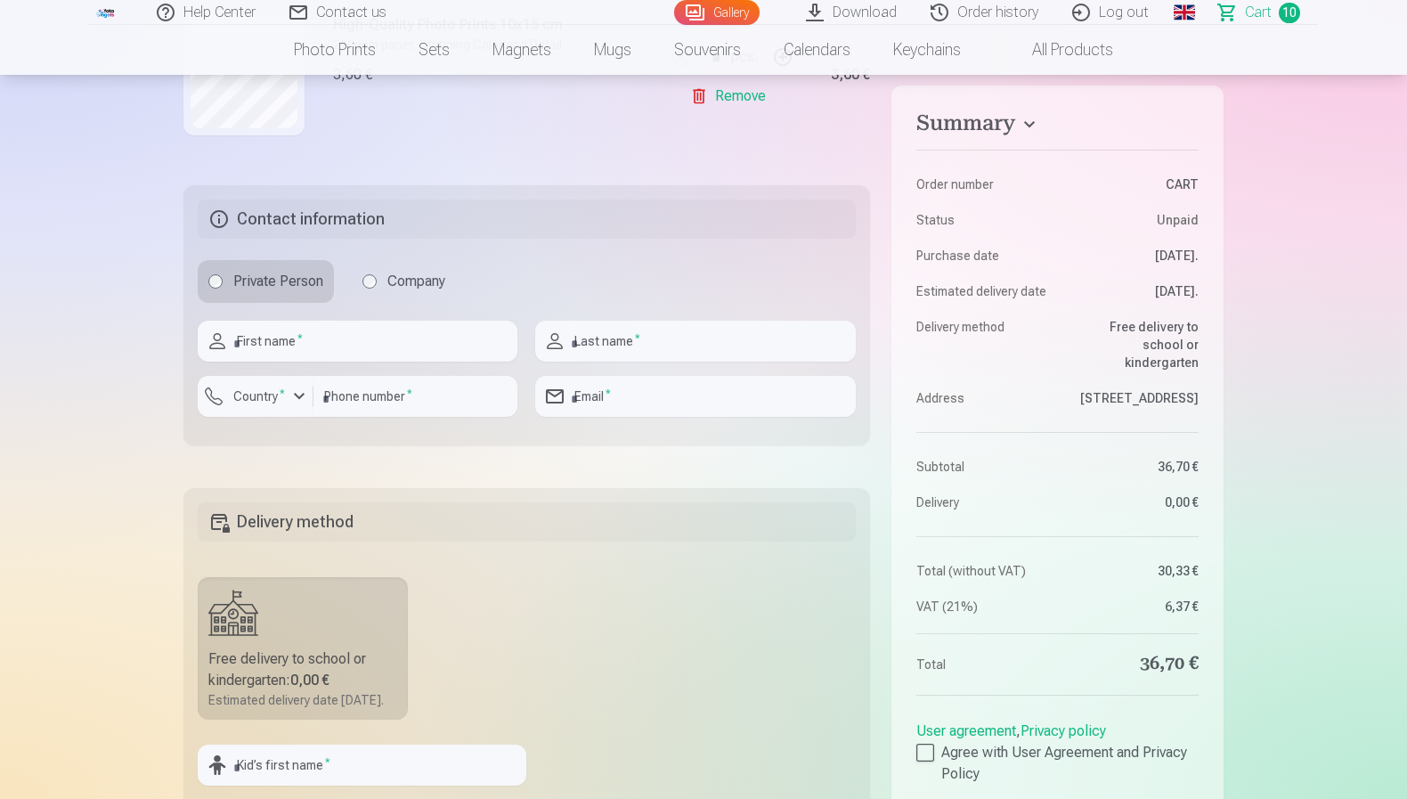
scroll to position [2048, 0]
click at [378, 363] on div at bounding box center [358, 368] width 320 height 14
click at [369, 346] on input "text" at bounding box center [358, 340] width 320 height 41
type input "*********"
type input "*"
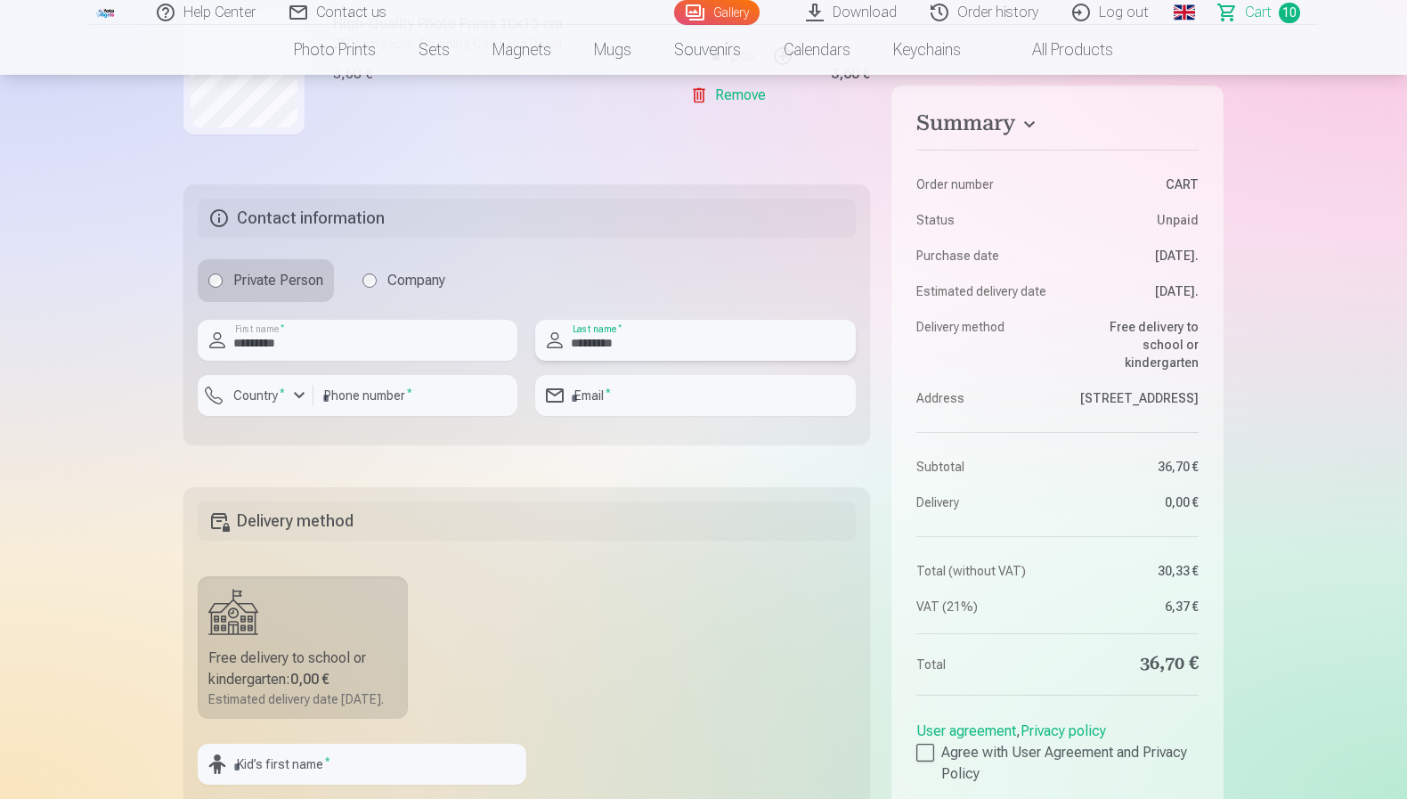
type input "*********"
click at [252, 395] on label "Country *" at bounding box center [259, 396] width 66 height 18
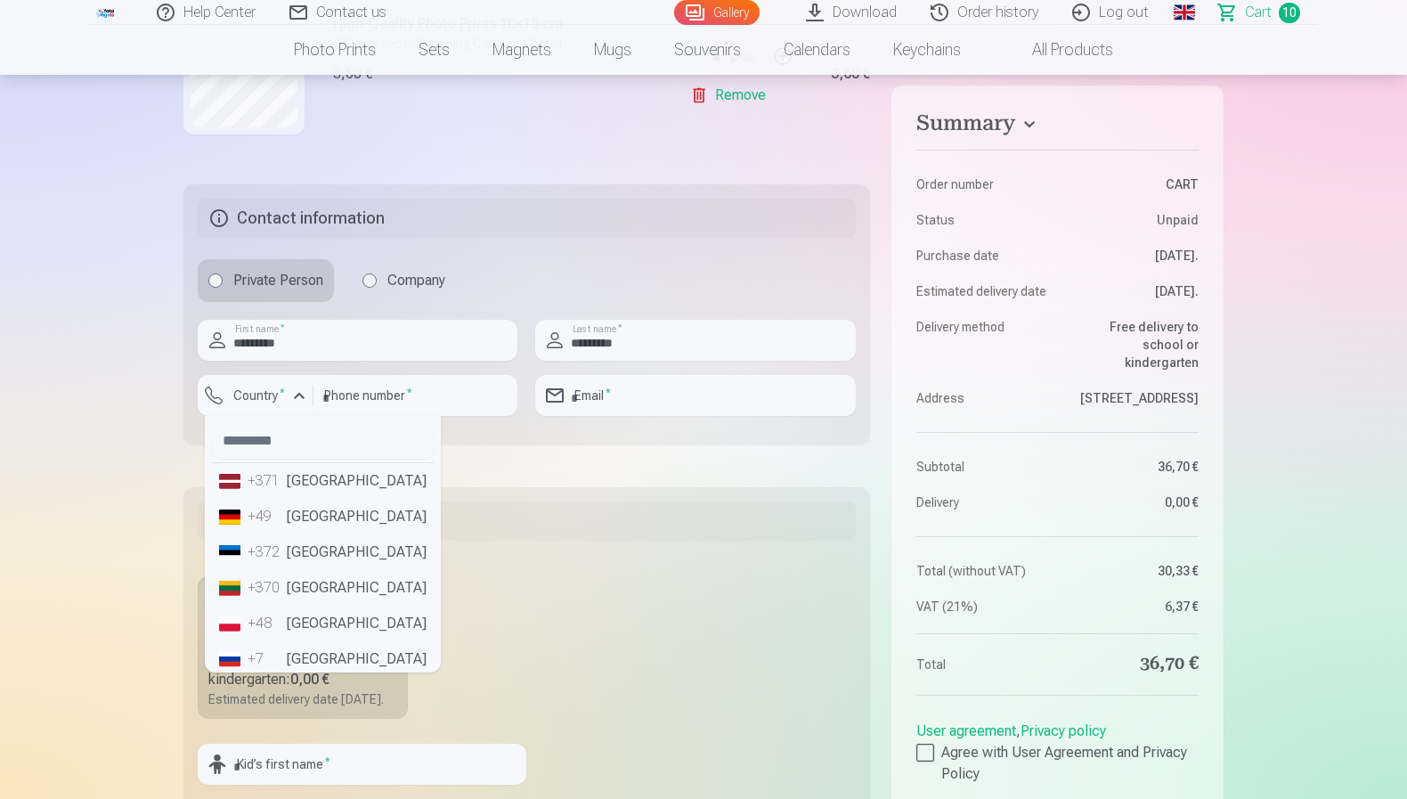
click at [292, 481] on li "+371 Latvia" at bounding box center [323, 481] width 222 height 36
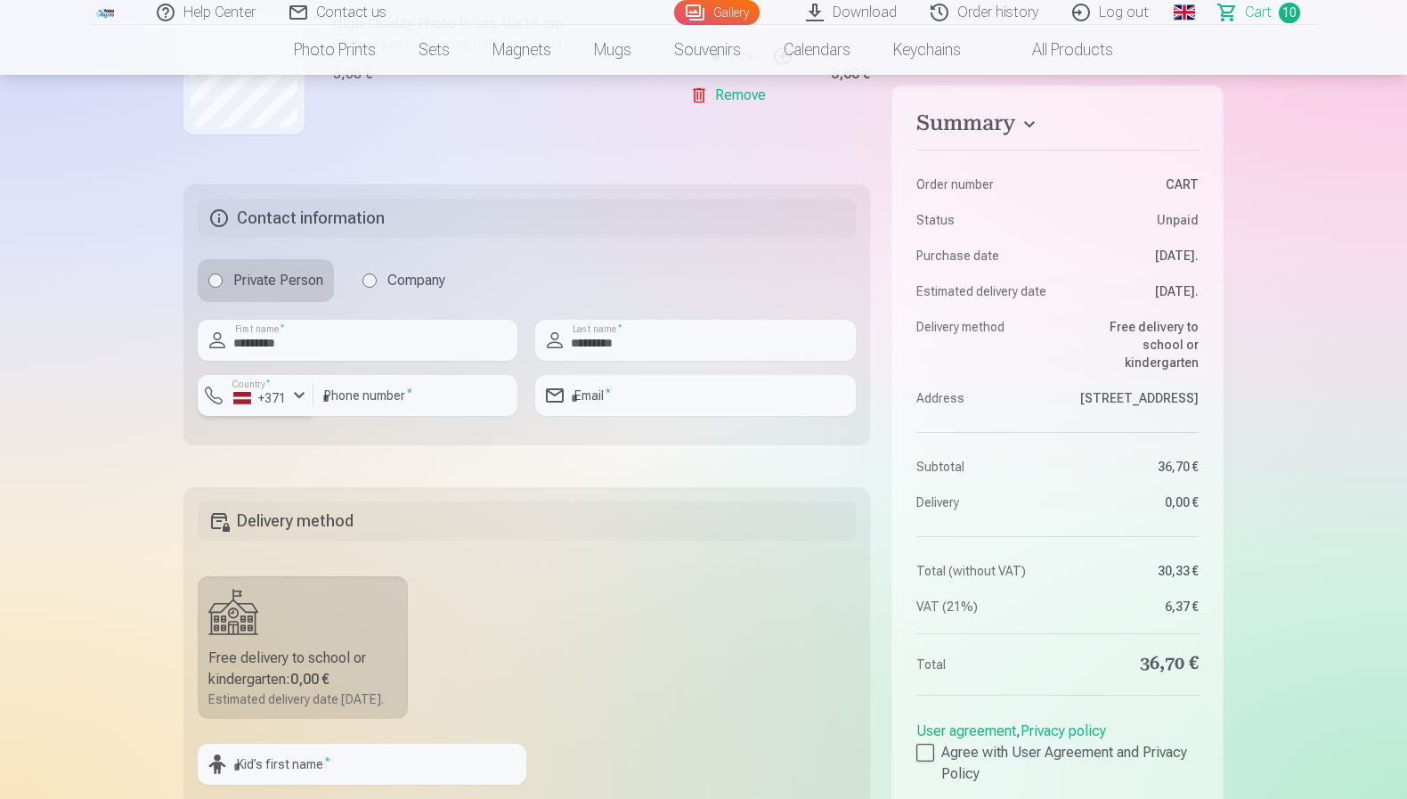
scroll to position [2042, 0]
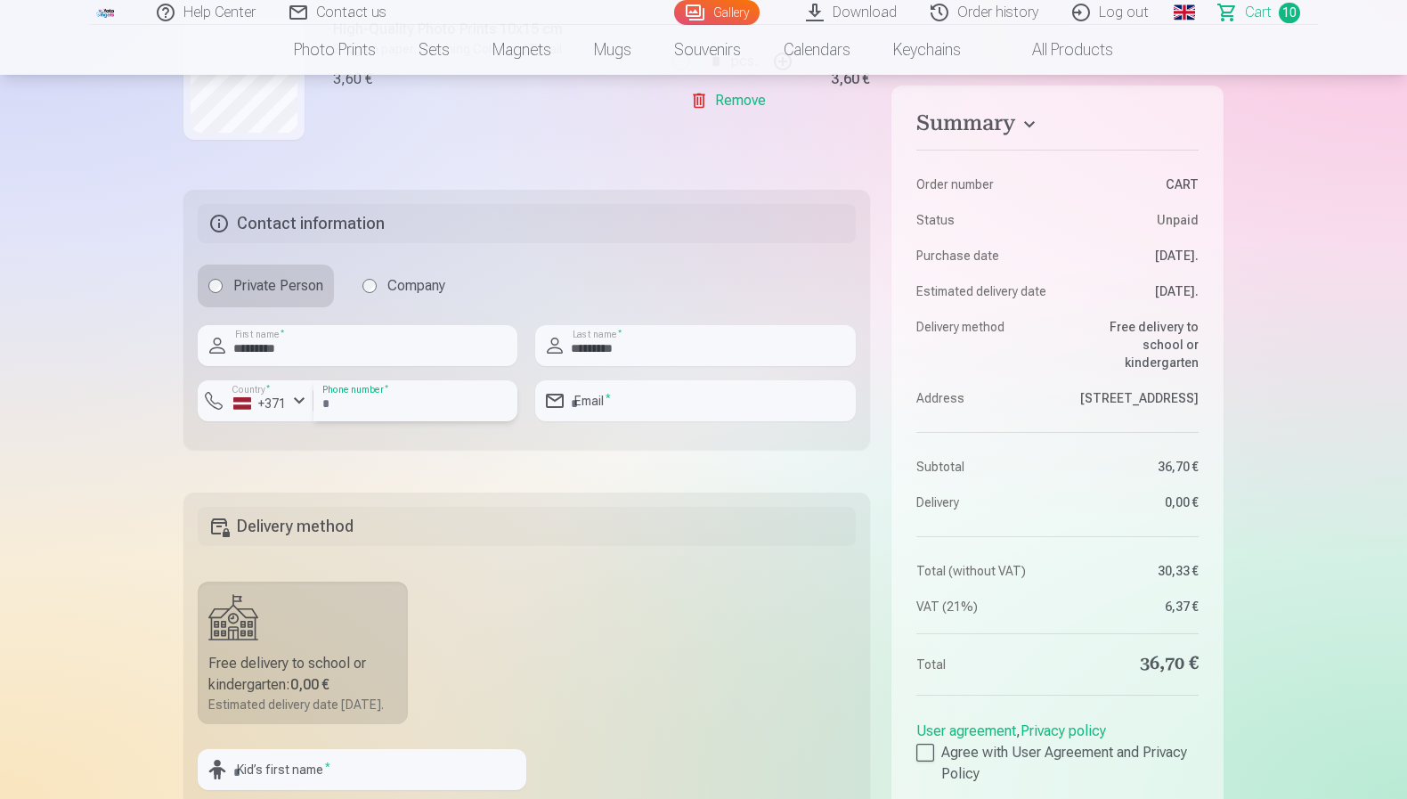
click at [403, 405] on input "number" at bounding box center [416, 400] width 204 height 41
paste input "********"
type input "********"
click at [608, 410] on input "email" at bounding box center [695, 400] width 320 height 41
type input "**********"
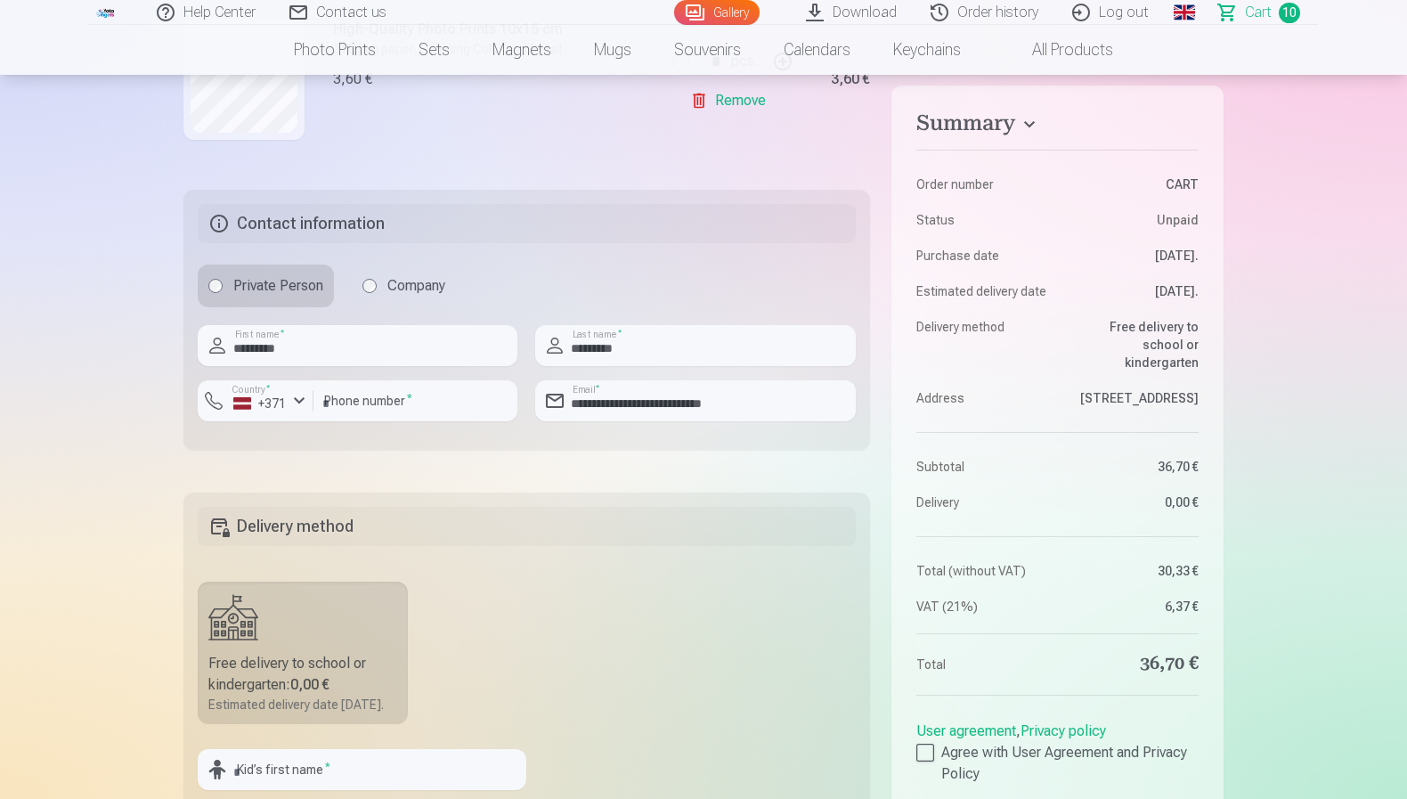
click at [584, 554] on fieldset "Delivery method Free delivery to school or kindergarten : 0,00 € Estimated deli…" at bounding box center [526, 696] width 687 height 406
click at [342, 625] on label "Free delivery to school or kindergarten : 0,00 € Estimated delivery date 26.09.…" at bounding box center [303, 653] width 210 height 143
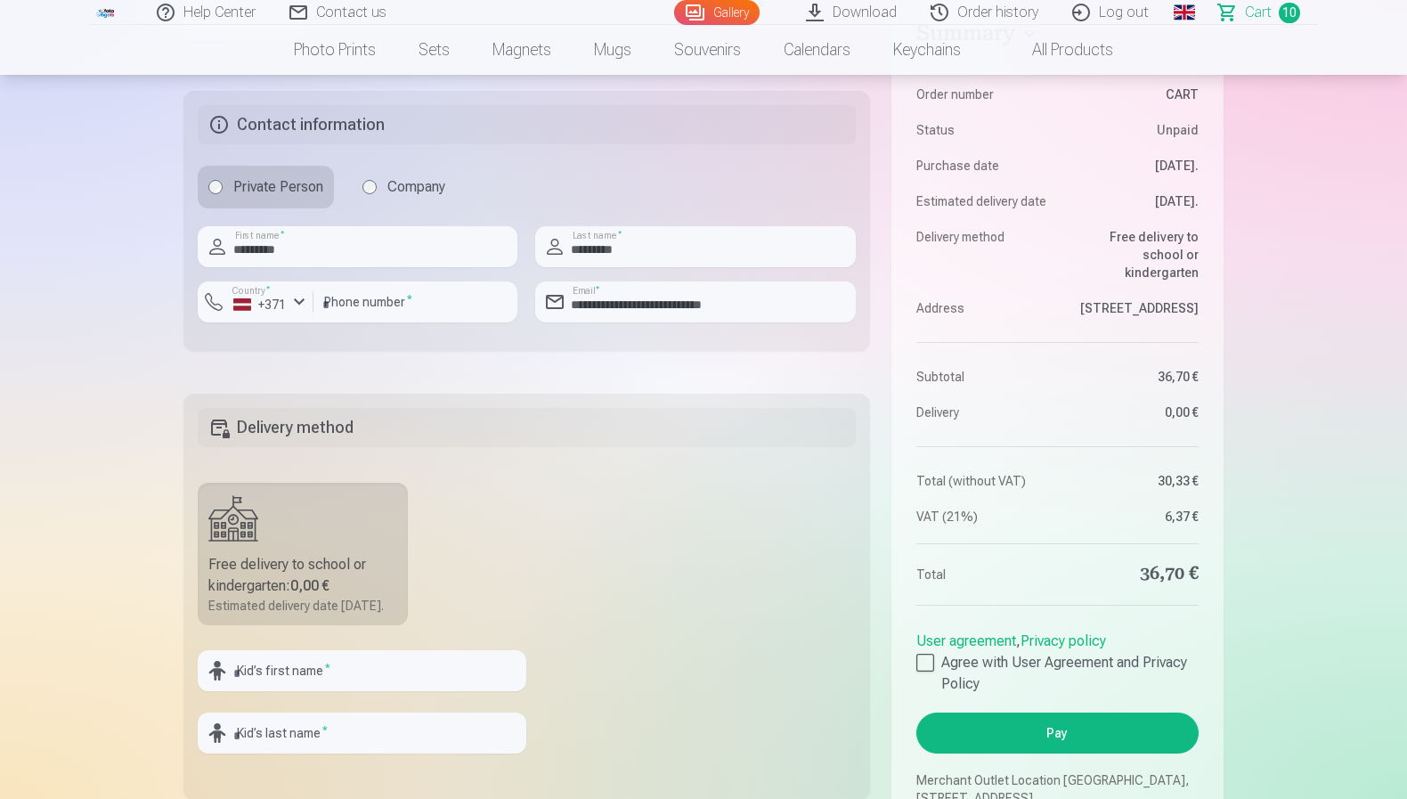
scroll to position [2316, 0]
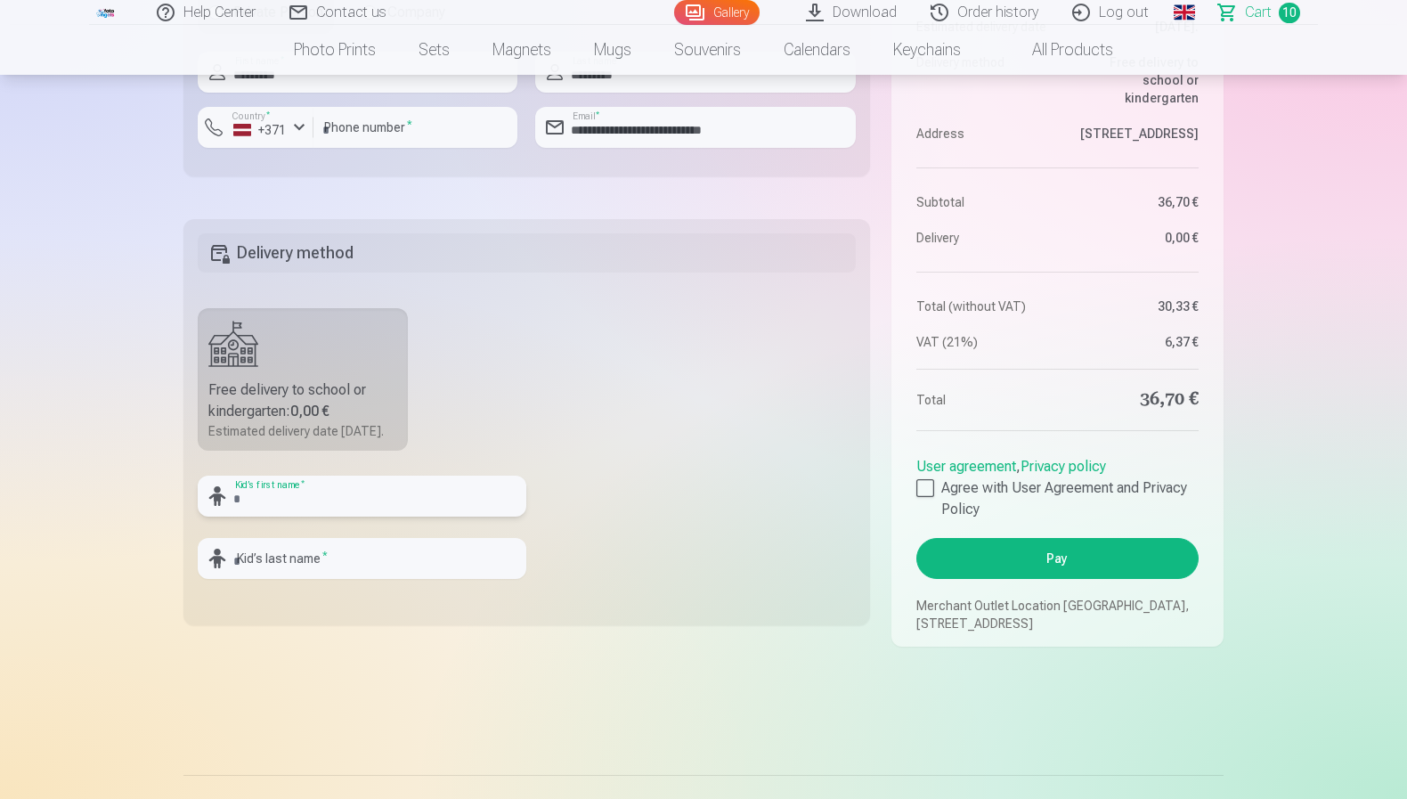
click at [476, 514] on input "text" at bounding box center [362, 496] width 329 height 41
type input "**********"
type input "*********"
click at [827, 456] on fieldset "**********" at bounding box center [526, 422] width 687 height 406
click at [917, 497] on div at bounding box center [926, 488] width 18 height 18
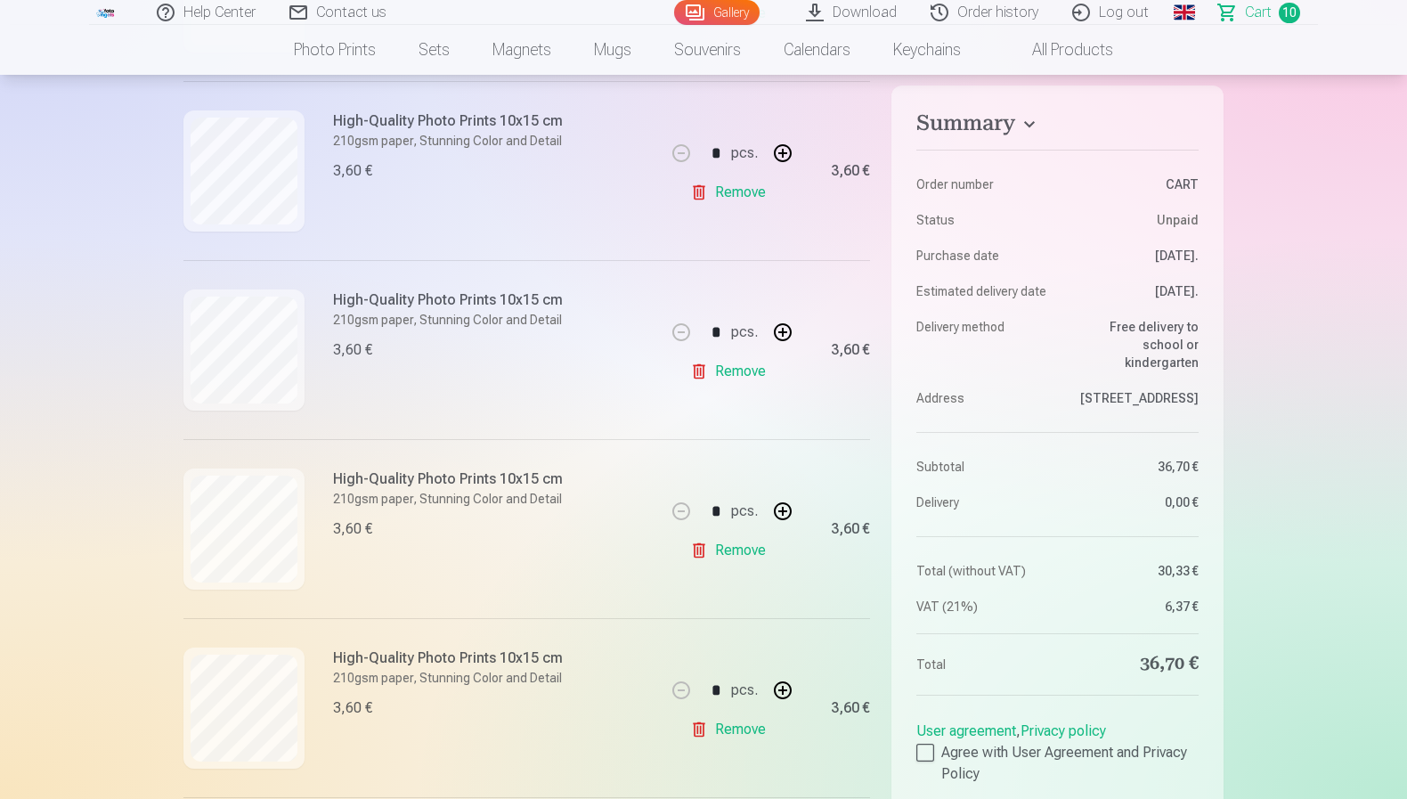
scroll to position [581, 0]
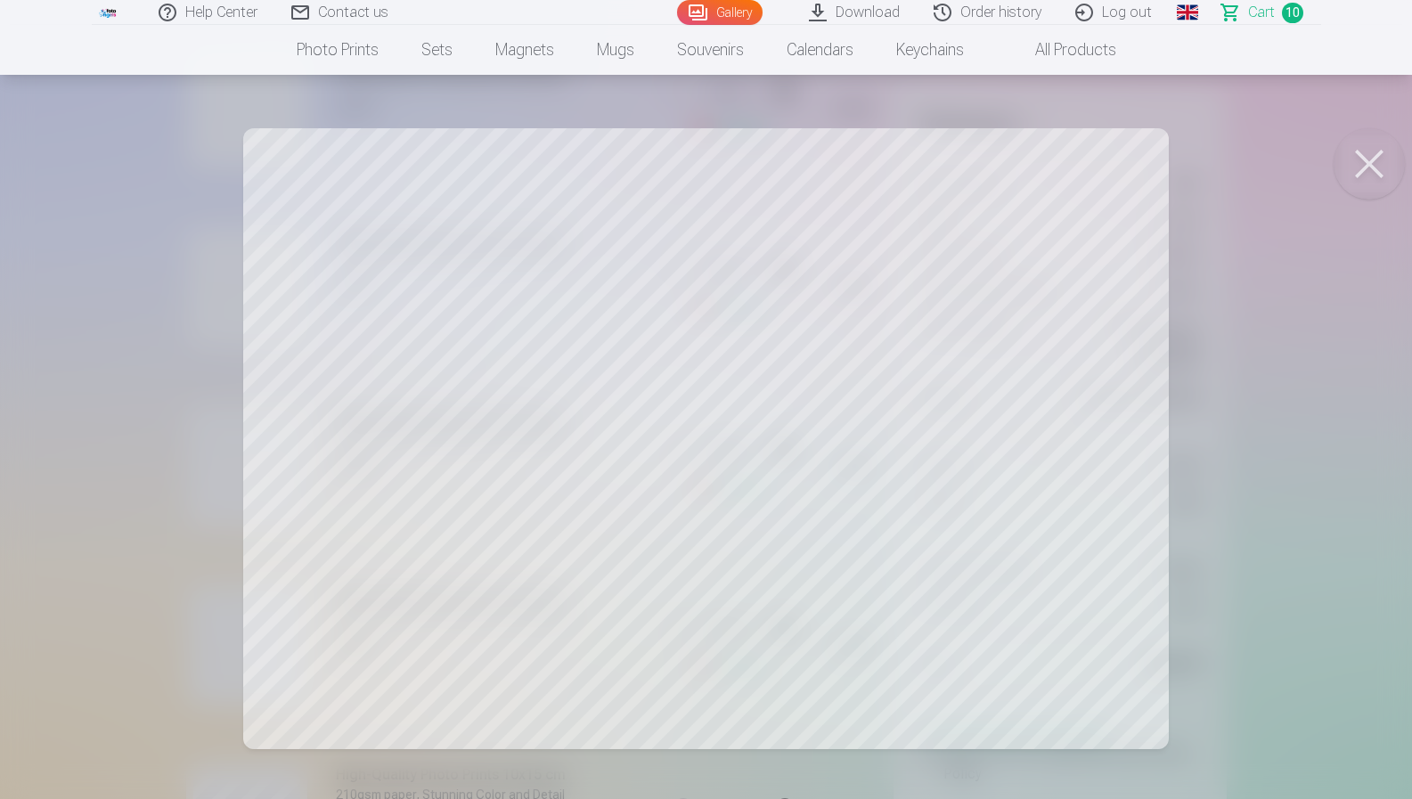
click at [183, 422] on div at bounding box center [706, 399] width 1412 height 799
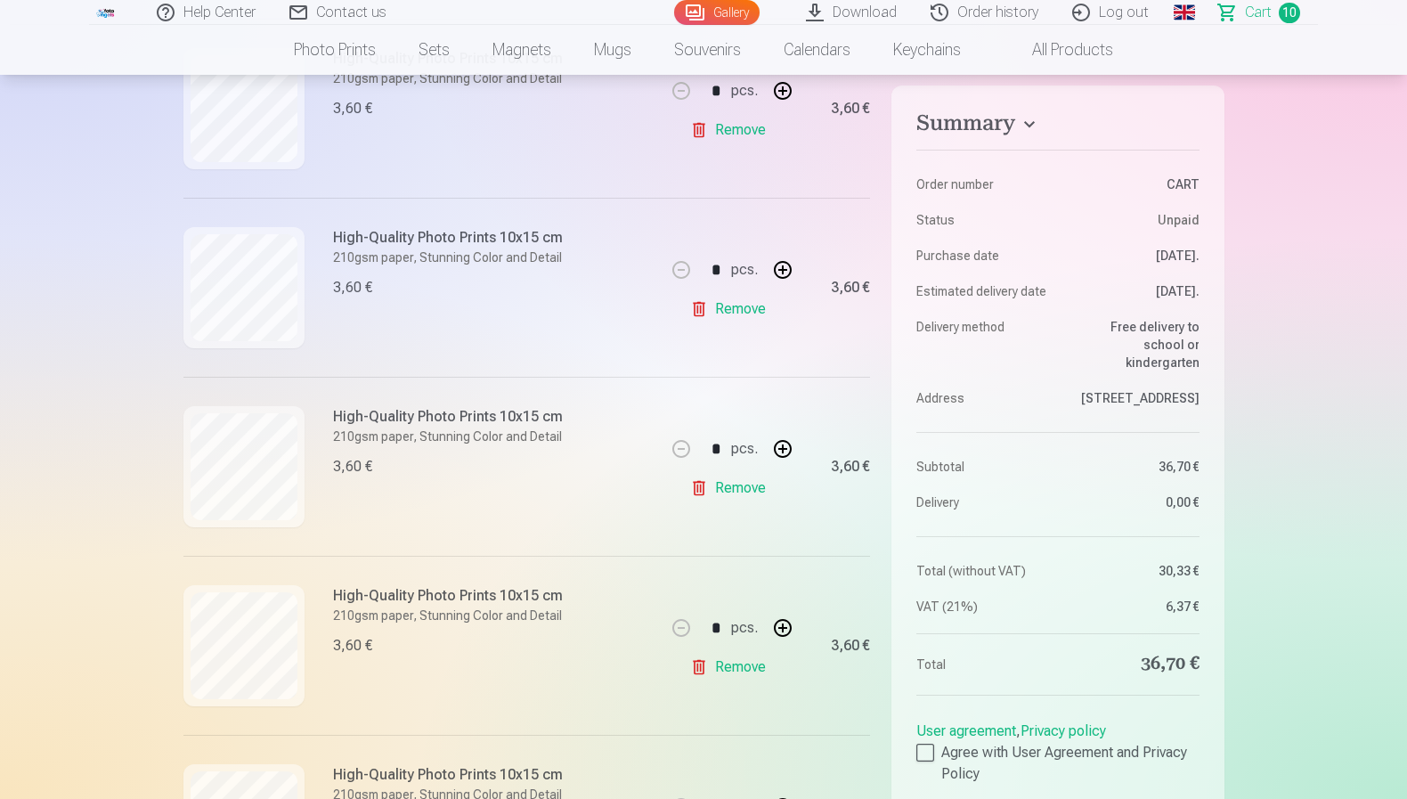
click at [306, 299] on div "High-Quality Photo Prints 10x15 cm 210gsm paper, Stunning Color and Detail 3,60…" at bounding box center [424, 287] width 482 height 179
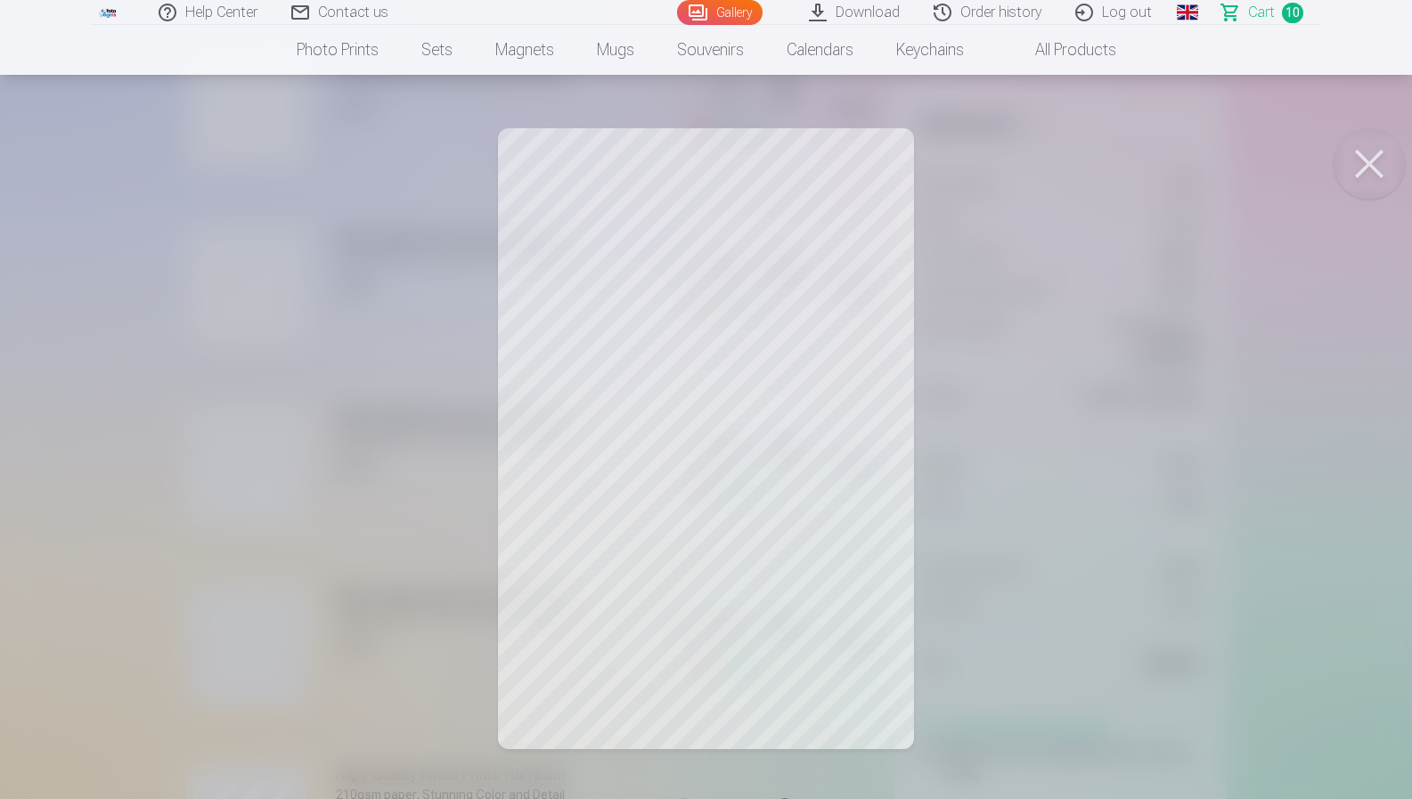
click at [209, 315] on div at bounding box center [706, 399] width 1412 height 799
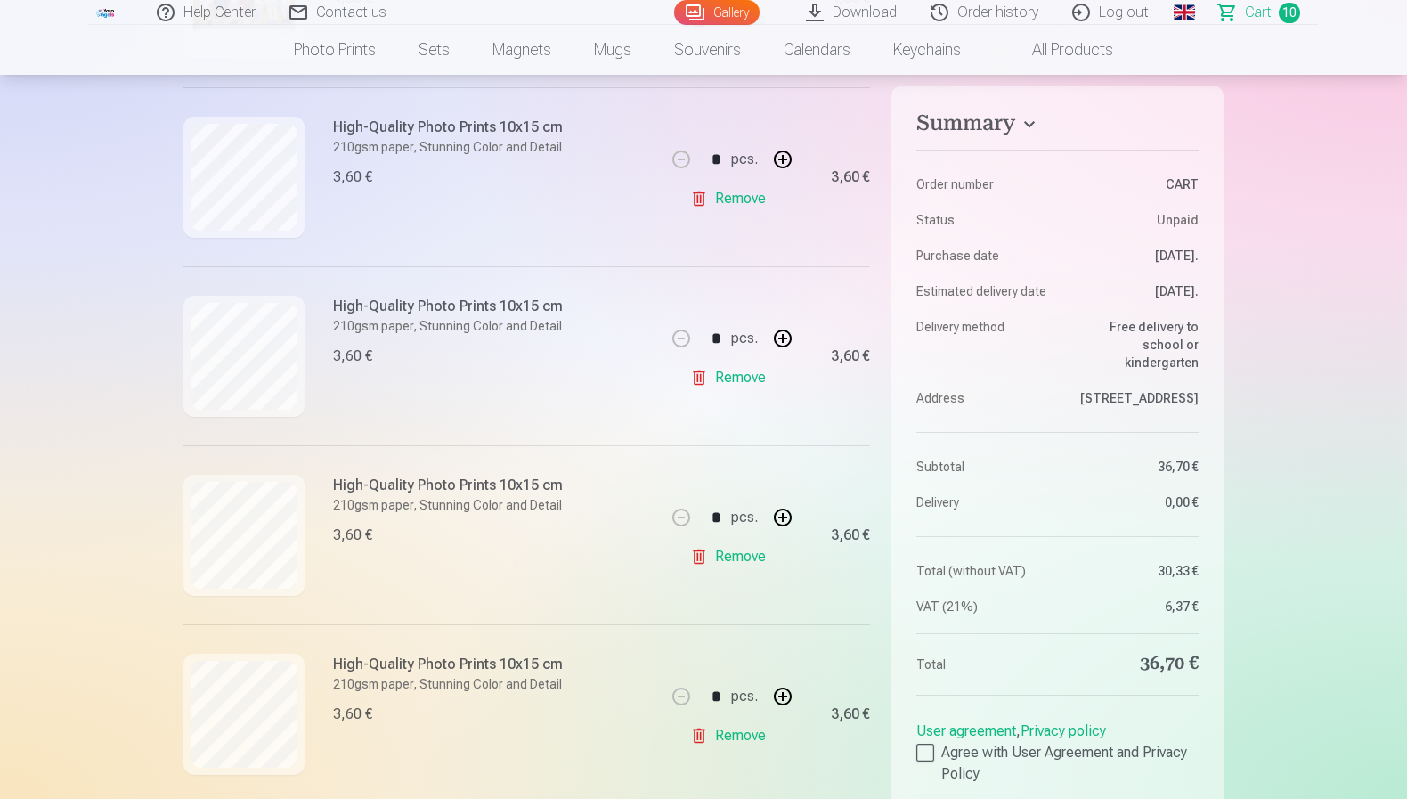
scroll to position [467, 0]
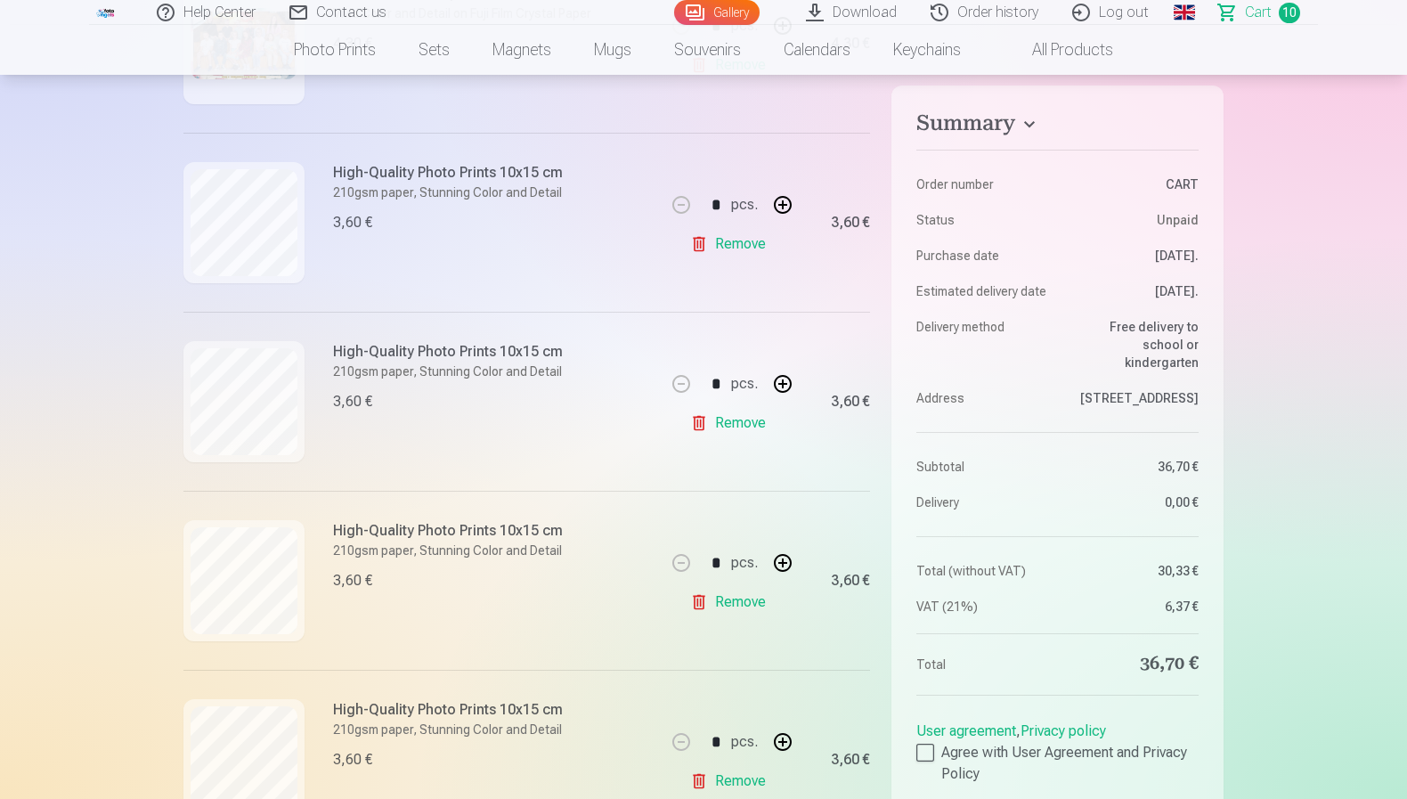
click at [703, 244] on link "Remove" at bounding box center [731, 244] width 83 height 36
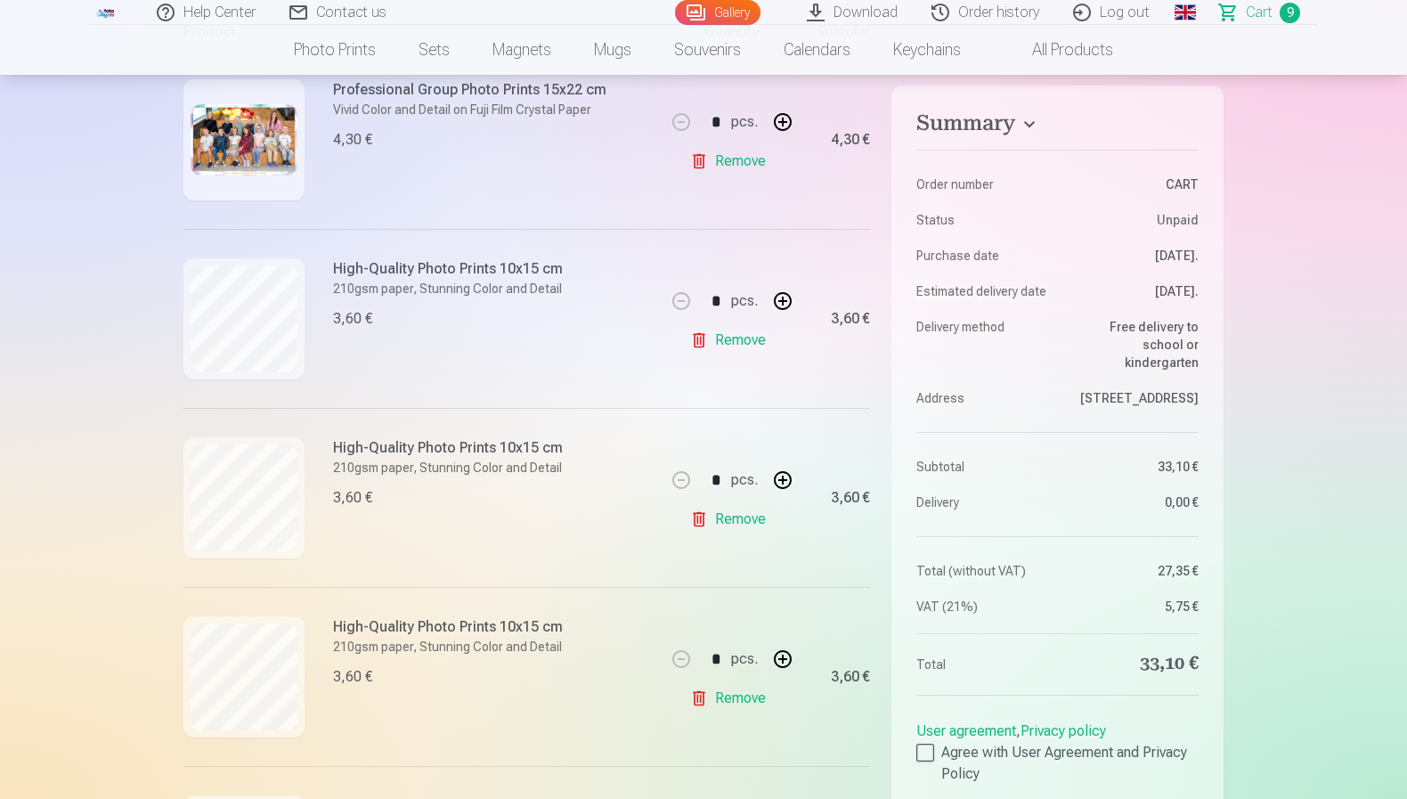
scroll to position [390, 0]
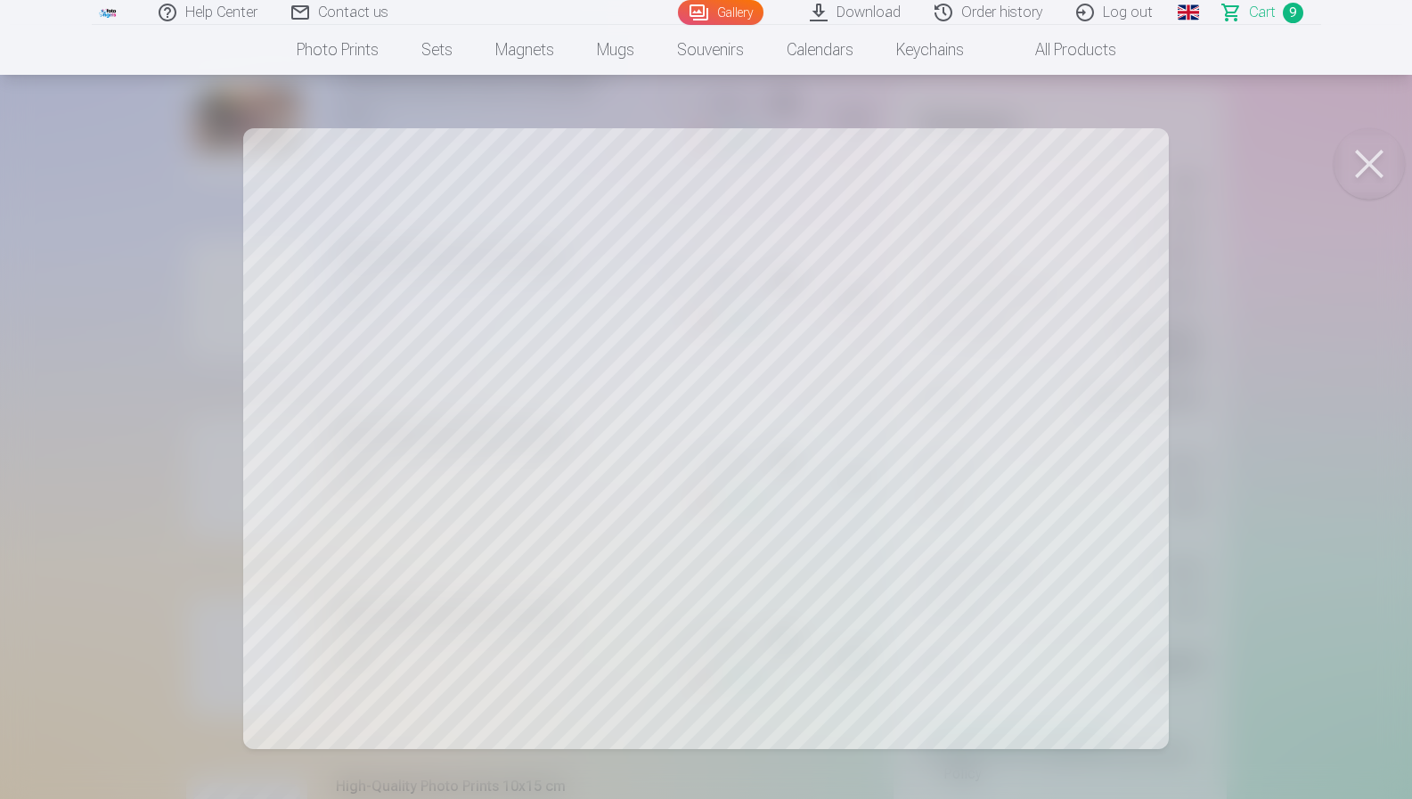
click at [177, 433] on div at bounding box center [706, 399] width 1412 height 799
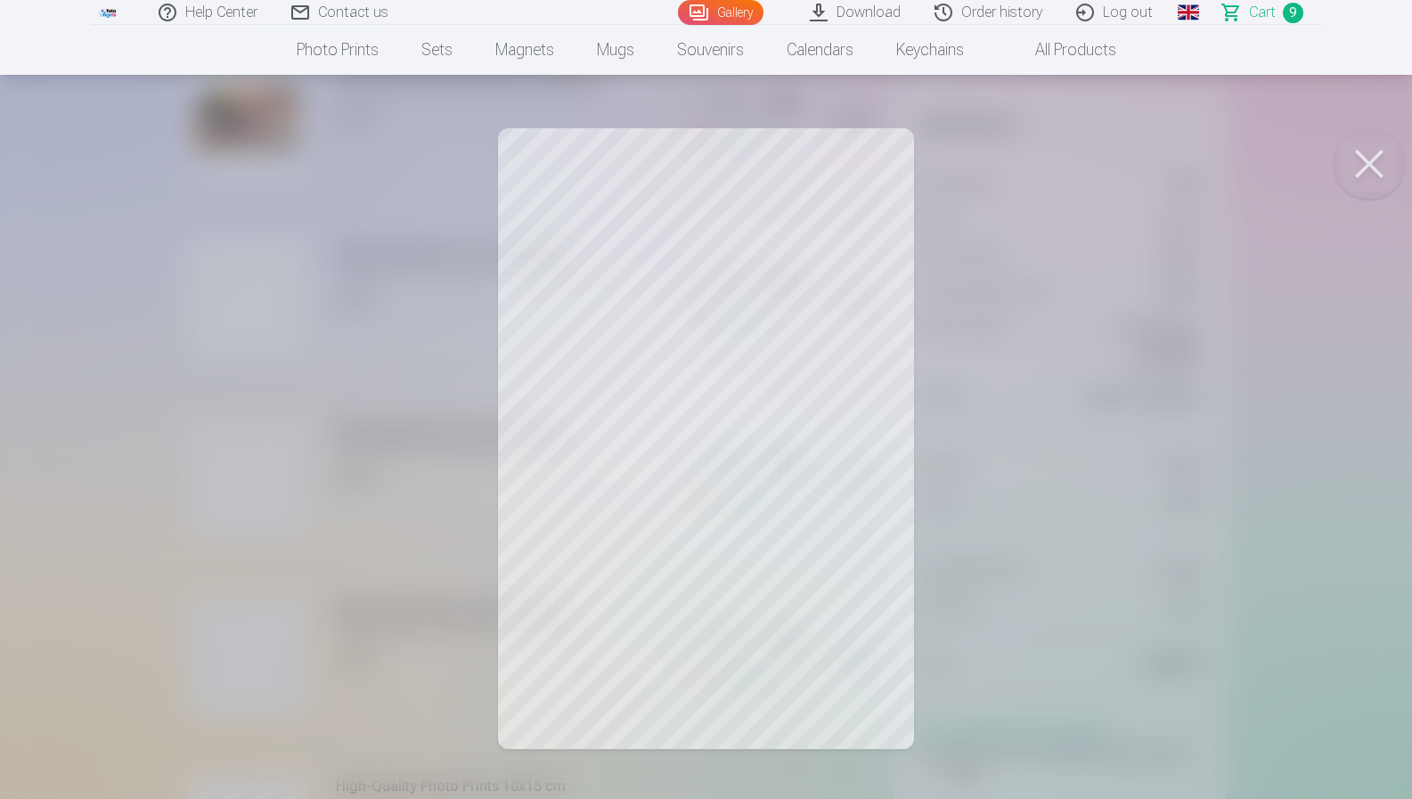
click at [132, 376] on div at bounding box center [706, 399] width 1412 height 799
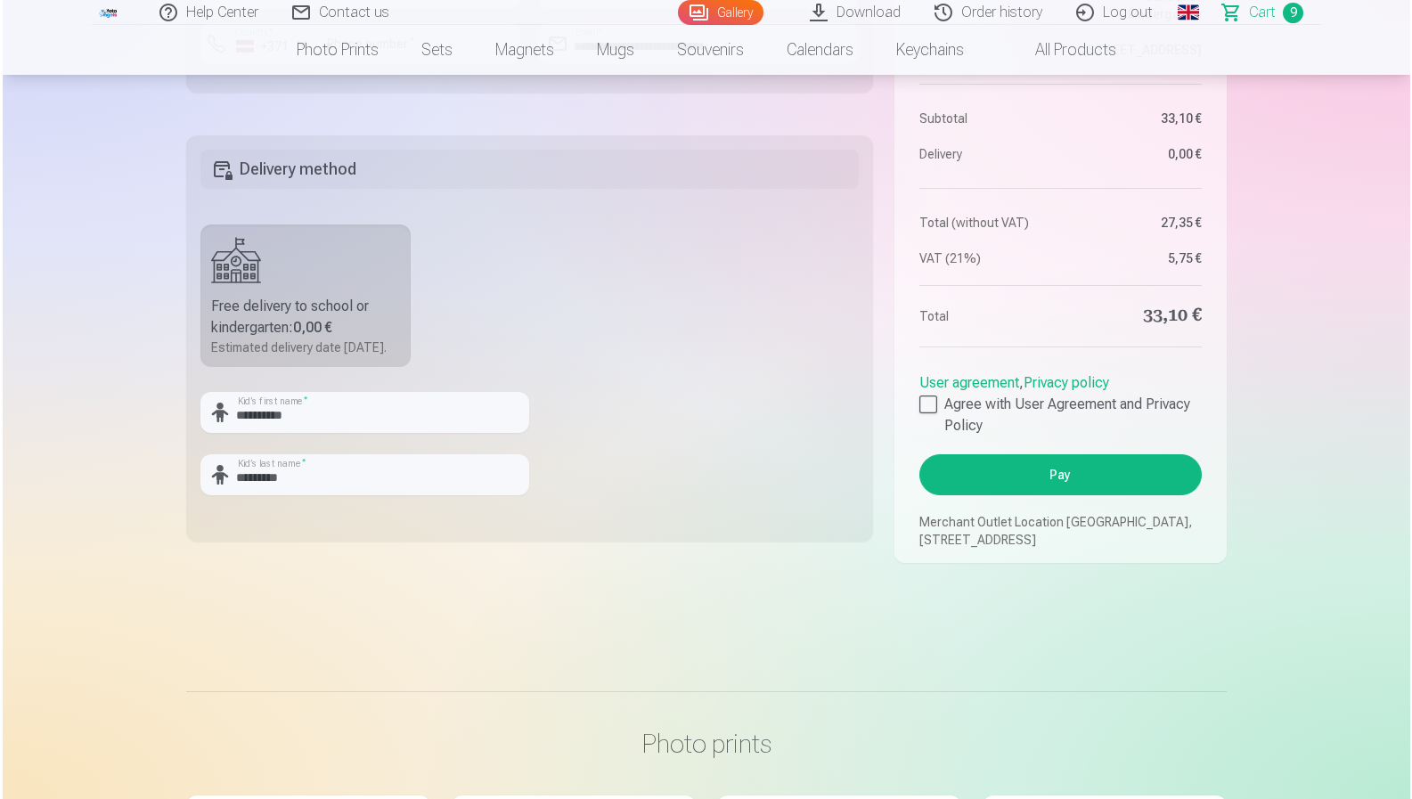
scroll to position [2388, 0]
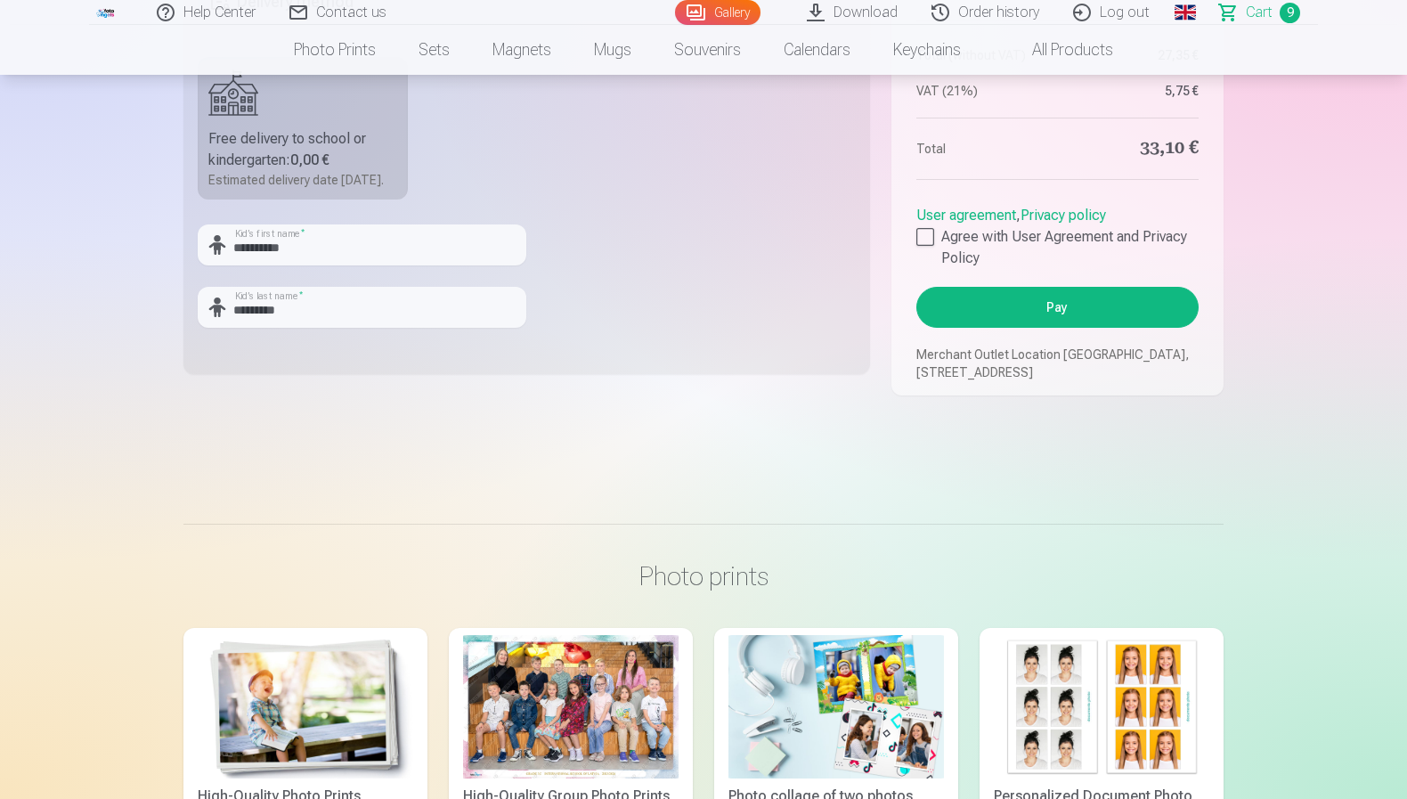
click at [972, 328] on button "Pay" at bounding box center [1058, 307] width 282 height 41
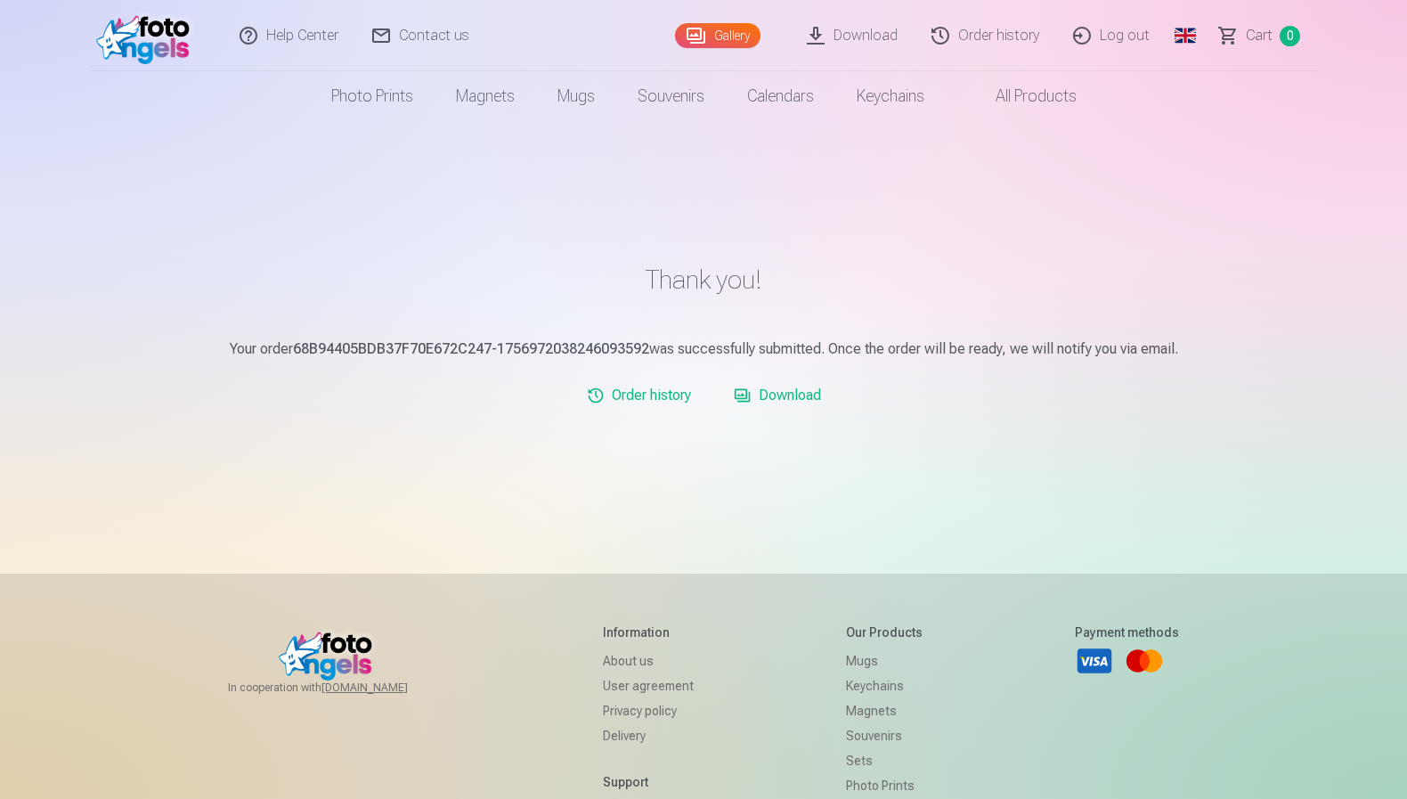
click at [780, 393] on link "Download" at bounding box center [778, 396] width 102 height 36
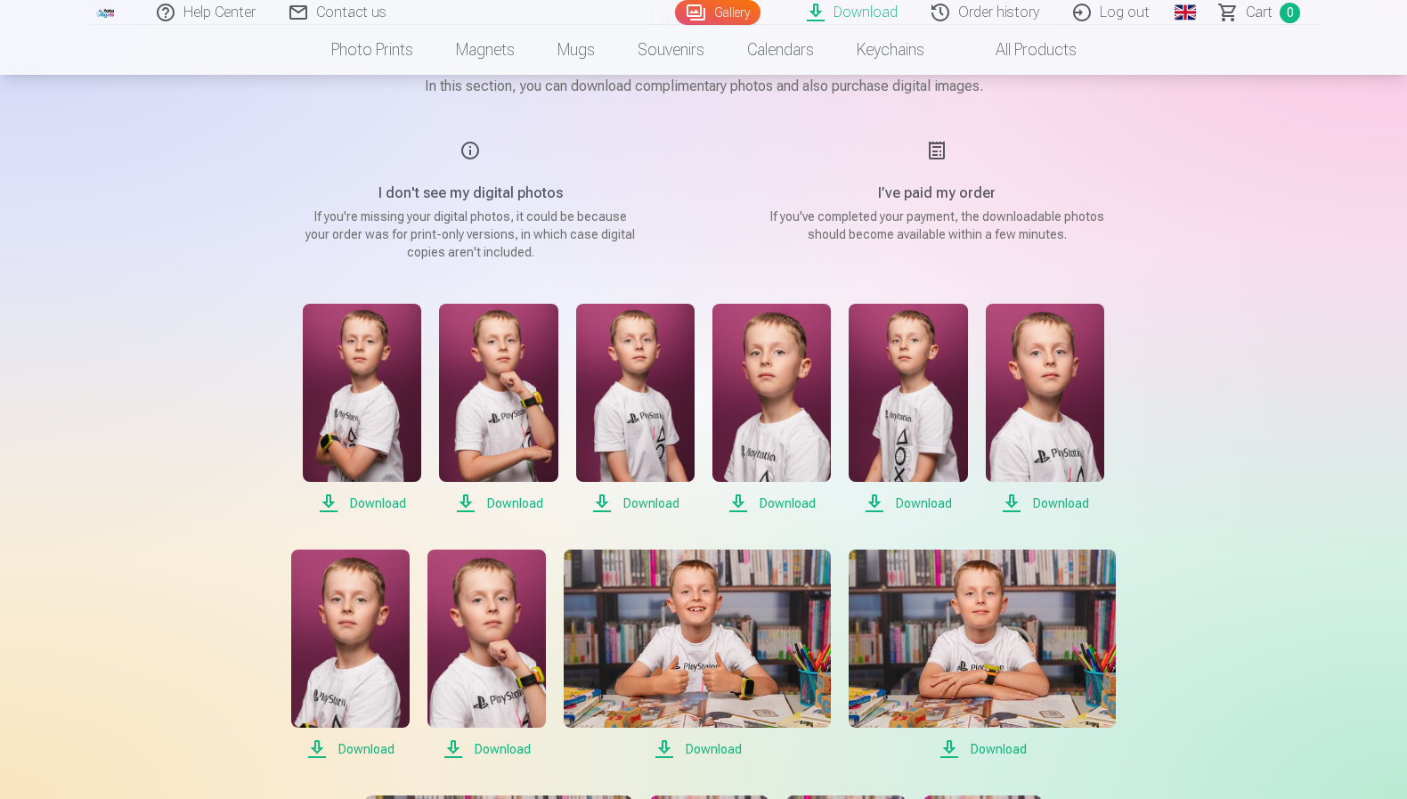
scroll to position [168, 0]
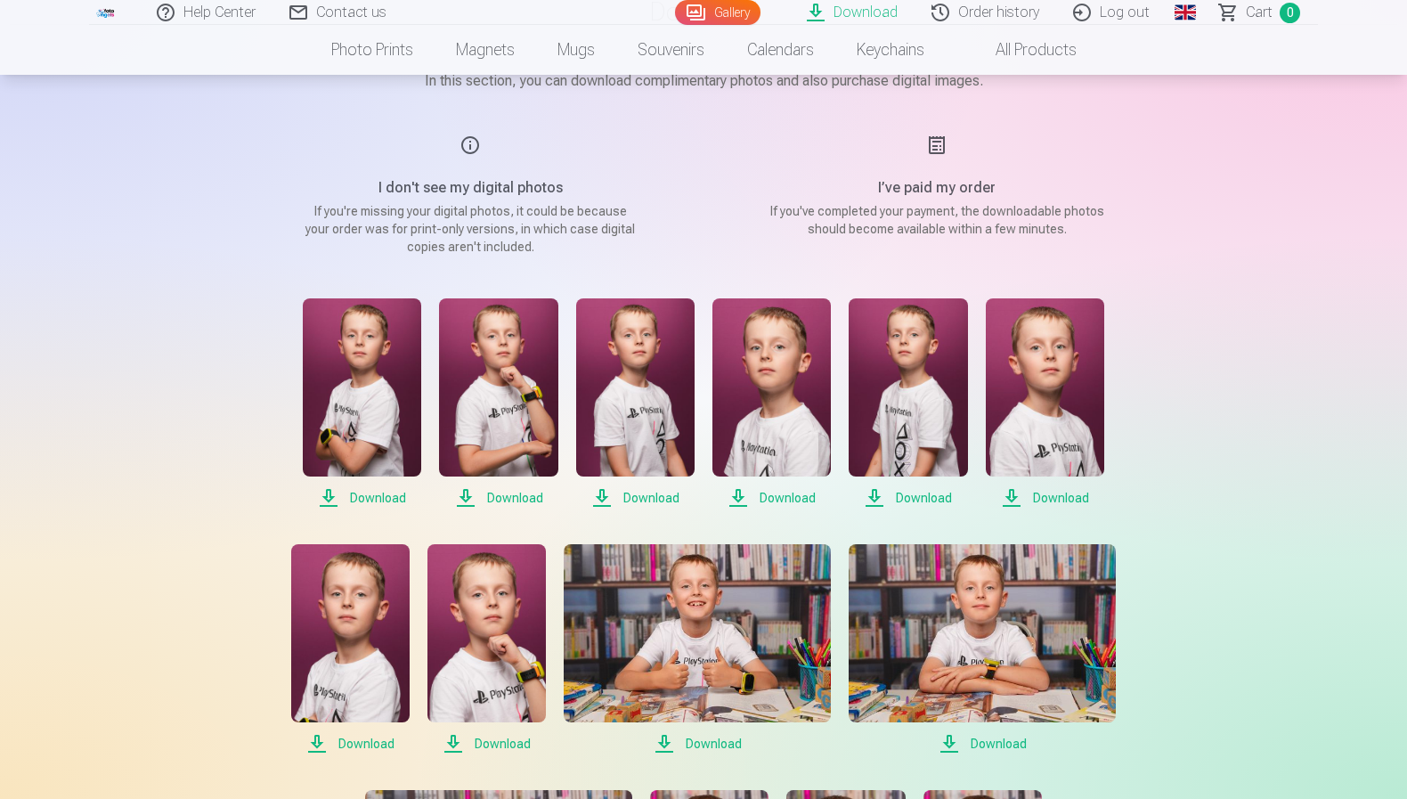
click at [357, 492] on span "Download" at bounding box center [362, 497] width 118 height 21
click at [471, 495] on span "Download" at bounding box center [498, 497] width 118 height 21
click at [654, 496] on span "Download" at bounding box center [635, 497] width 118 height 21
click at [819, 494] on span "Download" at bounding box center [772, 497] width 118 height 21
click at [927, 491] on span "Download" at bounding box center [908, 497] width 118 height 21
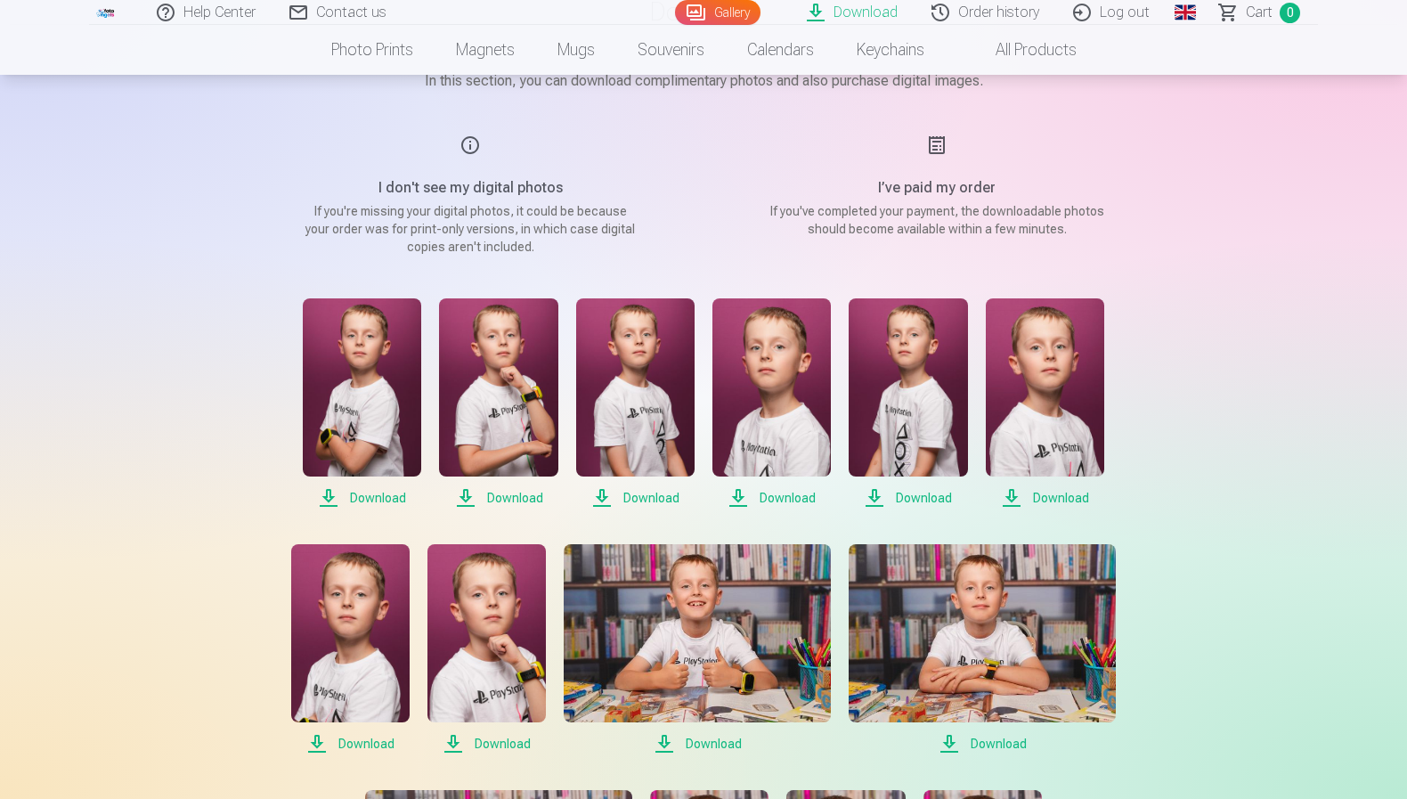
click at [1047, 495] on span "Download" at bounding box center [1045, 497] width 118 height 21
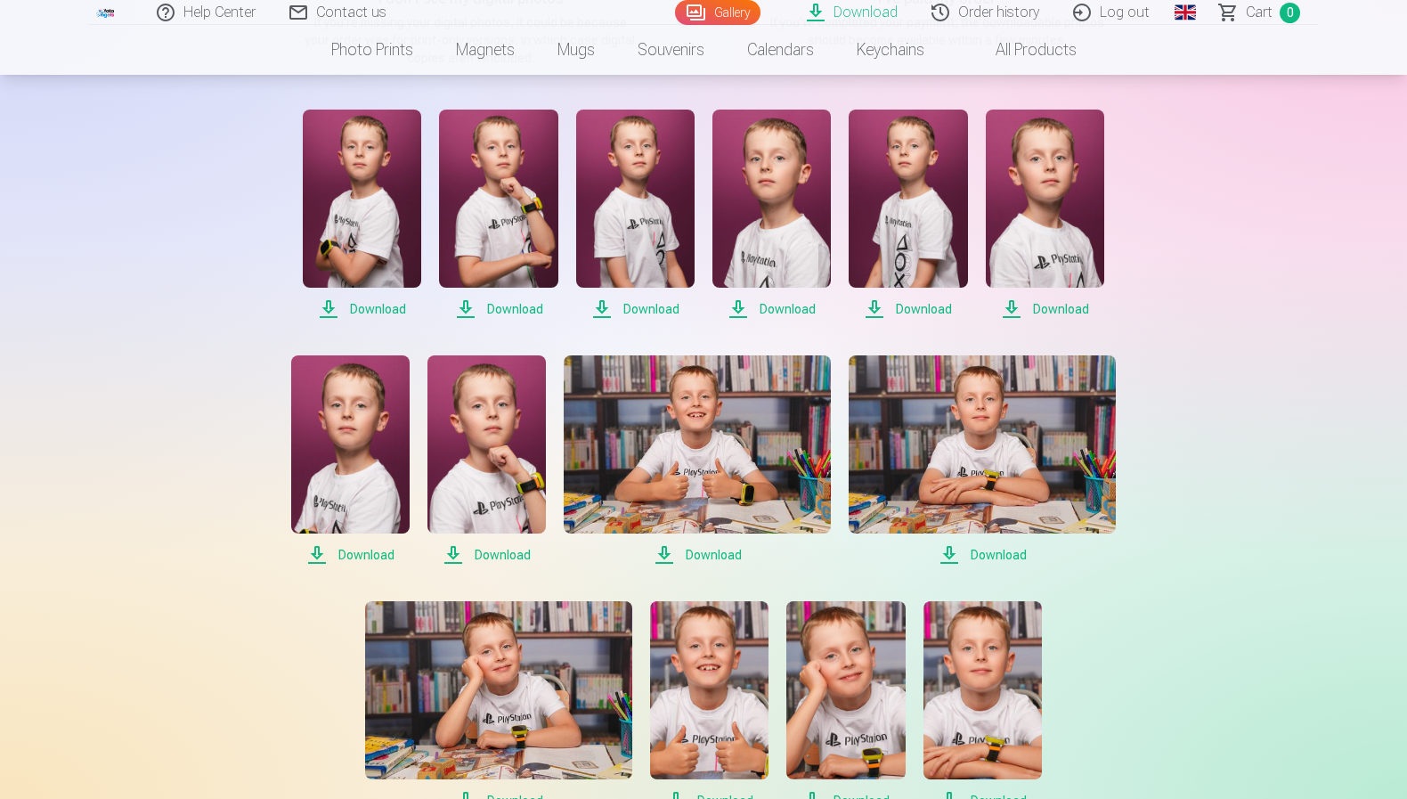
scroll to position [375, 0]
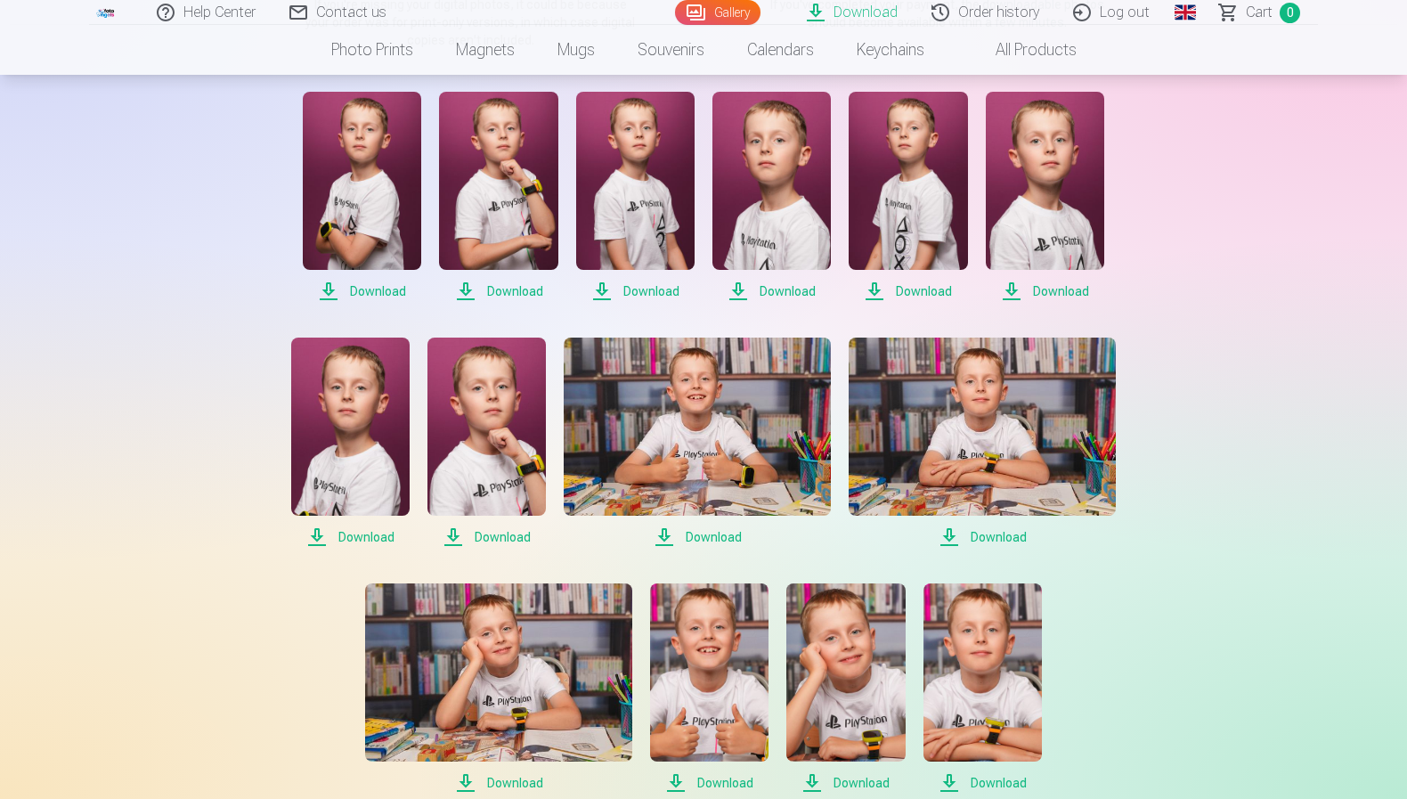
click at [390, 534] on span "Download" at bounding box center [350, 536] width 118 height 21
click at [468, 534] on span "Download" at bounding box center [487, 536] width 118 height 21
click at [707, 539] on span "Download" at bounding box center [697, 536] width 267 height 21
click at [983, 539] on span "Download" at bounding box center [982, 536] width 267 height 21
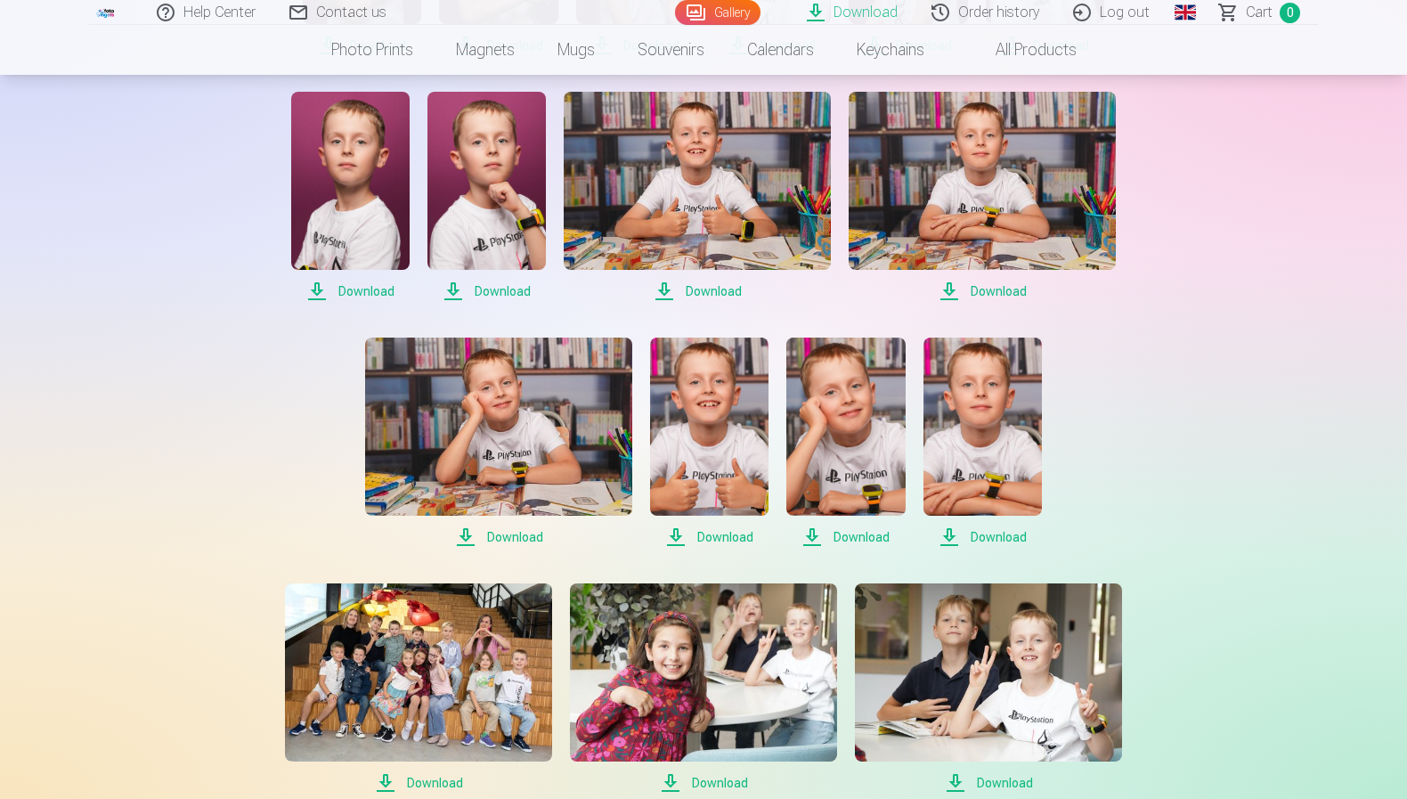
scroll to position [631, 0]
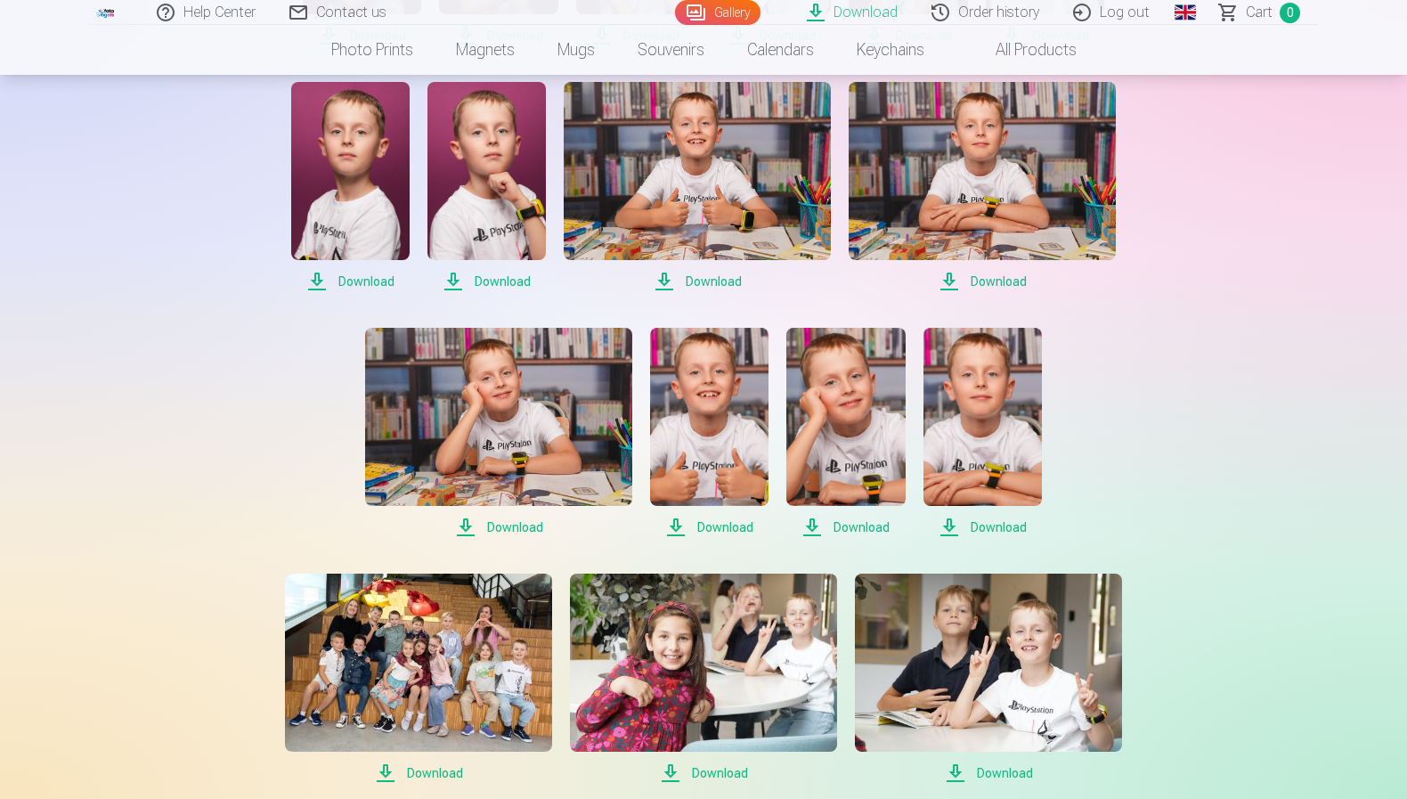
click at [492, 529] on span "Download" at bounding box center [498, 527] width 267 height 21
click at [721, 529] on span "Download" at bounding box center [709, 527] width 118 height 21
click at [868, 526] on span "Download" at bounding box center [846, 527] width 118 height 21
click at [965, 523] on span "Download" at bounding box center [983, 527] width 118 height 21
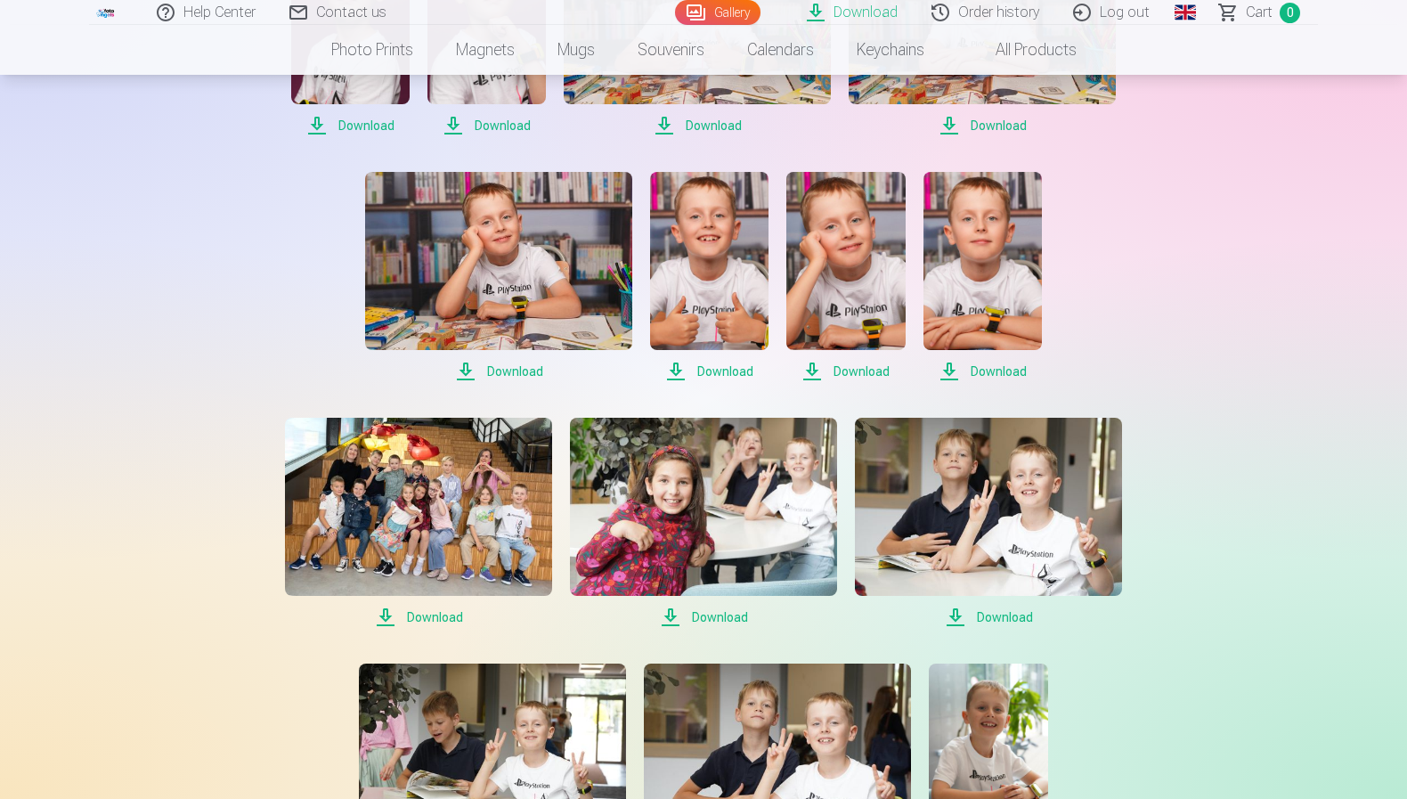
click at [429, 611] on span "Download" at bounding box center [418, 617] width 267 height 21
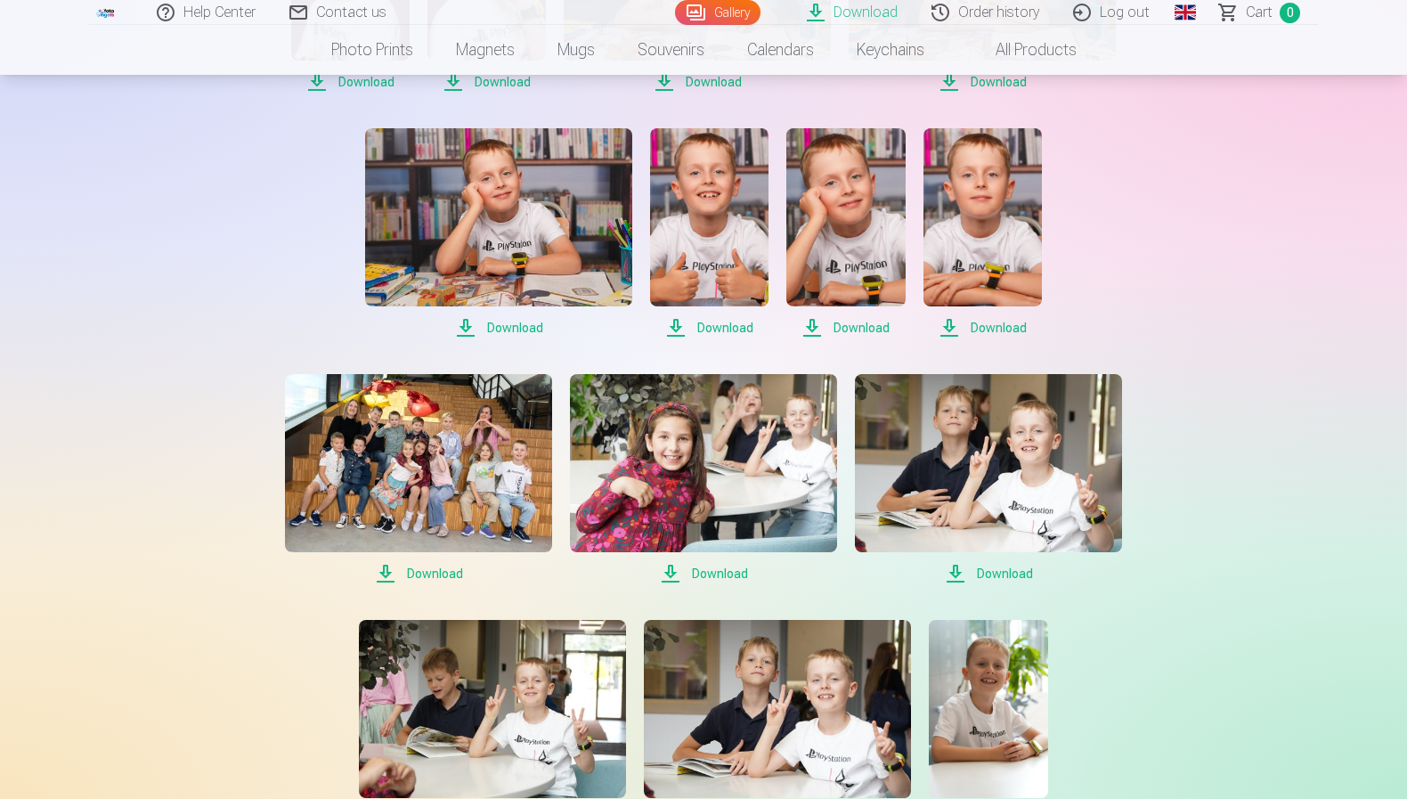
scroll to position [850, 0]
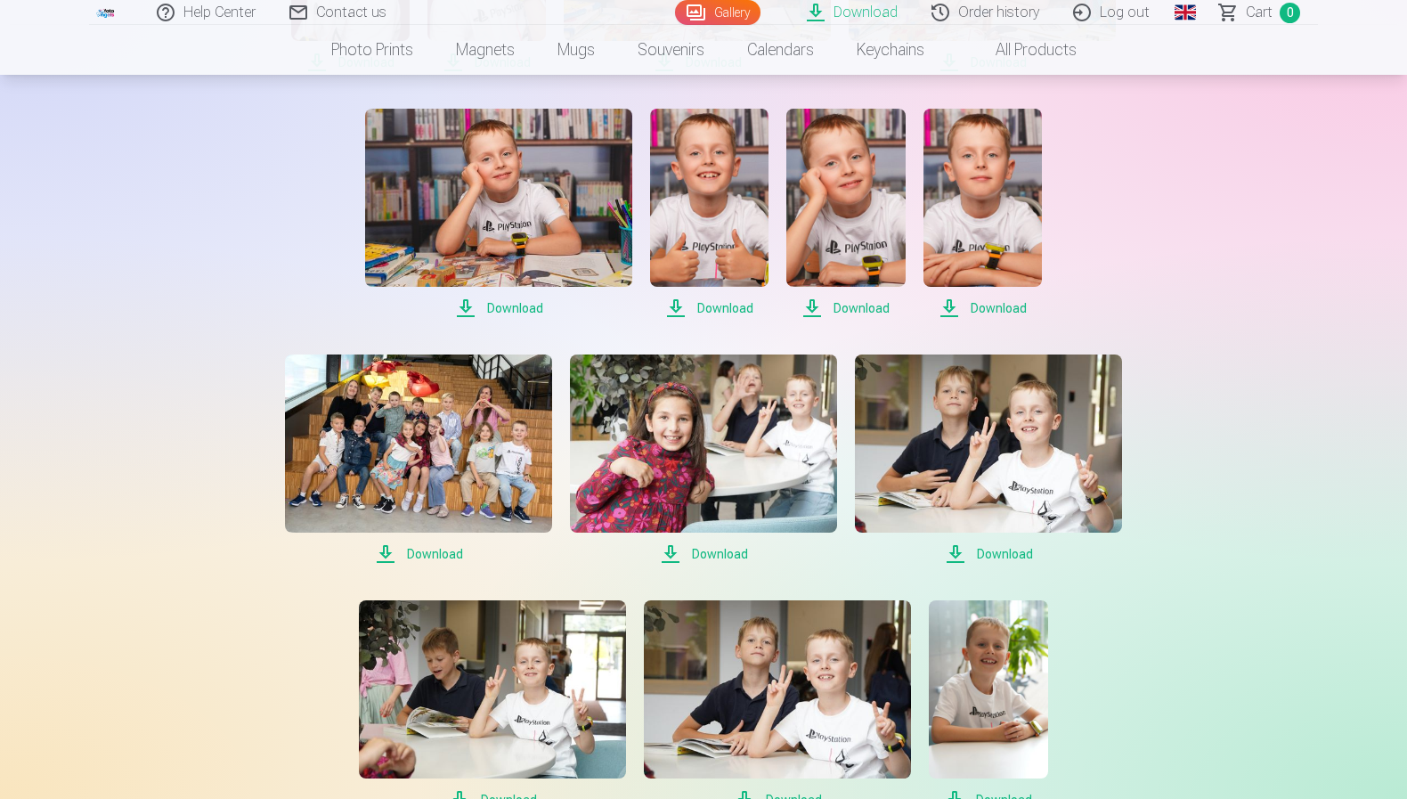
click at [737, 552] on span "Download" at bounding box center [703, 553] width 267 height 21
click at [1012, 547] on span "Download" at bounding box center [988, 553] width 267 height 21
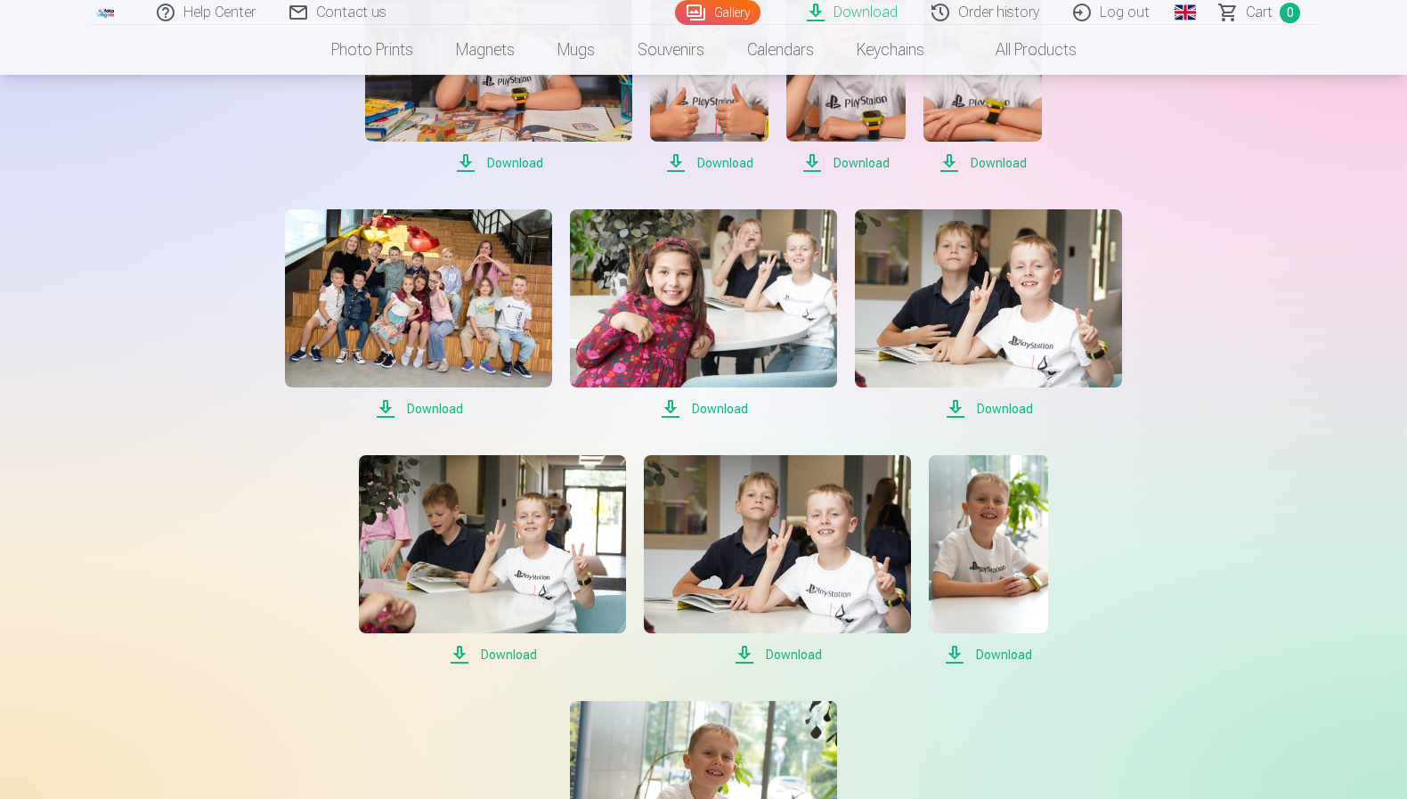
scroll to position [1084, 0]
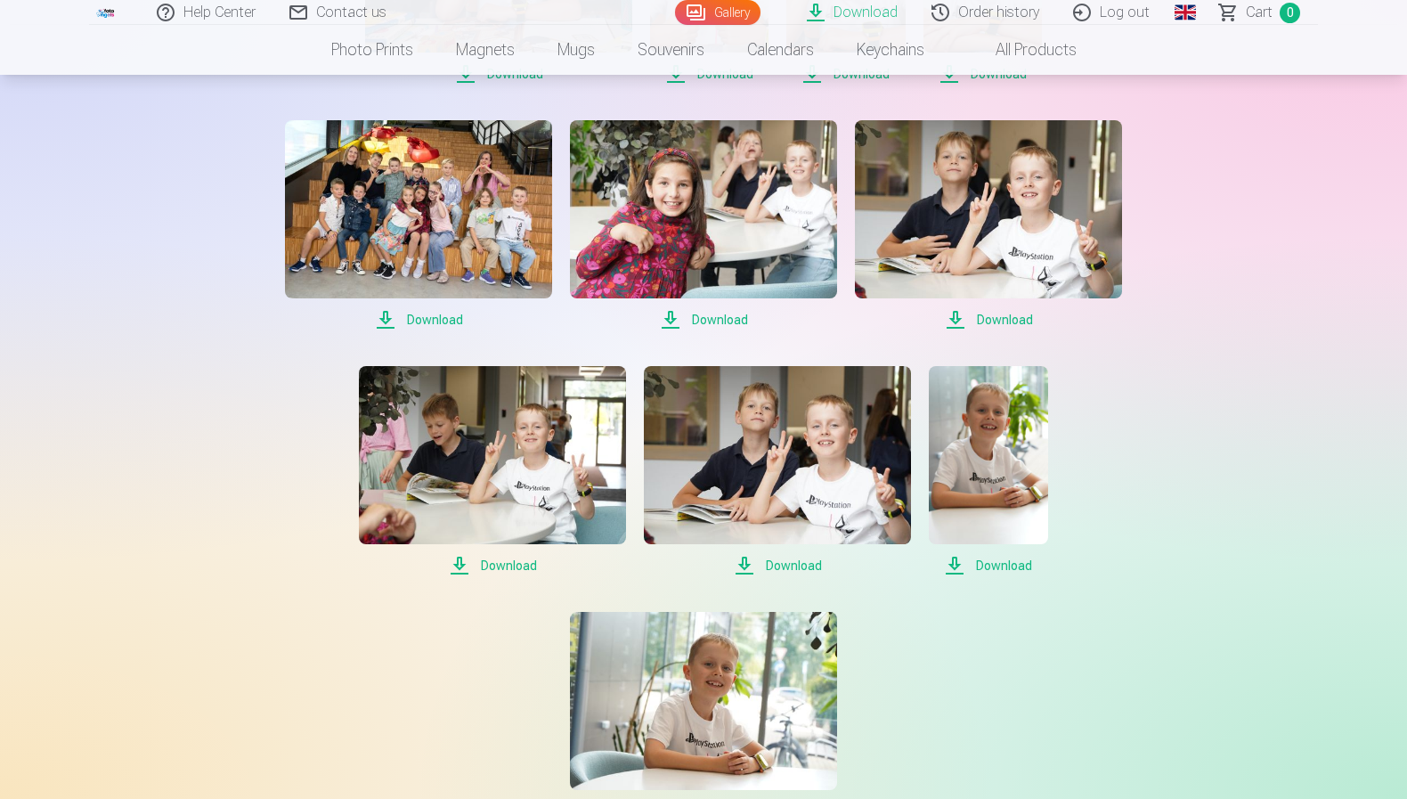
click at [503, 565] on span "Download" at bounding box center [492, 565] width 267 height 21
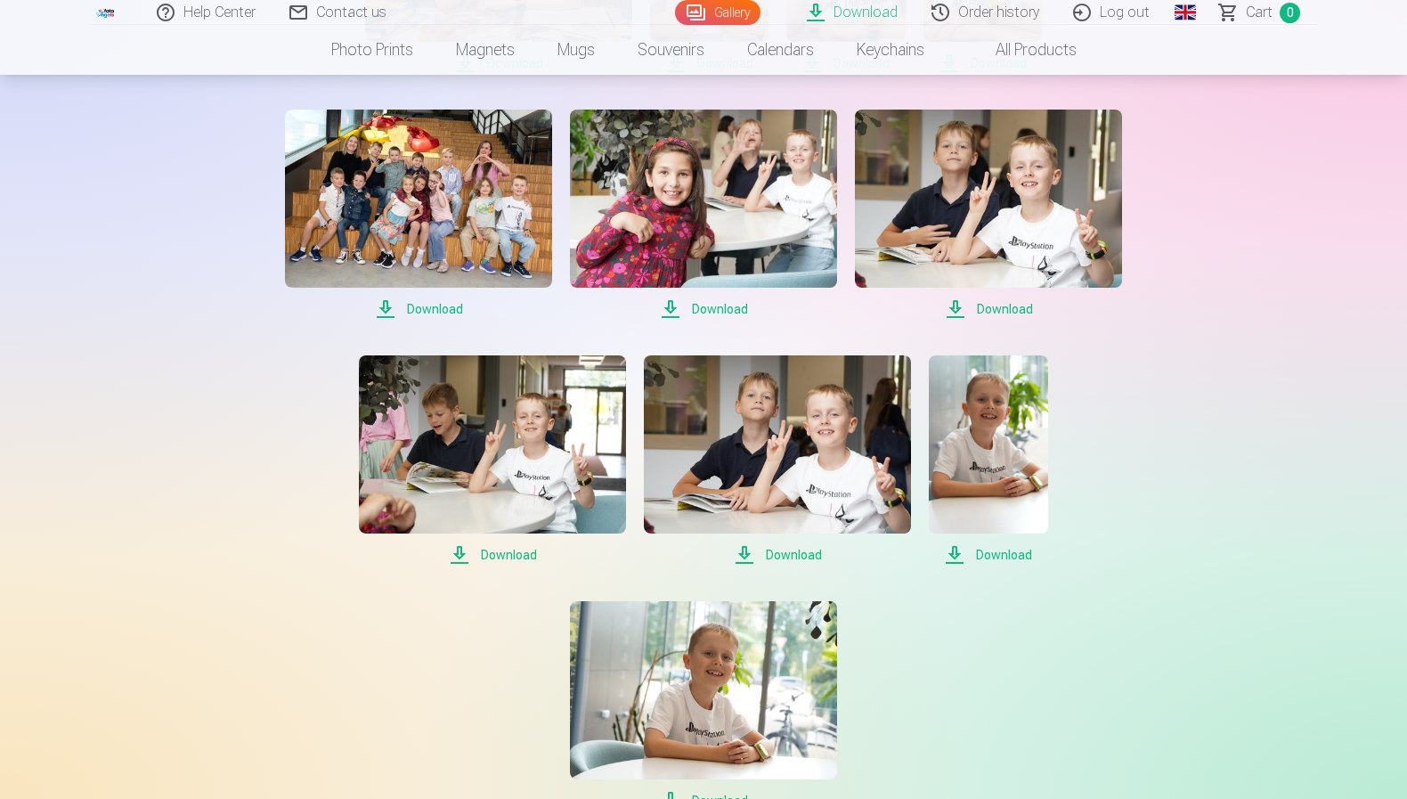
scroll to position [1101, 0]
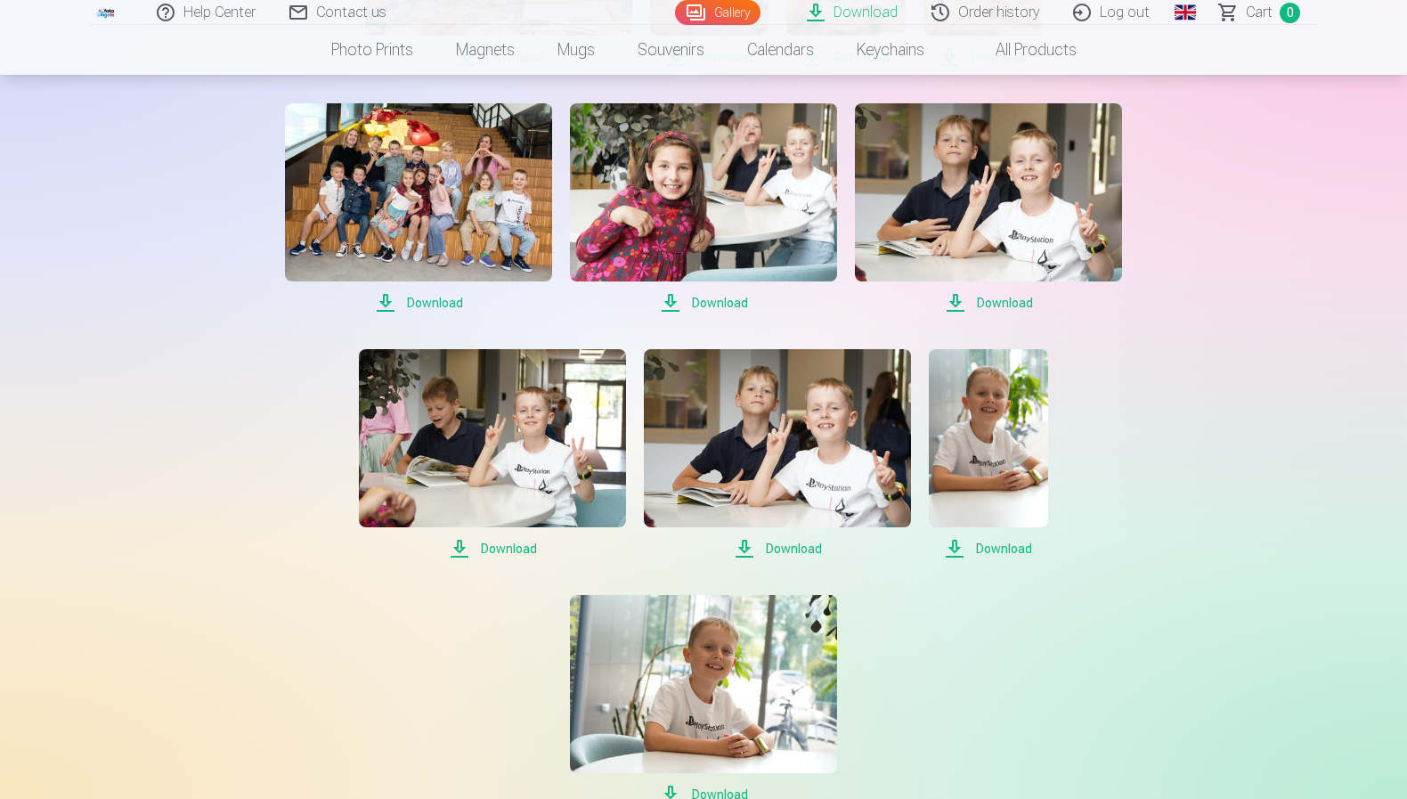
click at [768, 553] on span "Download" at bounding box center [777, 548] width 267 height 21
click at [990, 546] on span "Download" at bounding box center [988, 548] width 118 height 21
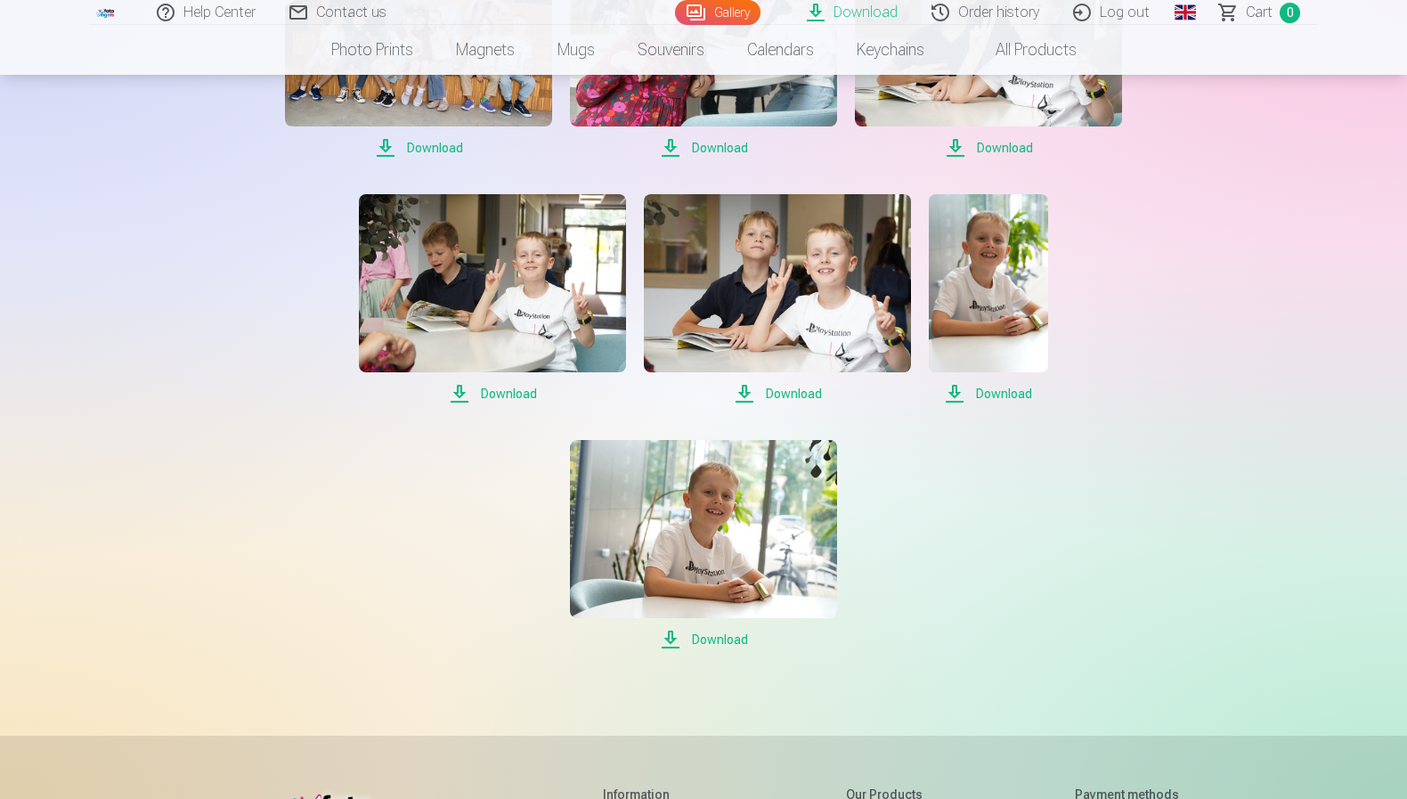
scroll to position [1264, 0]
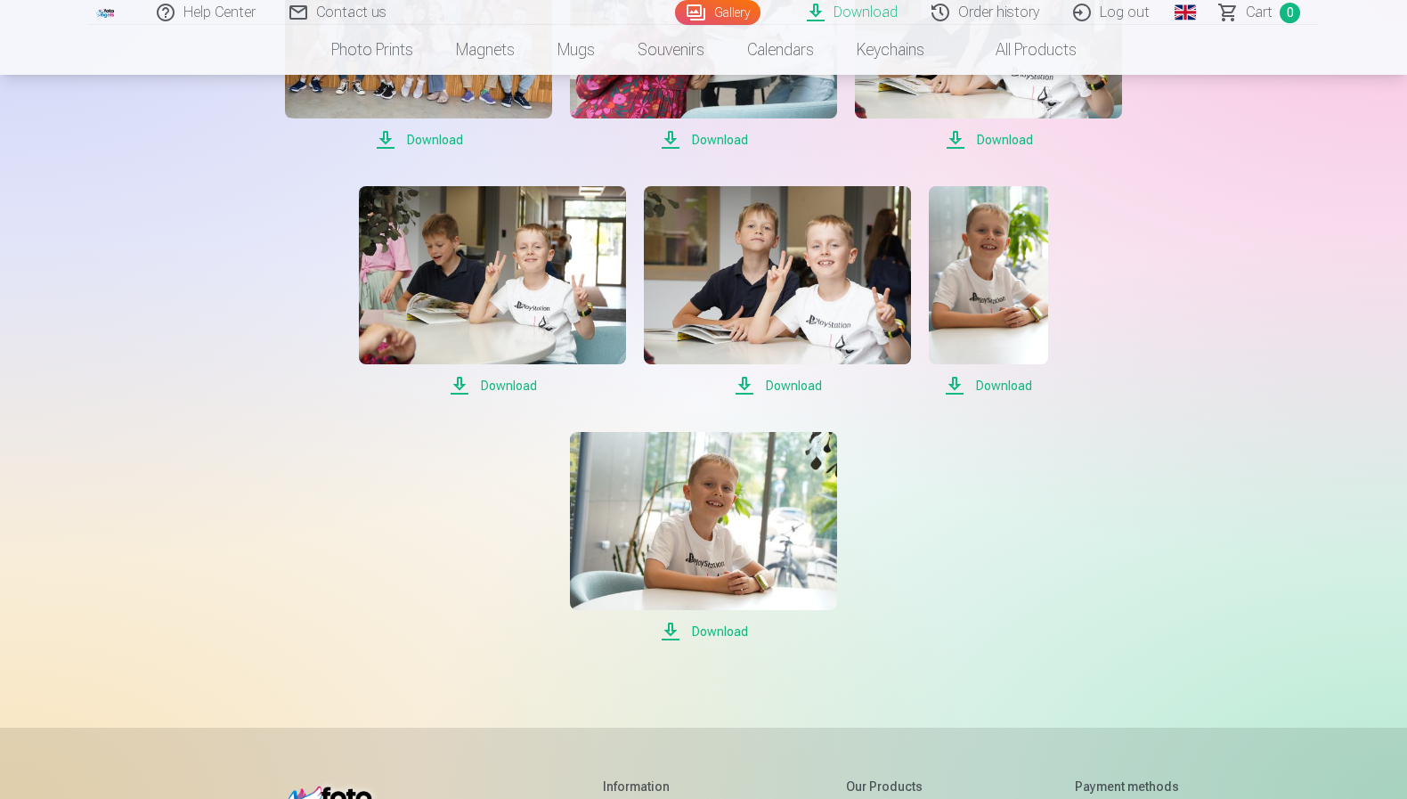
click at [724, 626] on span "Download" at bounding box center [703, 631] width 267 height 21
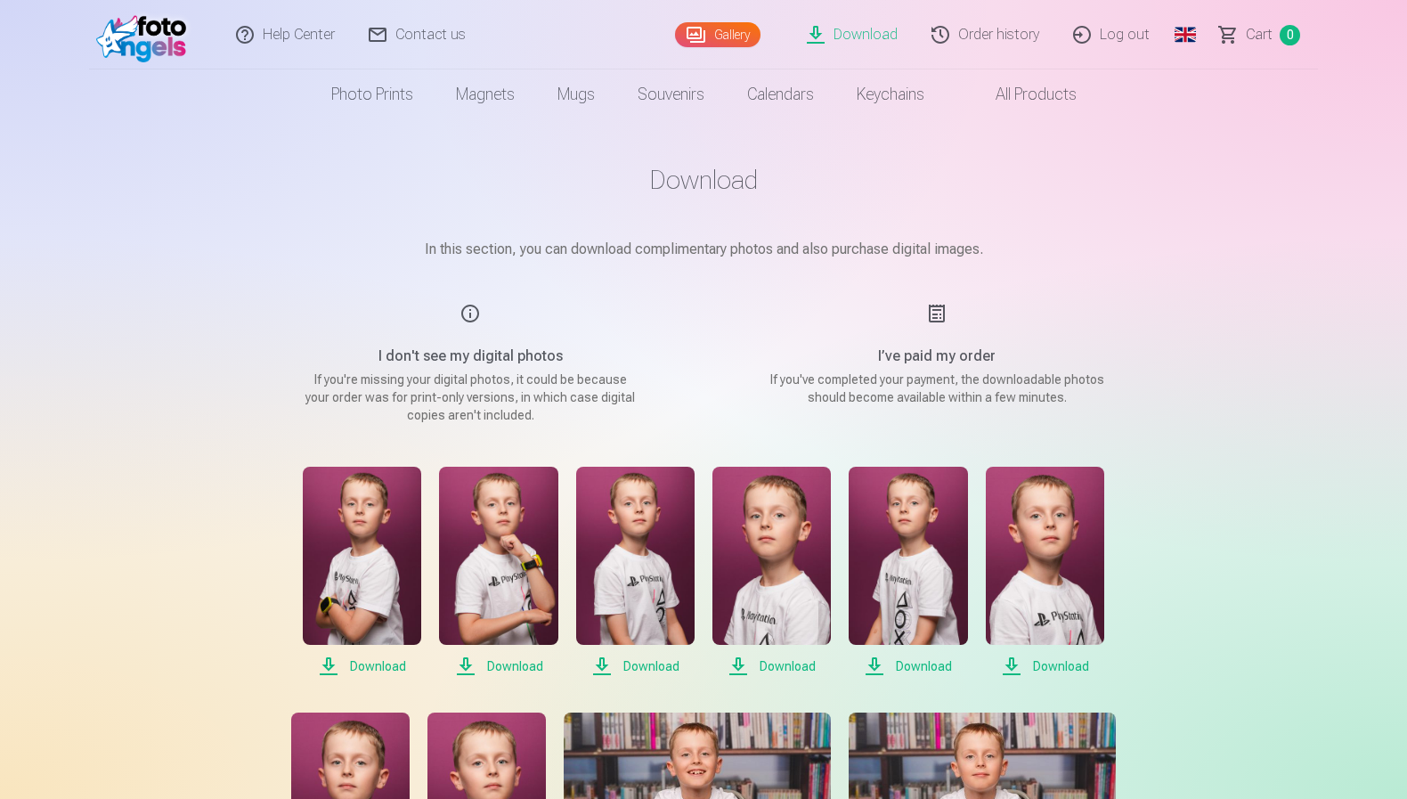
scroll to position [3, 0]
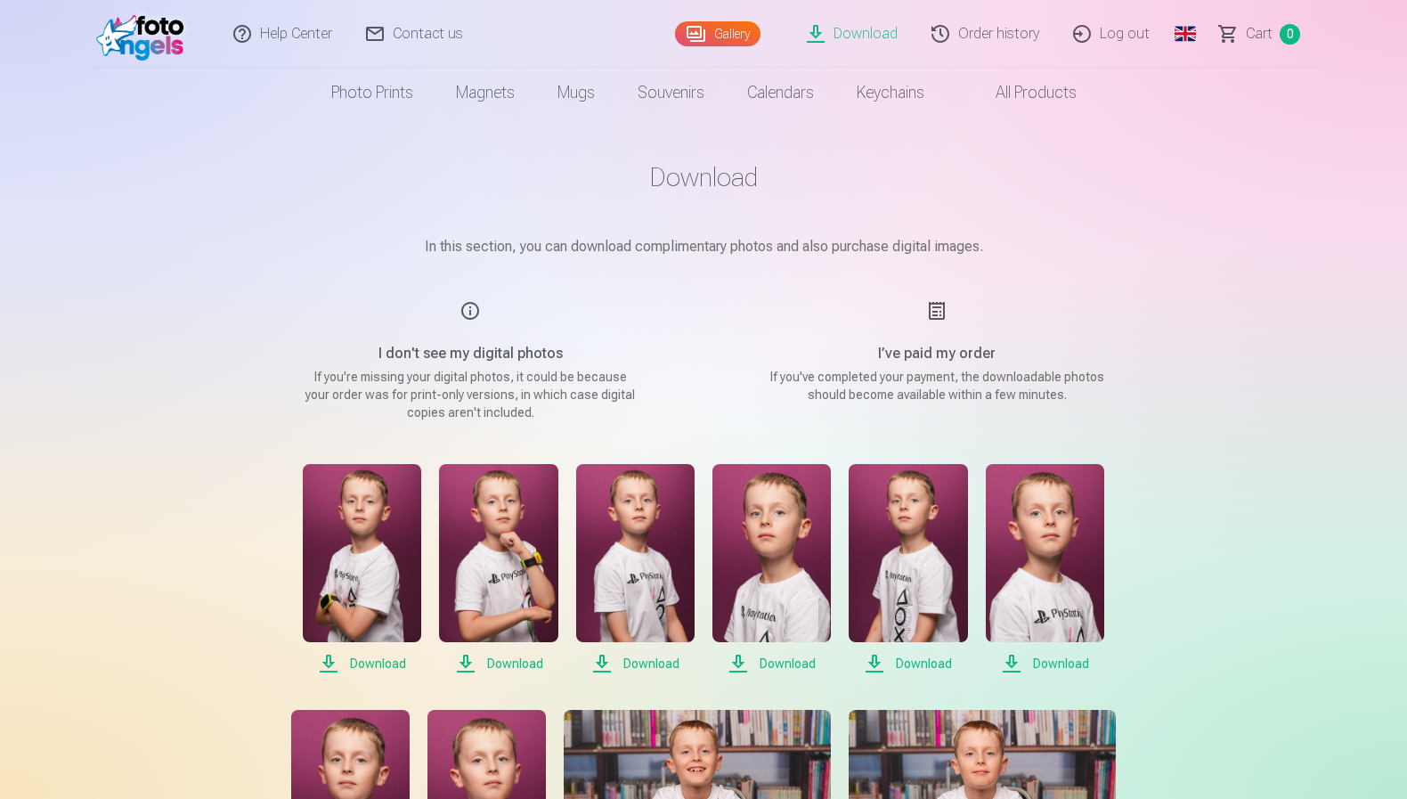
click at [743, 35] on link "Gallery" at bounding box center [718, 33] width 86 height 25
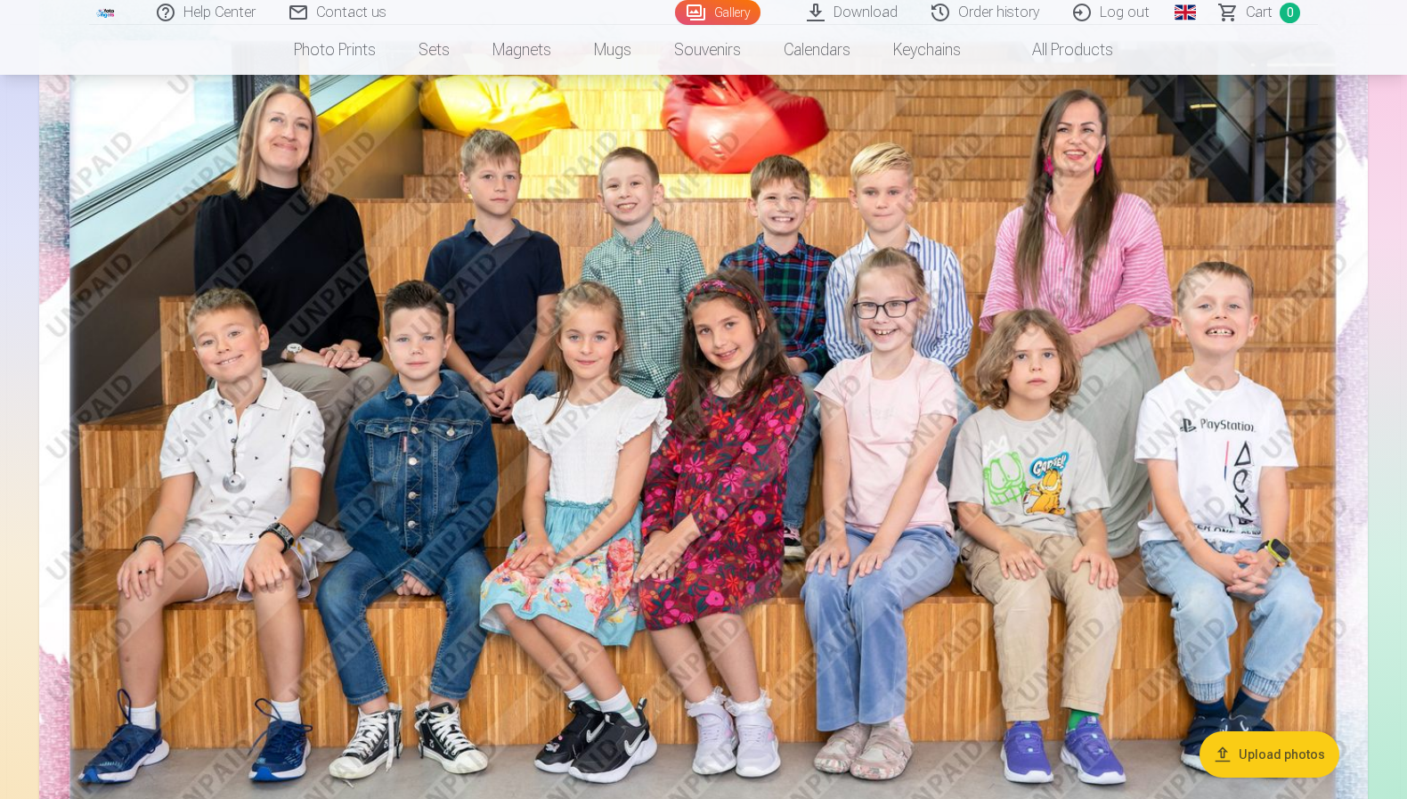
scroll to position [197, 0]
click at [975, 273] on img at bounding box center [703, 442] width 1329 height 886
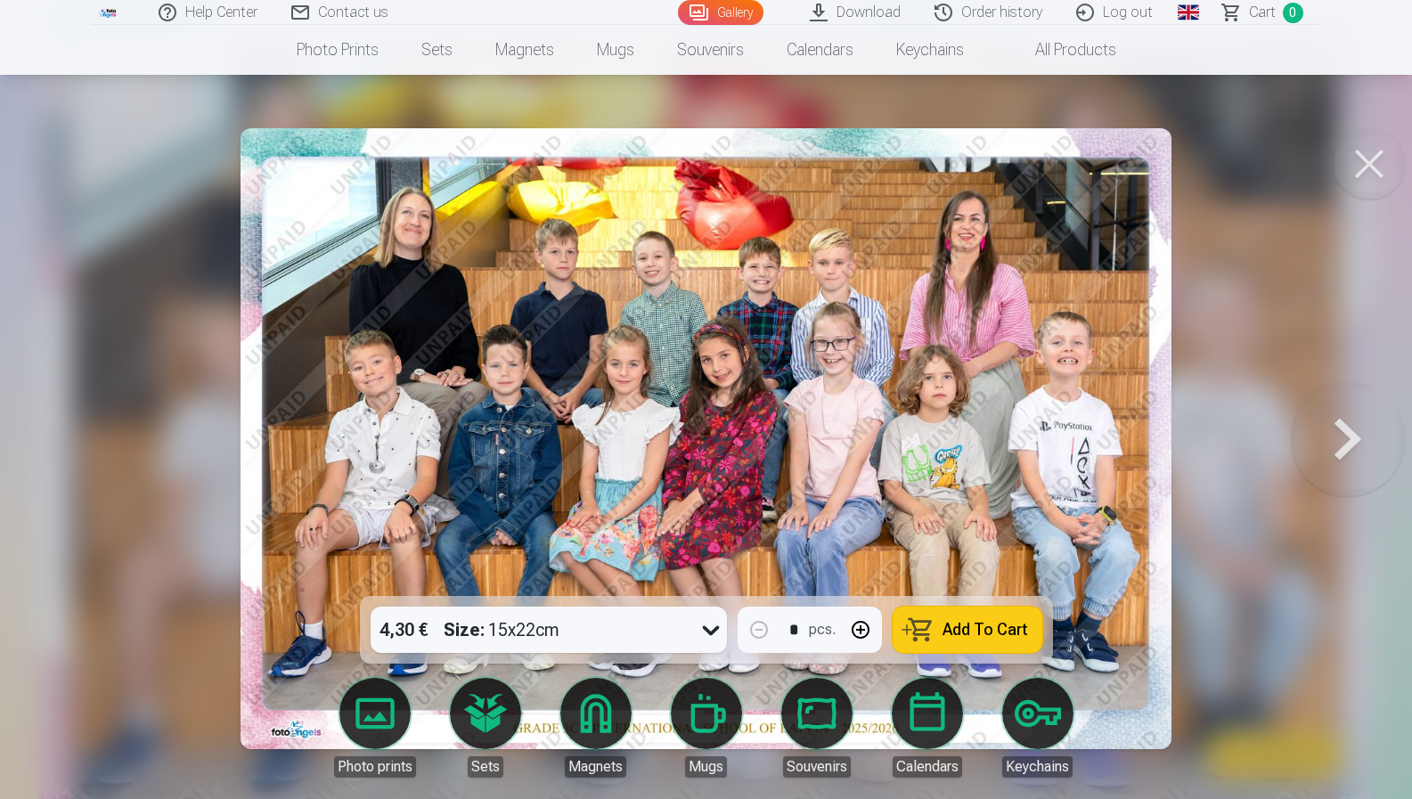
click at [1341, 210] on div at bounding box center [706, 399] width 1412 height 799
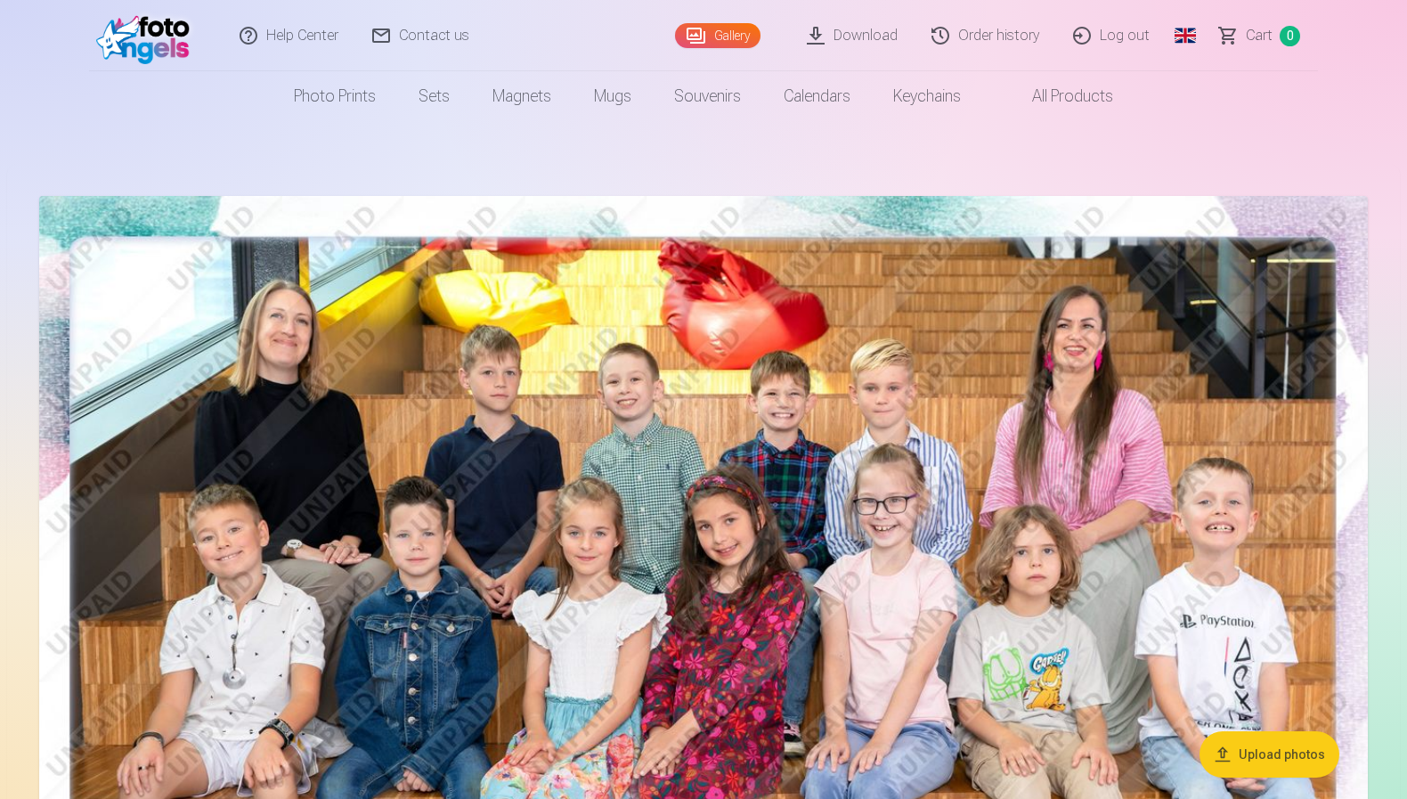
click at [891, 61] on link "Download" at bounding box center [853, 35] width 125 height 71
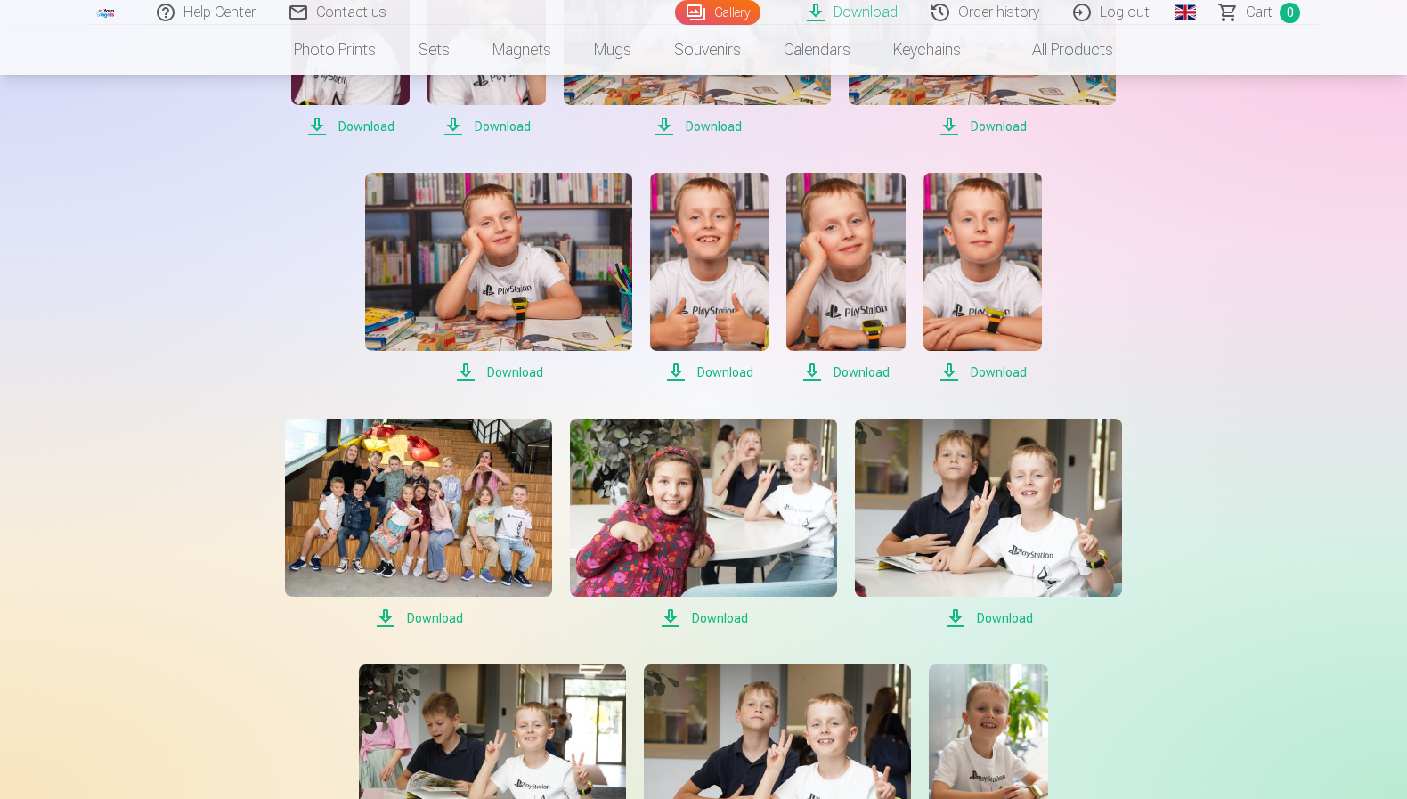
scroll to position [803, 0]
